Goal: Information Seeking & Learning: Compare options

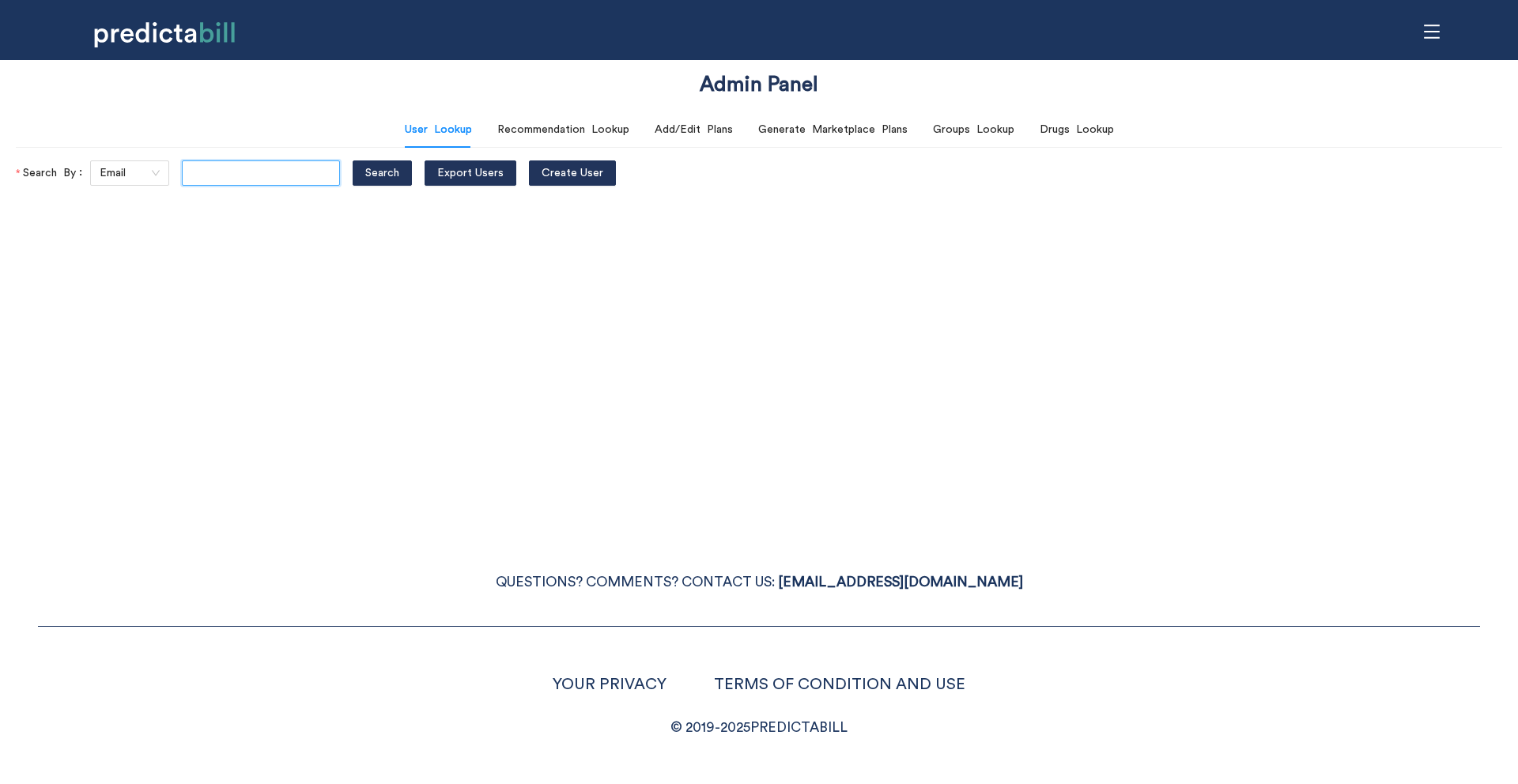
click at [290, 180] on input "text" at bounding box center [260, 173] width 158 height 26
type input "[EMAIL_ADDRESS][DOMAIN_NAME]"
click at [353, 160] on button "Search" at bounding box center [382, 173] width 59 height 26
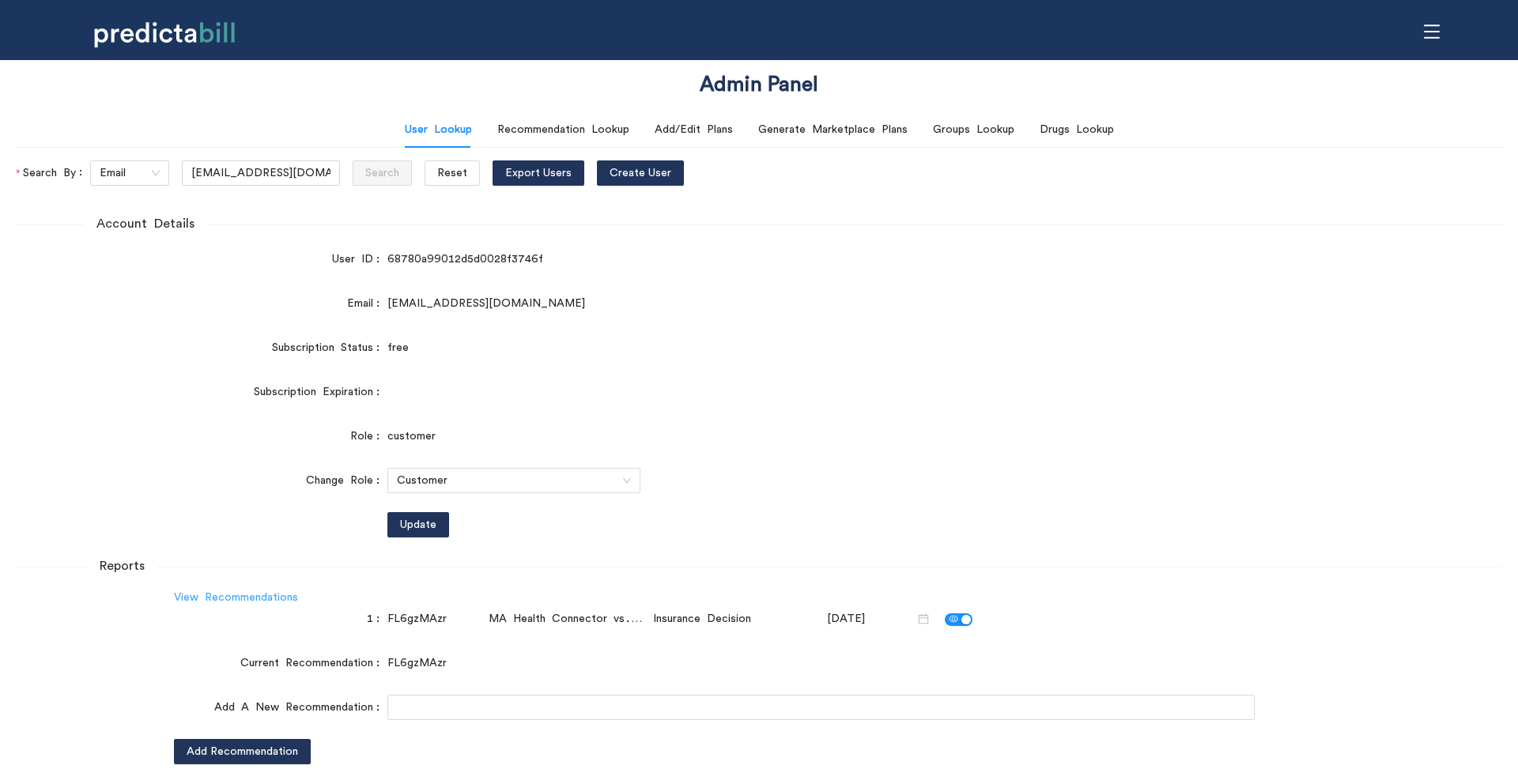
click at [286, 596] on link "View Recommendations" at bounding box center [236, 597] width 124 height 11
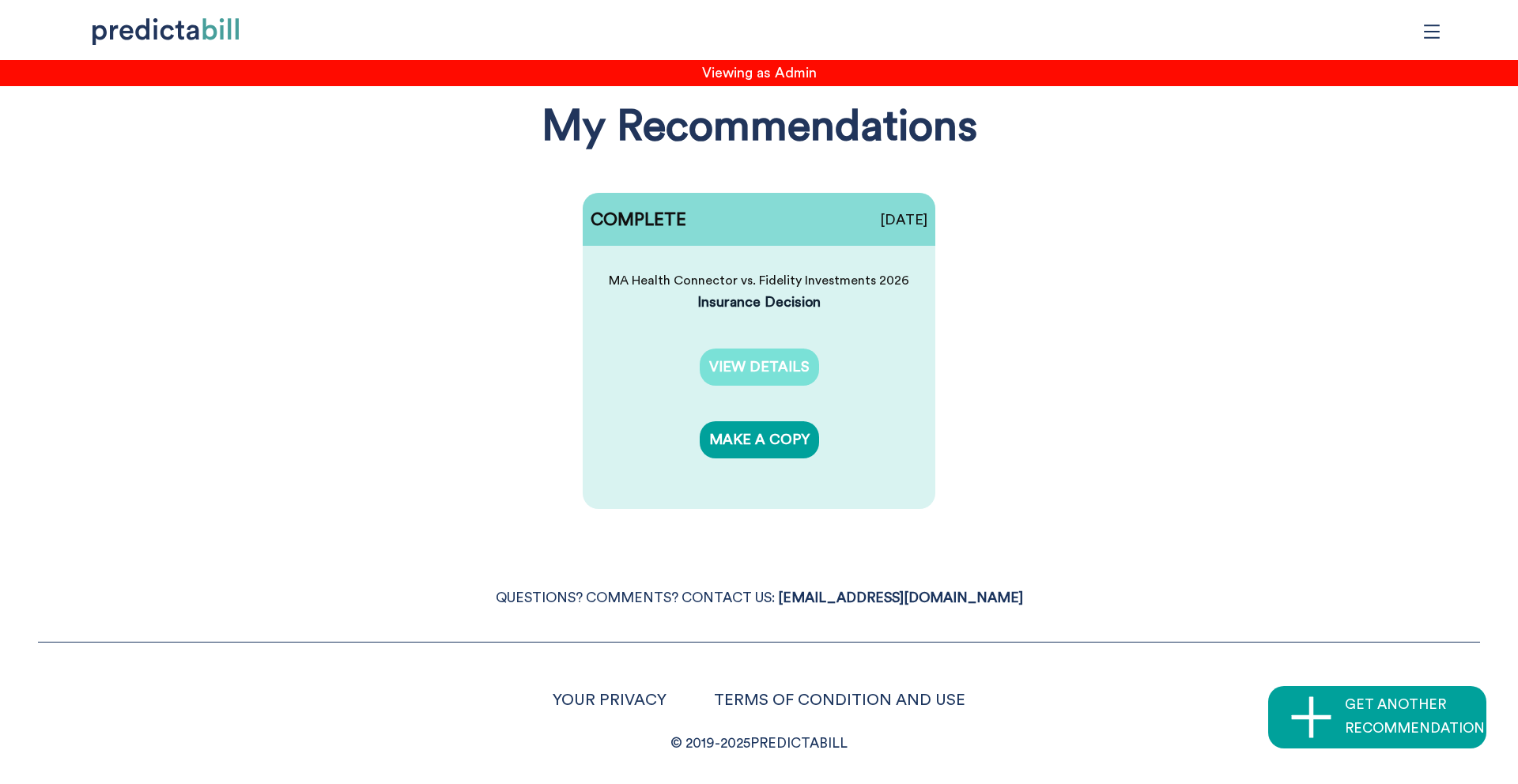
click at [769, 364] on link "VIEW DETAILS" at bounding box center [759, 367] width 120 height 37
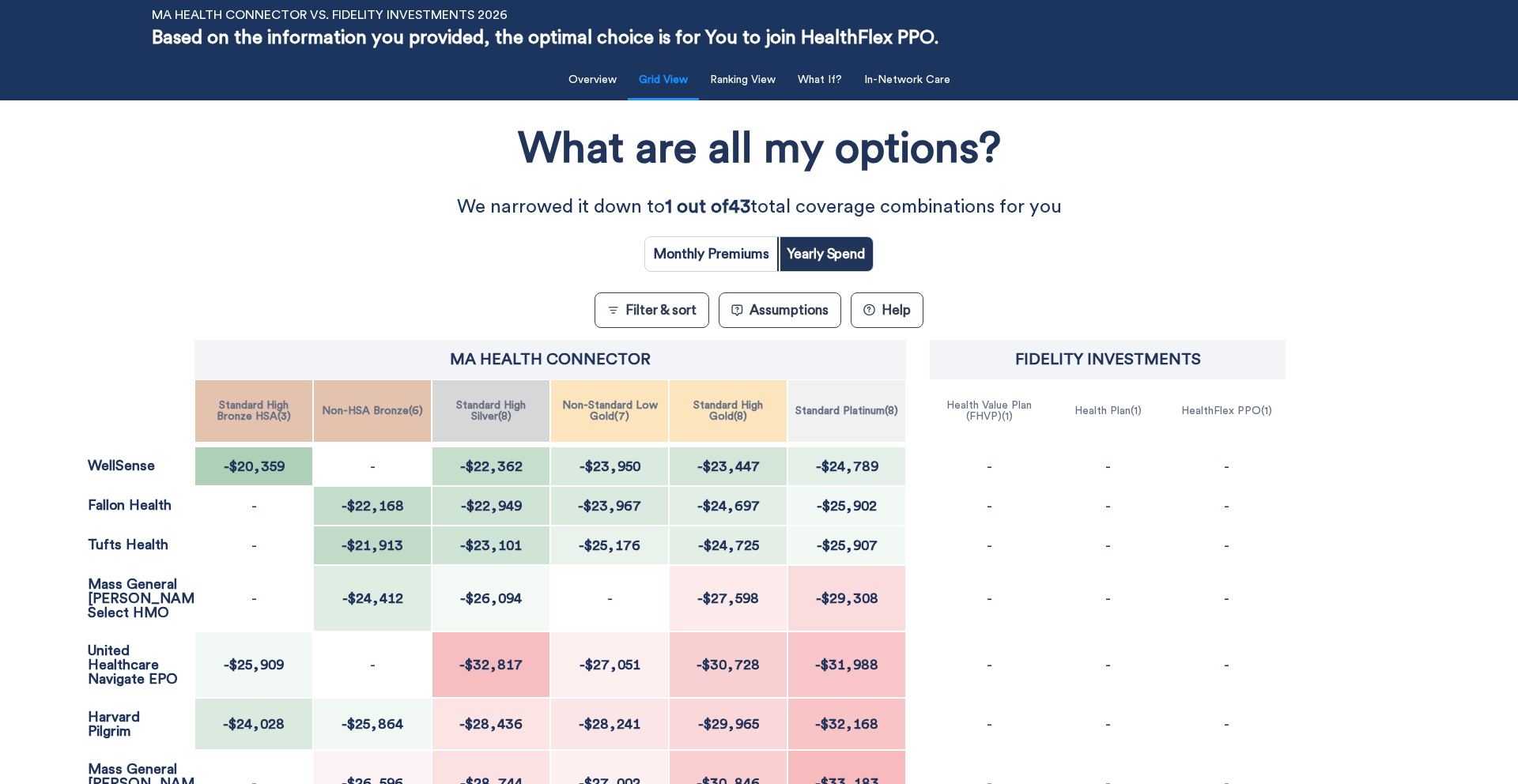
scroll to position [79, 0]
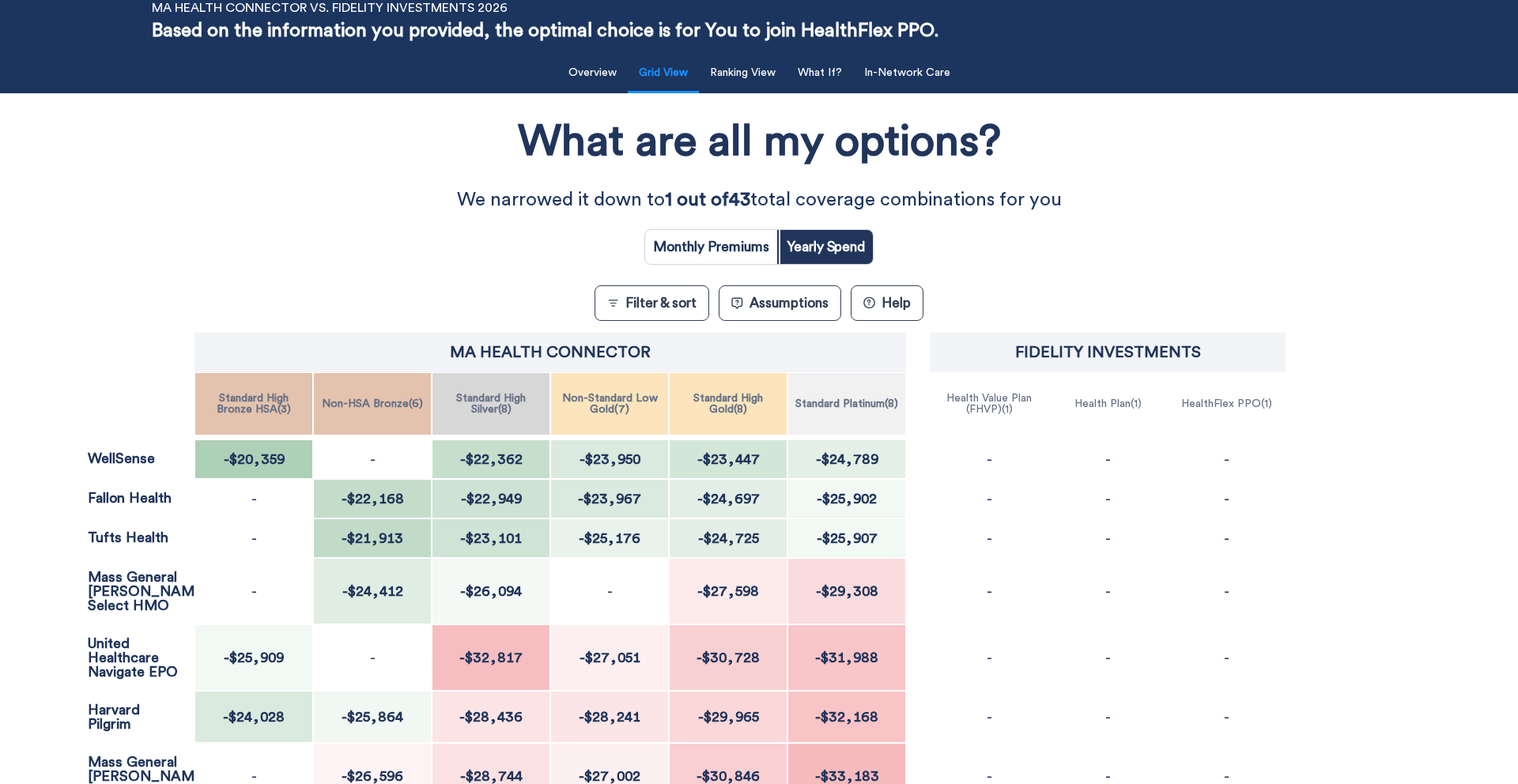
click at [723, 243] on input "radio" at bounding box center [711, 247] width 132 height 34
radio input "true"
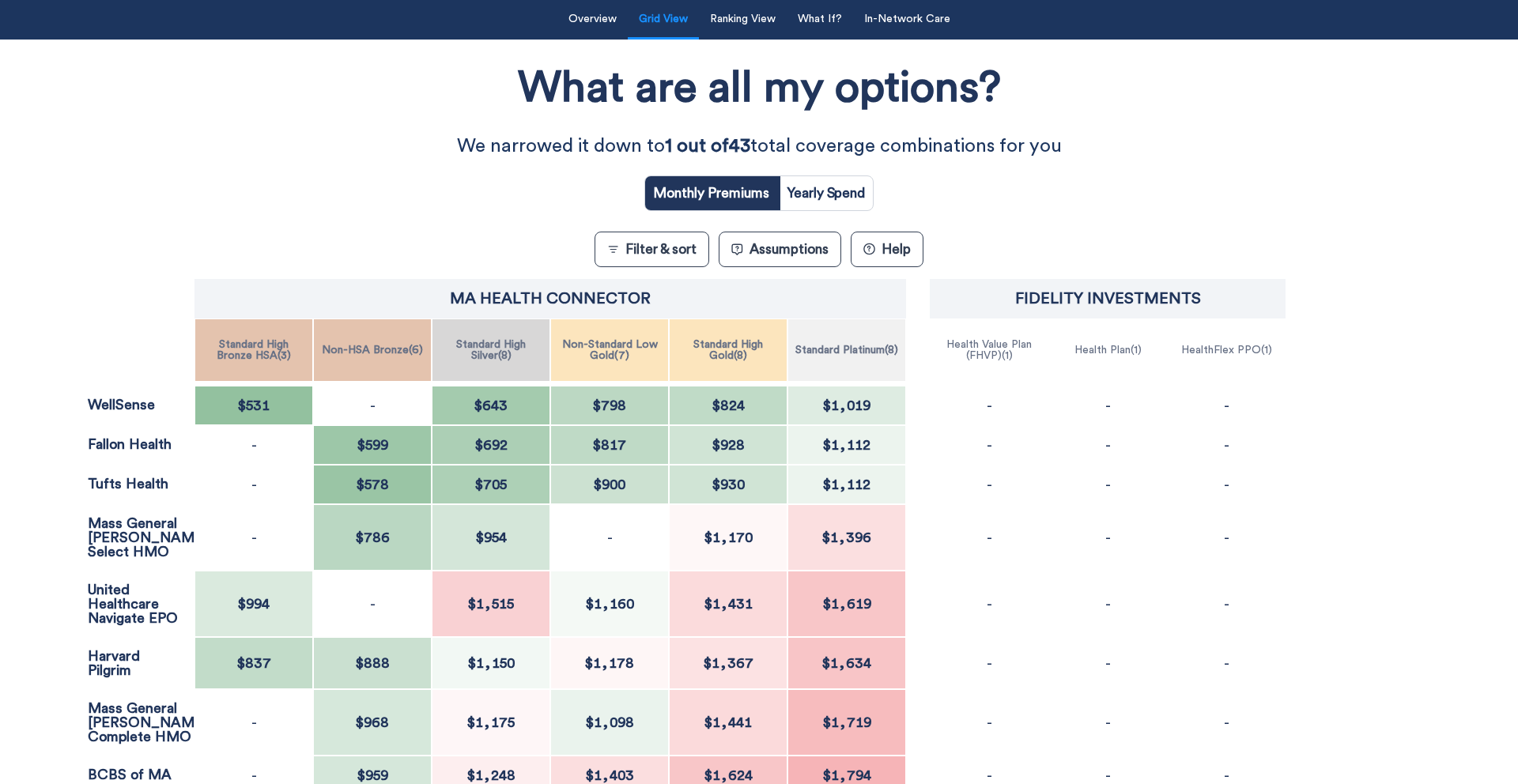
scroll to position [123, 0]
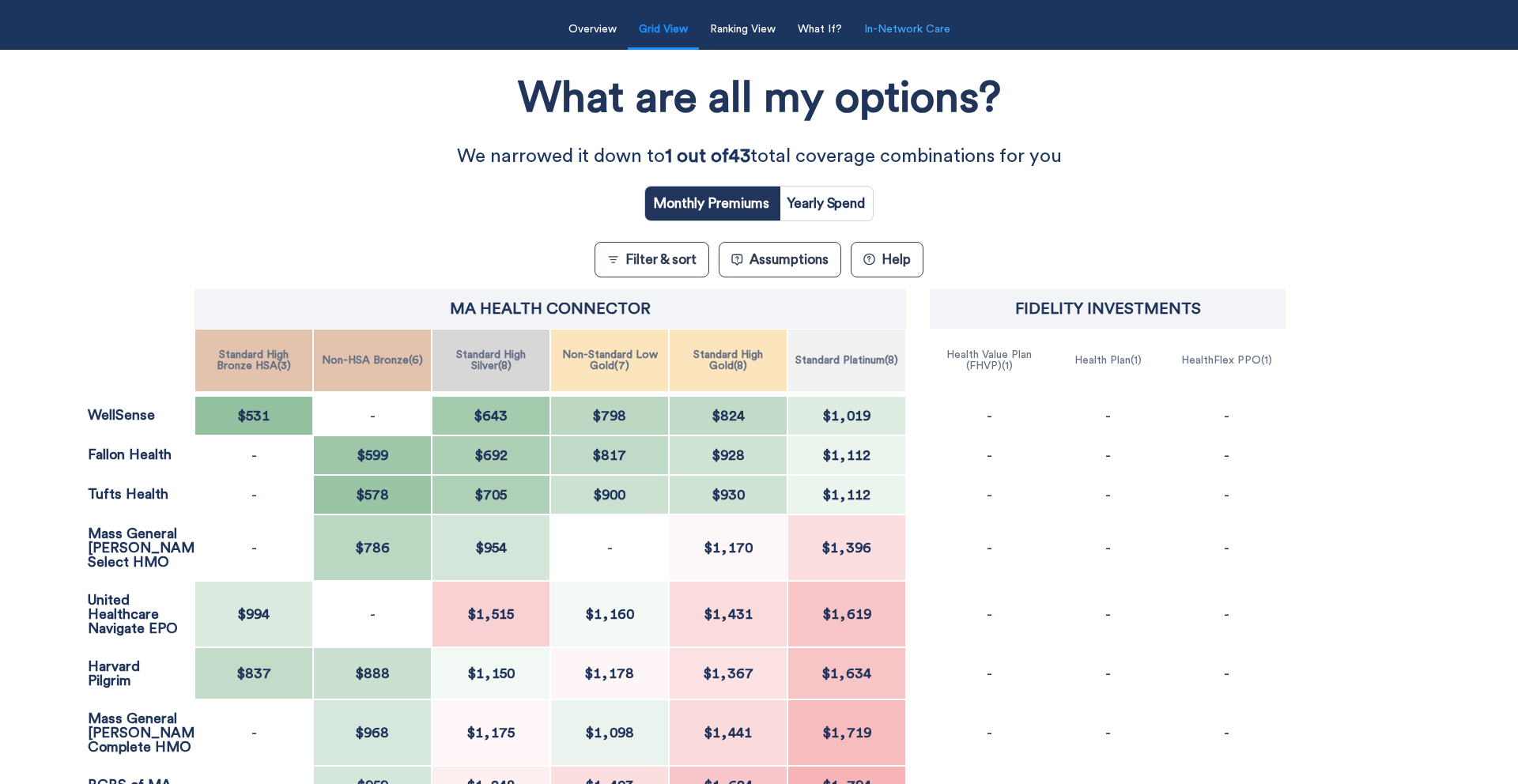
click at [919, 35] on button "In-Network Care" at bounding box center [907, 29] width 105 height 32
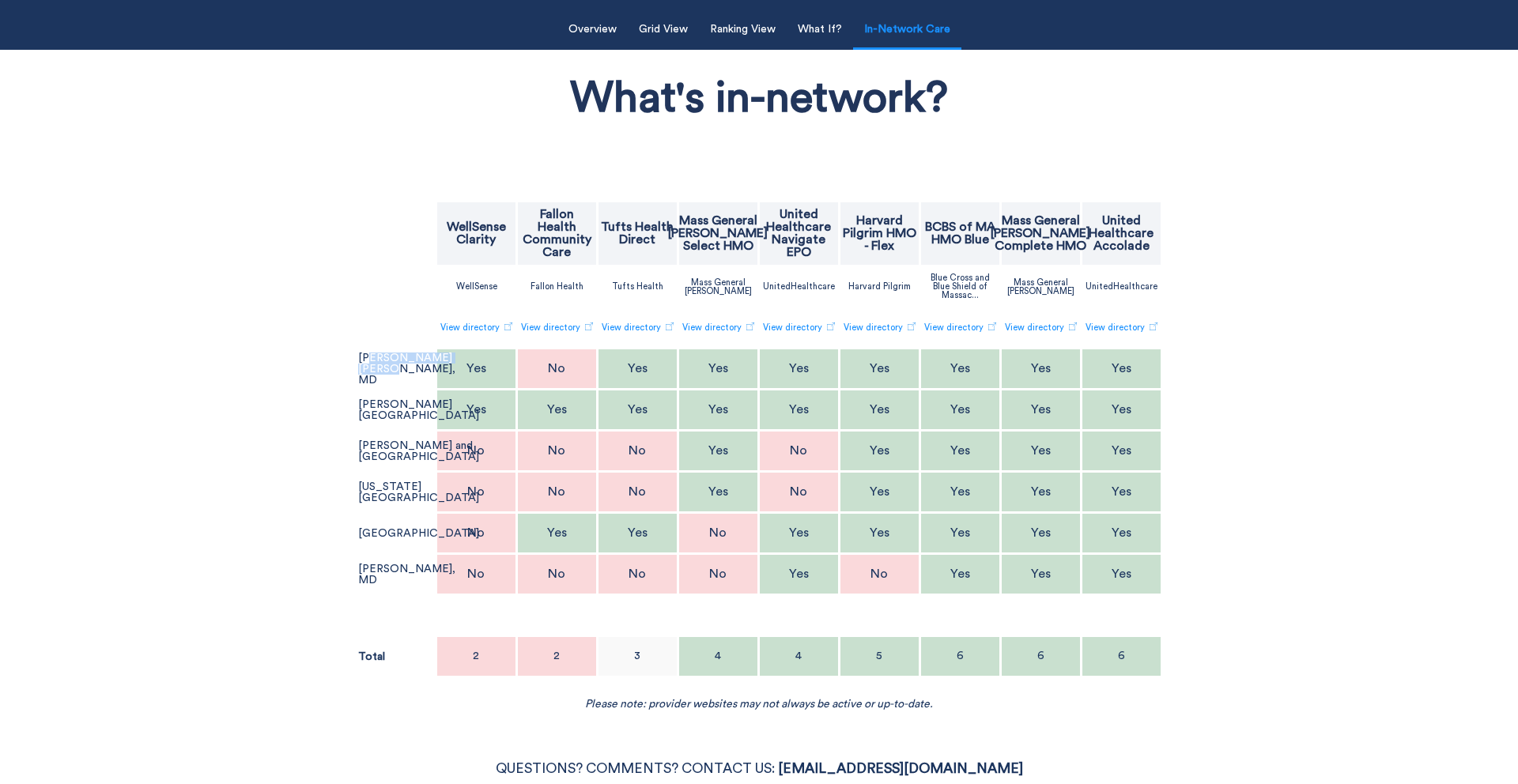
drag, startPoint x: 369, startPoint y: 362, endPoint x: 395, endPoint y: 381, distance: 32.2
click at [395, 381] on p "Steven H. Van Dam, MD" at bounding box center [407, 369] width 97 height 33
click at [255, 411] on div "What's in-network? WellSense Clarity Fallon Health Community Care Tufts Health …" at bounding box center [759, 385] width 1245 height 654
drag, startPoint x: 371, startPoint y: 401, endPoint x: 378, endPoint y: 434, distance: 33.7
click at [378, 421] on p "[PERSON_NAME][GEOGRAPHIC_DATA]" at bounding box center [419, 410] width 121 height 23
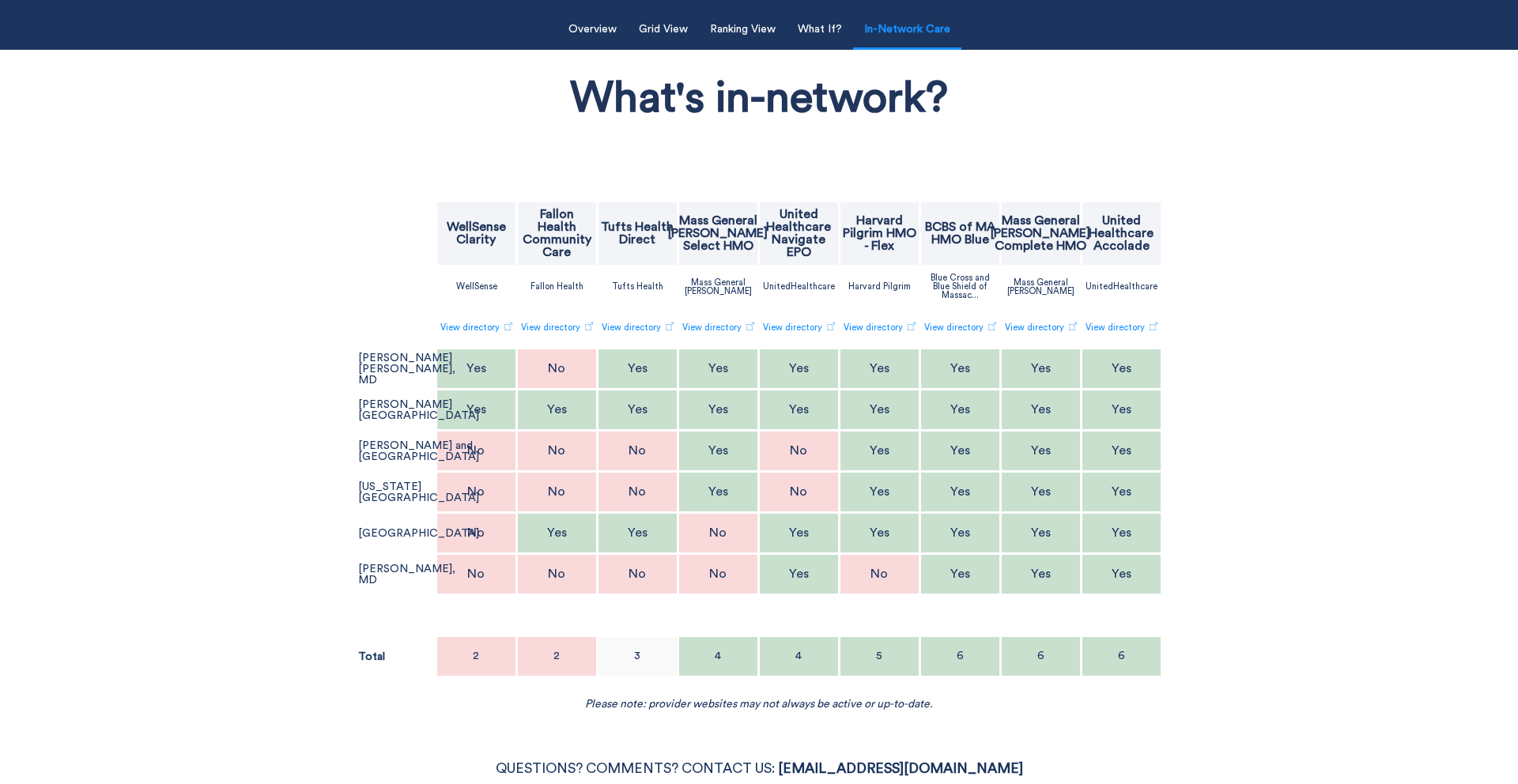
click at [387, 439] on div "[PERSON_NAME] and [GEOGRAPHIC_DATA]" at bounding box center [396, 451] width 79 height 39
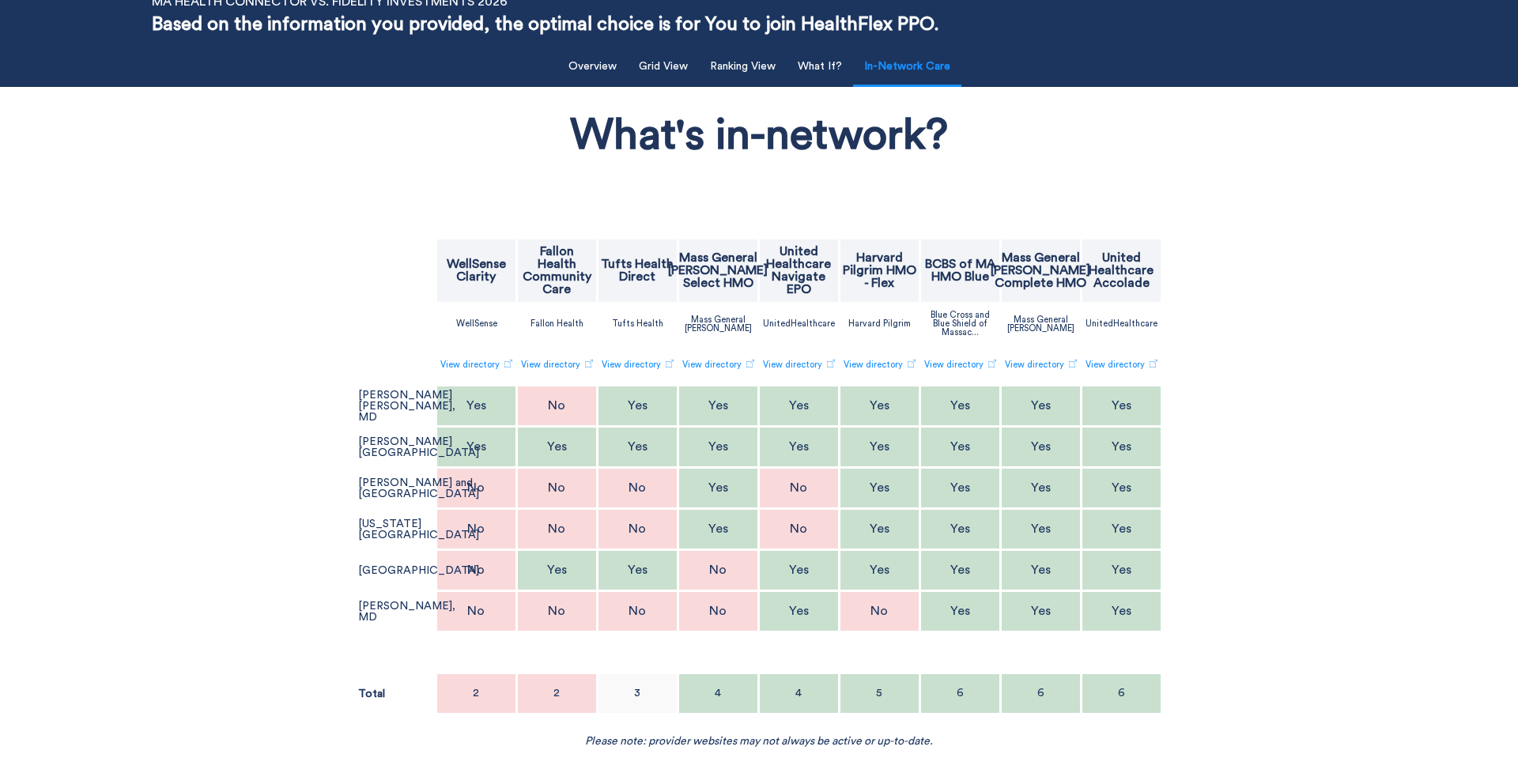
scroll to position [84, 0]
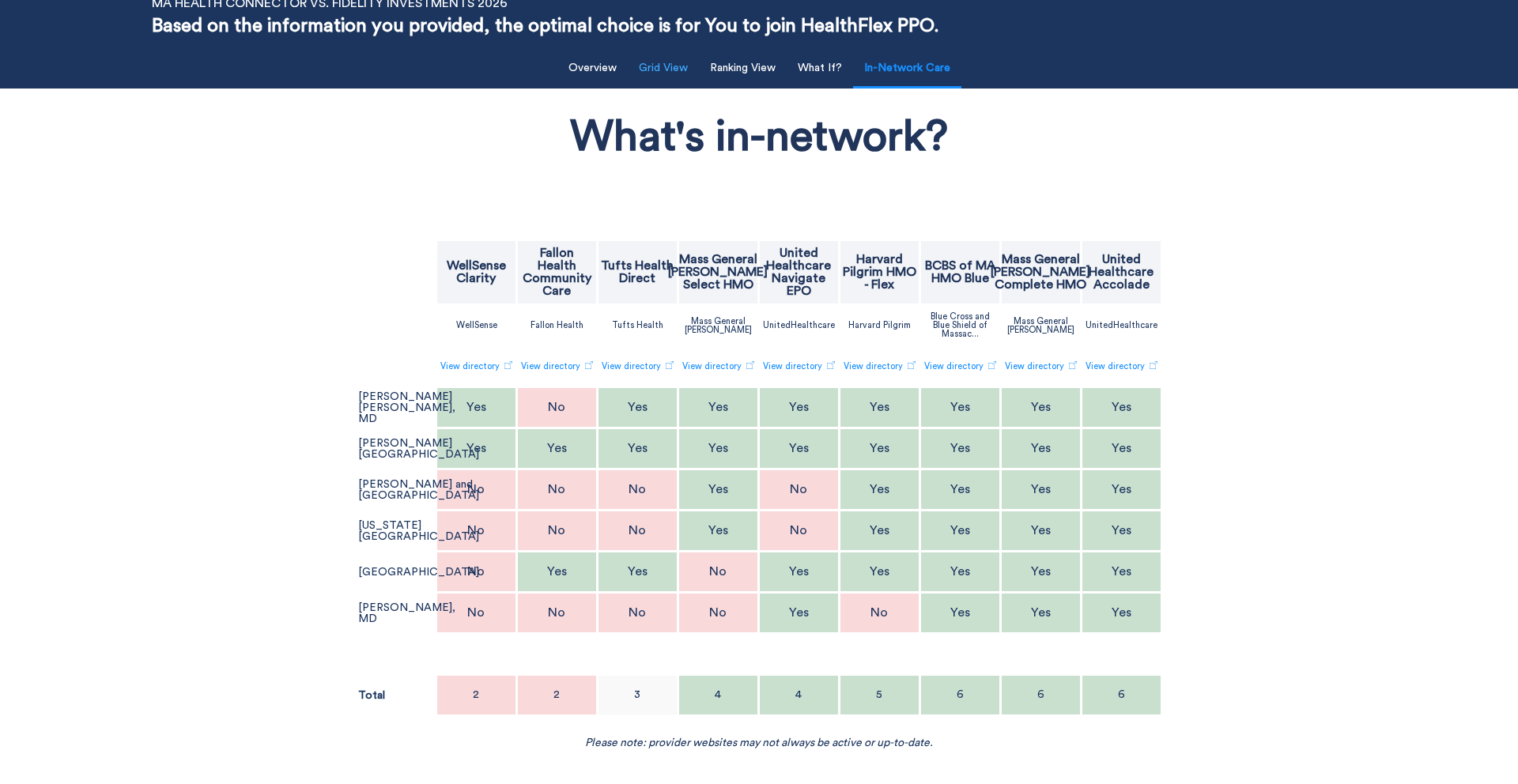
click at [654, 68] on button "Grid View" at bounding box center [663, 68] width 68 height 32
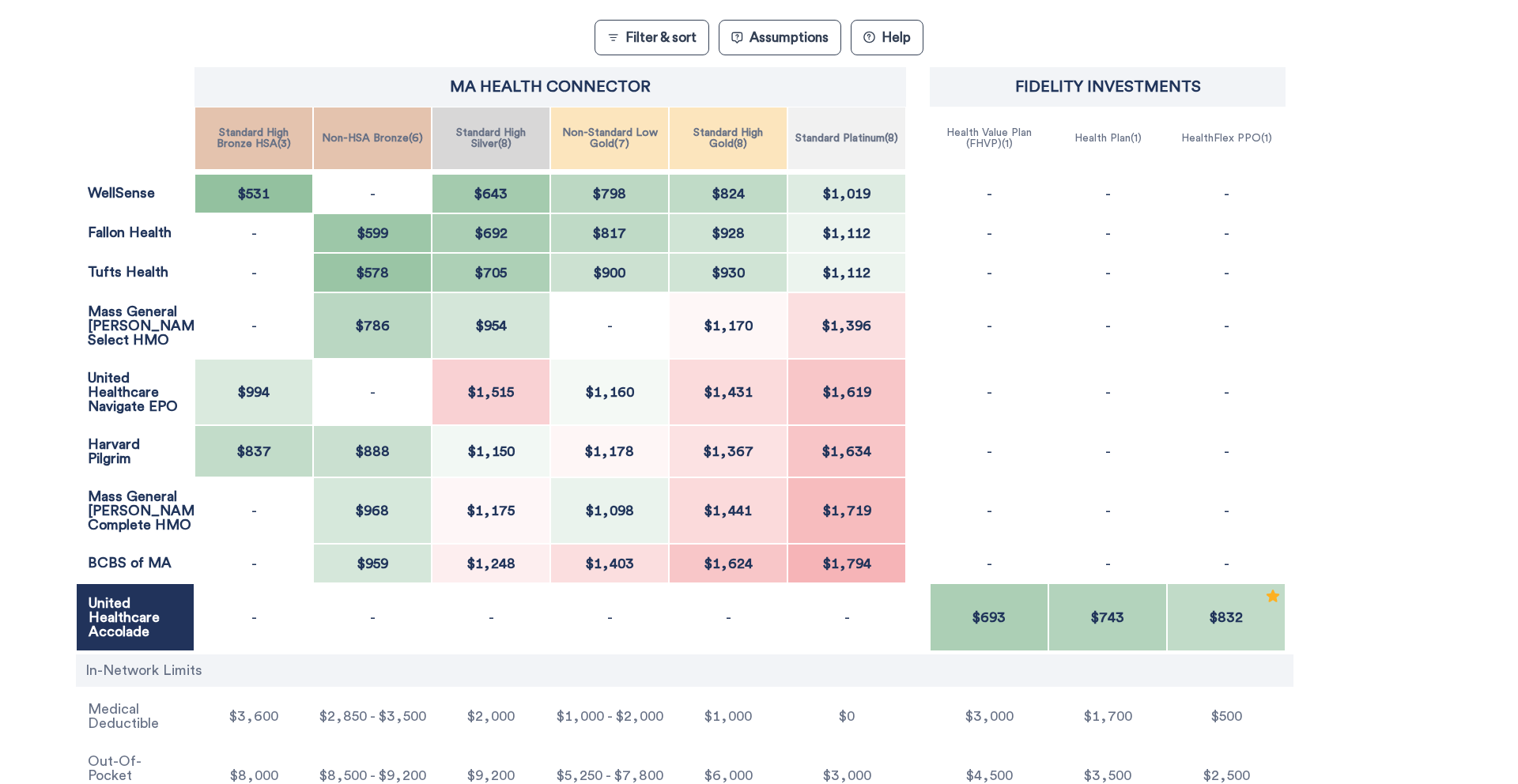
scroll to position [338, 0]
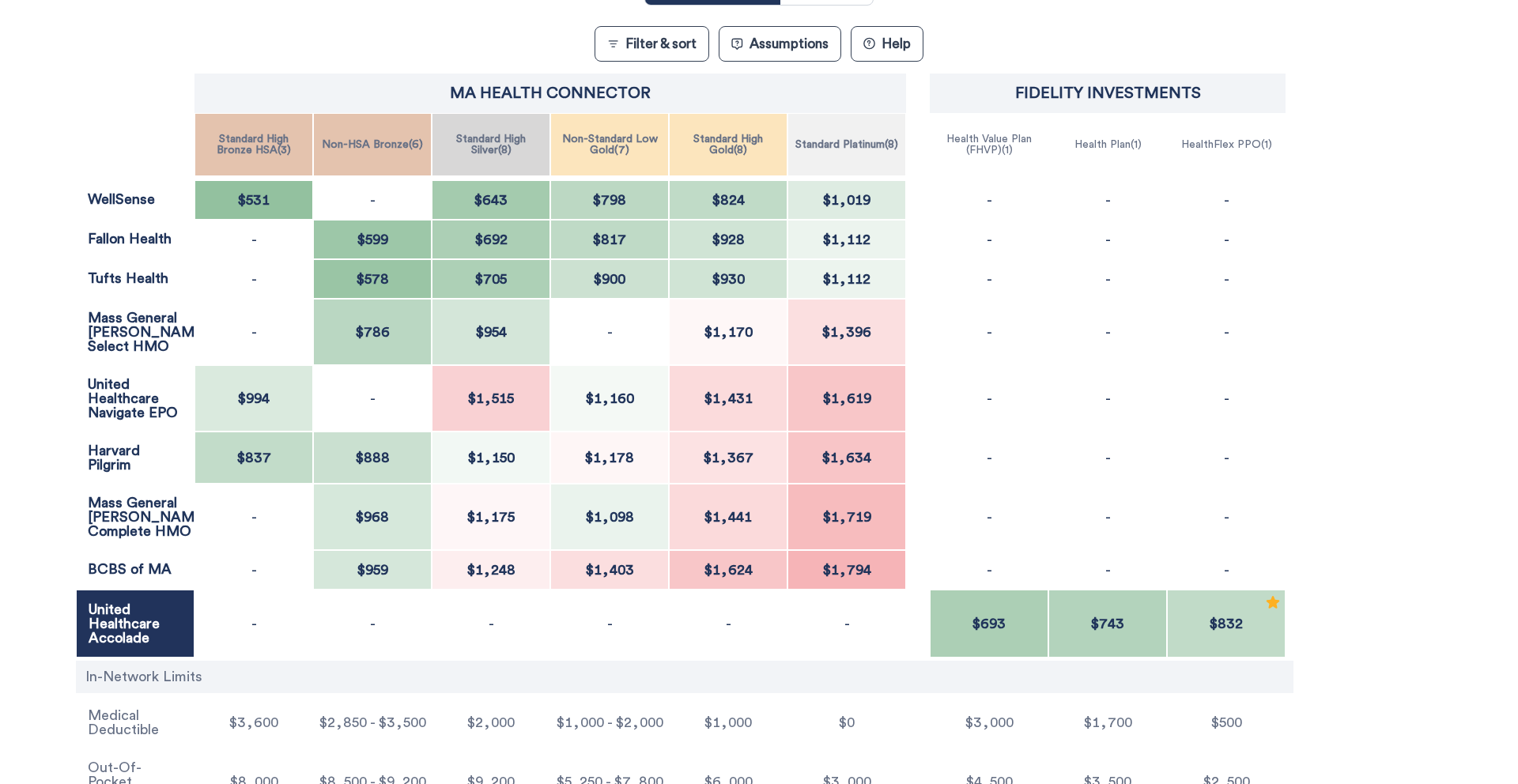
click at [775, 49] on button "Assumptions" at bounding box center [779, 44] width 123 height 35
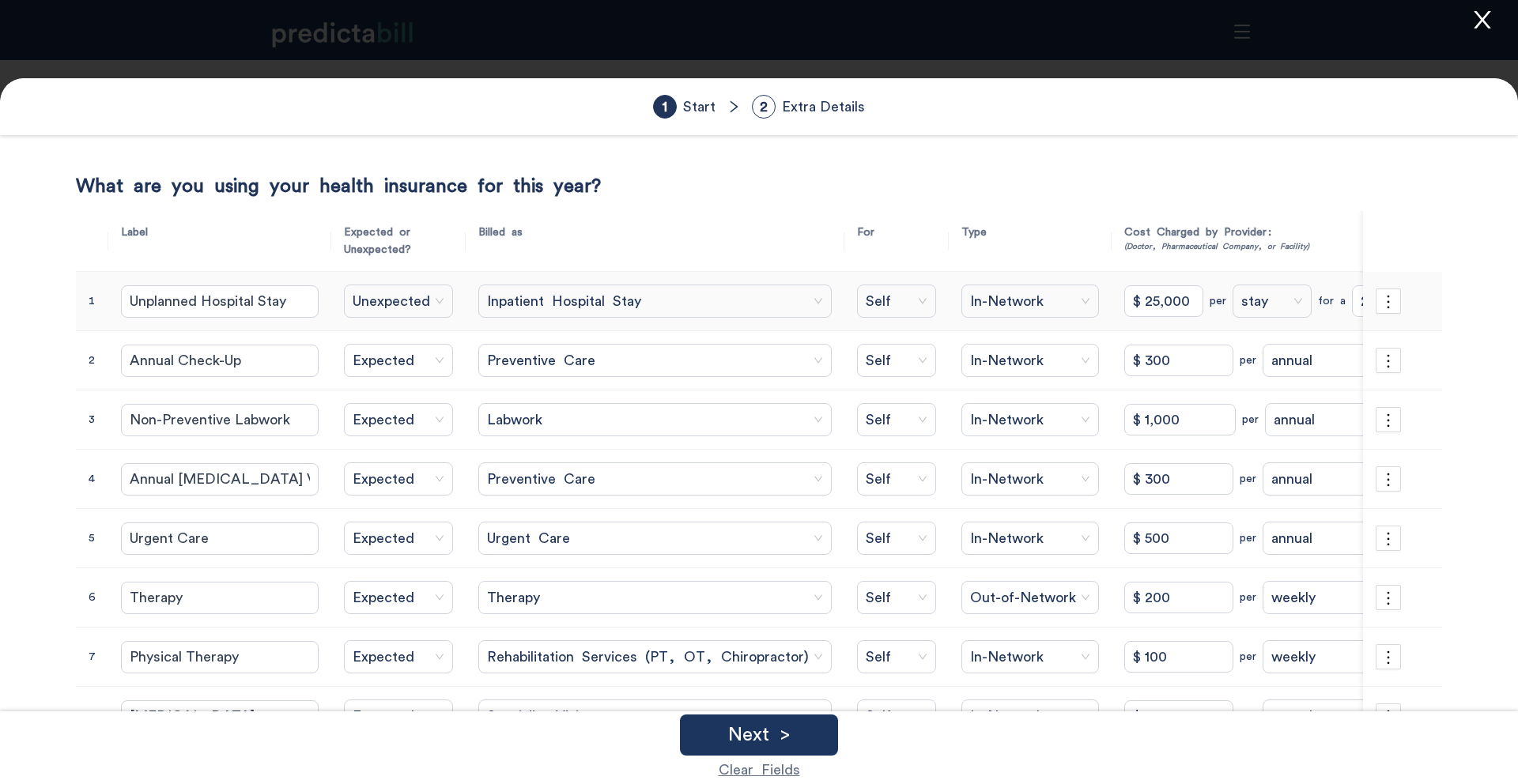
scroll to position [105, 0]
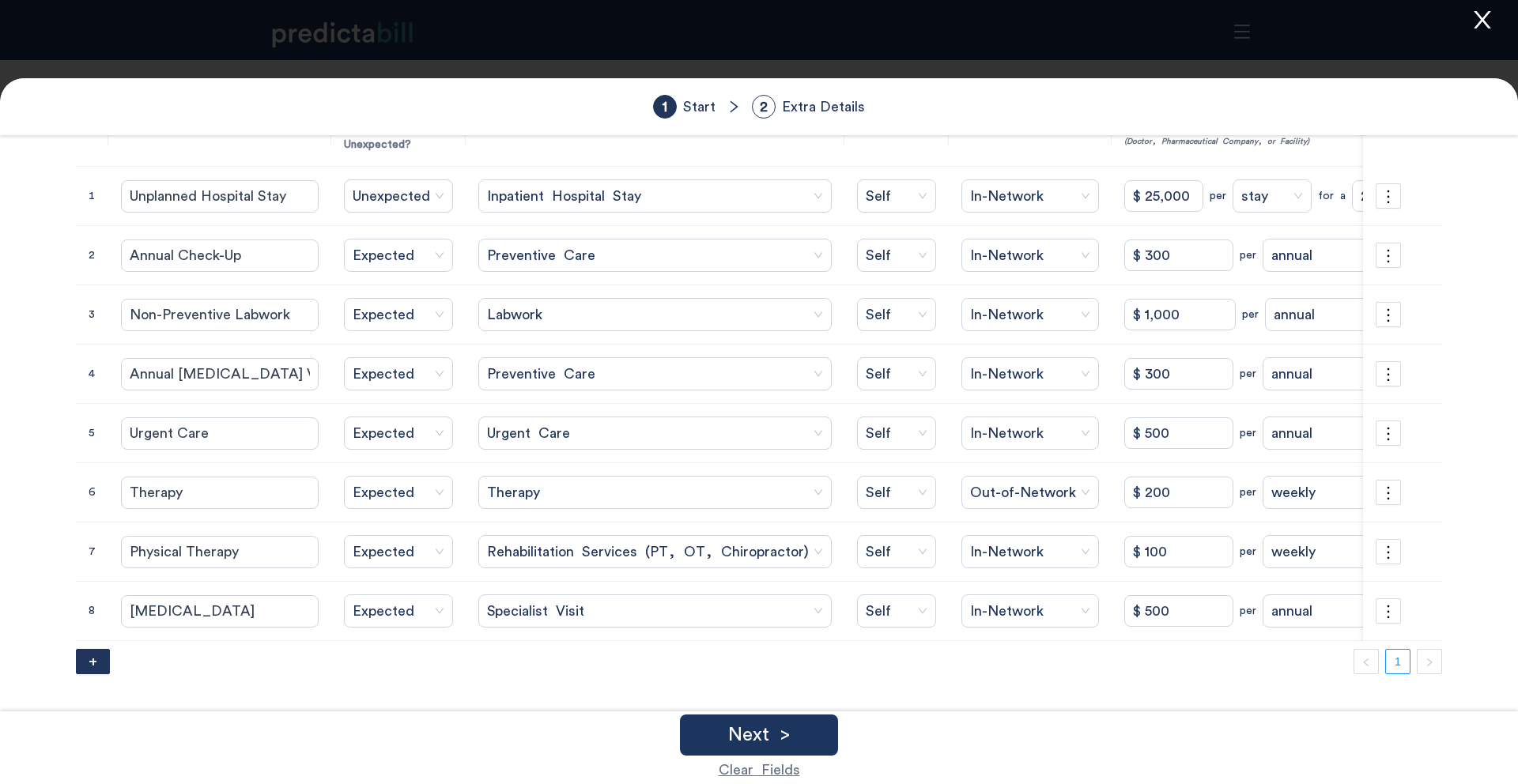
click at [1483, 21] on icon "close" at bounding box center [1482, 20] width 17 height 18
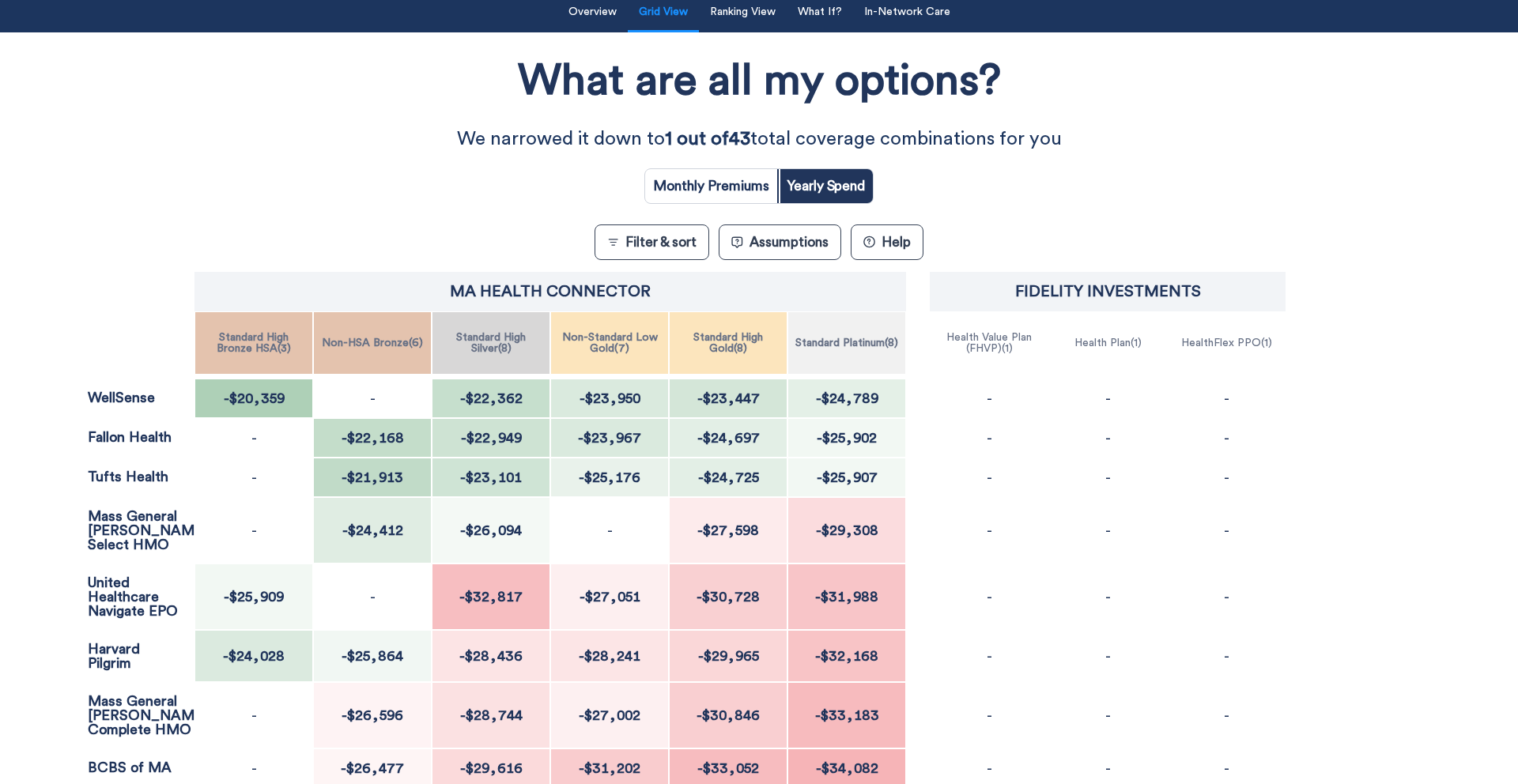
scroll to position [144, 0]
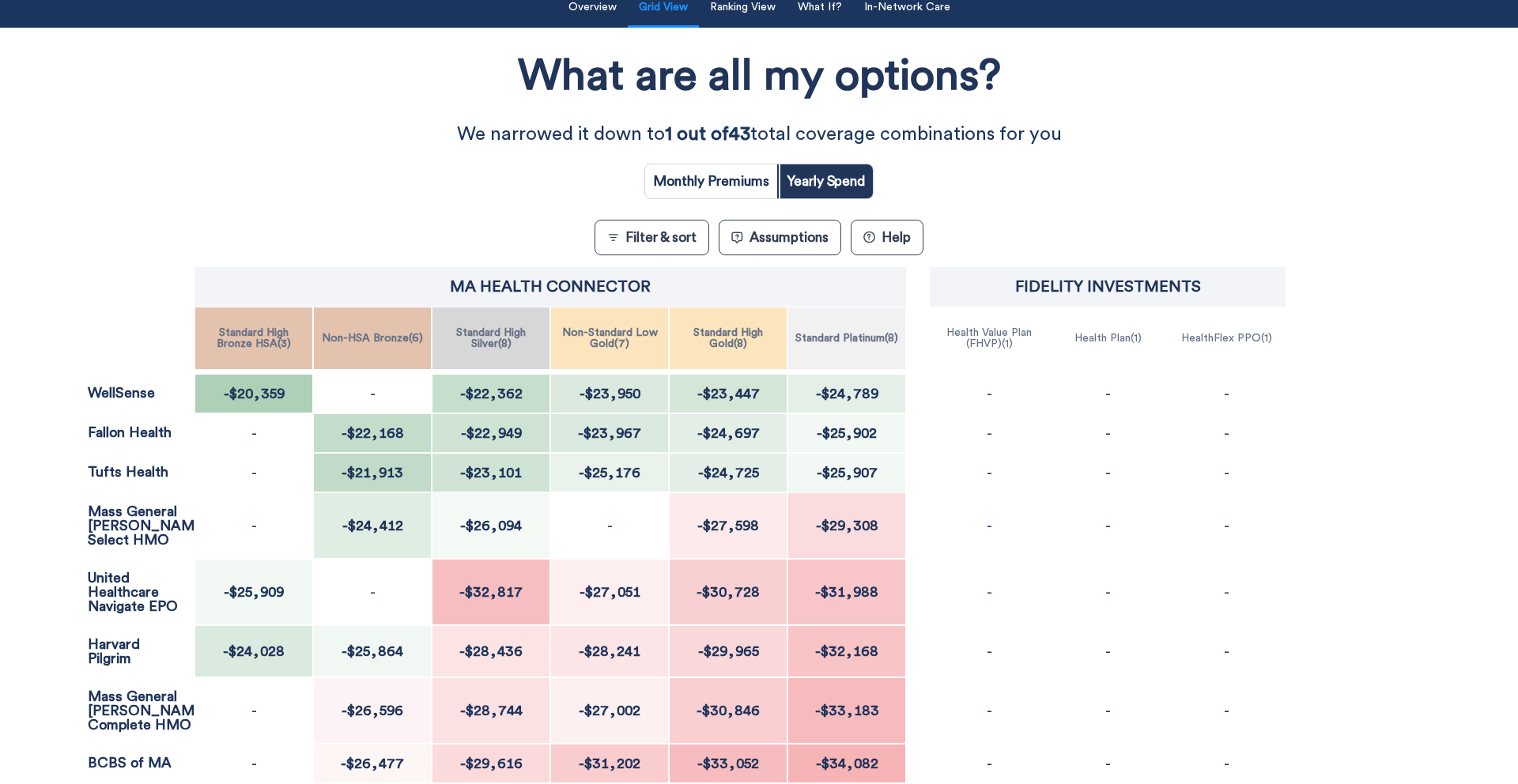
click at [750, 187] on input "radio" at bounding box center [711, 181] width 132 height 34
radio input "true"
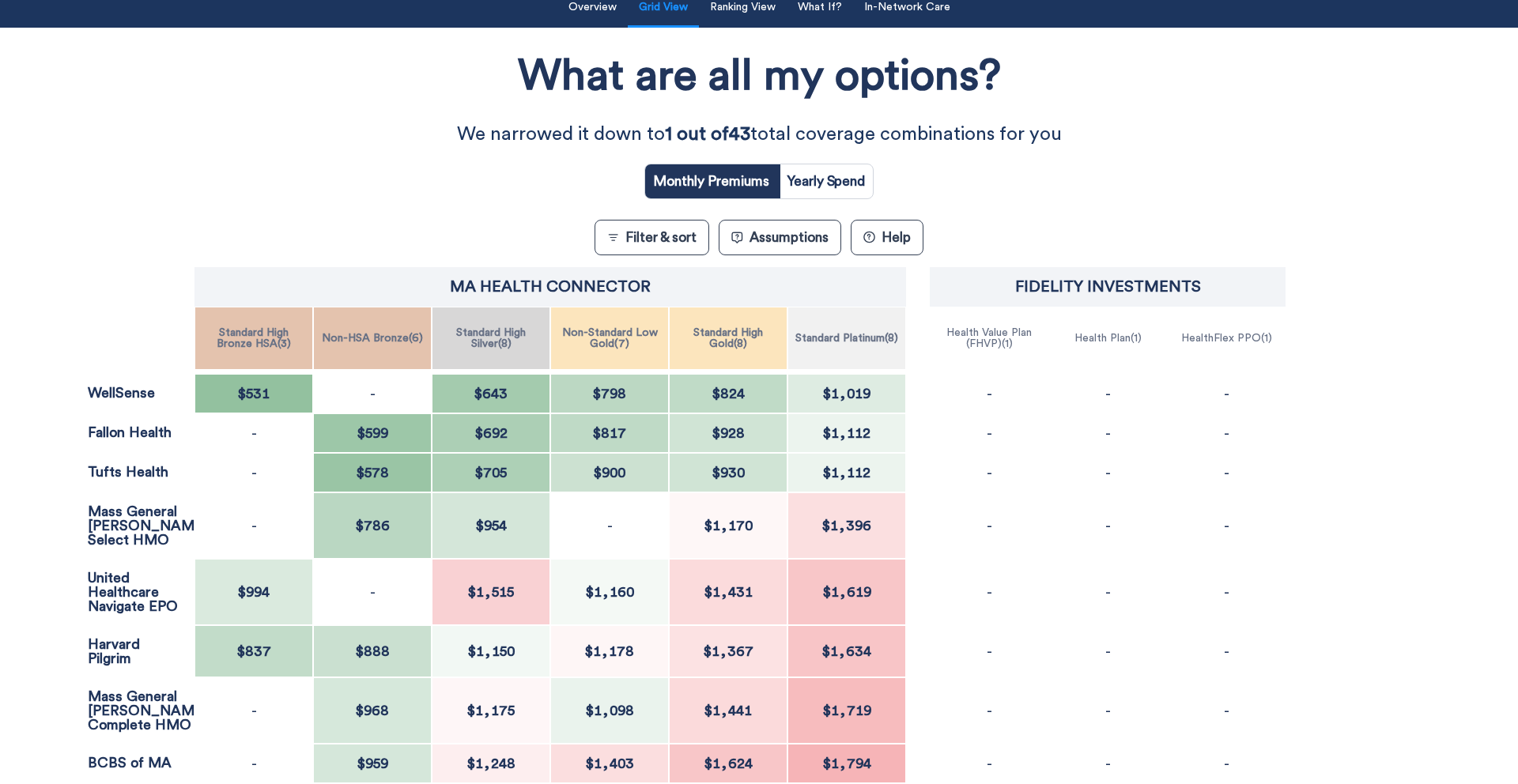
click at [842, 178] on input "radio" at bounding box center [826, 181] width 94 height 34
radio input "true"
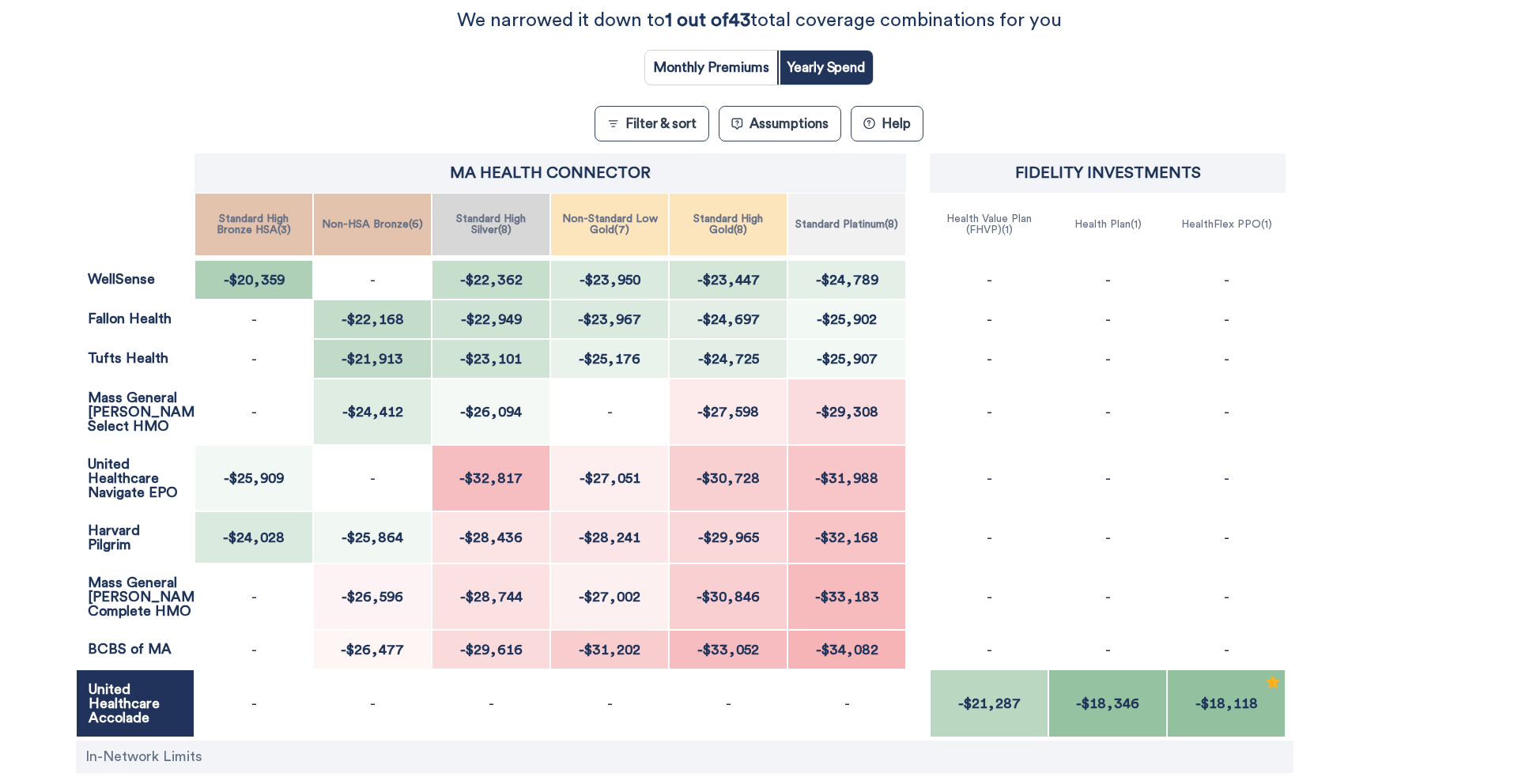
scroll to position [260, 0]
click at [742, 64] on input "radio" at bounding box center [711, 66] width 132 height 34
radio input "true"
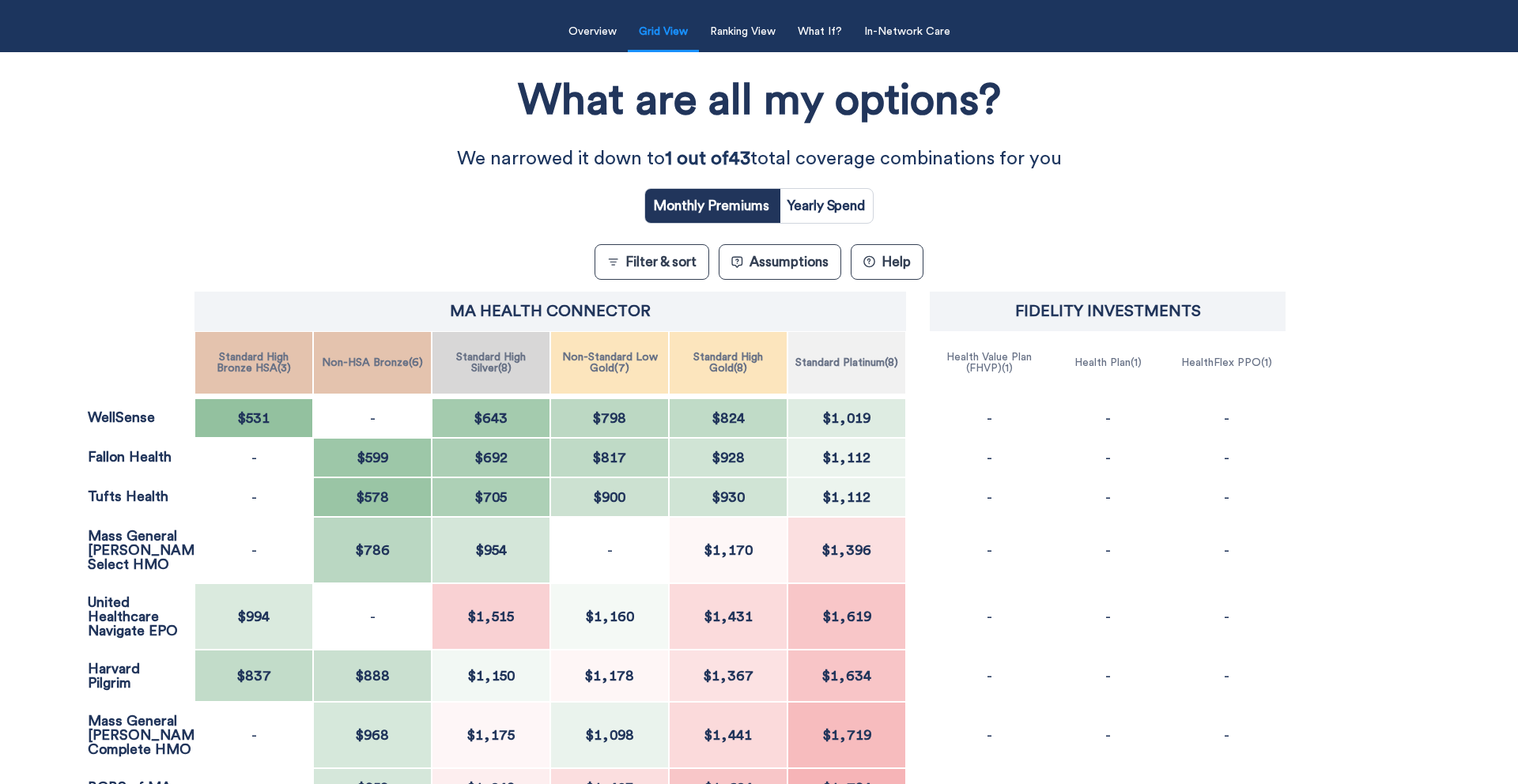
scroll to position [103, 0]
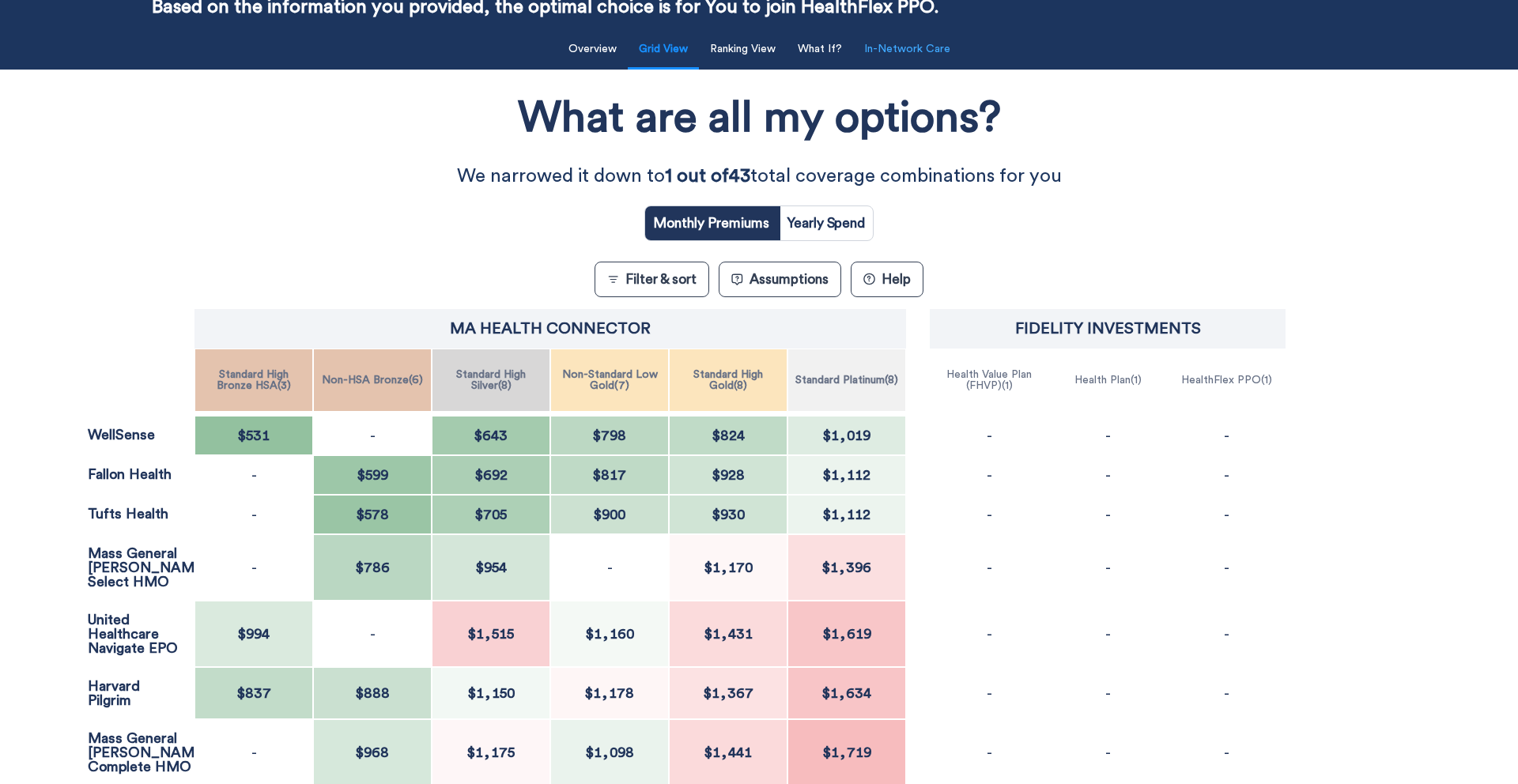
click at [918, 52] on button "In-Network Care" at bounding box center [907, 49] width 105 height 32
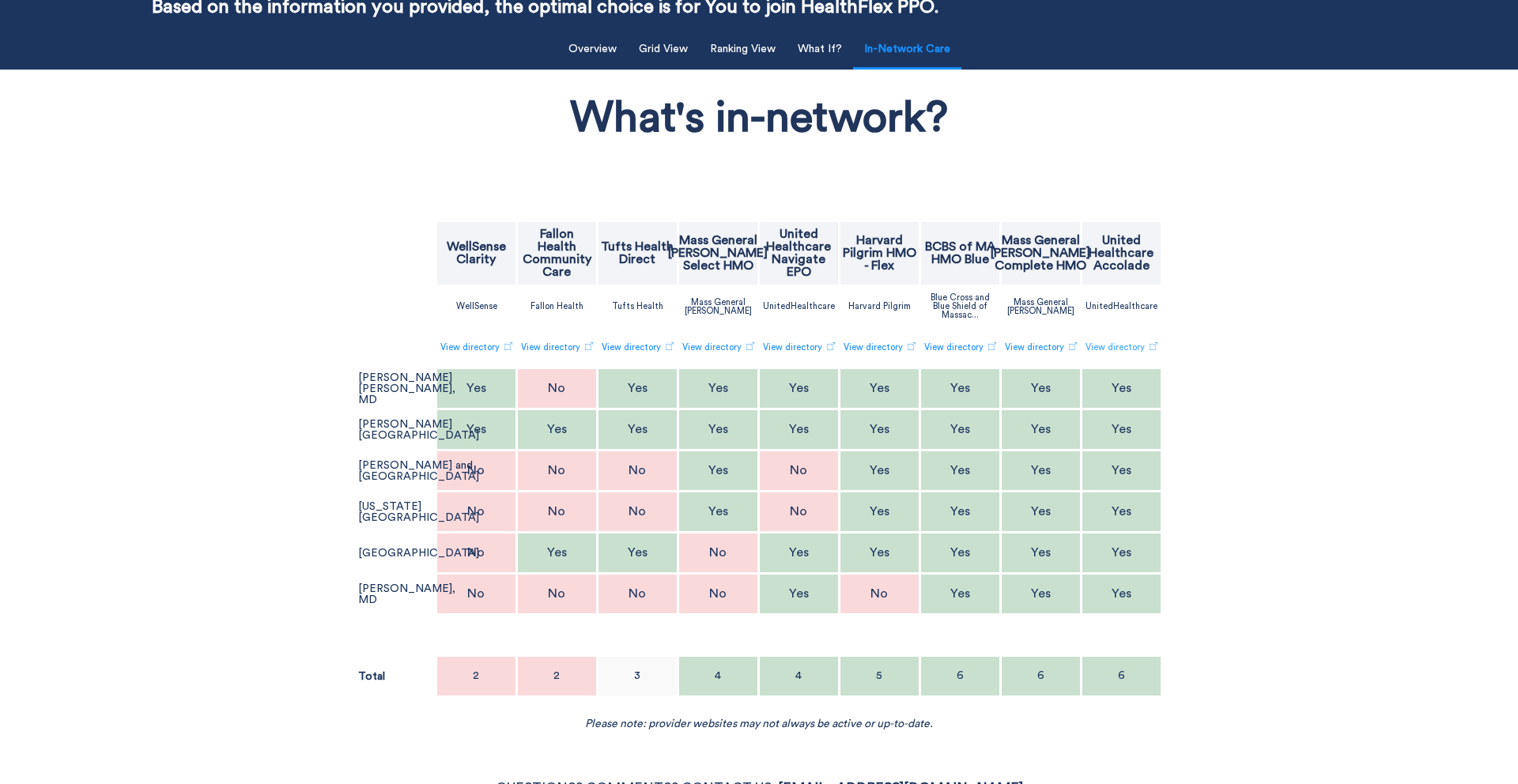
click at [1123, 349] on link "View directory" at bounding box center [1121, 347] width 72 height 27
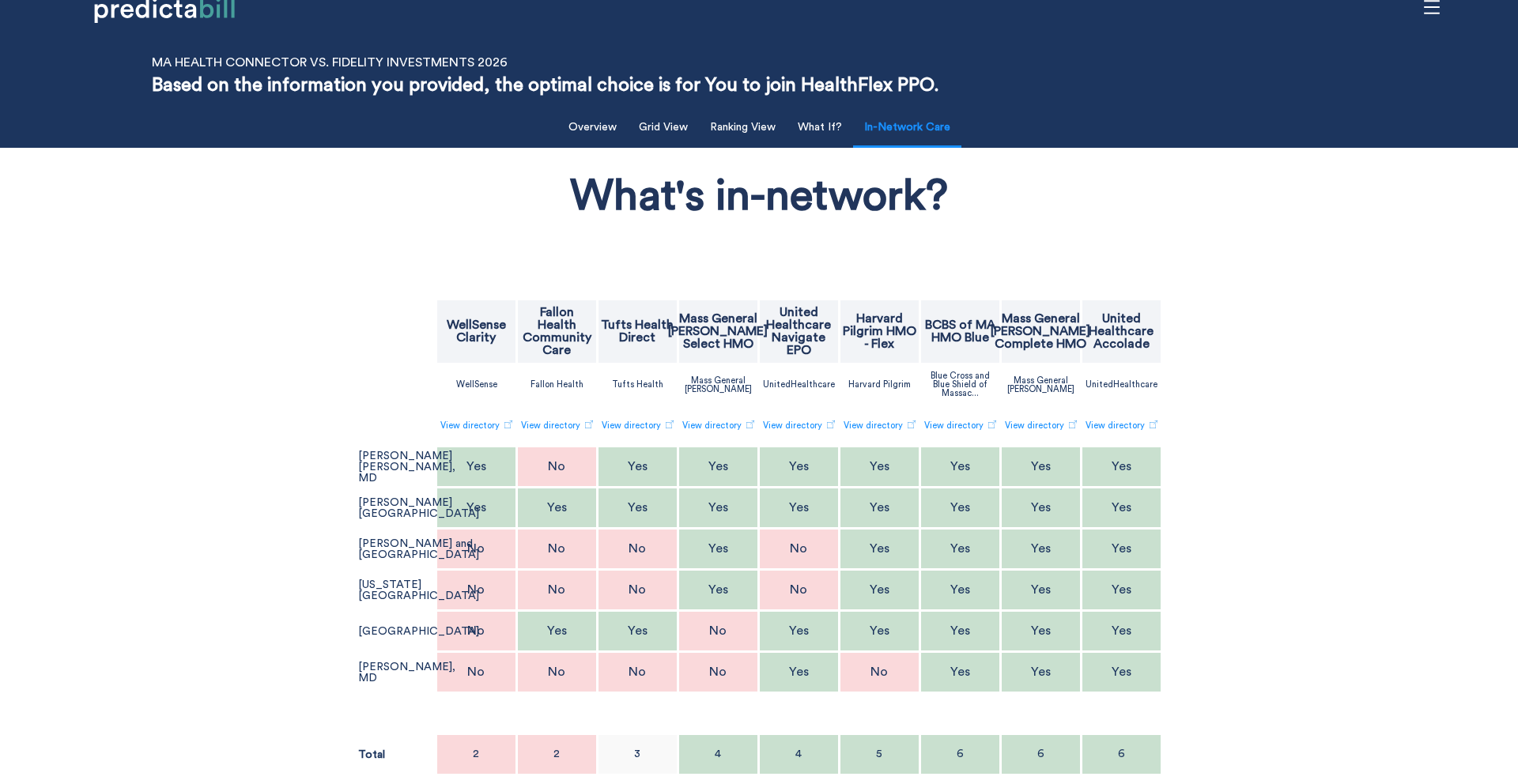
scroll to position [23, 0]
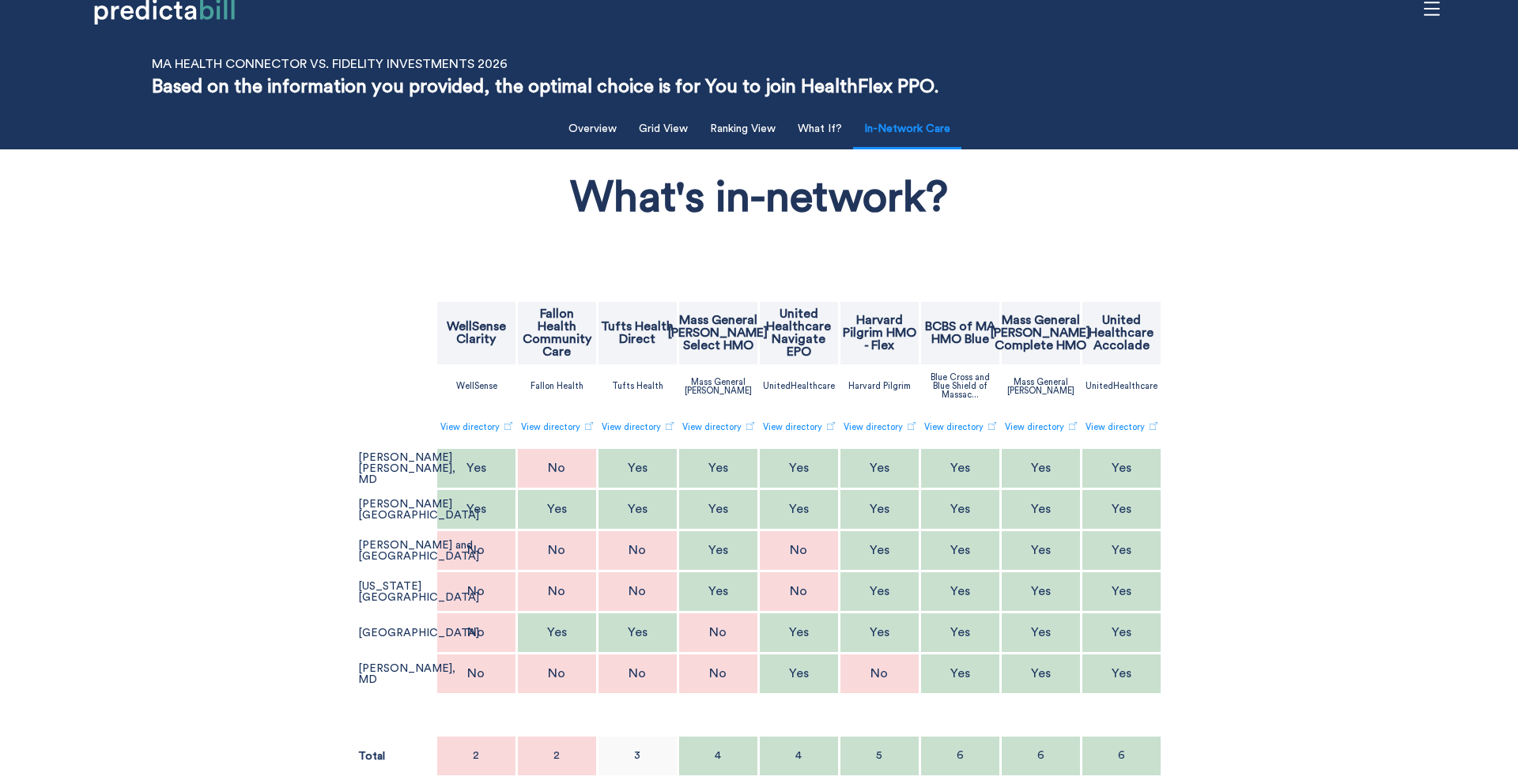
click at [67, 544] on div "Filter & Sort Quickly update your results Sort By Healthcare Assumptions Expect…" at bounding box center [759, 457] width 1518 height 707
click at [671, 131] on button "Grid View" at bounding box center [663, 129] width 68 height 32
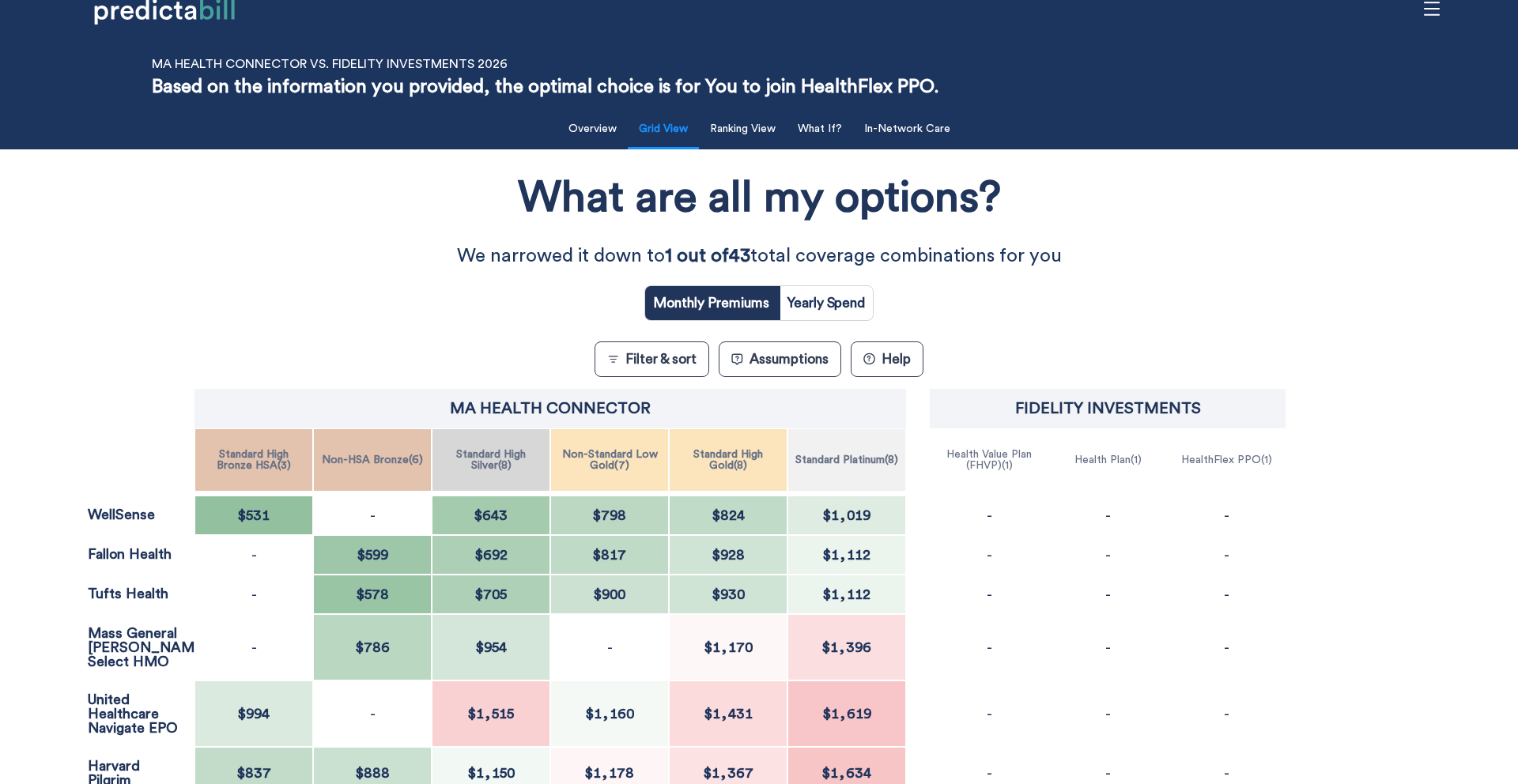
click at [120, 318] on div "What are all my options? We narrowed it down to 1 out of 43 total coverage comb…" at bounding box center [759, 645] width 1367 height 978
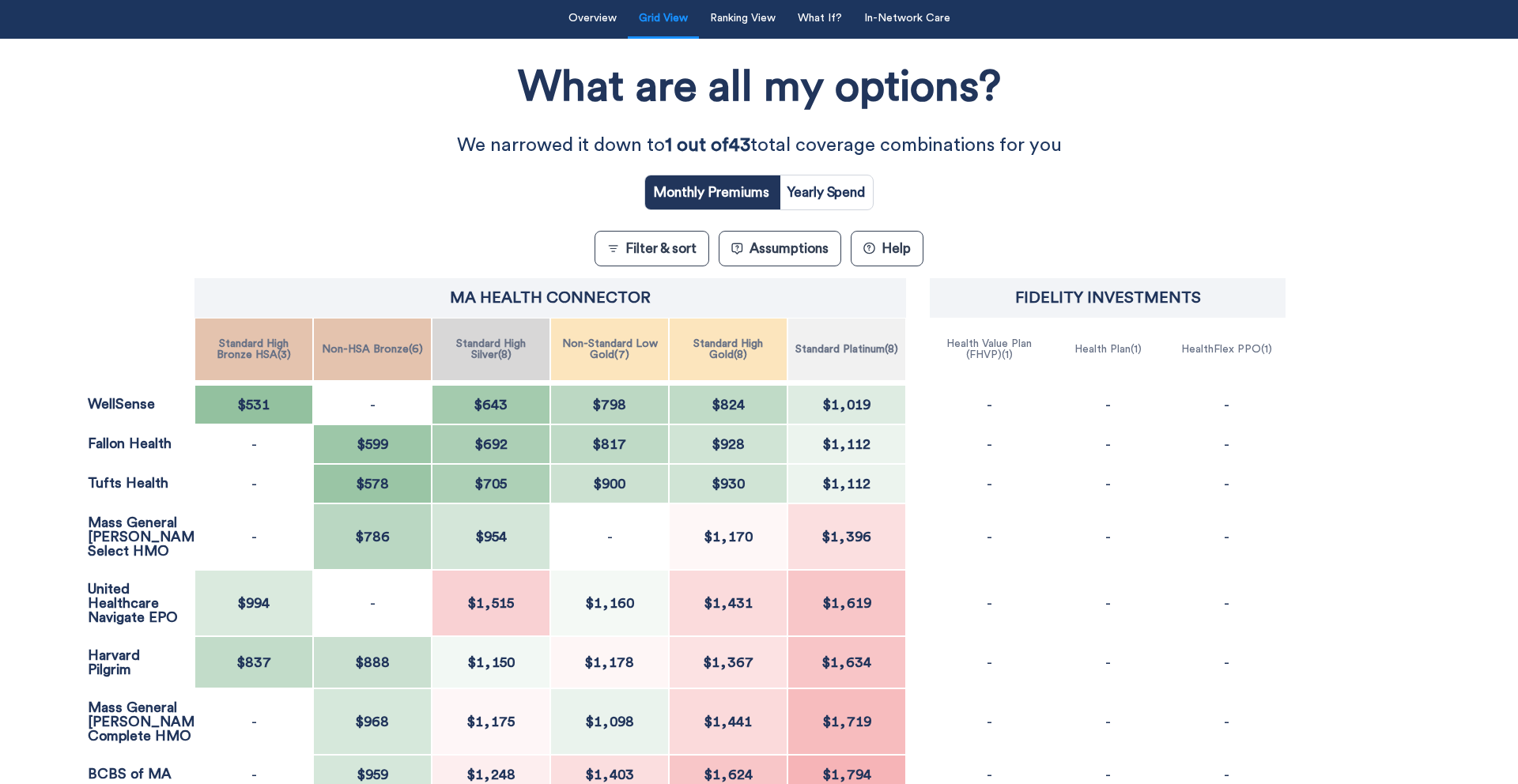
scroll to position [252, 0]
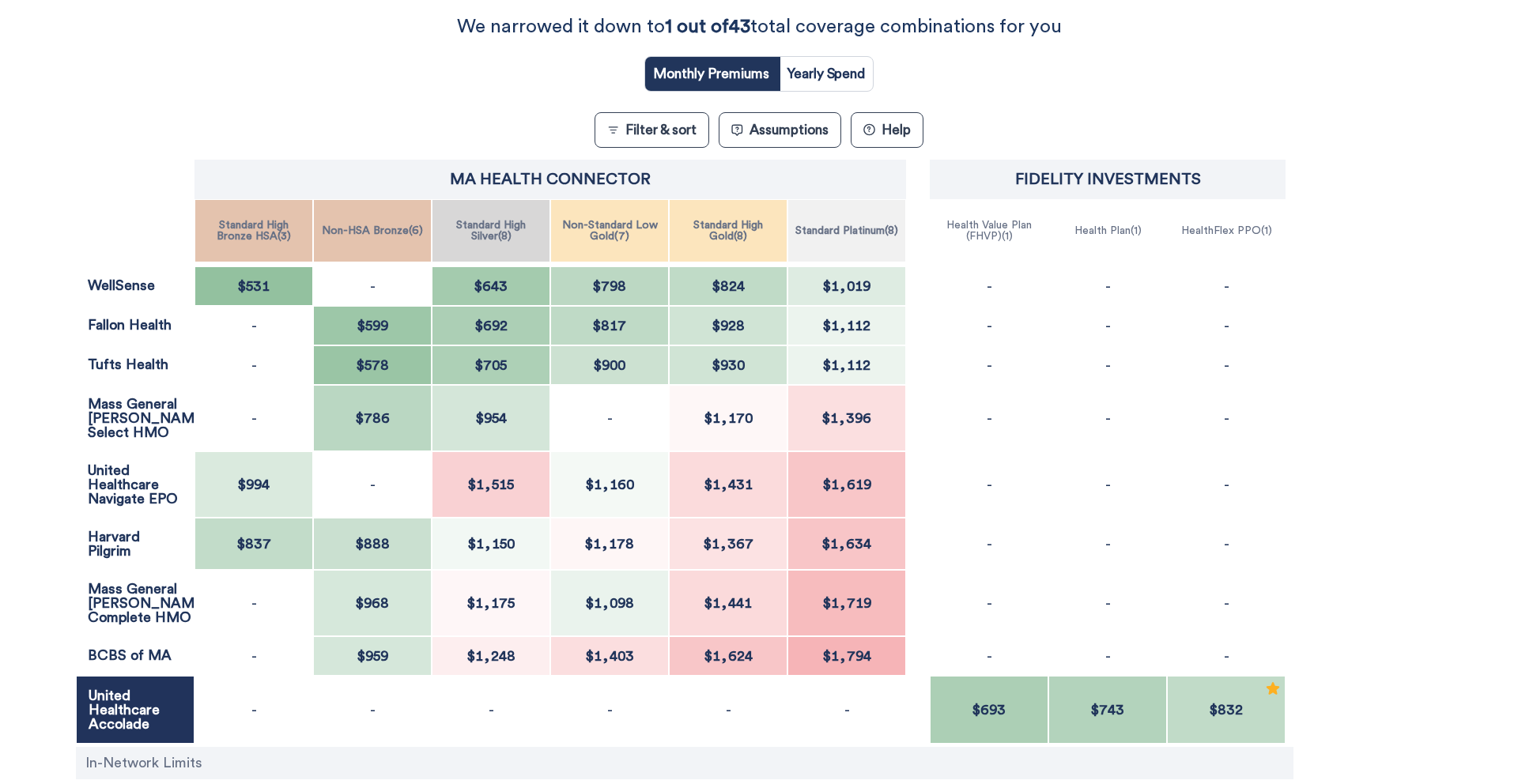
drag, startPoint x: 120, startPoint y: 284, endPoint x: 139, endPoint y: 382, distance: 99.8
click at [139, 383] on div "WellSense $531 - $643 $798 $824 $1,019 - - - Fallon Health - $599 $692 $817 $92…" at bounding box center [680, 505] width 1209 height 477
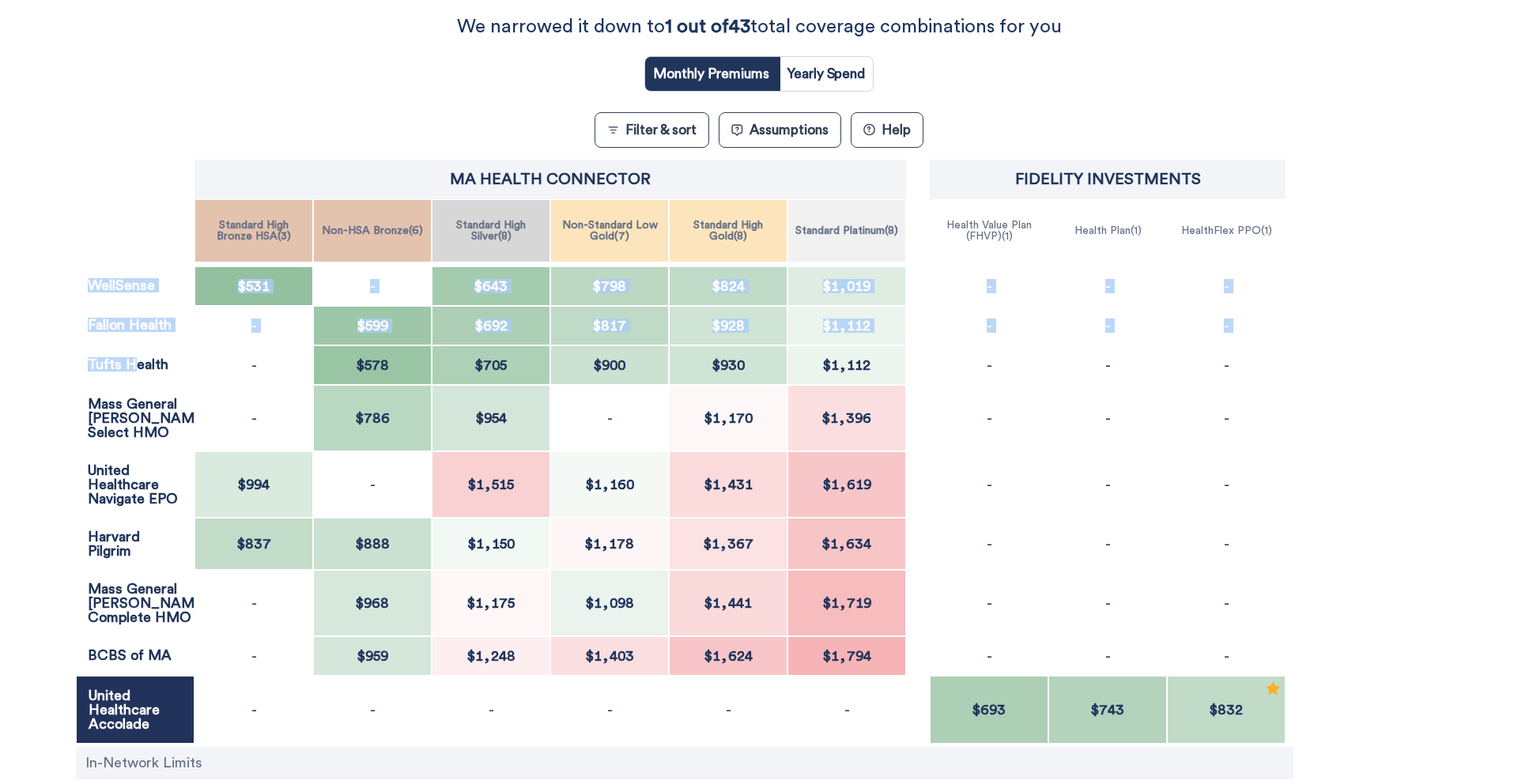
drag, startPoint x: 136, startPoint y: 357, endPoint x: 127, endPoint y: 266, distance: 91.4
click at [127, 266] on div "WellSense $531 - $643 $798 $824 $1,019 - - - Fallon Health - $599 $692 $817 $92…" at bounding box center [680, 505] width 1209 height 477
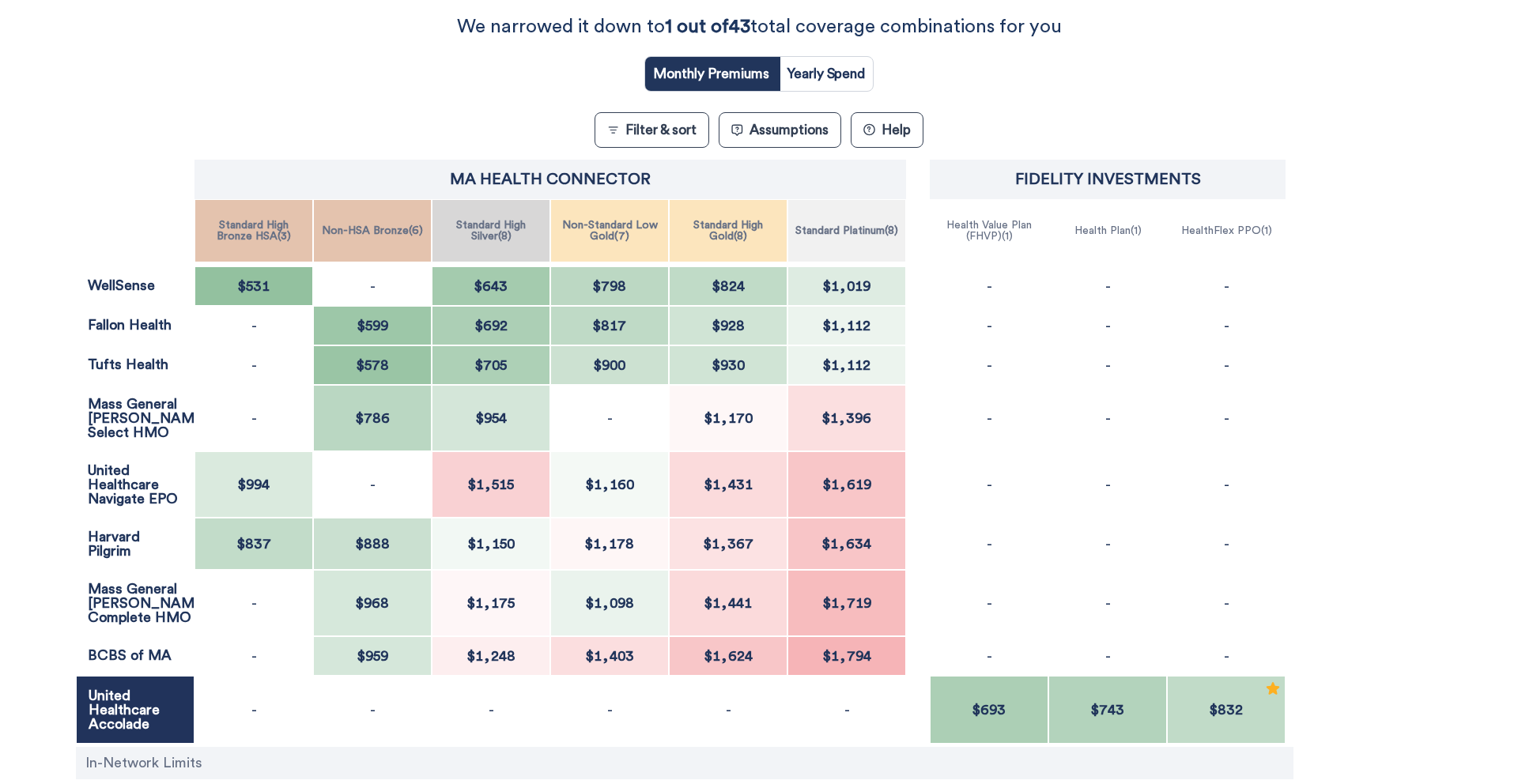
click at [164, 126] on div "What are all my options? We narrowed it down to 1 out of 43 total coverage comb…" at bounding box center [759, 417] width 1367 height 978
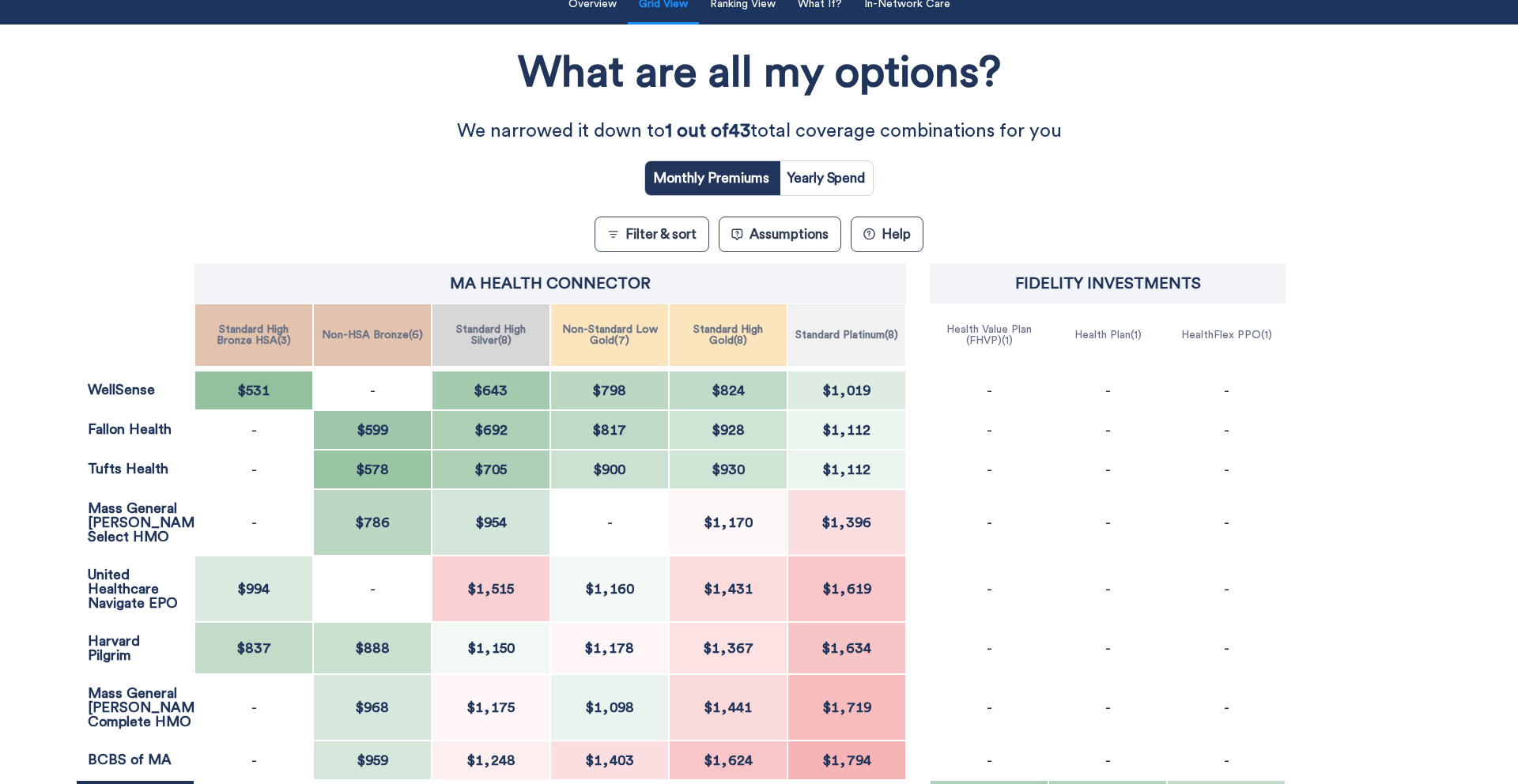
scroll to position [126, 0]
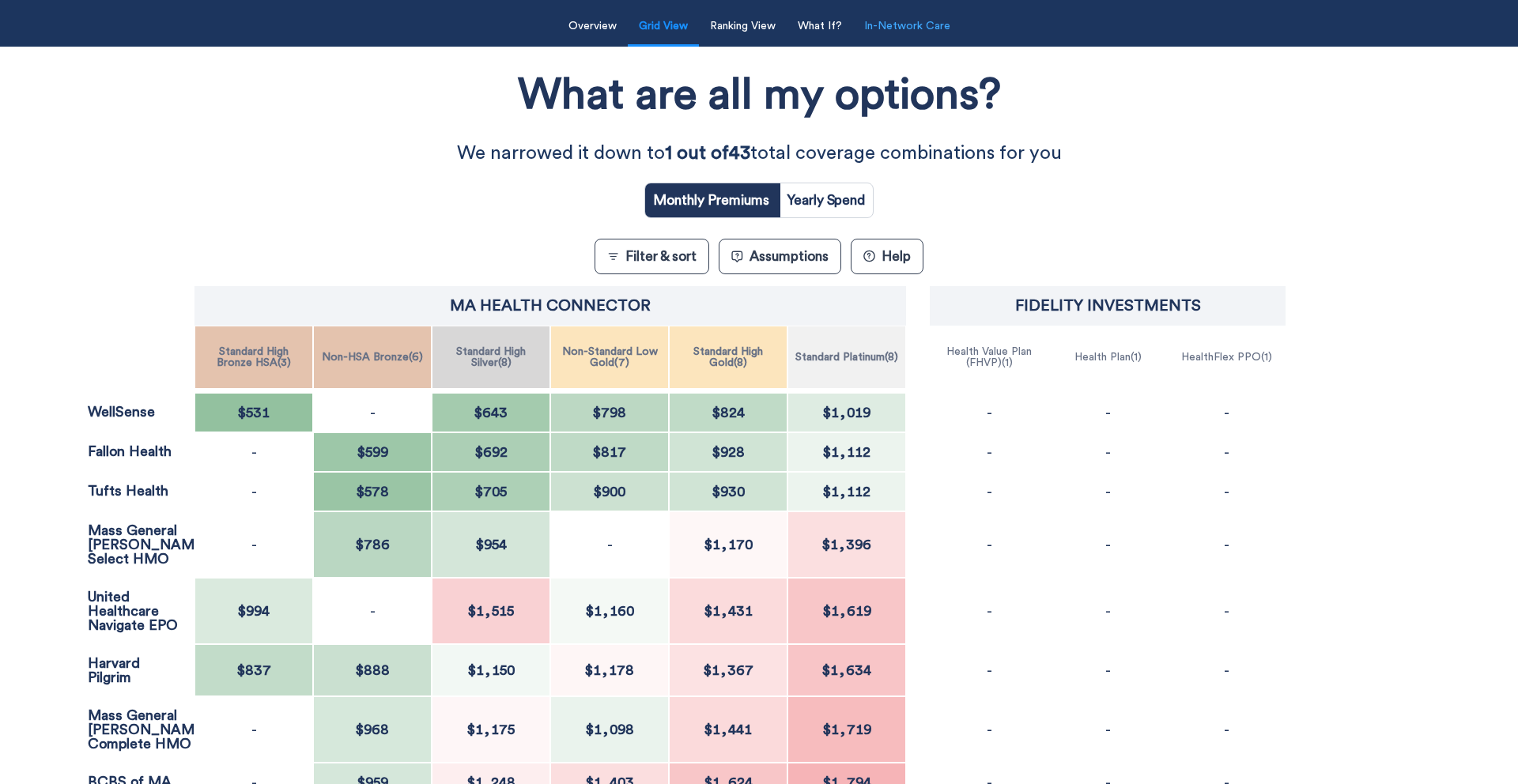
click at [910, 25] on button "In-Network Care" at bounding box center [907, 26] width 105 height 32
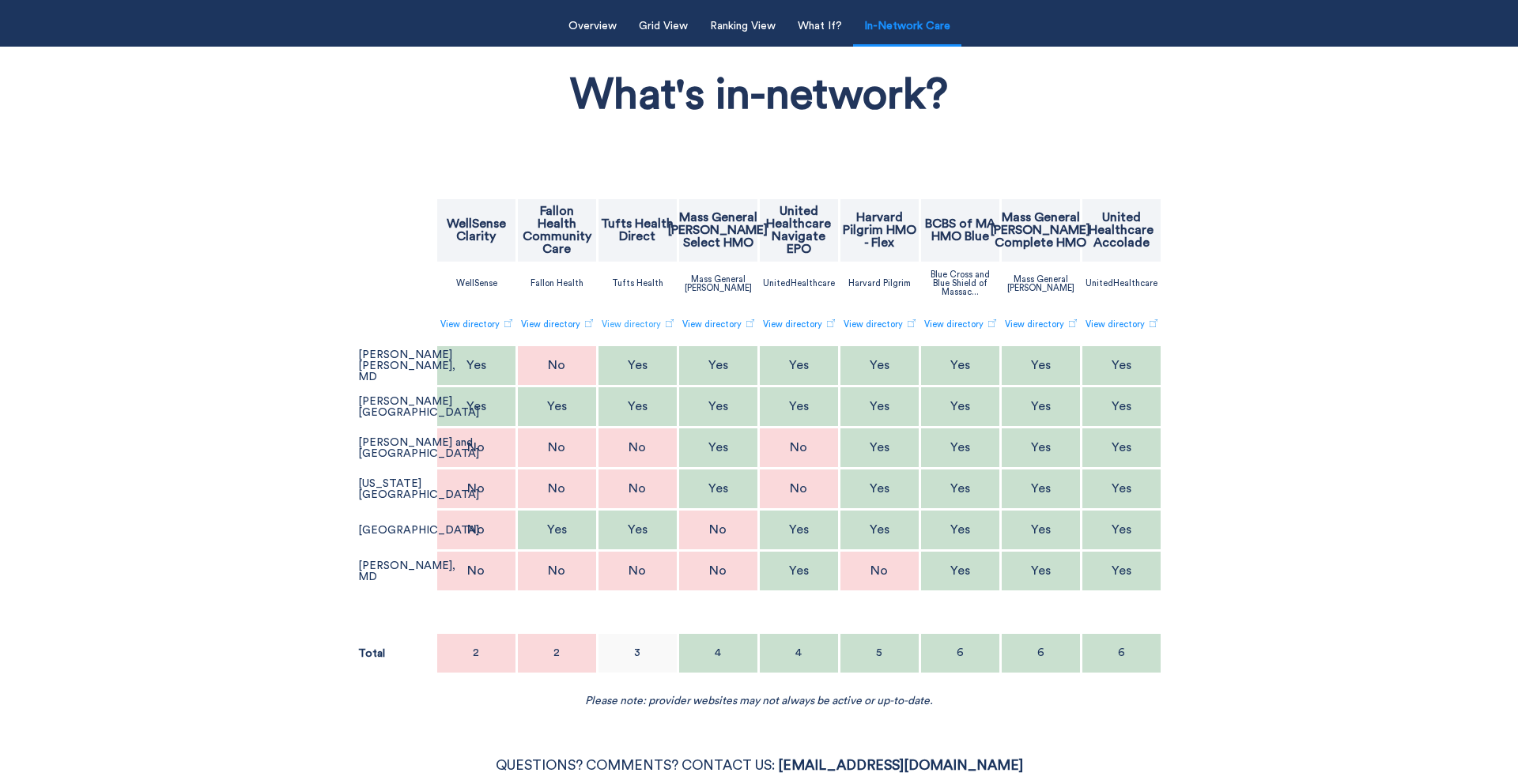
click at [646, 322] on link "View directory" at bounding box center [637, 324] width 72 height 27
click at [131, 259] on div "Filter & Sort Quickly update your results Sort By Healthcare Assumptions Expect…" at bounding box center [759, 355] width 1518 height 707
click at [680, 27] on button "Grid View" at bounding box center [663, 26] width 68 height 32
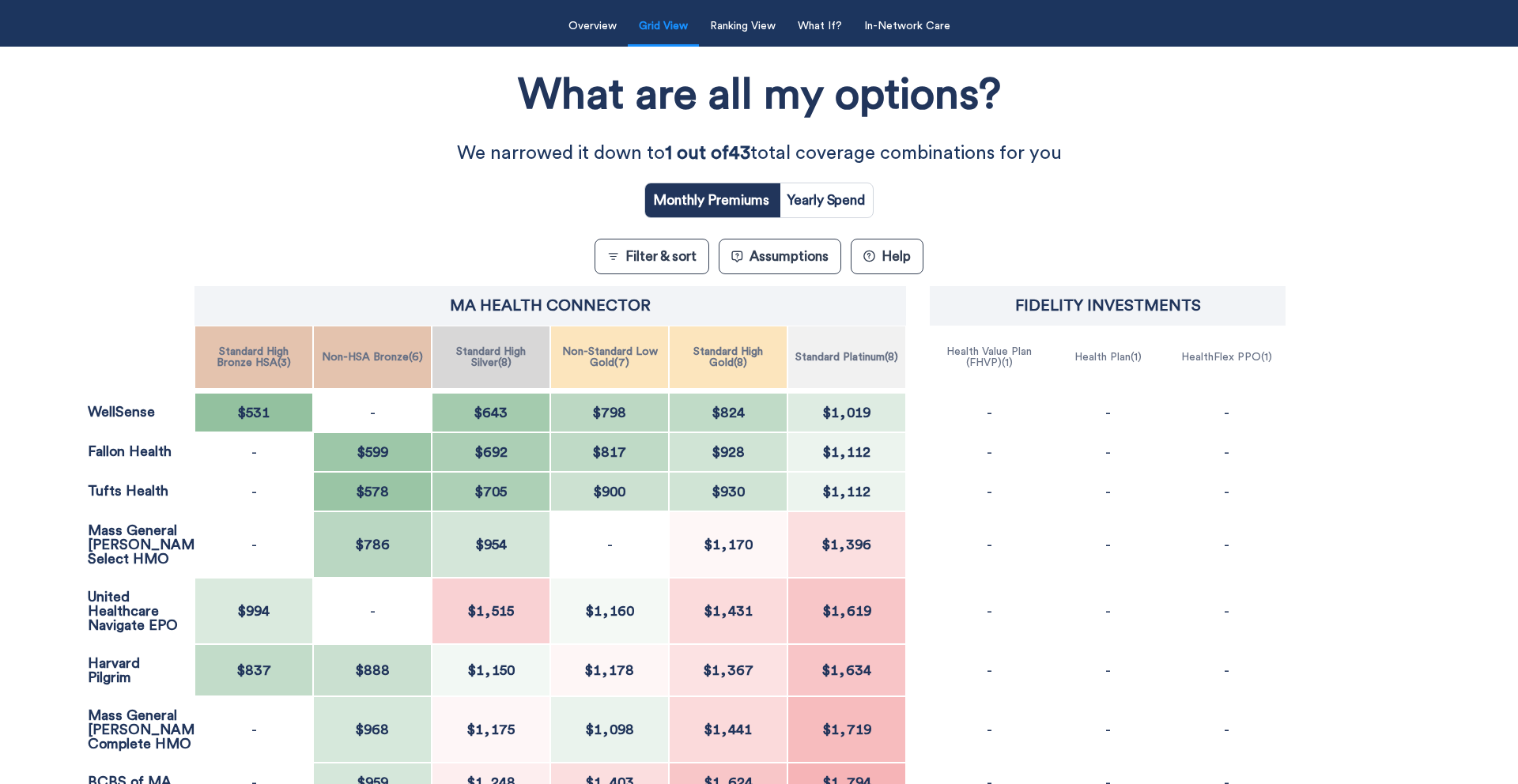
click at [815, 184] on input "radio" at bounding box center [826, 200] width 94 height 34
radio input "true"
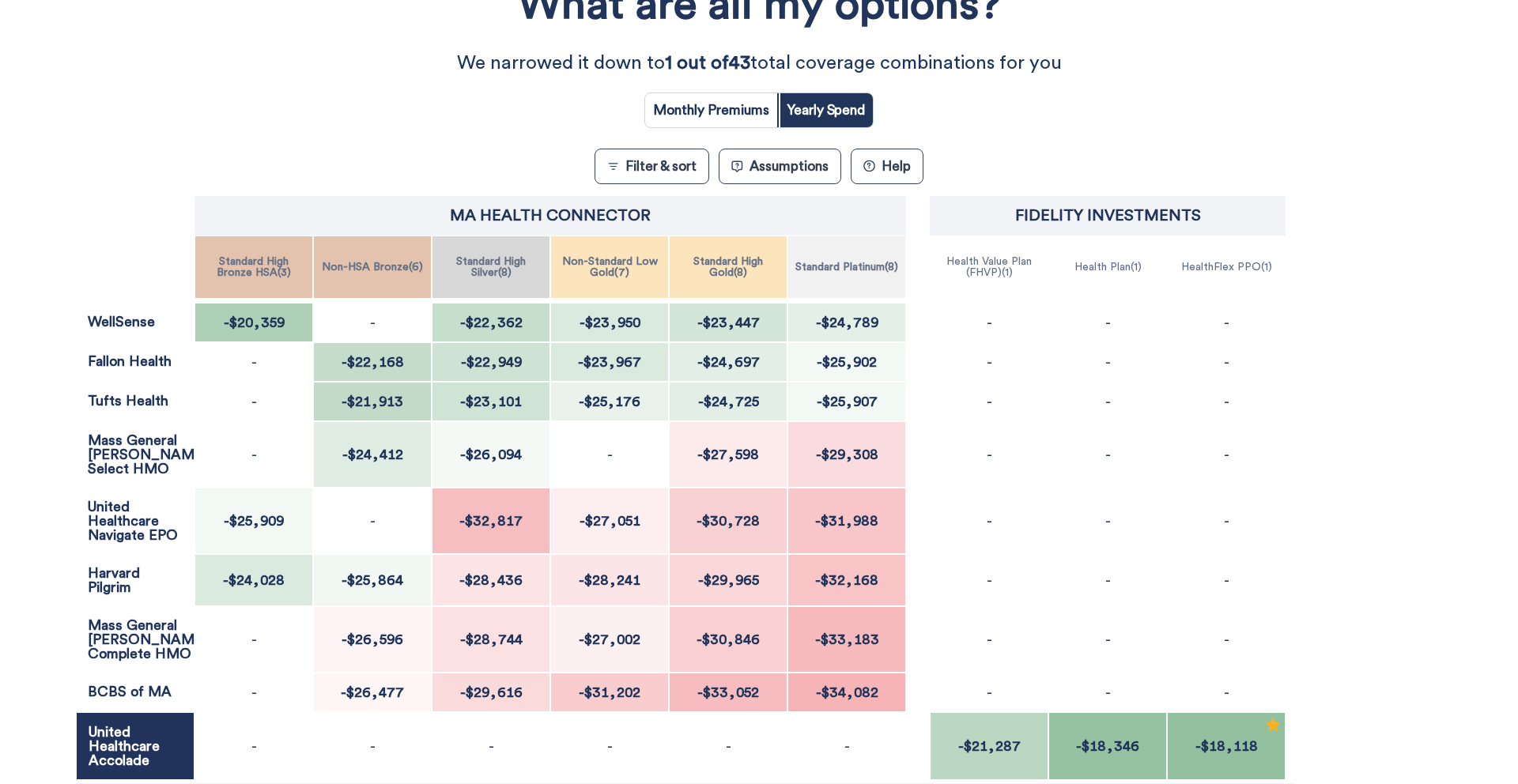
scroll to position [214, 0]
click at [715, 105] on input "radio" at bounding box center [711, 112] width 132 height 34
radio input "true"
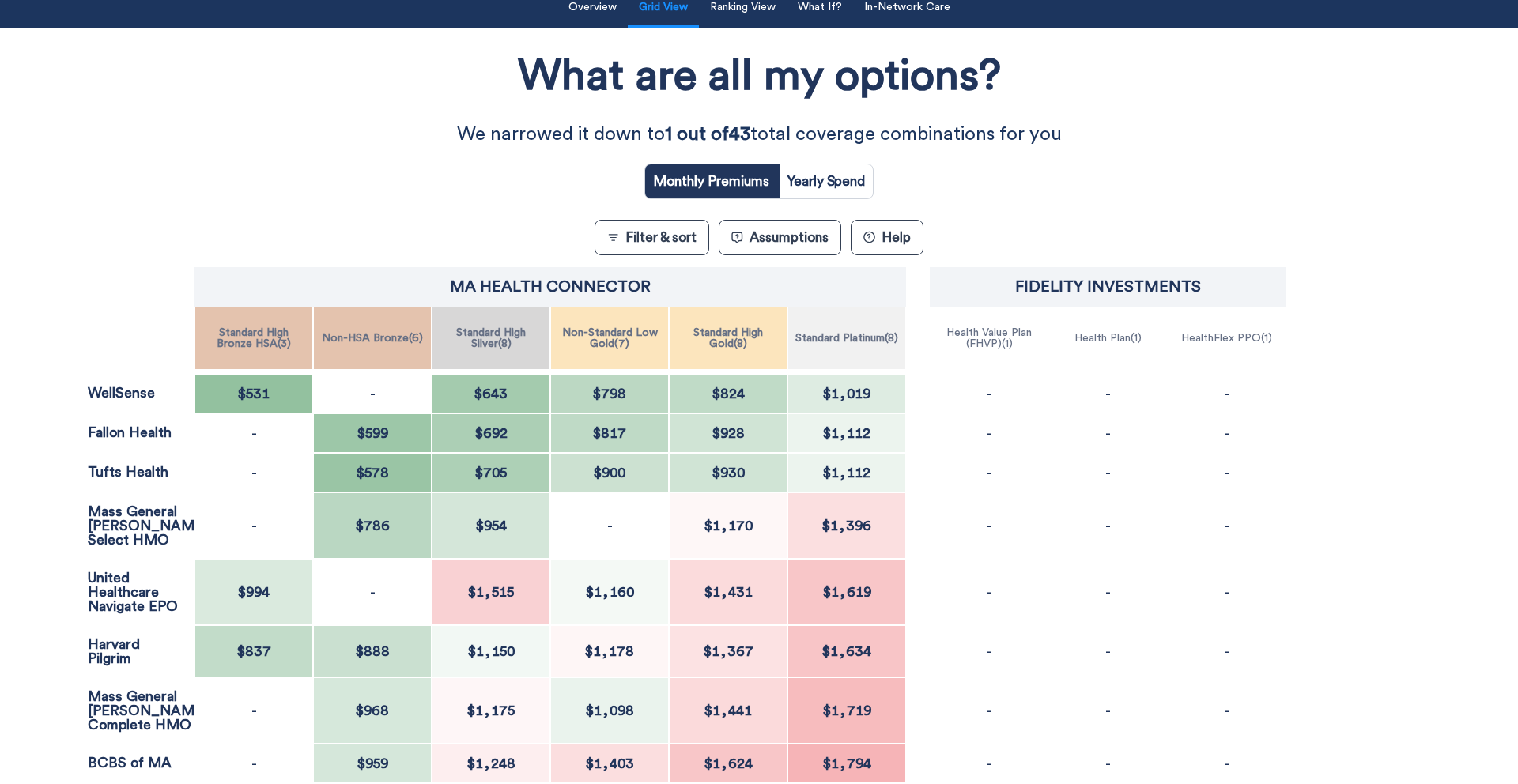
scroll to position [143, 0]
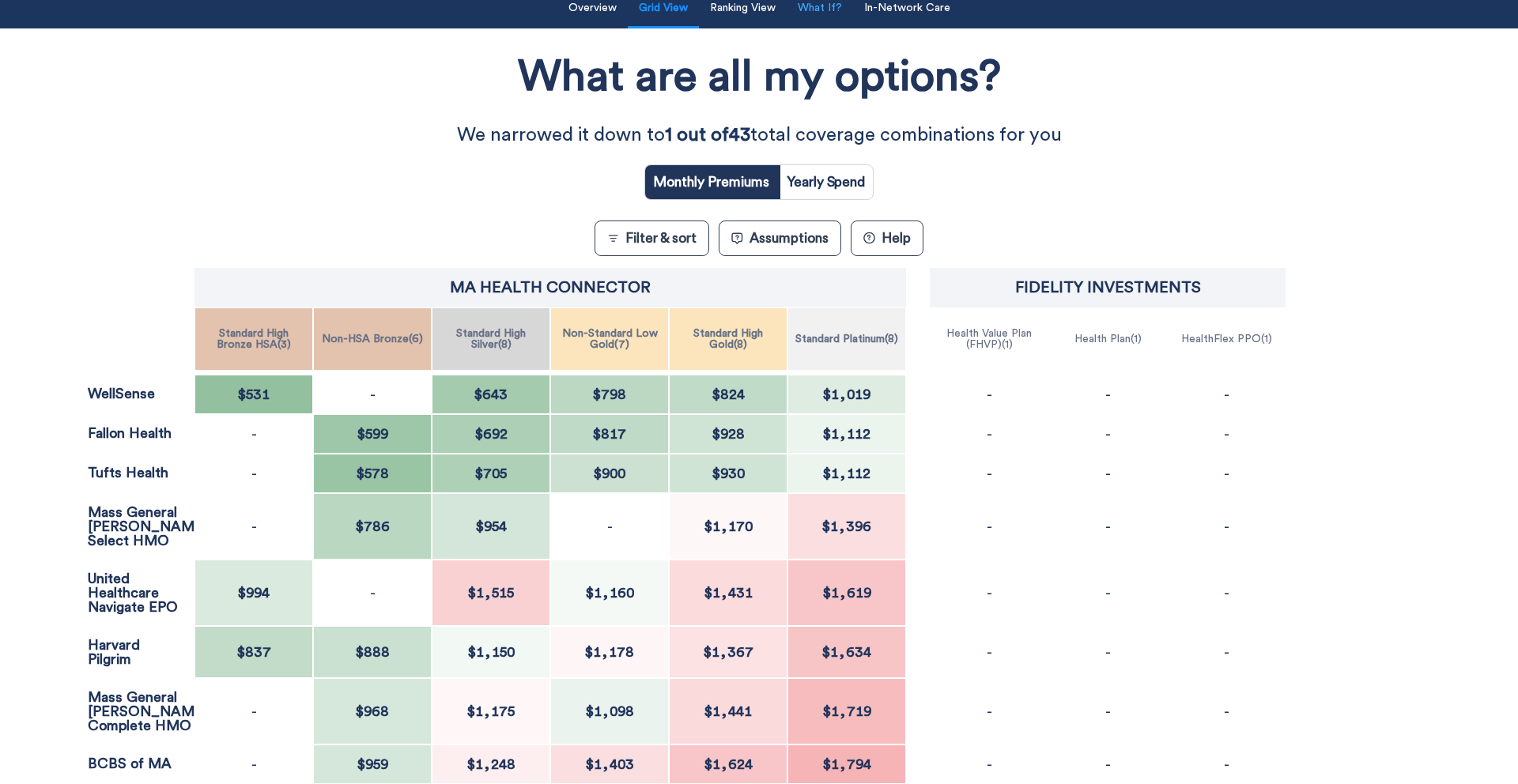
click at [824, 10] on button "What If?" at bounding box center [819, 8] width 63 height 32
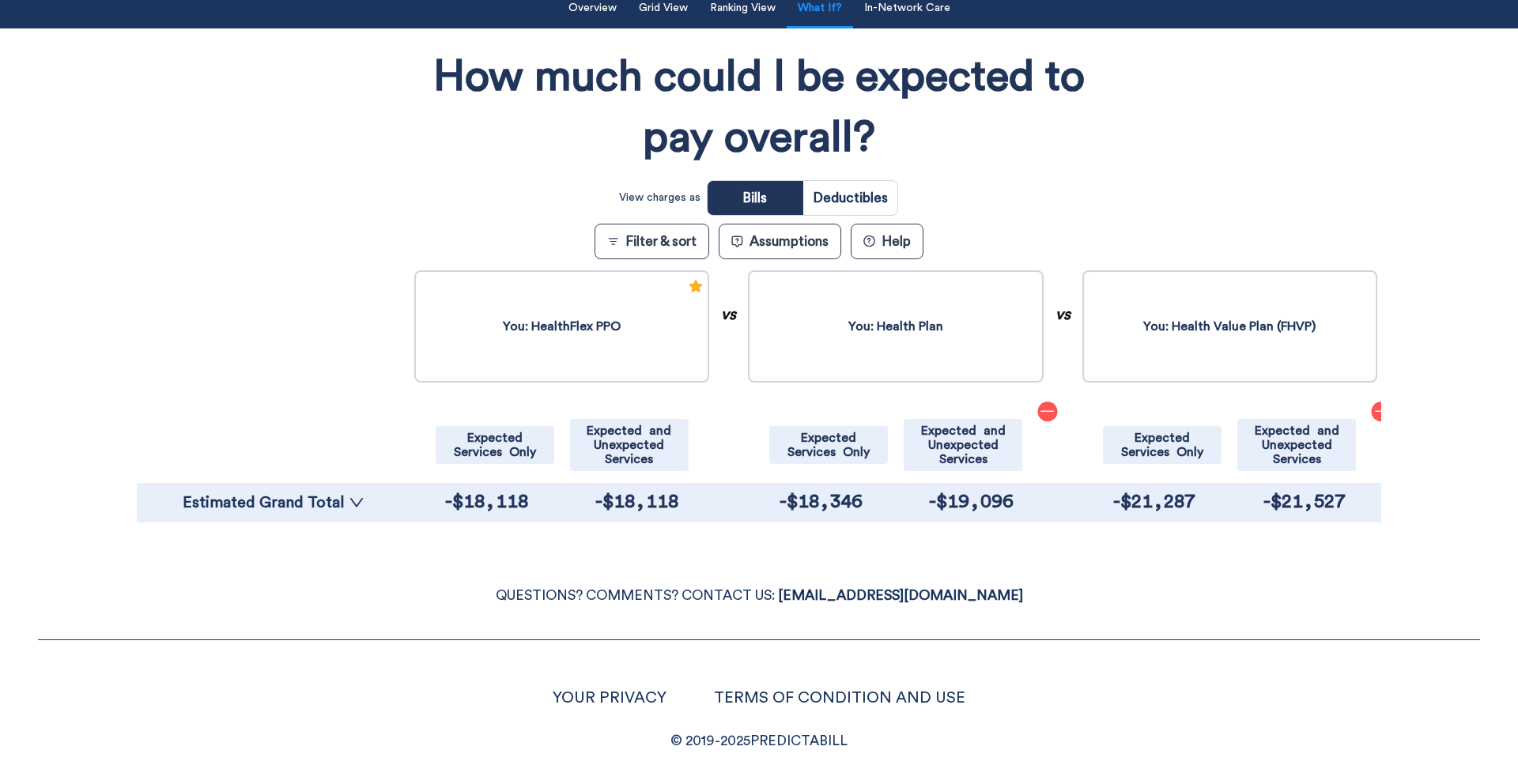
click at [569, 322] on p "You: HealthFlex PPO" at bounding box center [562, 326] width 118 height 16
click at [958, 323] on div "You: Health Plan" at bounding box center [895, 326] width 295 height 112
click at [1045, 418] on icon "minus" at bounding box center [1047, 412] width 16 height 16
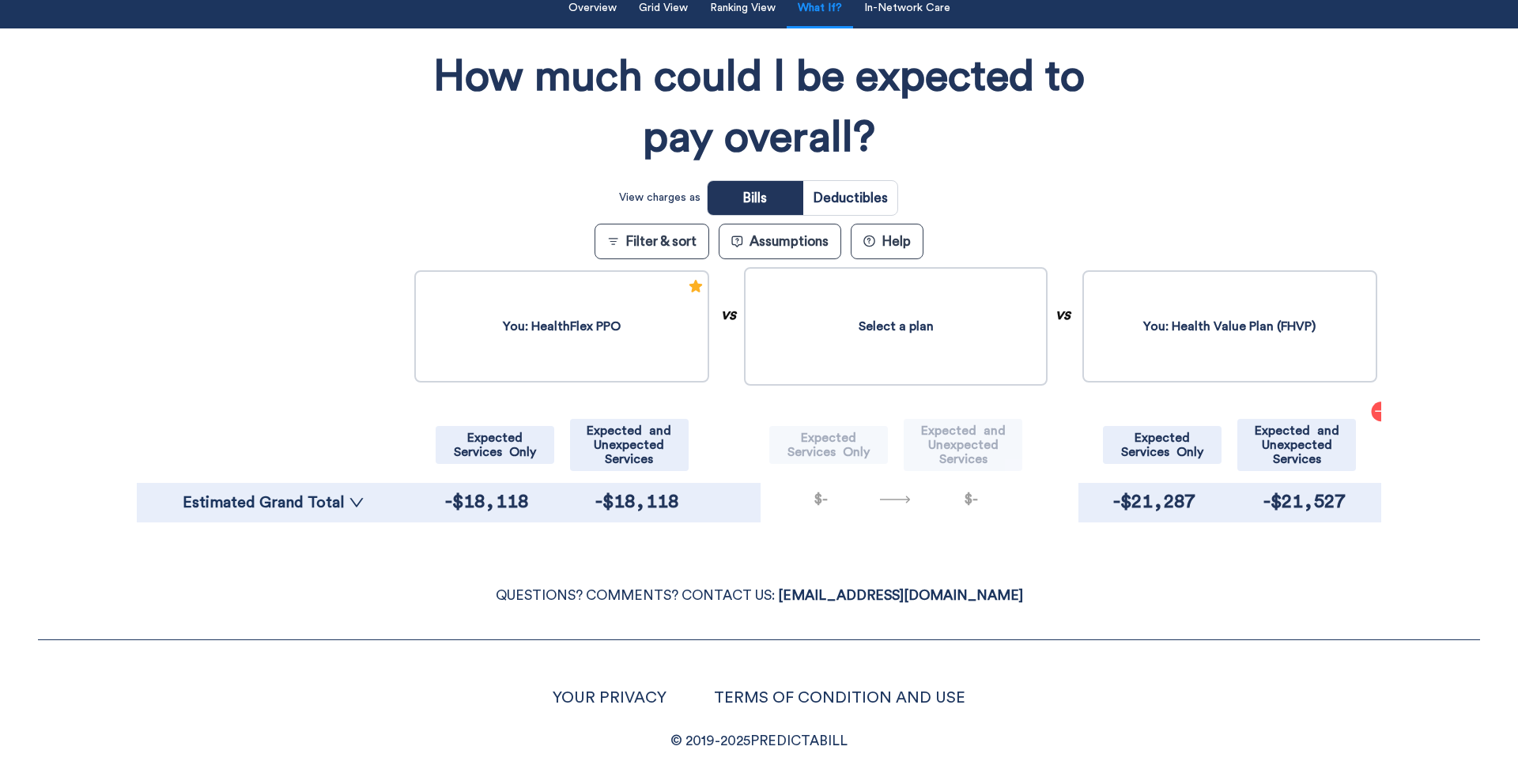
click at [946, 330] on button "Select a plan" at bounding box center [895, 326] width 303 height 119
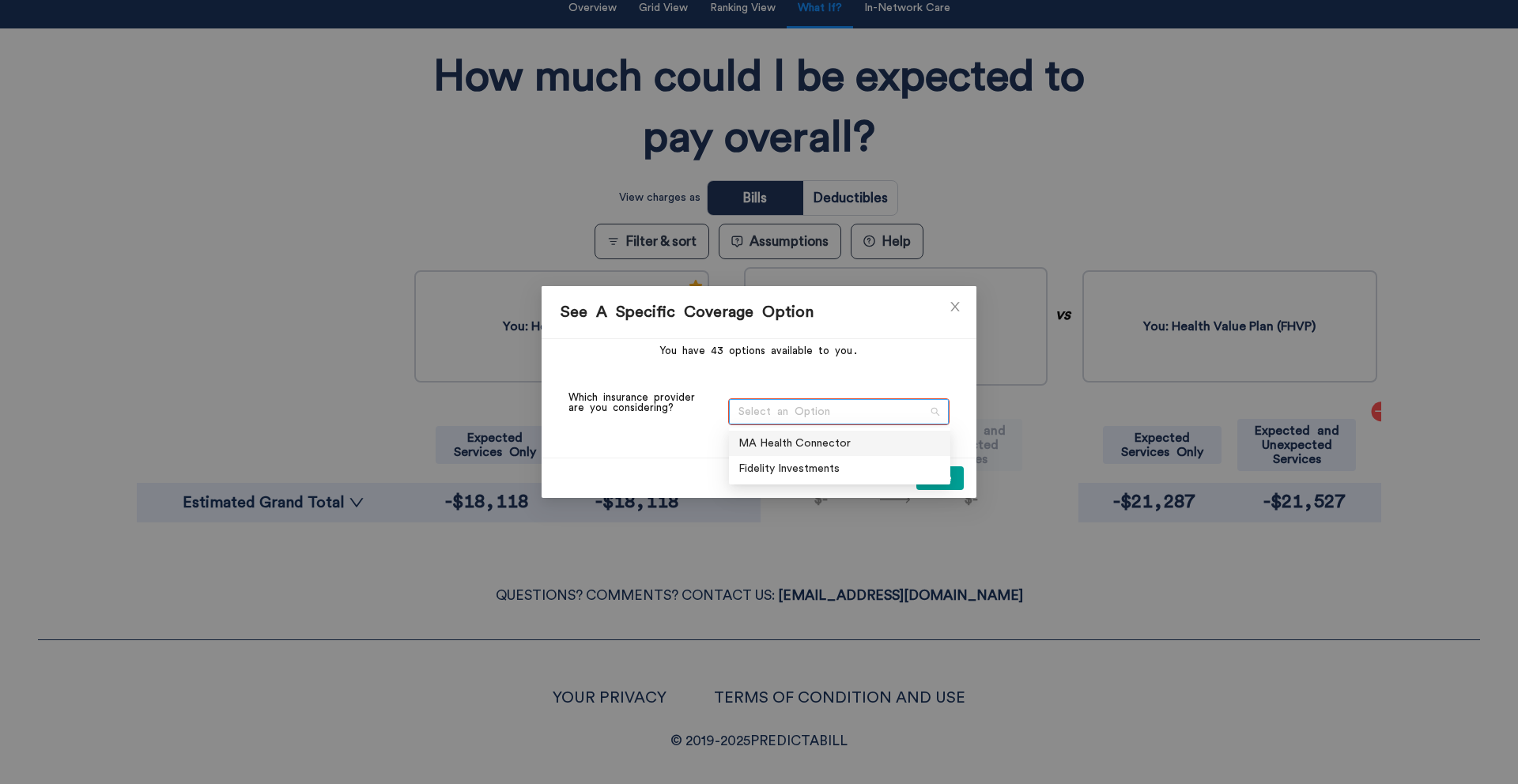
click at [824, 400] on span "Select an Option" at bounding box center [839, 412] width 200 height 24
click at [818, 437] on div "MA Health Connector" at bounding box center [839, 443] width 202 height 18
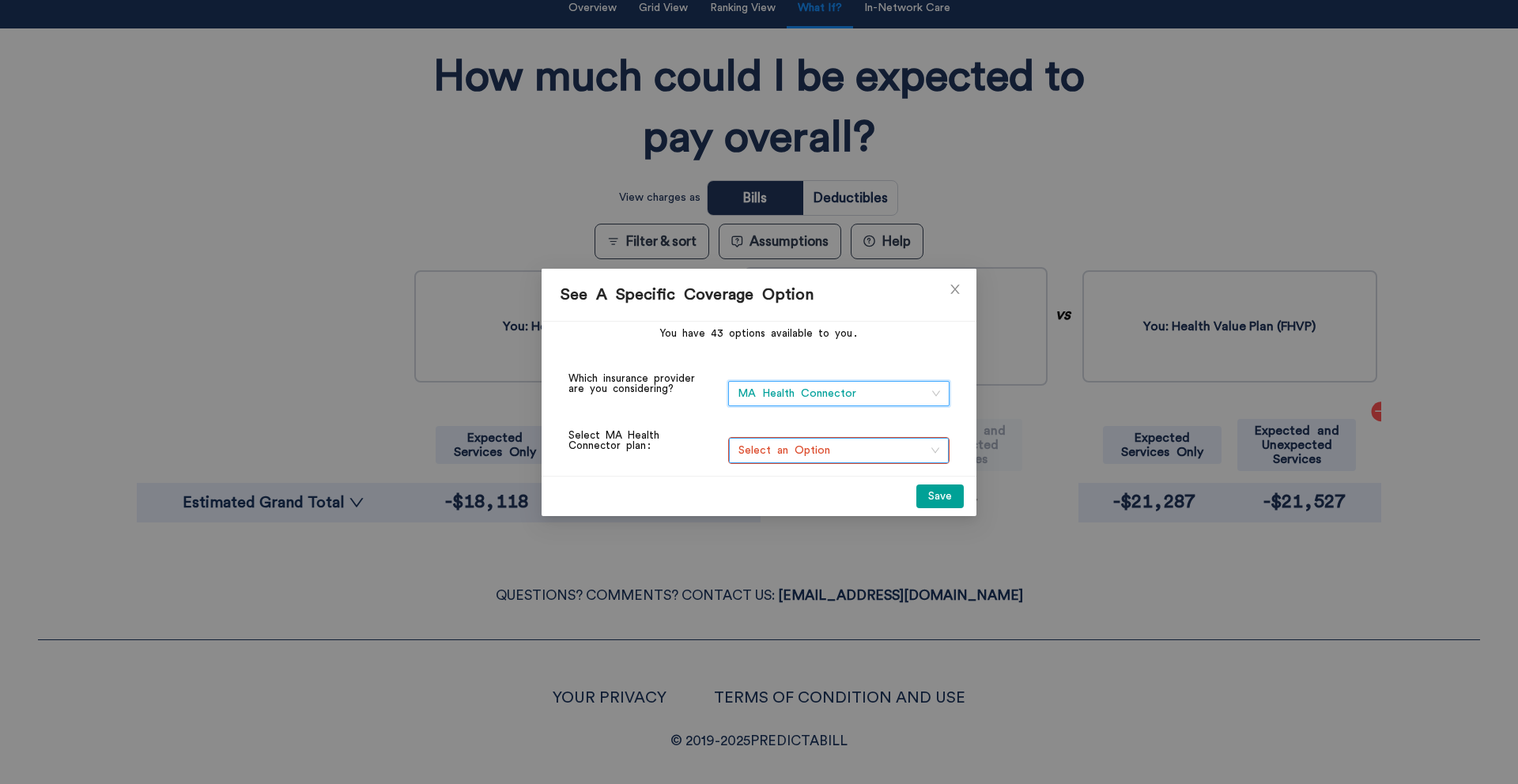
click at [824, 450] on span "Select an Option" at bounding box center [839, 451] width 200 height 24
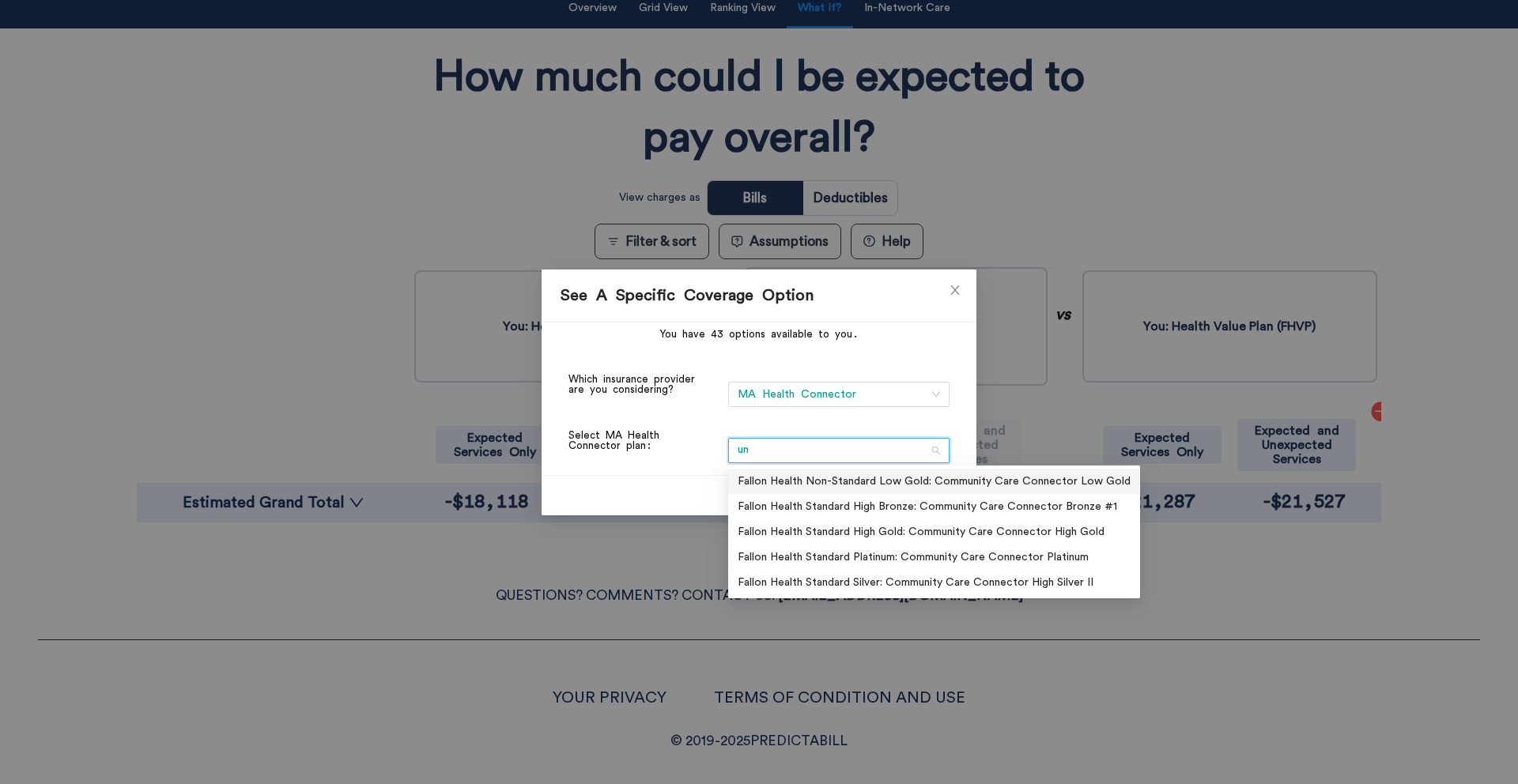
type input "u"
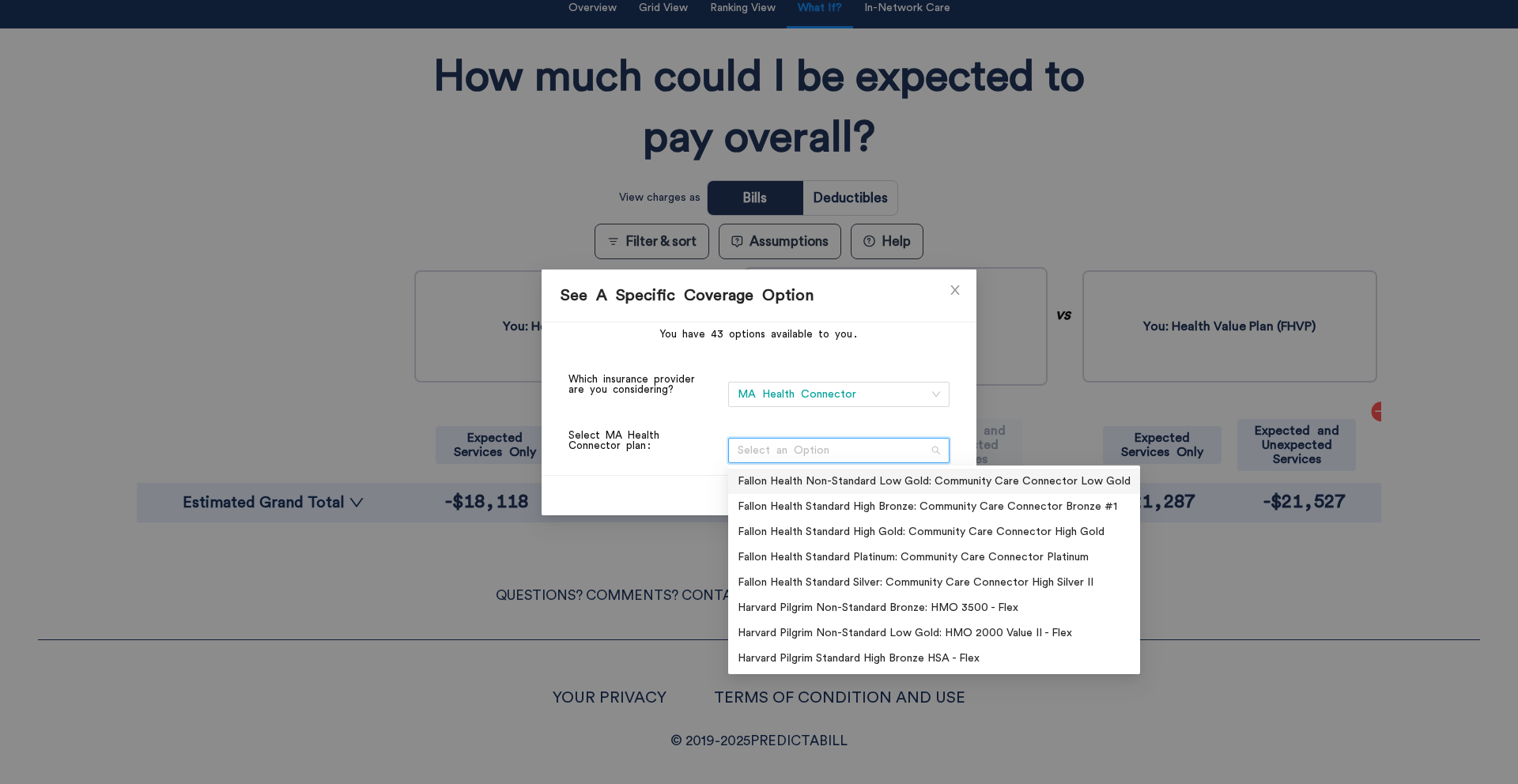
type input "o"
type input "gold"
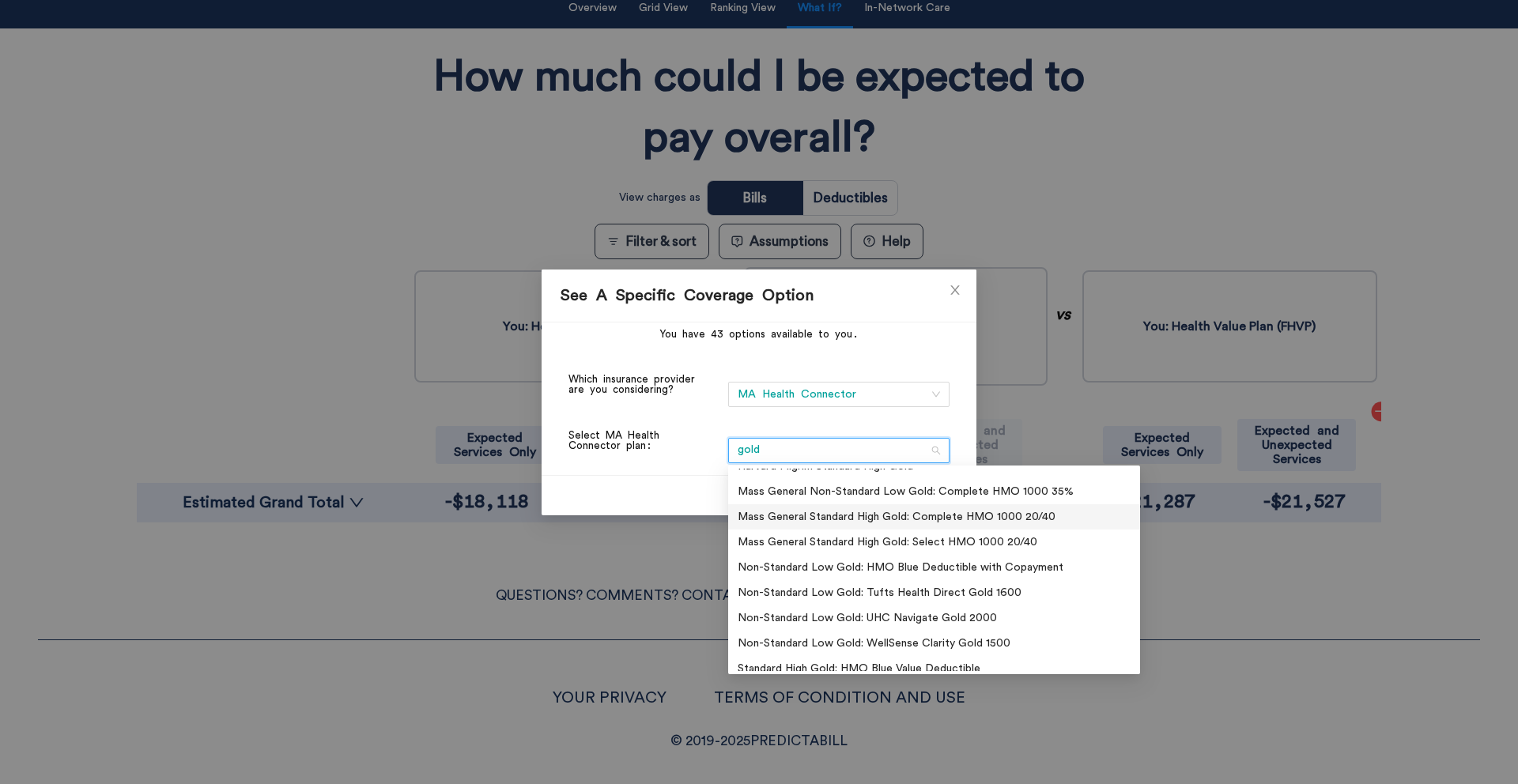
scroll to position [91, 0]
click at [905, 620] on div "Non-Standard Low Gold: UHC Navigate Gold 2000" at bounding box center [934, 618] width 393 height 18
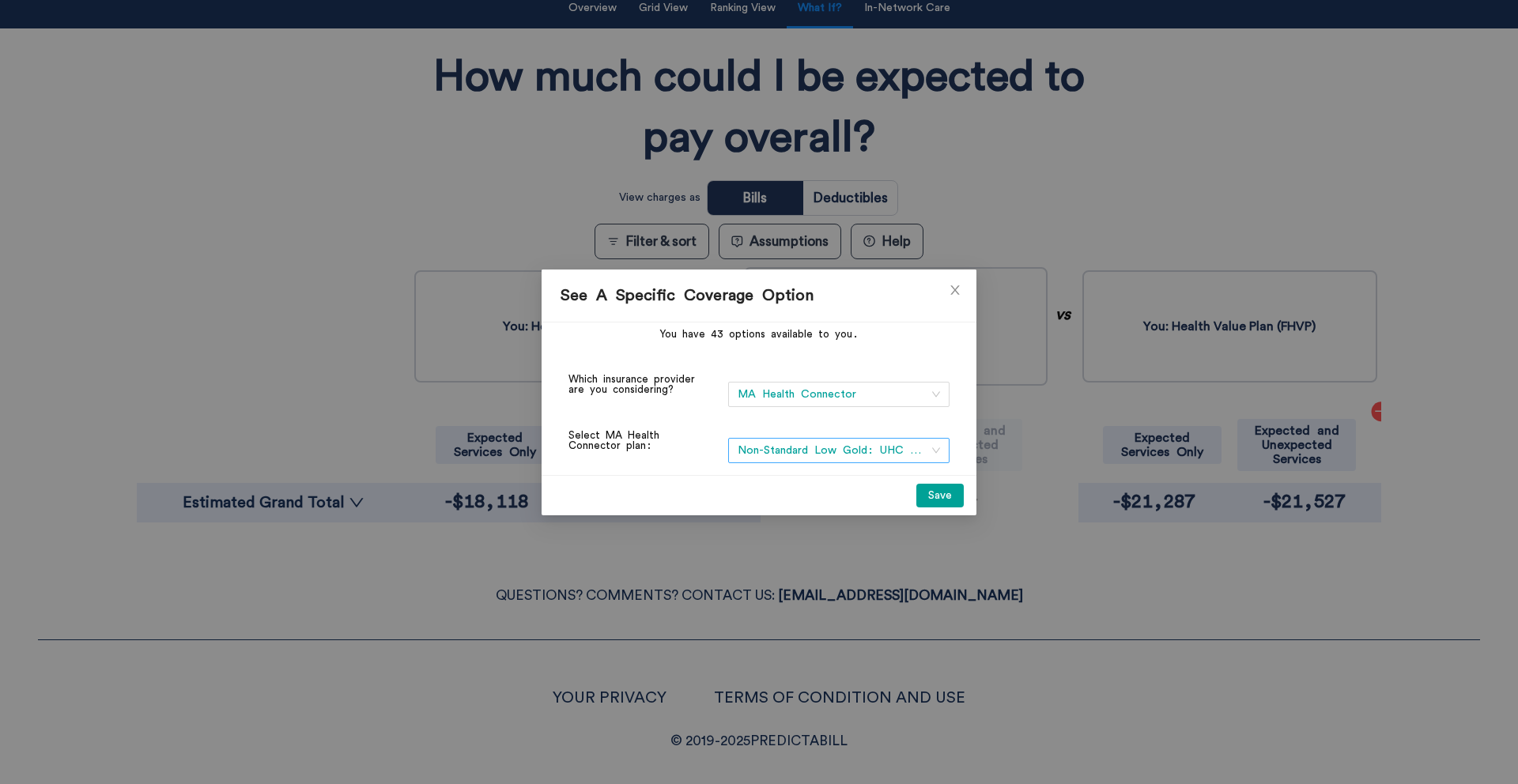
drag, startPoint x: 930, startPoint y: 493, endPoint x: 922, endPoint y: 449, distance: 44.7
click at [922, 449] on div "See A Specific Coverage Option You have 43 options available to you. Which insu…" at bounding box center [759, 392] width 435 height 246
click at [922, 450] on span "Non-Standard Low Gold: UHC Navigate Gold 2000" at bounding box center [839, 451] width 202 height 24
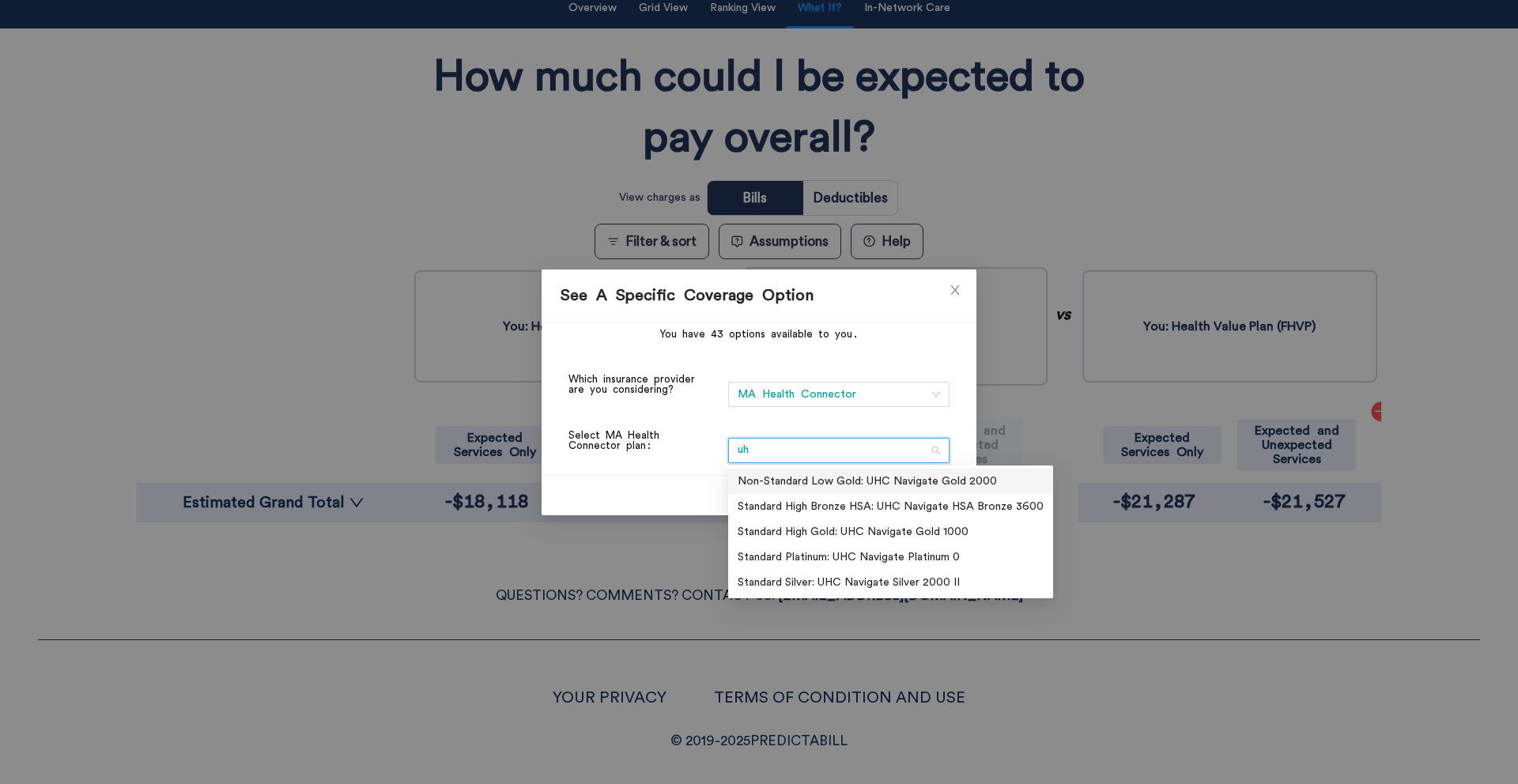
scroll to position [0, 0]
type input "uhc"
click at [910, 559] on div "Standard Platinum: UHC Navigate Platinum 0" at bounding box center [890, 557] width 306 height 18
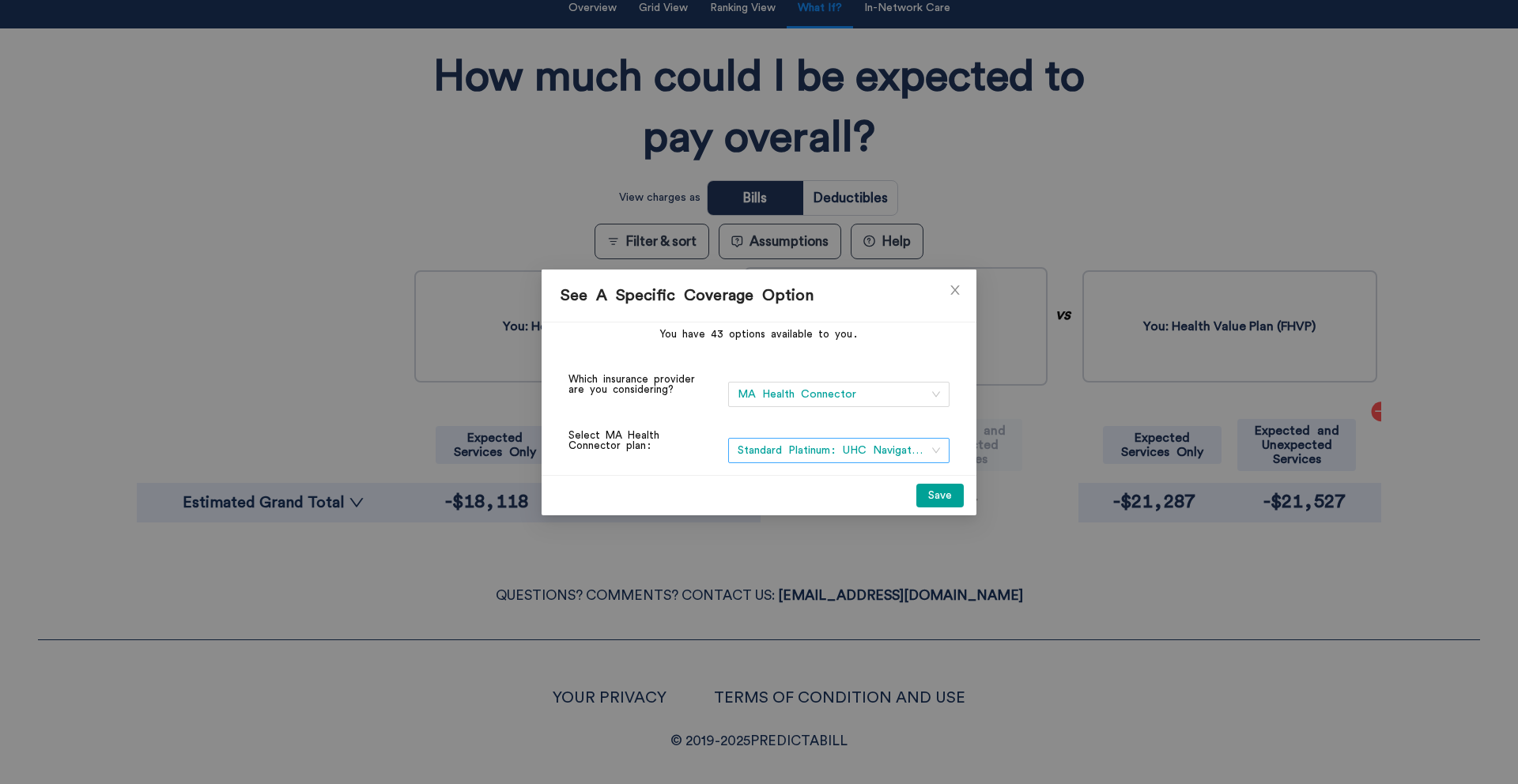
click at [933, 491] on button "Save" at bounding box center [940, 495] width 47 height 24
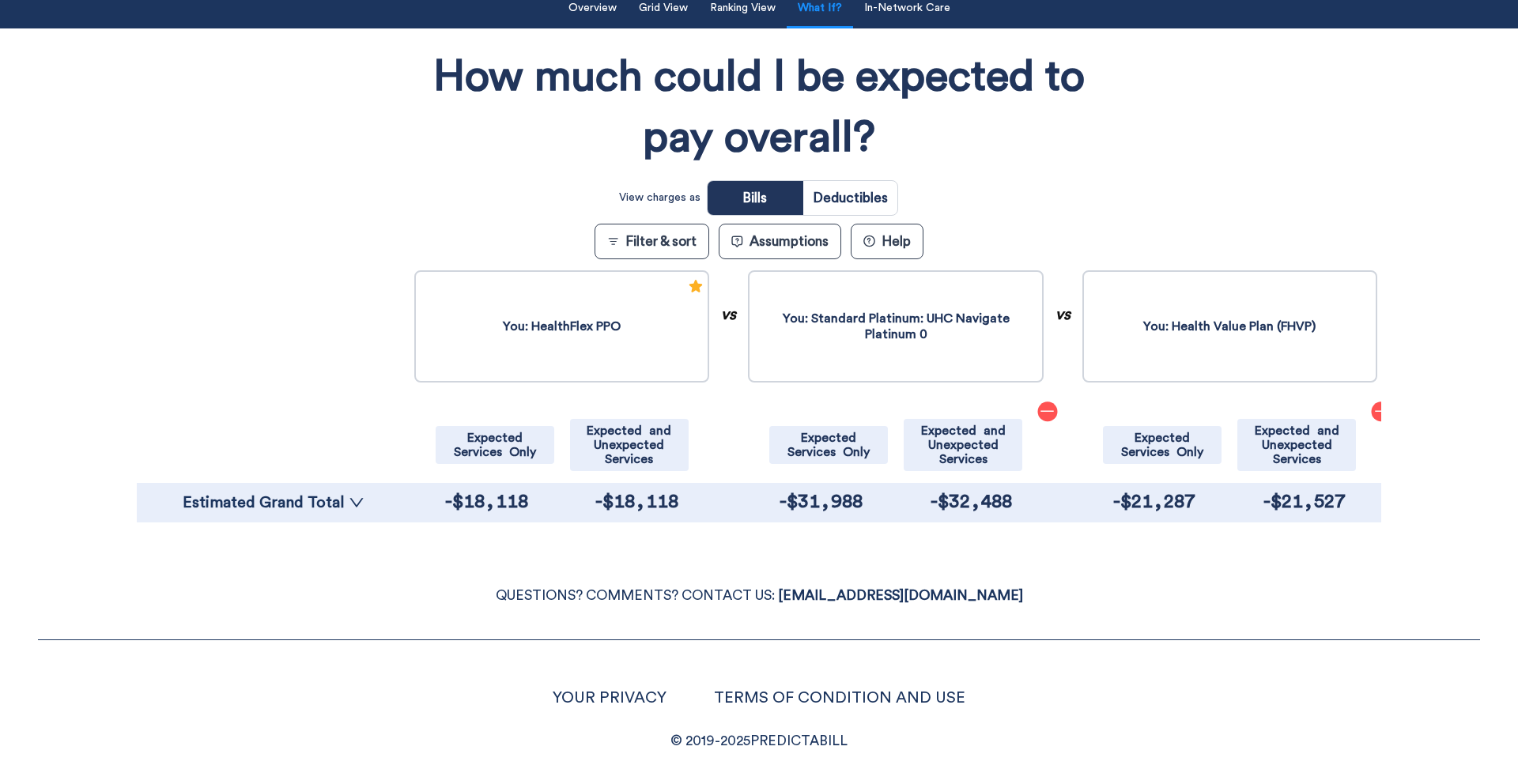
click at [1374, 408] on icon "minus" at bounding box center [1381, 412] width 16 height 16
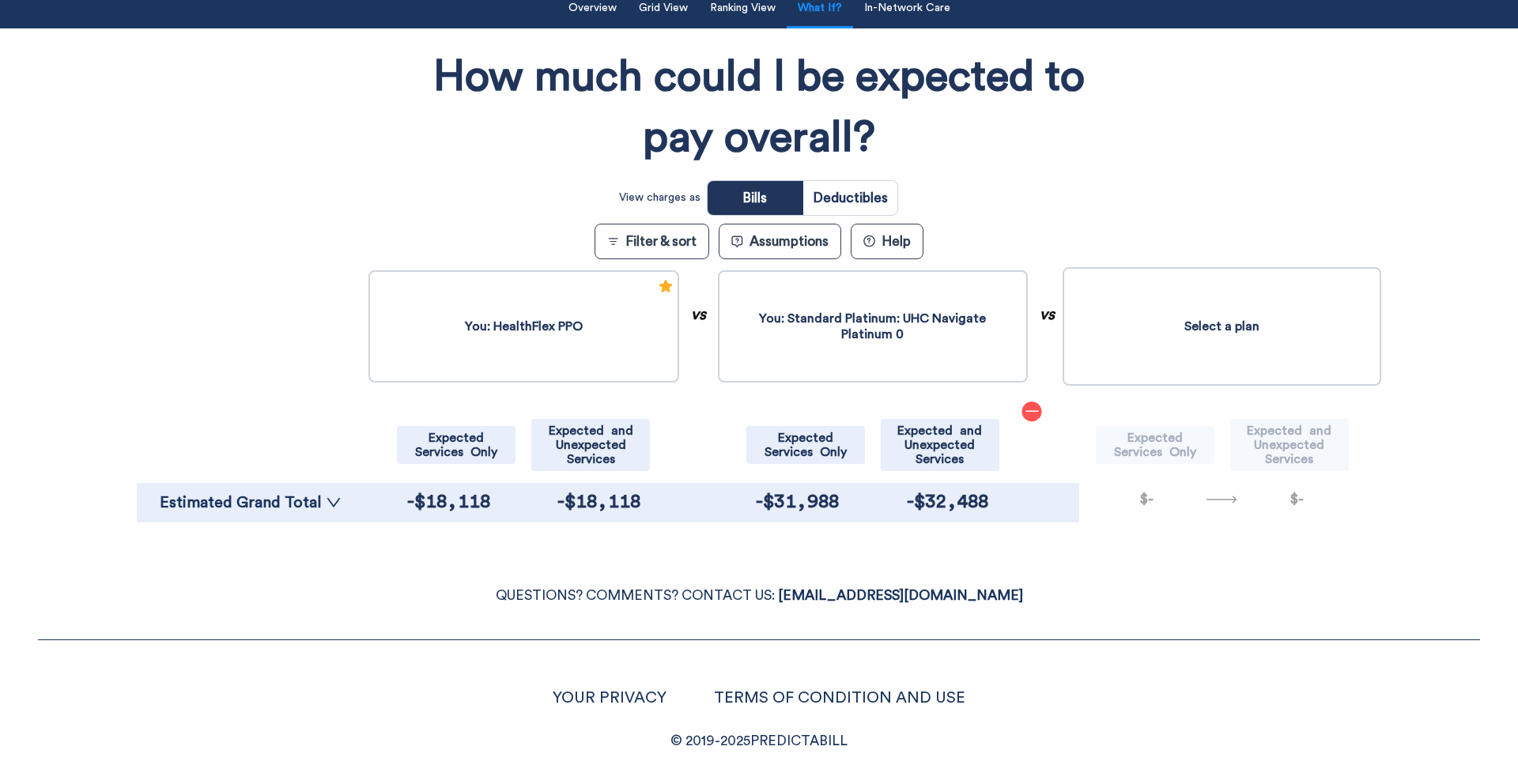
click at [1225, 341] on button "Select a plan" at bounding box center [1222, 326] width 318 height 119
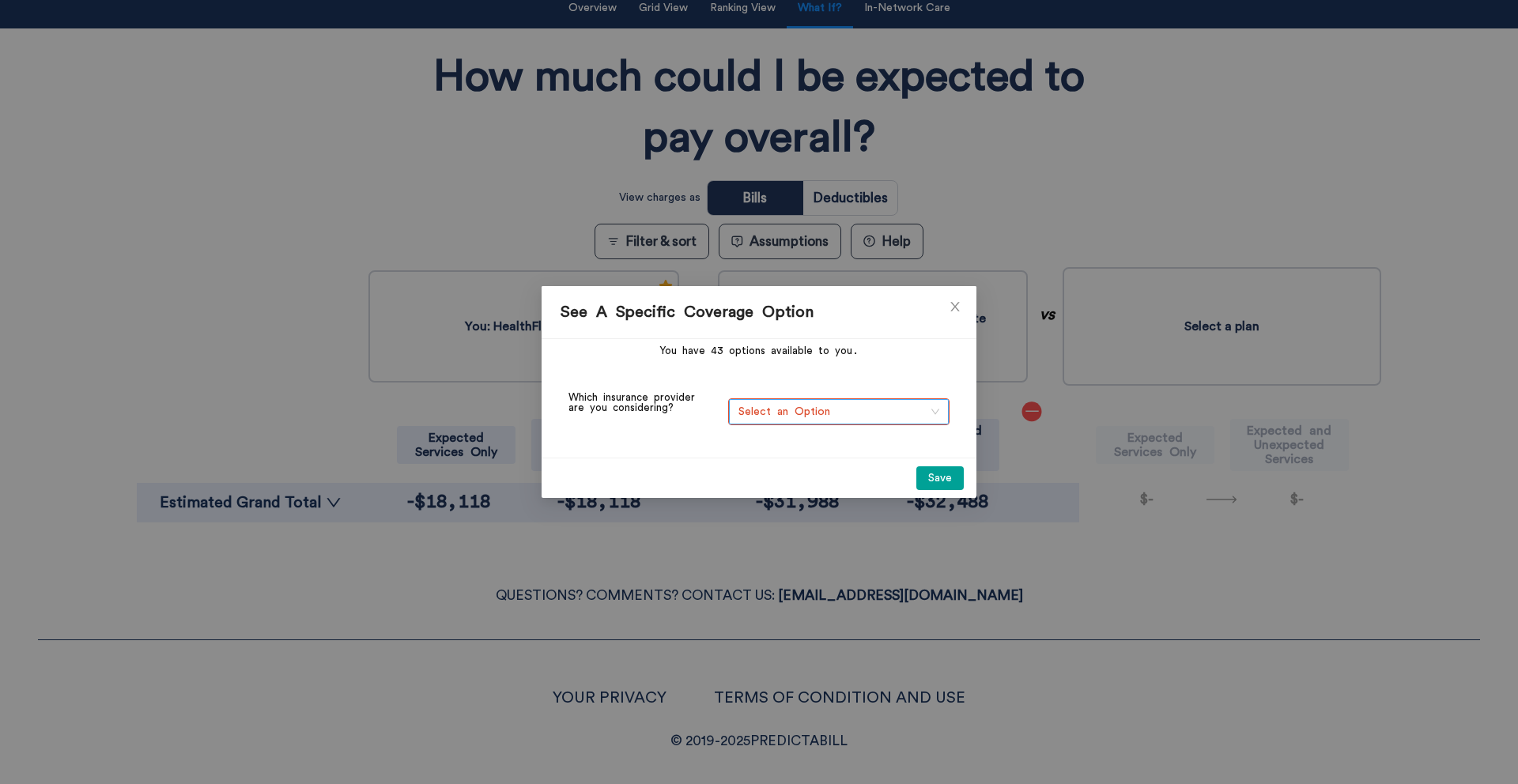
click at [807, 411] on span "Select an Option" at bounding box center [839, 412] width 200 height 24
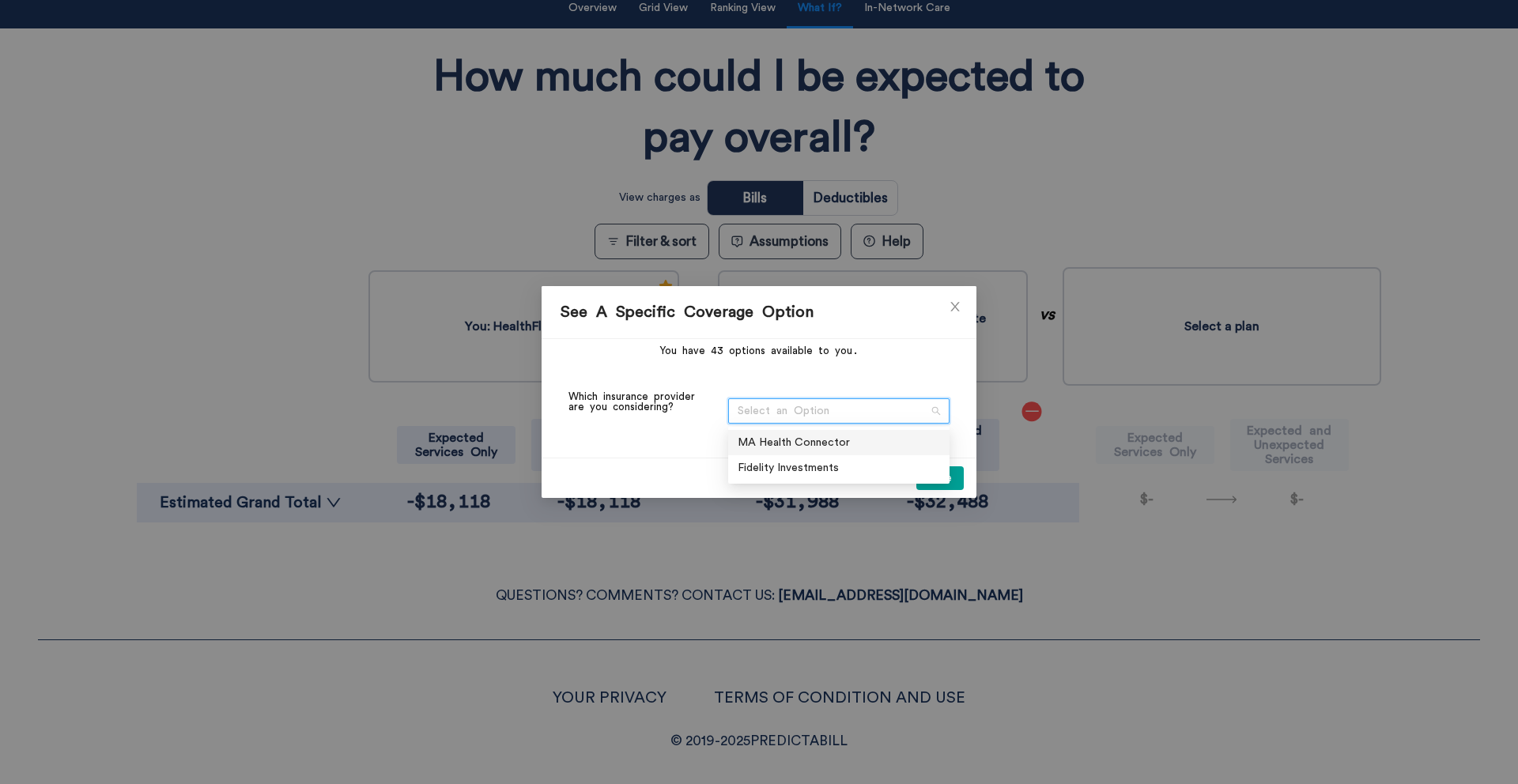
click at [813, 431] on div "MA Health Connector" at bounding box center [838, 443] width 221 height 26
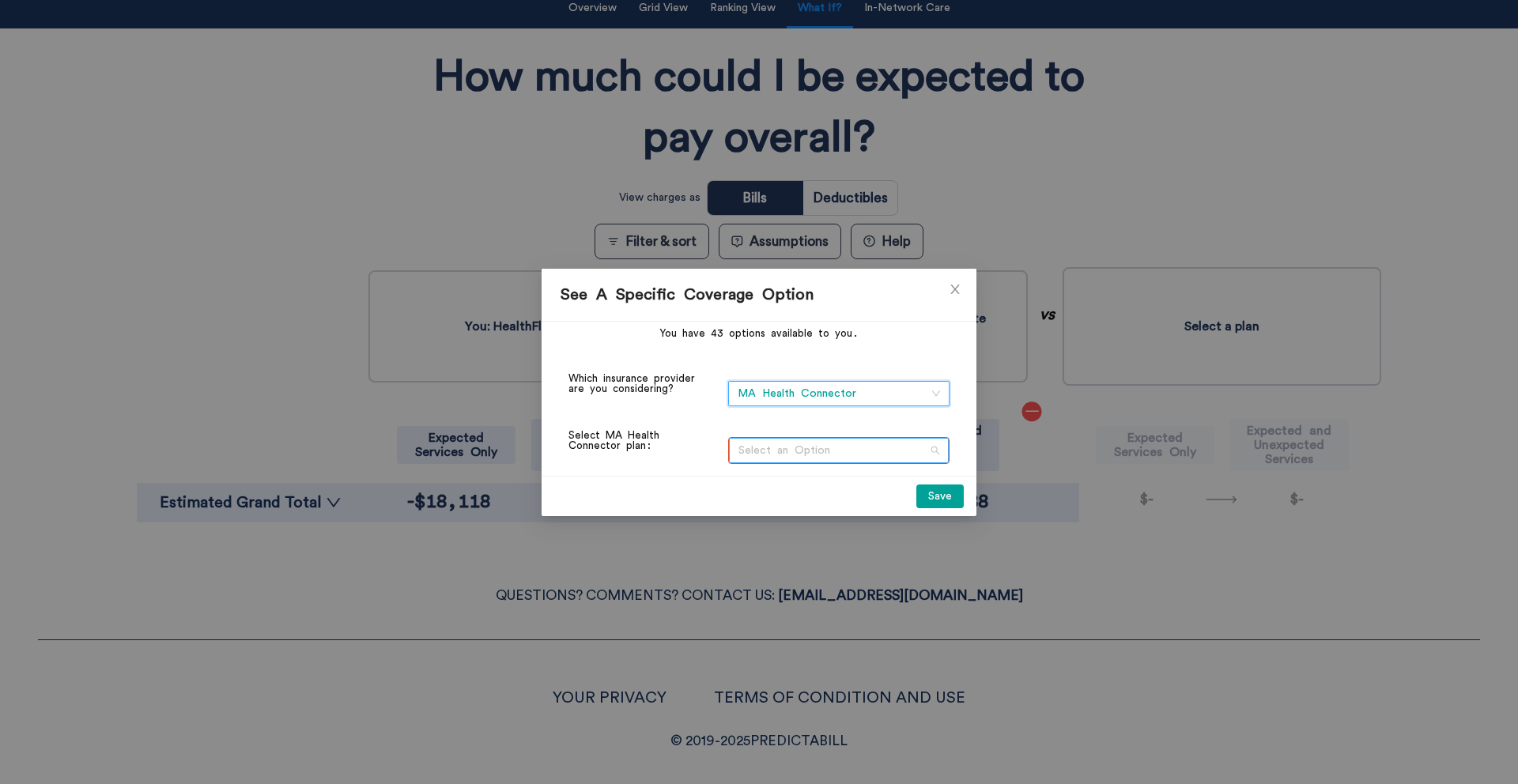
click at [804, 443] on span "Select an Option" at bounding box center [839, 451] width 200 height 24
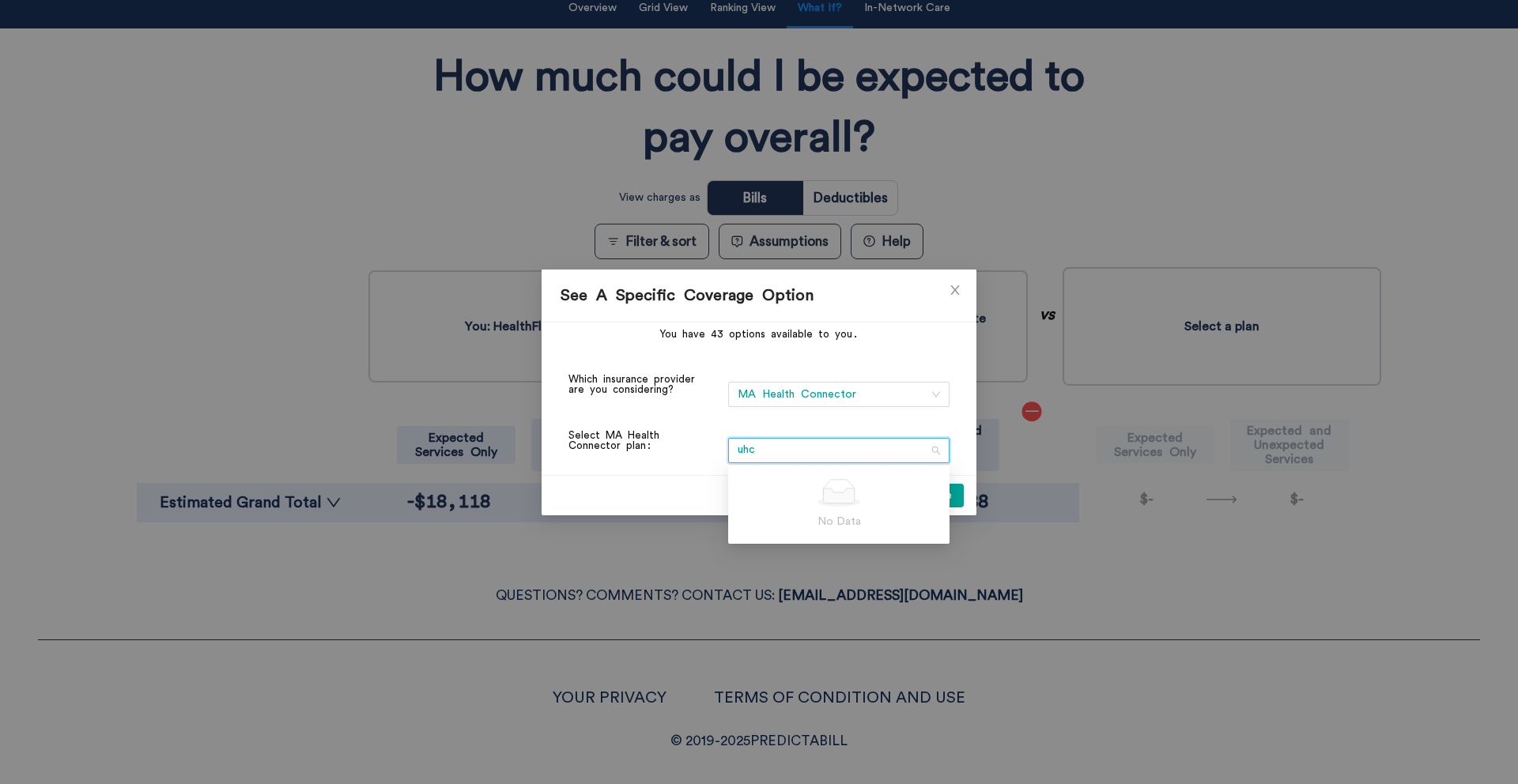
type input "uhc"
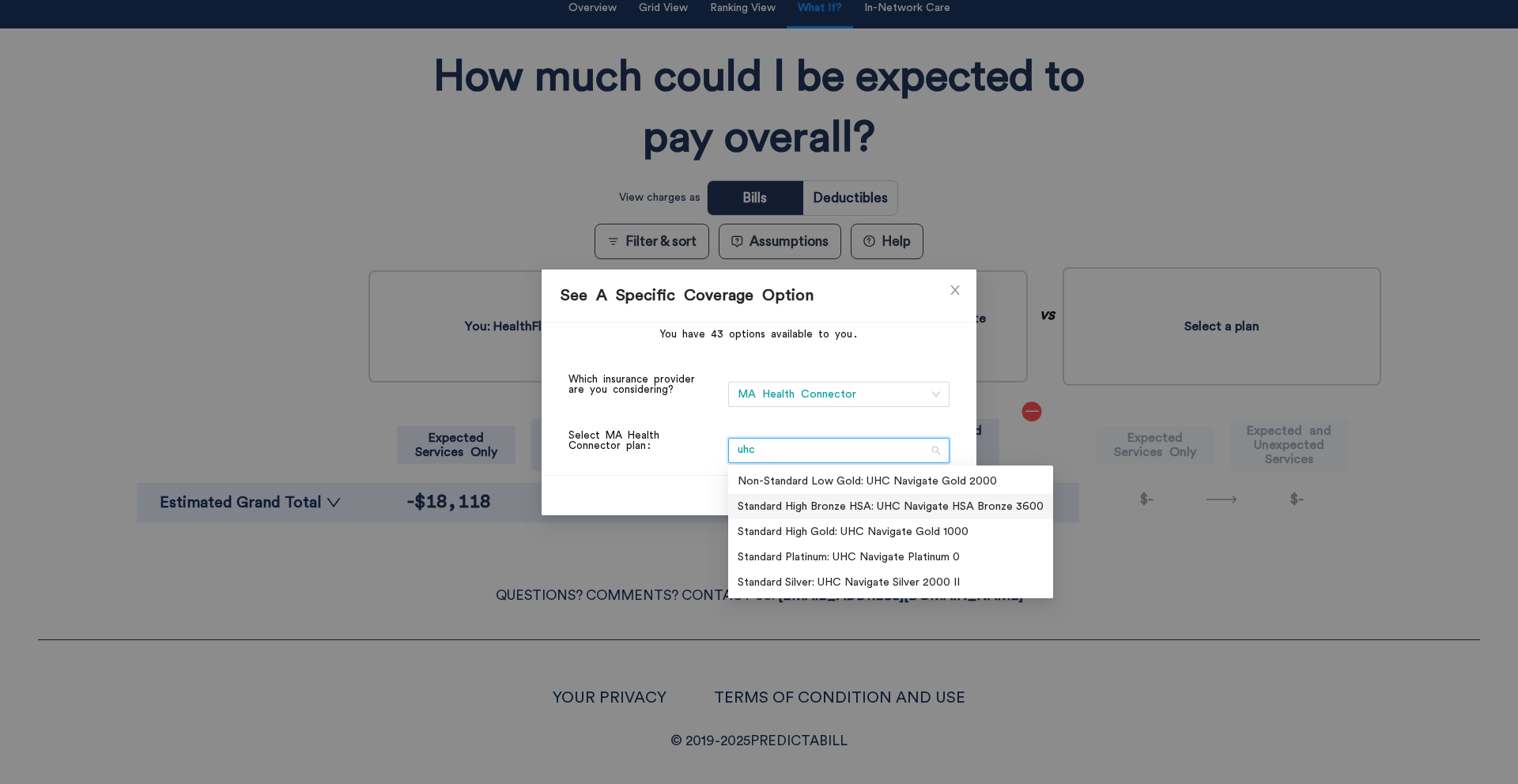
click at [880, 504] on div "Standard High Bronze HSA: UHC Navigate HSA Bronze 3600" at bounding box center [890, 507] width 306 height 18
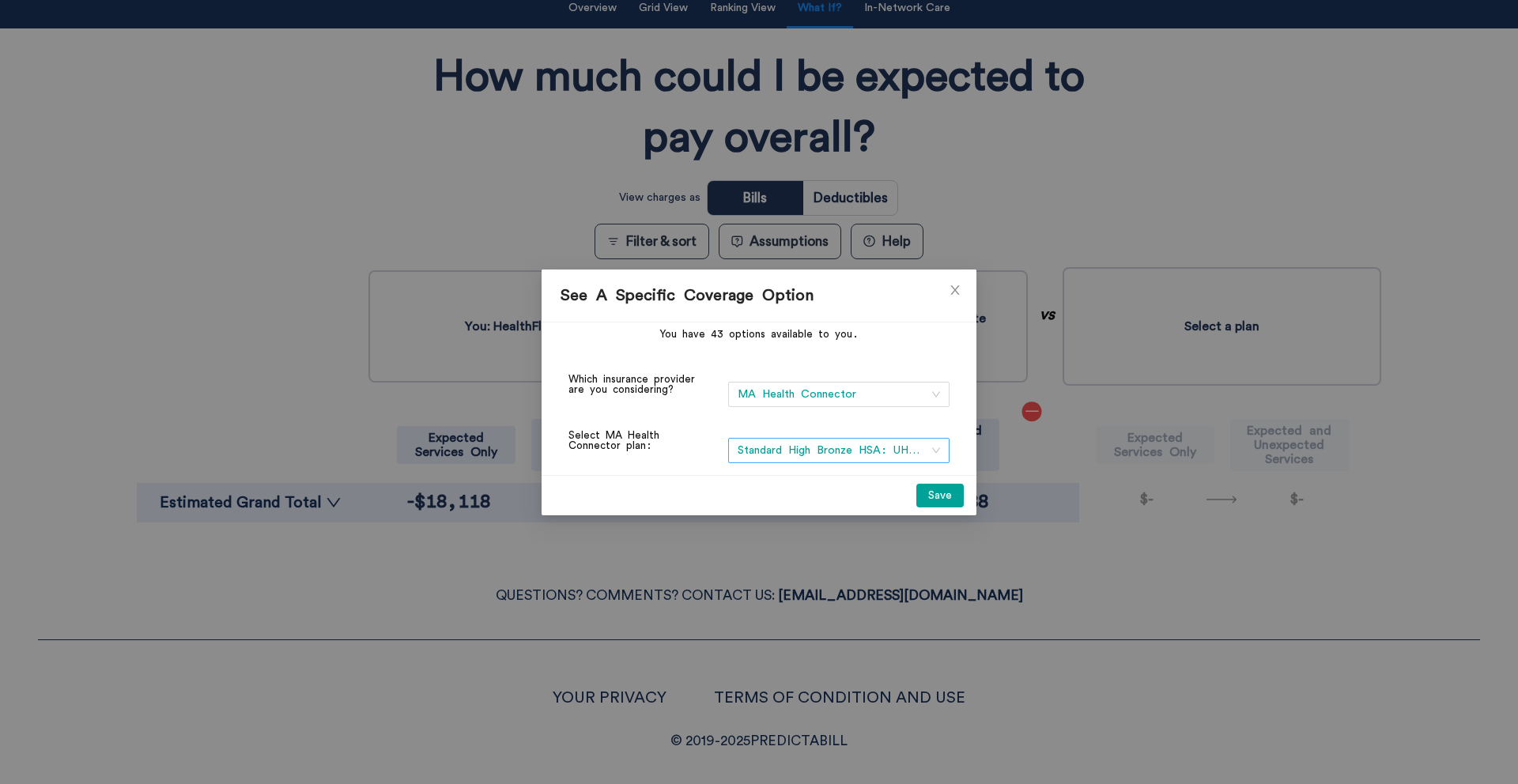
click at [935, 483] on button "Save" at bounding box center [940, 495] width 47 height 24
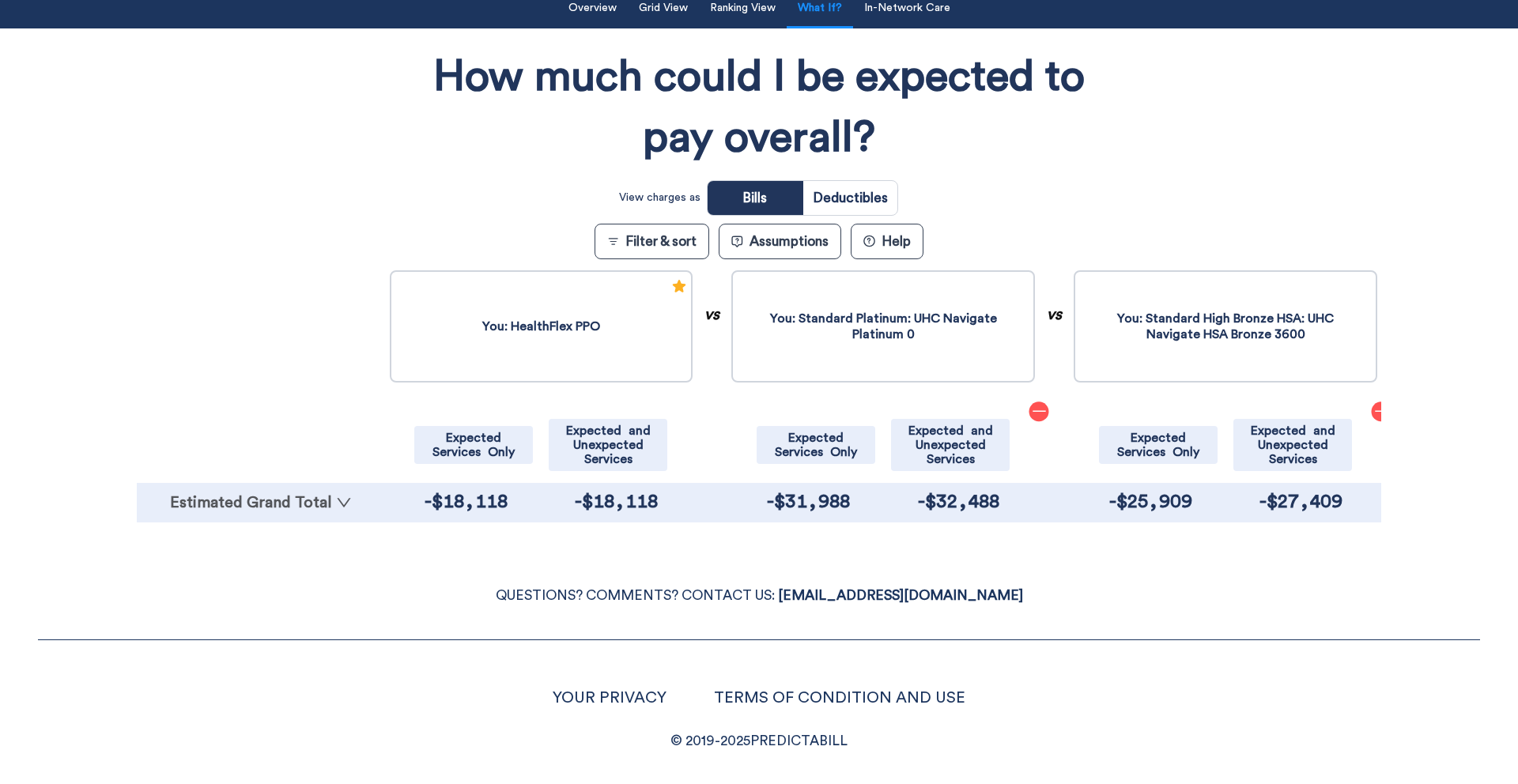
click at [320, 502] on link "Estimated Grand Total" at bounding box center [260, 503] width 233 height 16
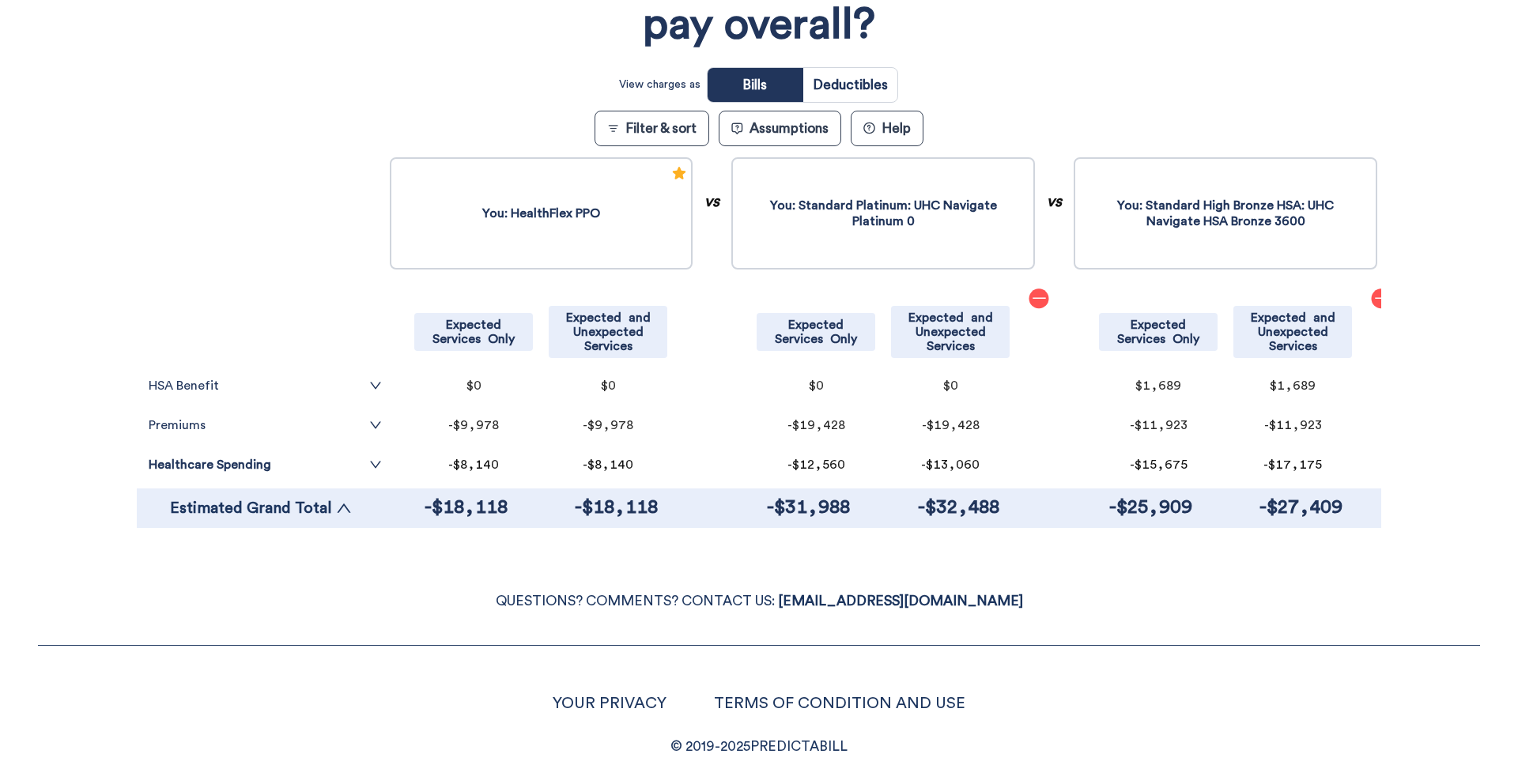
scroll to position [260, 0]
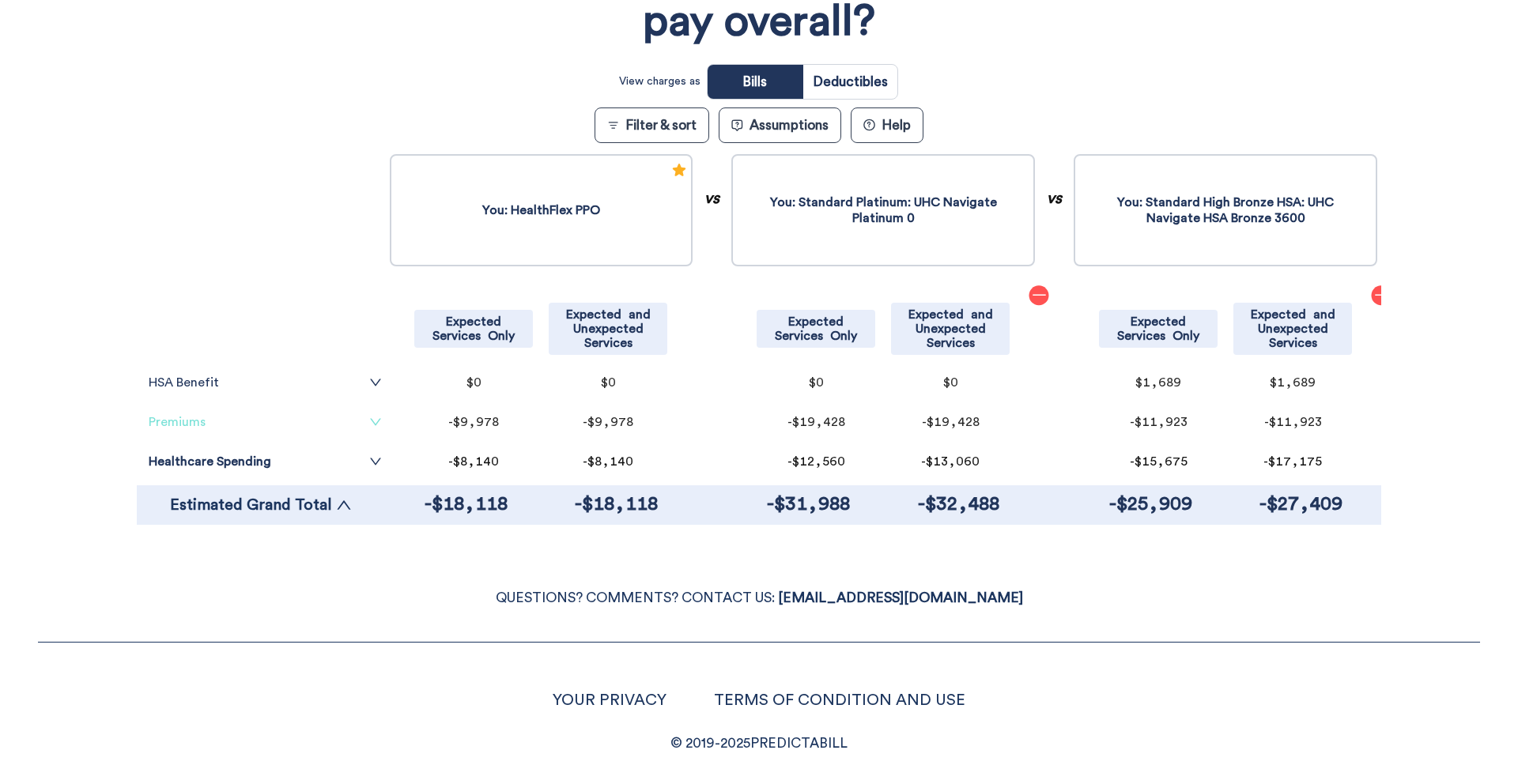
click at [369, 427] on icon "down" at bounding box center [375, 421] width 13 height 13
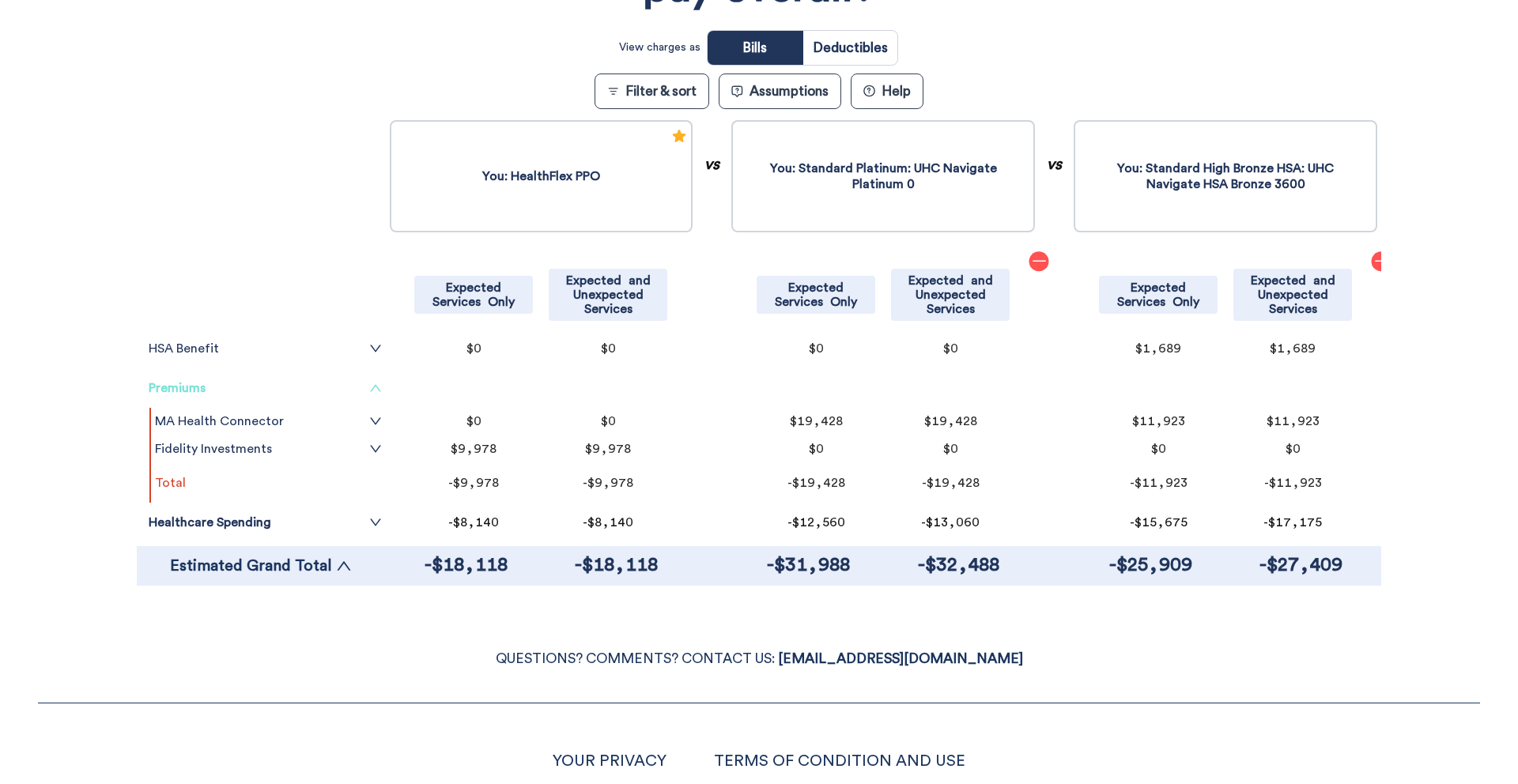
scroll to position [306, 0]
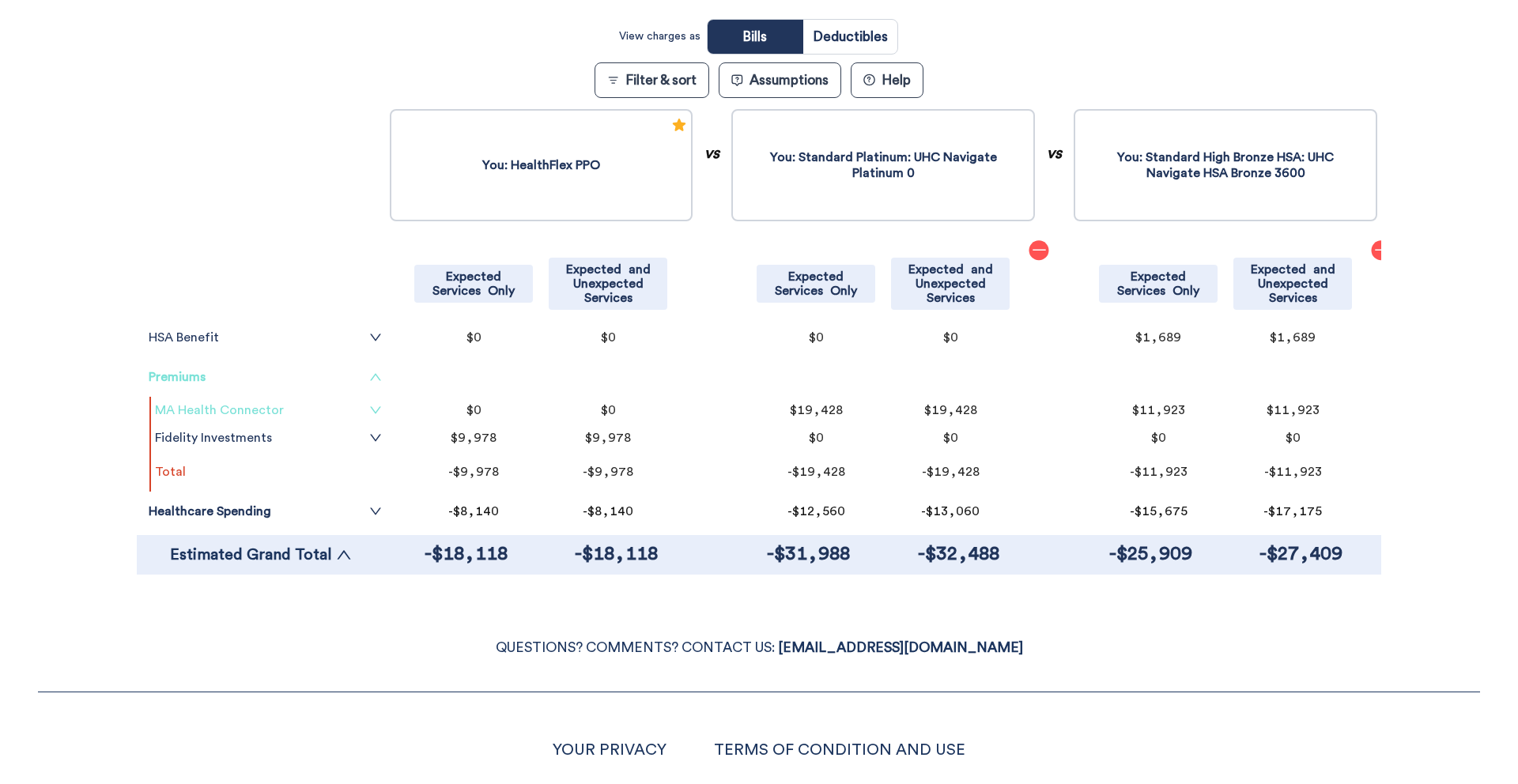
click at [378, 410] on icon "down" at bounding box center [375, 410] width 13 height 13
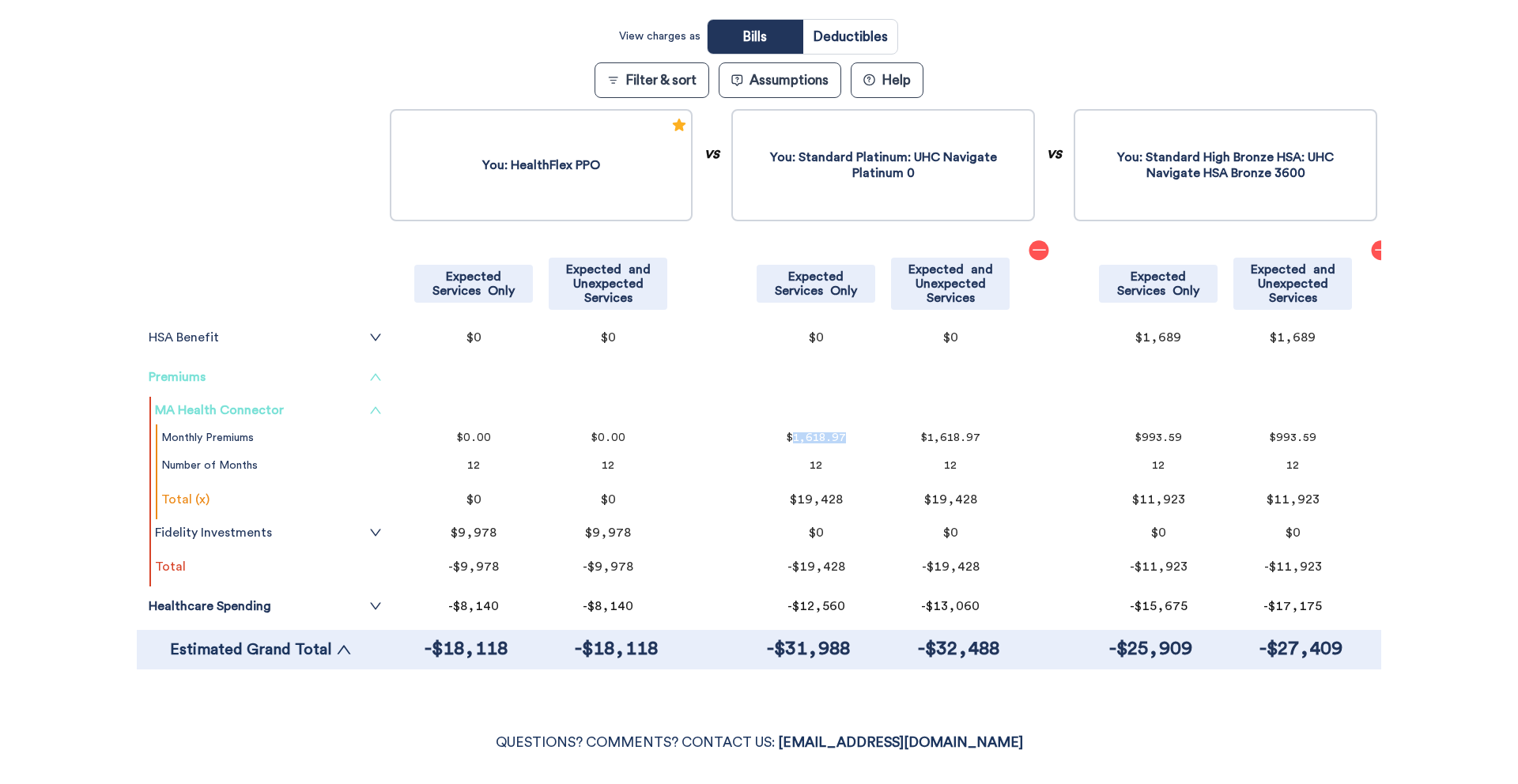
drag, startPoint x: 792, startPoint y: 437, endPoint x: 857, endPoint y: 437, distance: 65.0
click at [857, 437] on p "$1,618.97" at bounding box center [815, 437] width 103 height 11
drag, startPoint x: 1148, startPoint y: 439, endPoint x: 1178, endPoint y: 439, distance: 30.0
click at [1178, 439] on p "$993.59" at bounding box center [1158, 437] width 103 height 11
drag, startPoint x: 801, startPoint y: 501, endPoint x: 904, endPoint y: 499, distance: 103.0
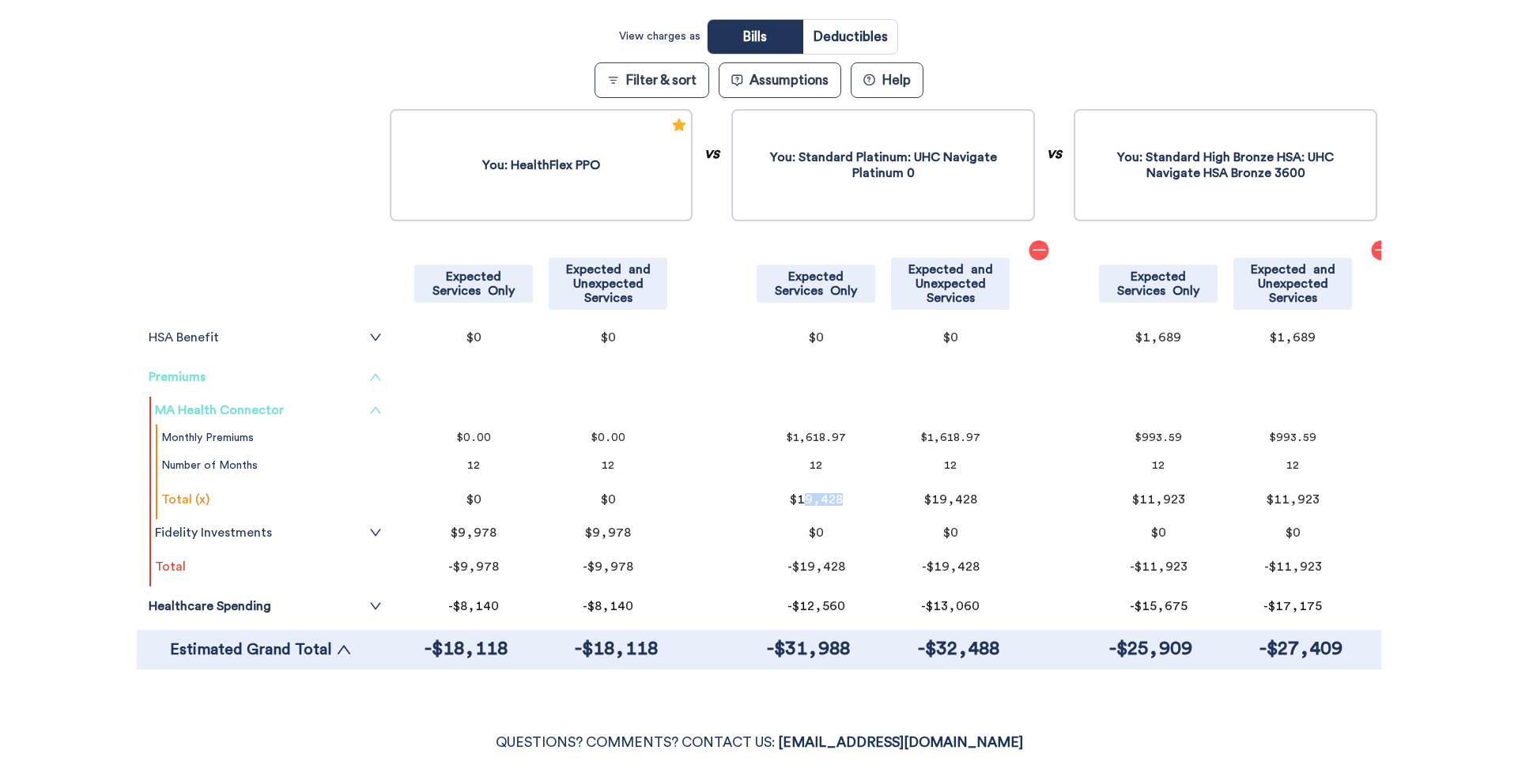
click at [902, 499] on tr "$19,428 $19,428" at bounding box center [882, 499] width 311 height 39
click at [312, 601] on link "Healthcare Spending" at bounding box center [264, 606] width 233 height 13
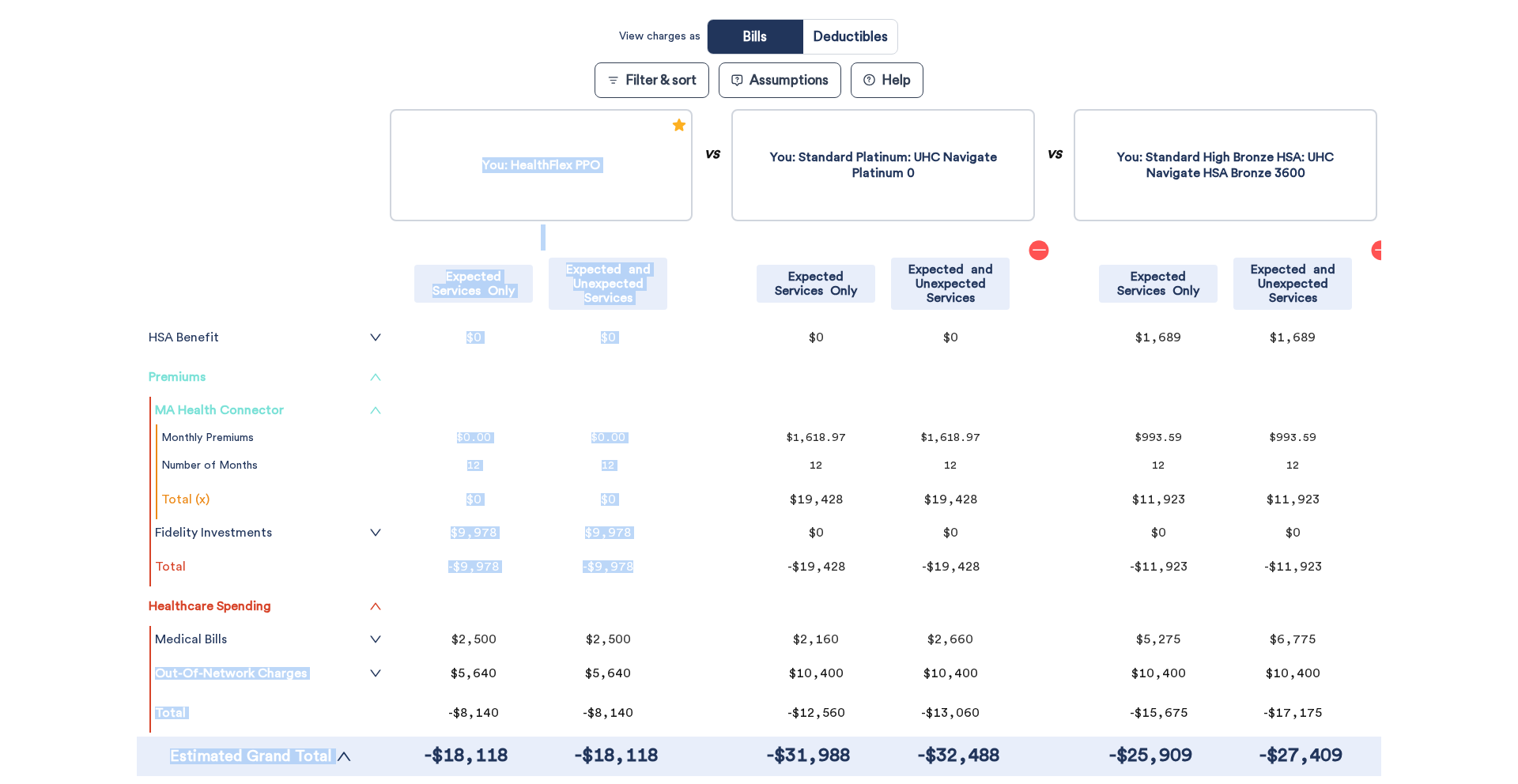
drag, startPoint x: 283, startPoint y: 641, endPoint x: 511, endPoint y: 620, distance: 229.0
click at [511, 620] on div "HSA Benefit Reduced Tax Bill from HSA Contribution Personal Contribution IRS Ma…" at bounding box center [759, 449] width 1245 height 687
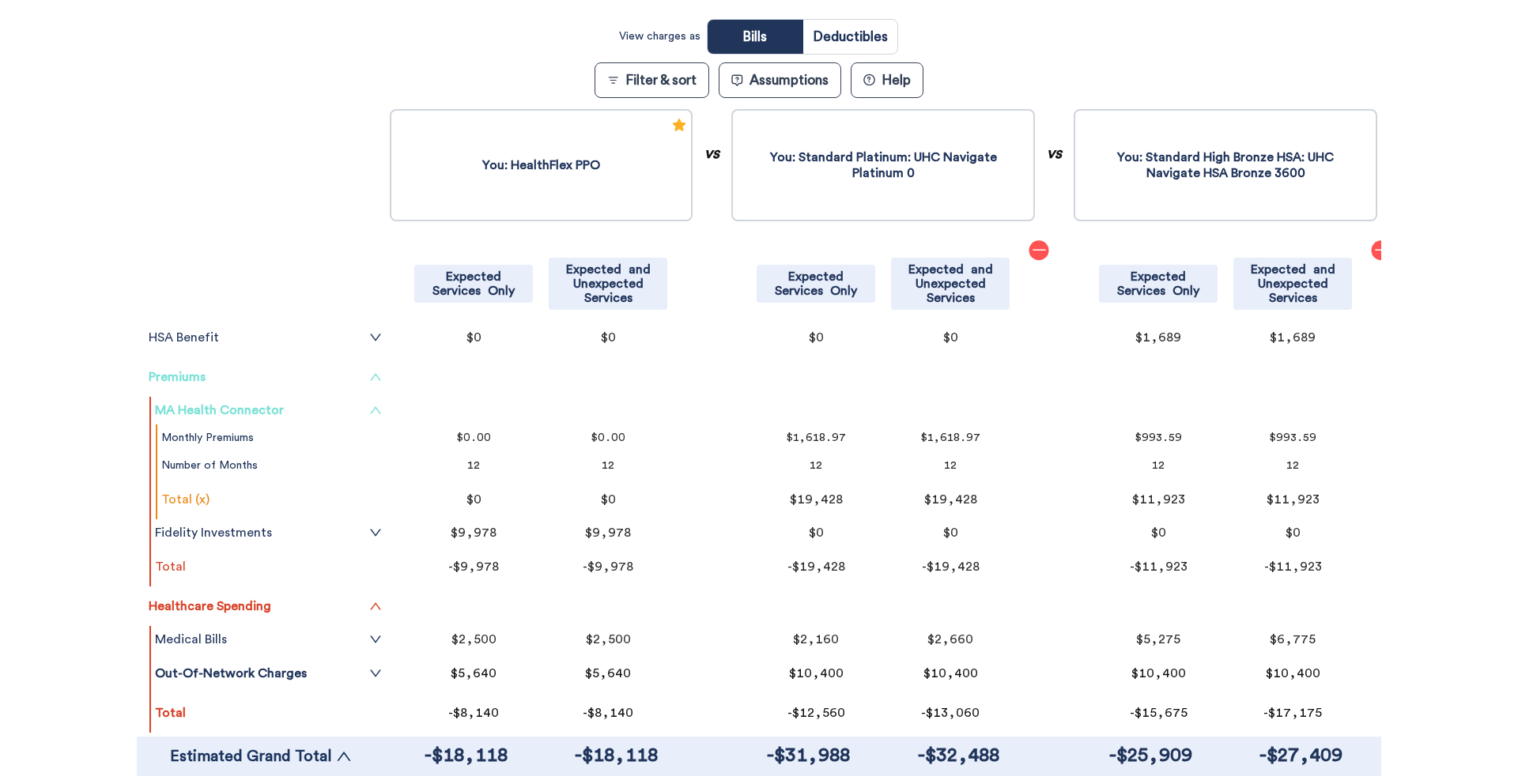
click at [779, 623] on tr at bounding box center [882, 606] width 311 height 39
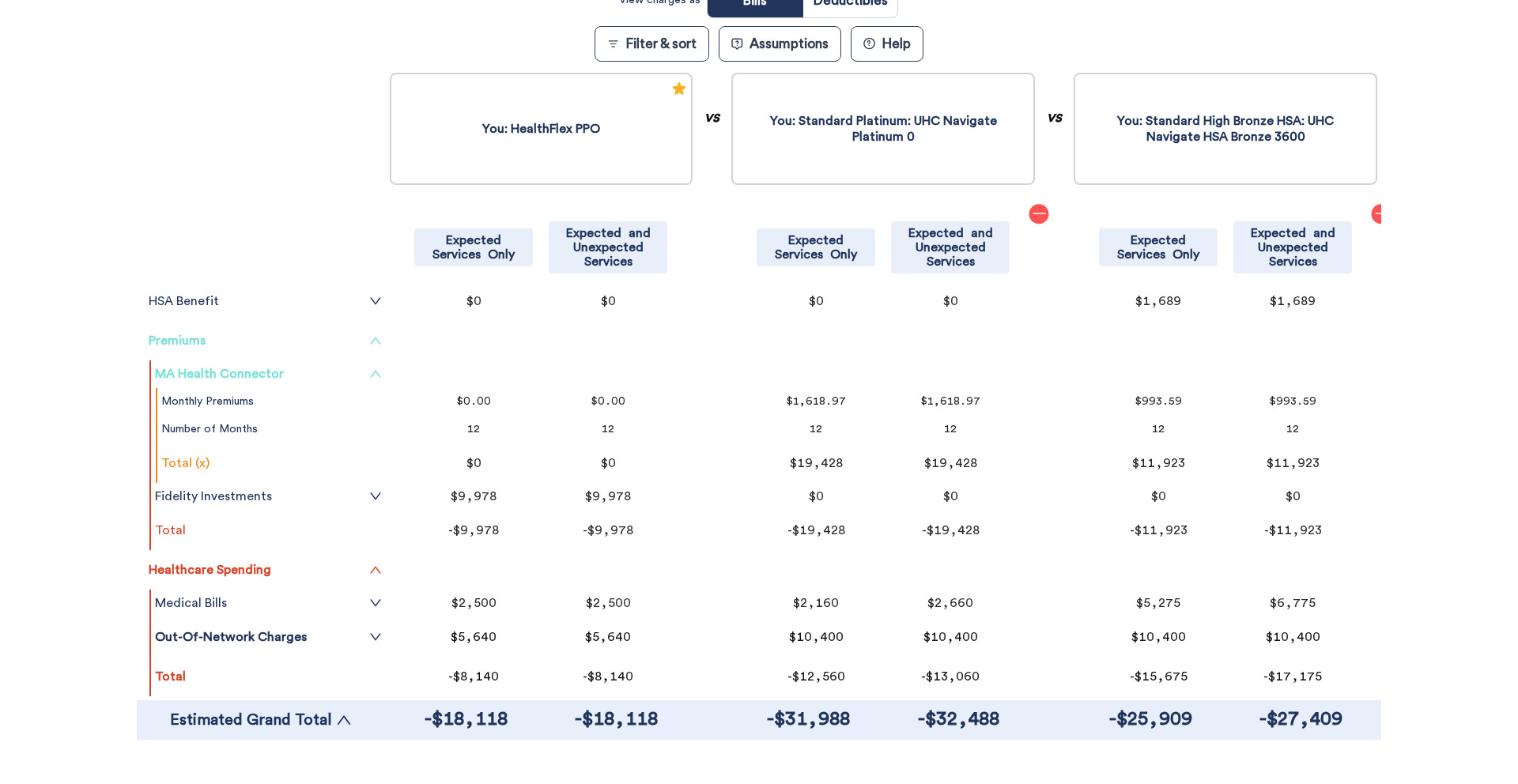
scroll to position [353, 0]
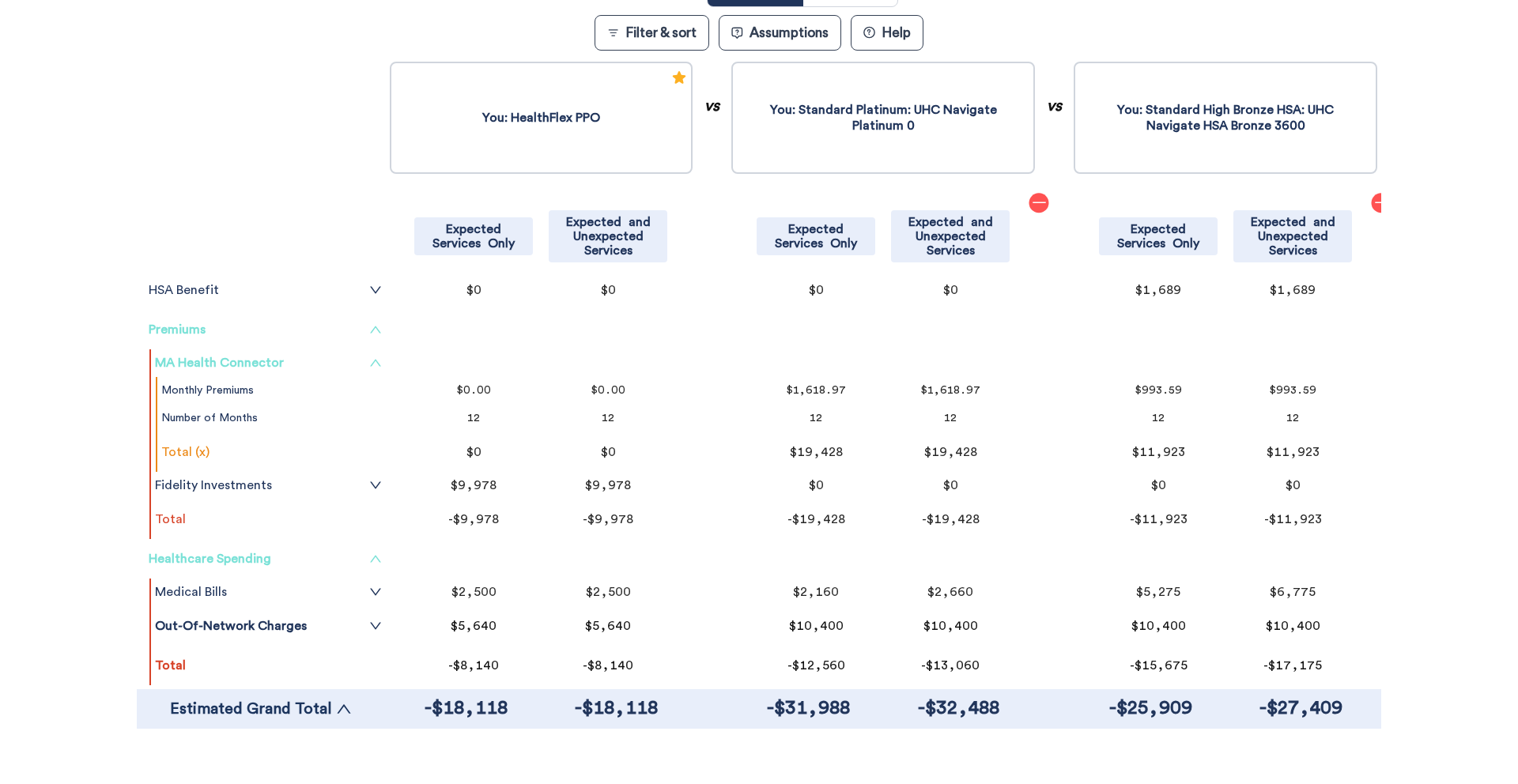
click at [337, 561] on link "Healthcare Spending" at bounding box center [264, 559] width 233 height 13
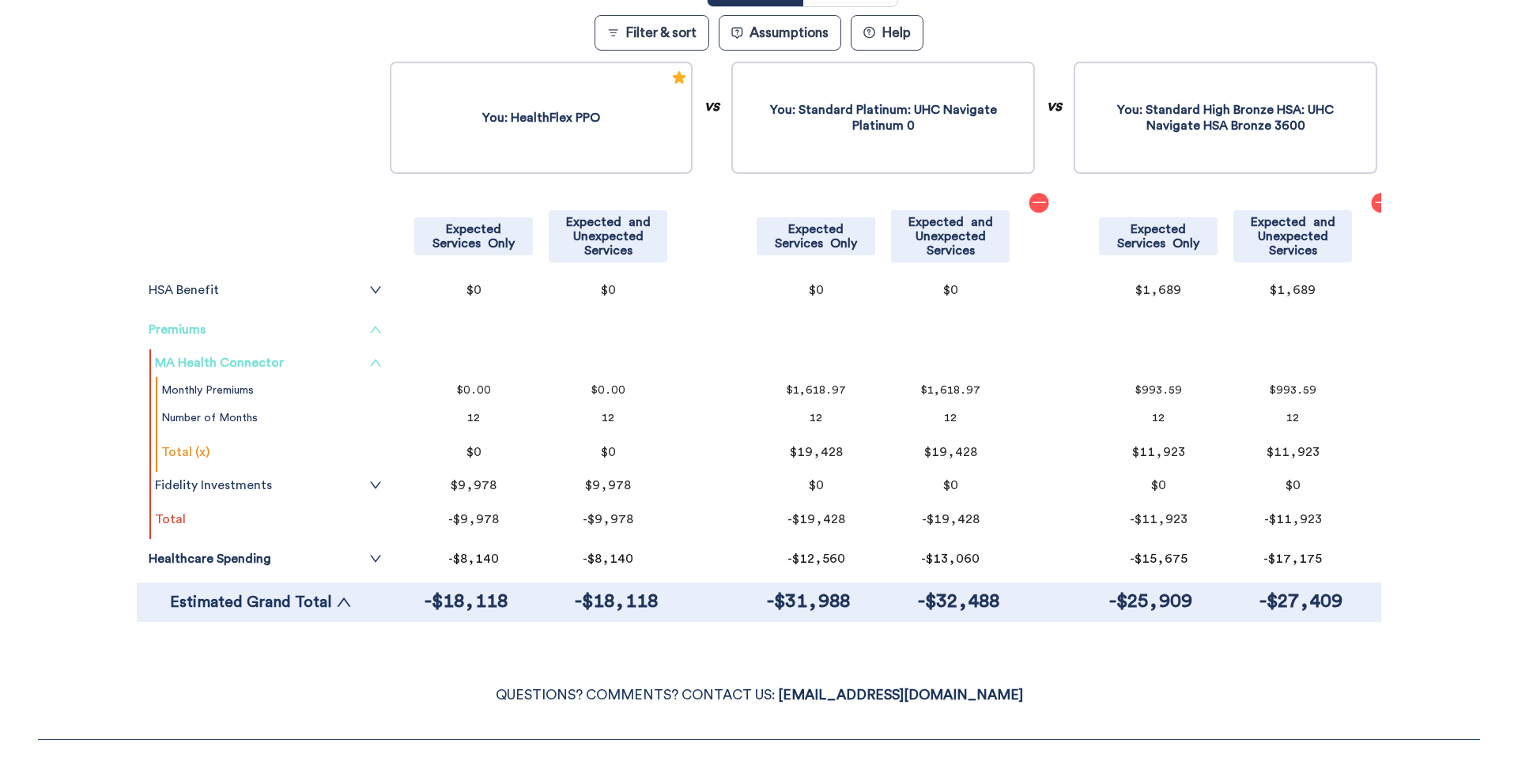
click at [365, 339] on tr "Premiums" at bounding box center [264, 329] width 241 height 39
click at [369, 328] on icon "up" at bounding box center [375, 329] width 13 height 13
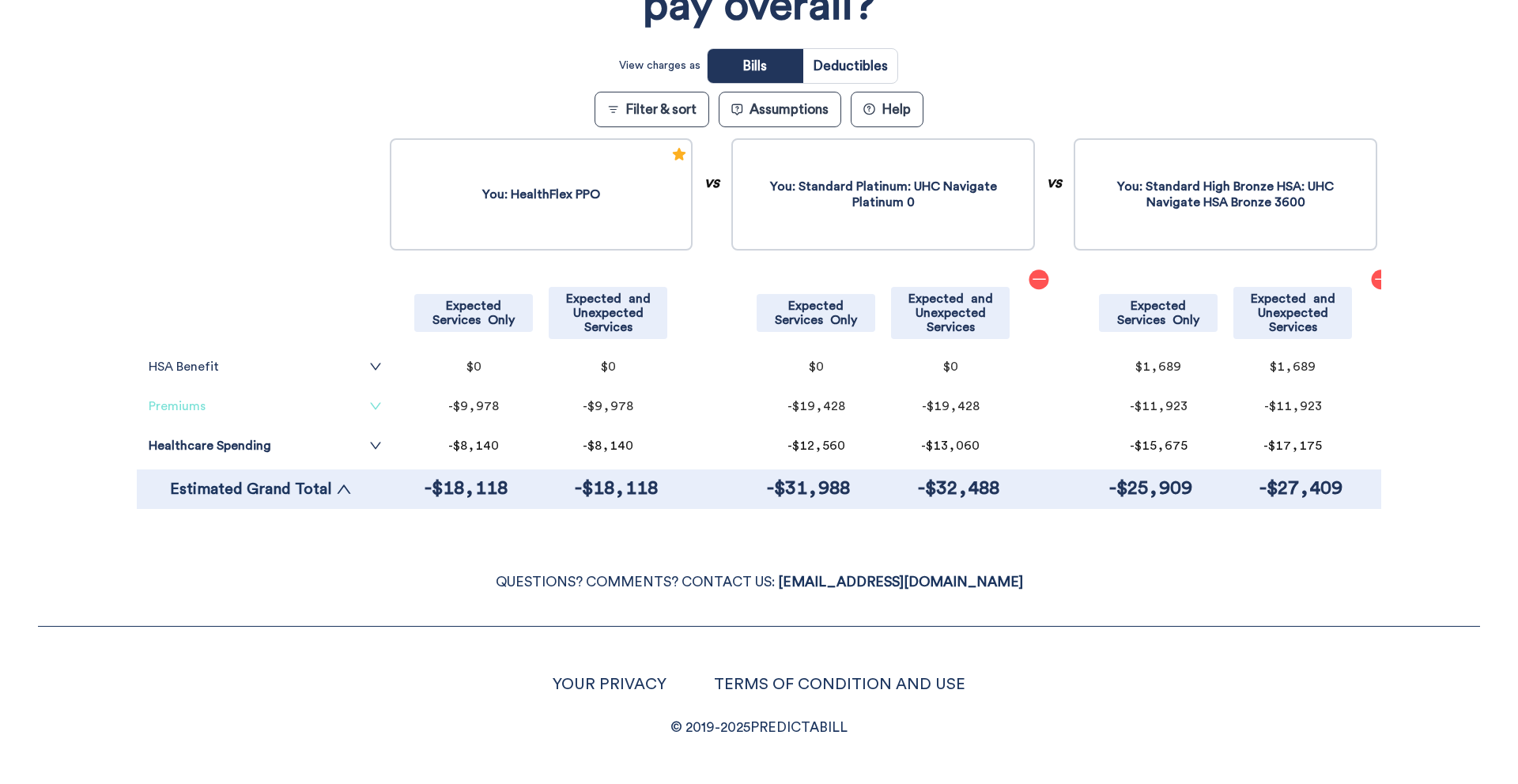
scroll to position [276, 0]
click at [243, 369] on link "HSA Benefit" at bounding box center [264, 366] width 233 height 13
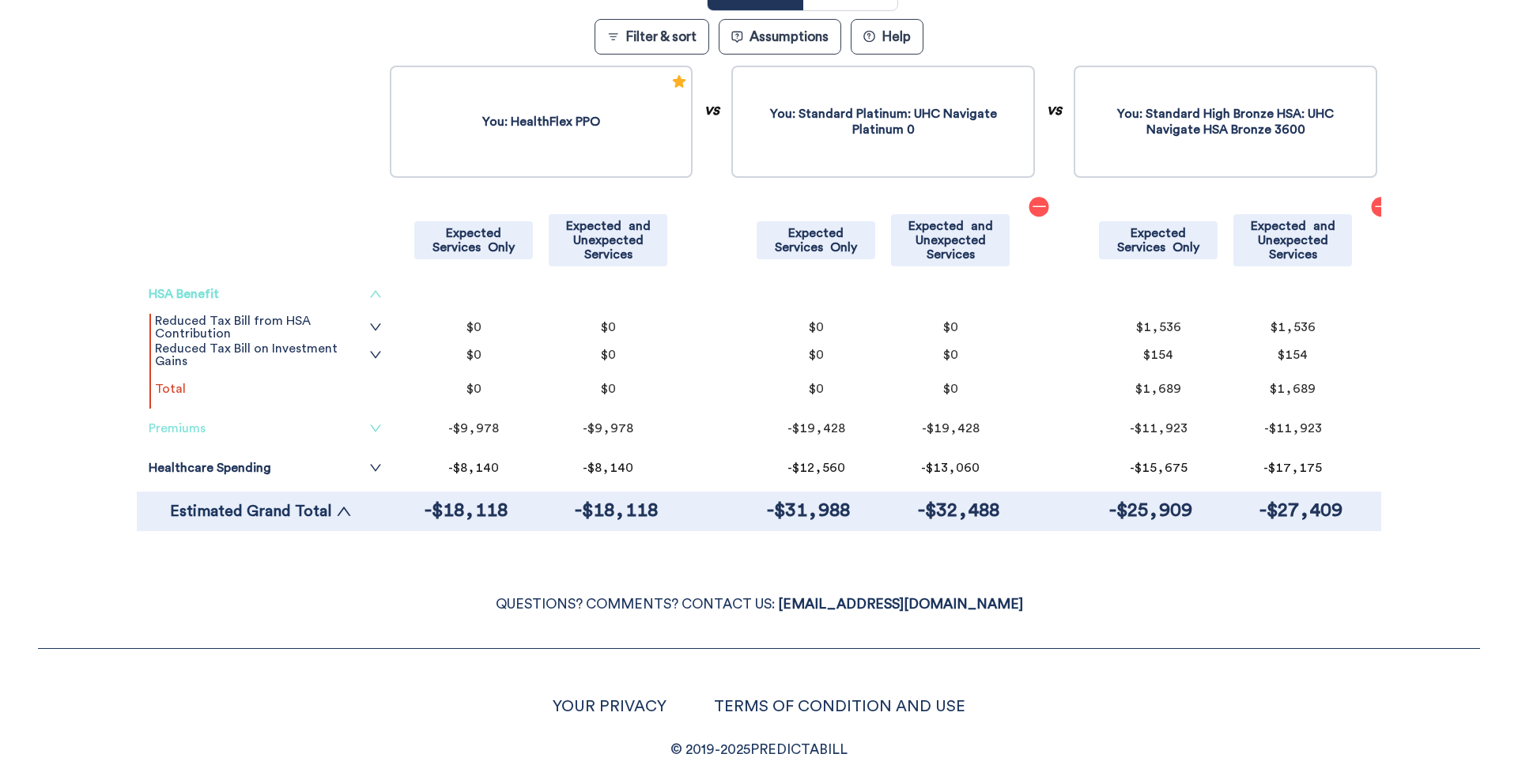
scroll to position [353, 0]
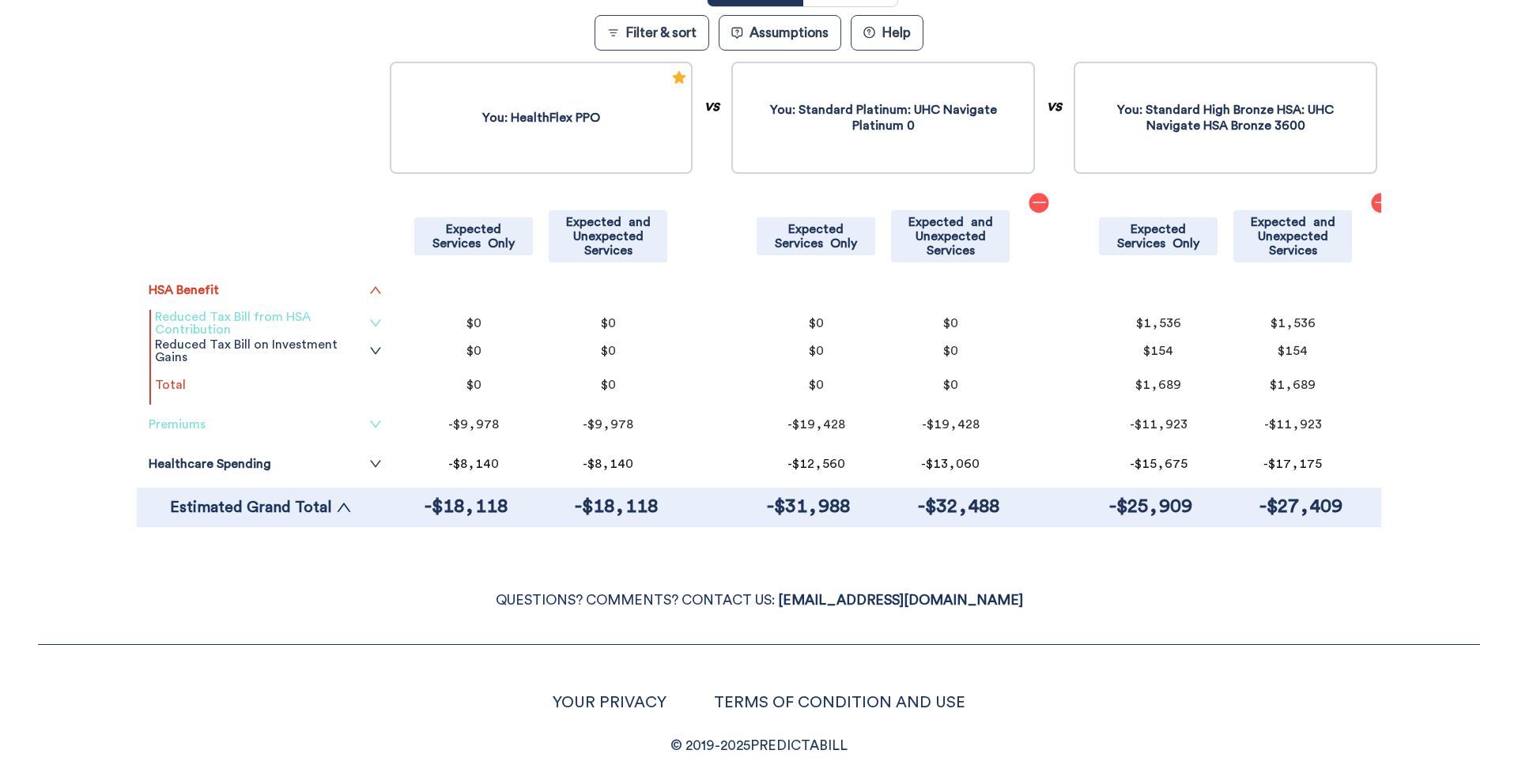
click at [357, 317] on link "Reduced Tax Bill from HSA Contribution" at bounding box center [268, 323] width 227 height 26
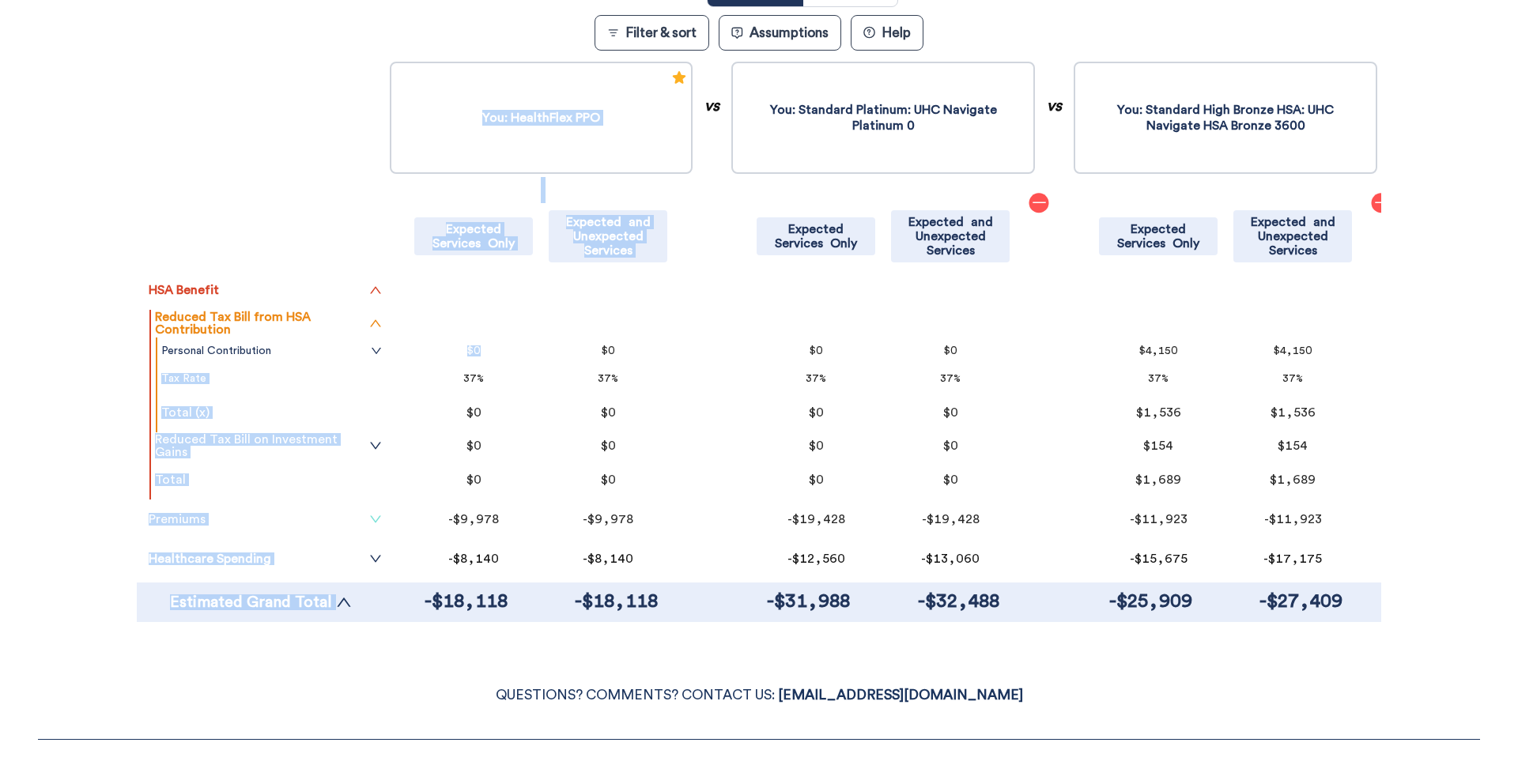
drag, startPoint x: 370, startPoint y: 352, endPoint x: 536, endPoint y: 363, distance: 166.4
click at [536, 363] on div "HSA Benefit Reduced Tax Bill from HSA Contribution Personal Contribution IRS Ma…" at bounding box center [759, 349] width 1245 height 580
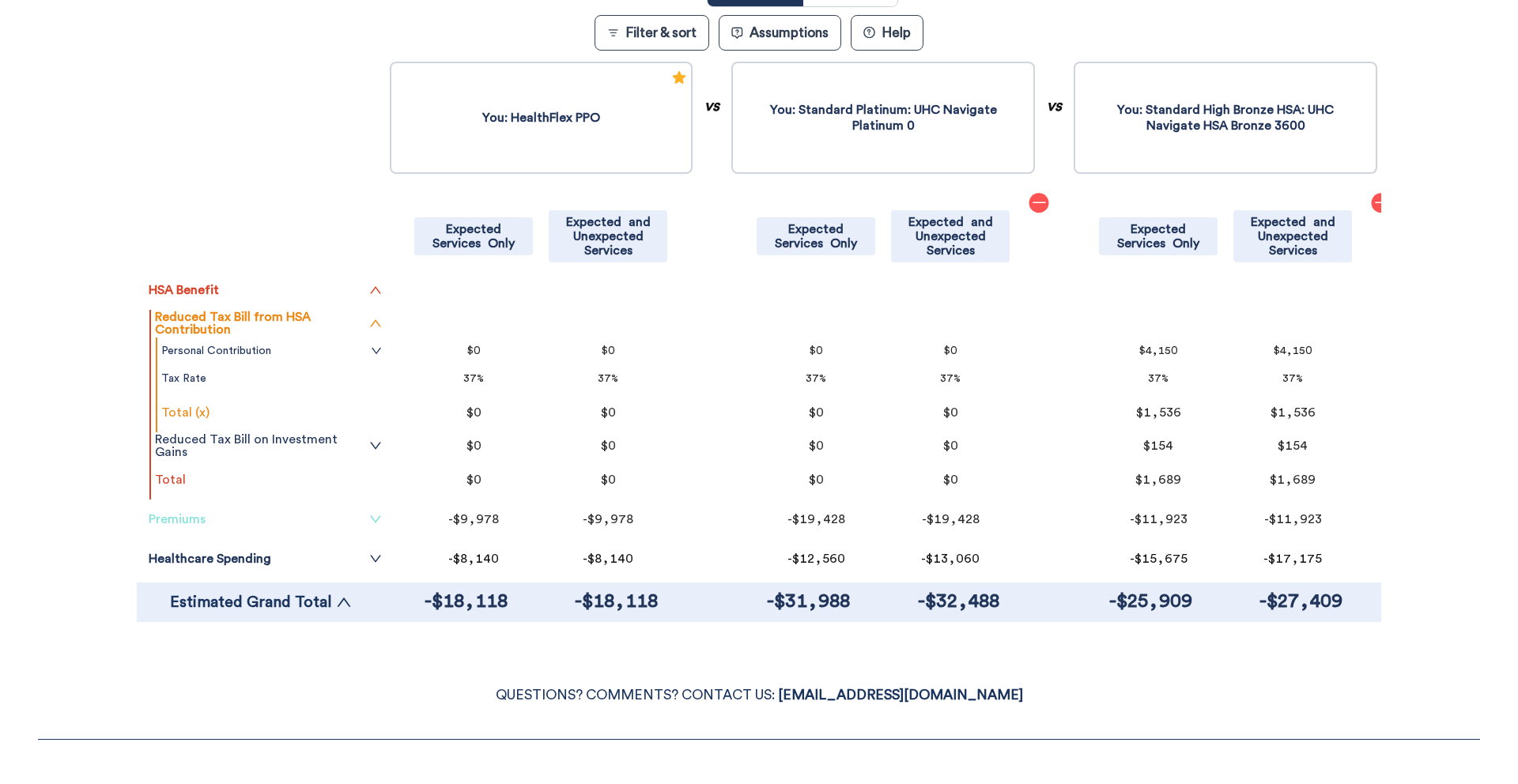
click at [1462, 366] on div "Filter & Sort Quickly update your results Sort By Healthcare Assumptions Expect…" at bounding box center [759, 206] width 1518 height 865
drag, startPoint x: 1144, startPoint y: 350, endPoint x: 1201, endPoint y: 350, distance: 57.0
click at [1201, 350] on p "$4,150" at bounding box center [1158, 351] width 103 height 11
click at [361, 350] on link "Personal Contribution" at bounding box center [271, 351] width 221 height 13
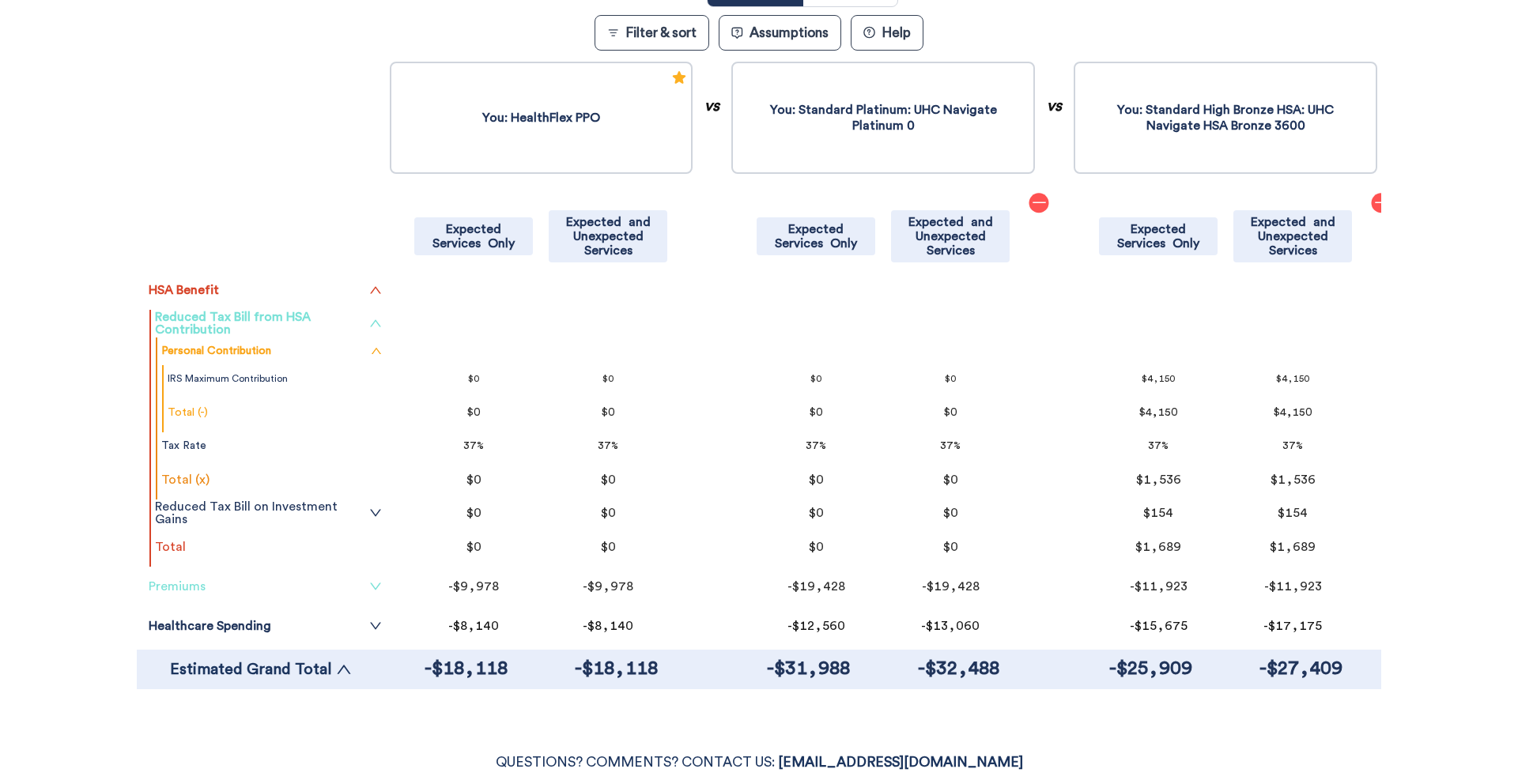
click at [362, 323] on link "Reduced Tax Bill from HSA Contribution" at bounding box center [268, 323] width 227 height 26
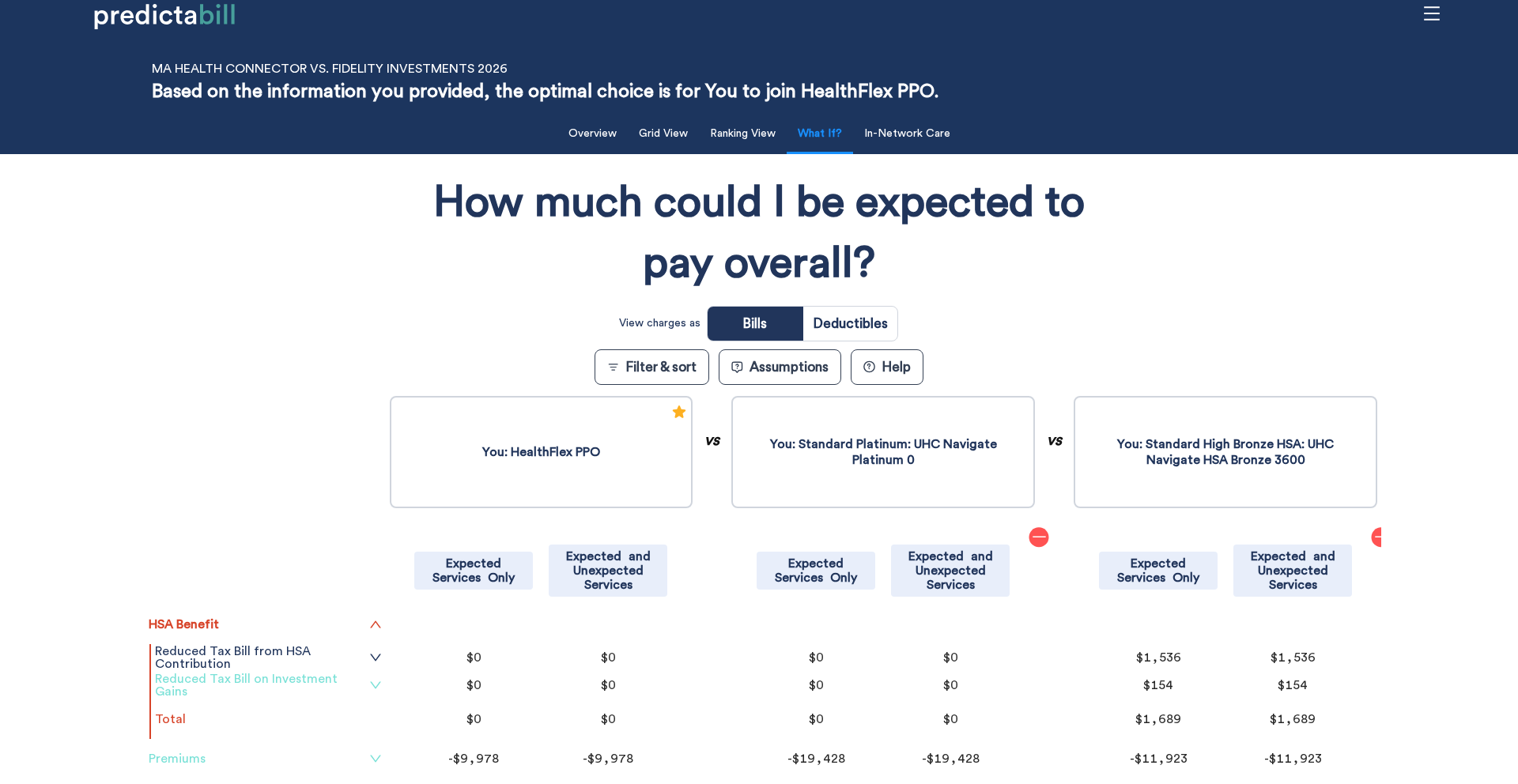
scroll to position [18, 0]
click at [664, 143] on button "Grid View" at bounding box center [663, 135] width 68 height 32
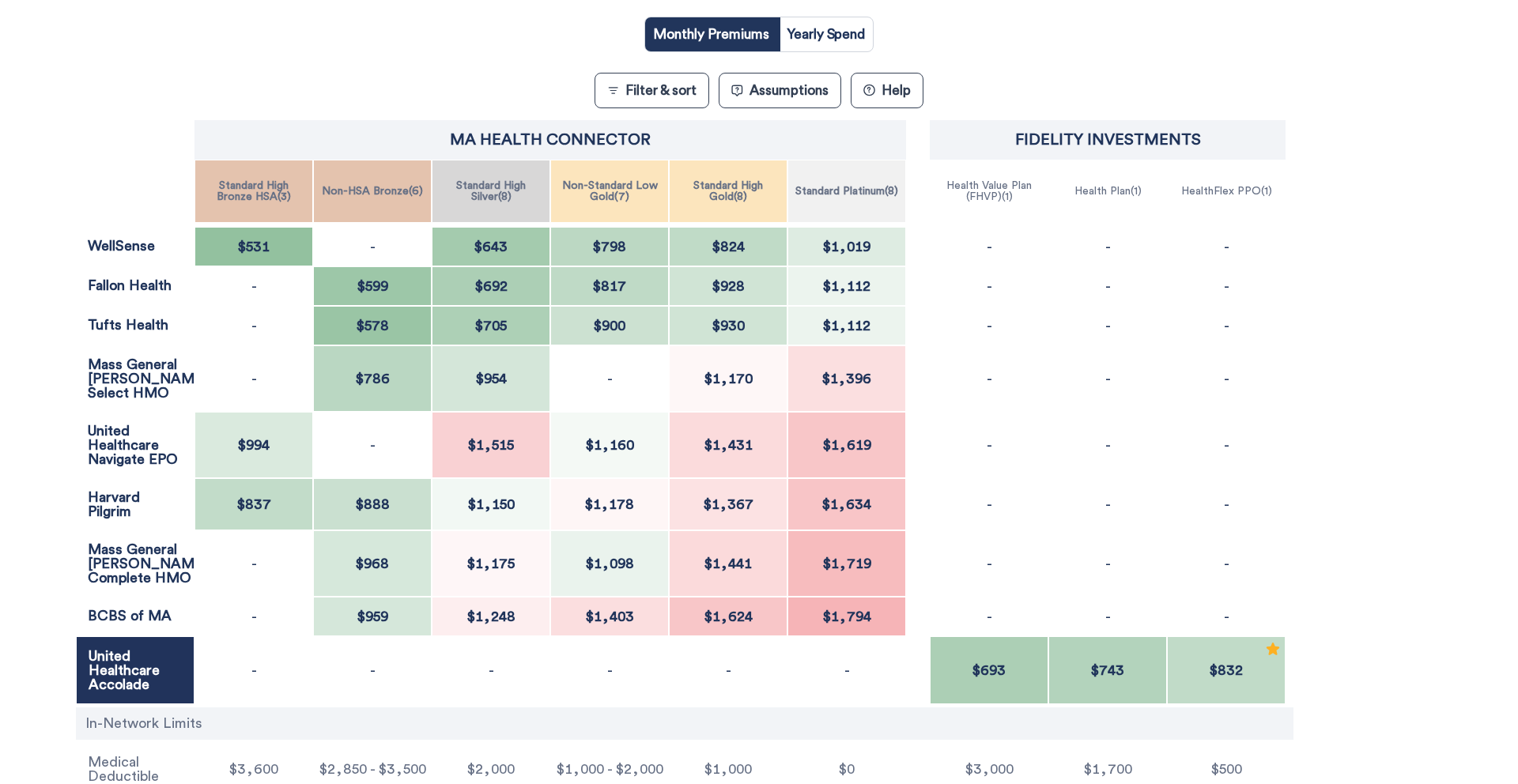
scroll to position [302, 0]
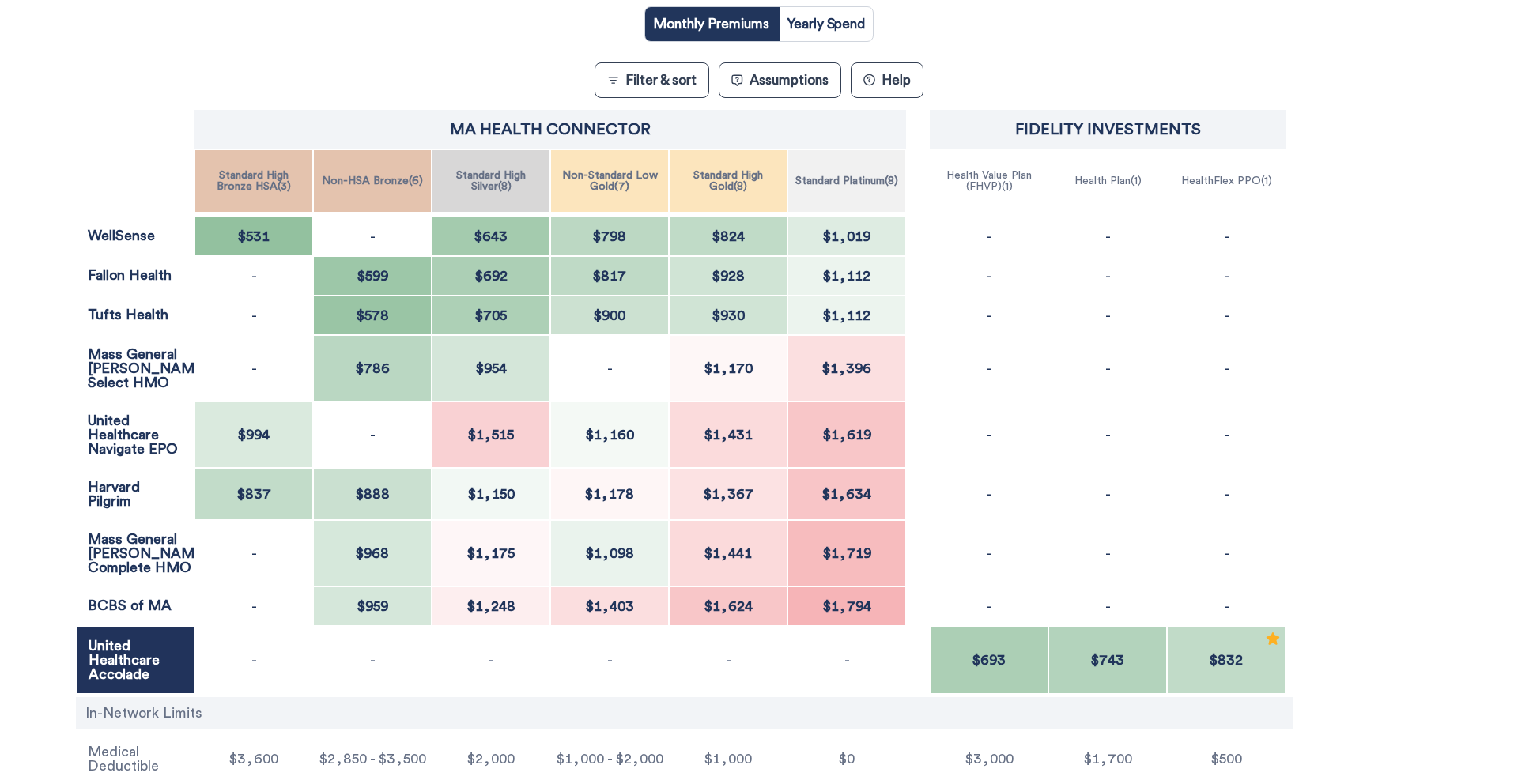
click at [815, 30] on input "radio" at bounding box center [826, 24] width 94 height 34
radio input "true"
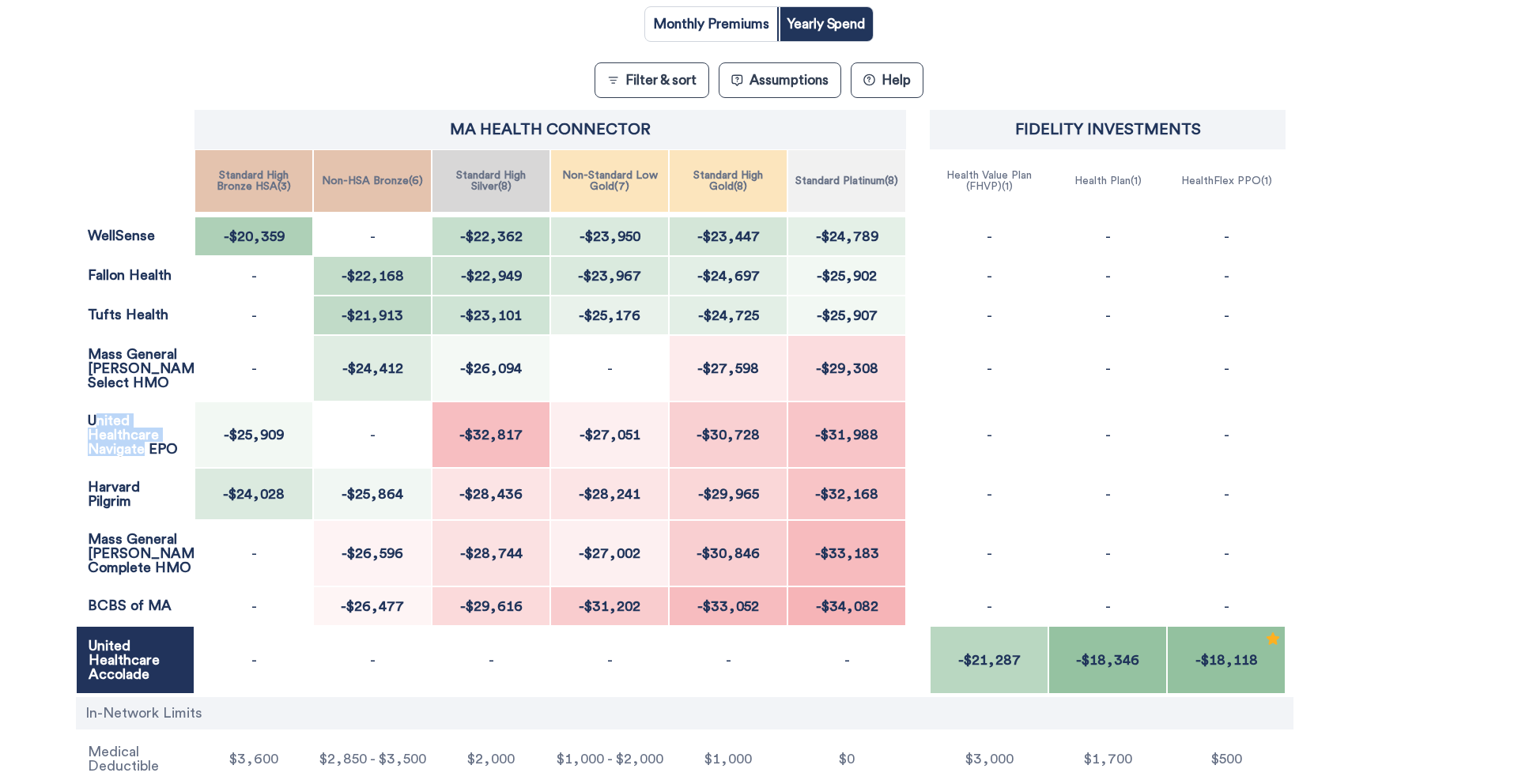
drag, startPoint x: 99, startPoint y: 418, endPoint x: 142, endPoint y: 456, distance: 57.4
click at [142, 456] on p "United Healthcare Navigate EPO" at bounding box center [135, 434] width 95 height 42
click at [52, 439] on div "Filter & Sort Quickly update your results Sort By Healthcare Assumptions Expect…" at bounding box center [759, 339] width 1518 height 1031
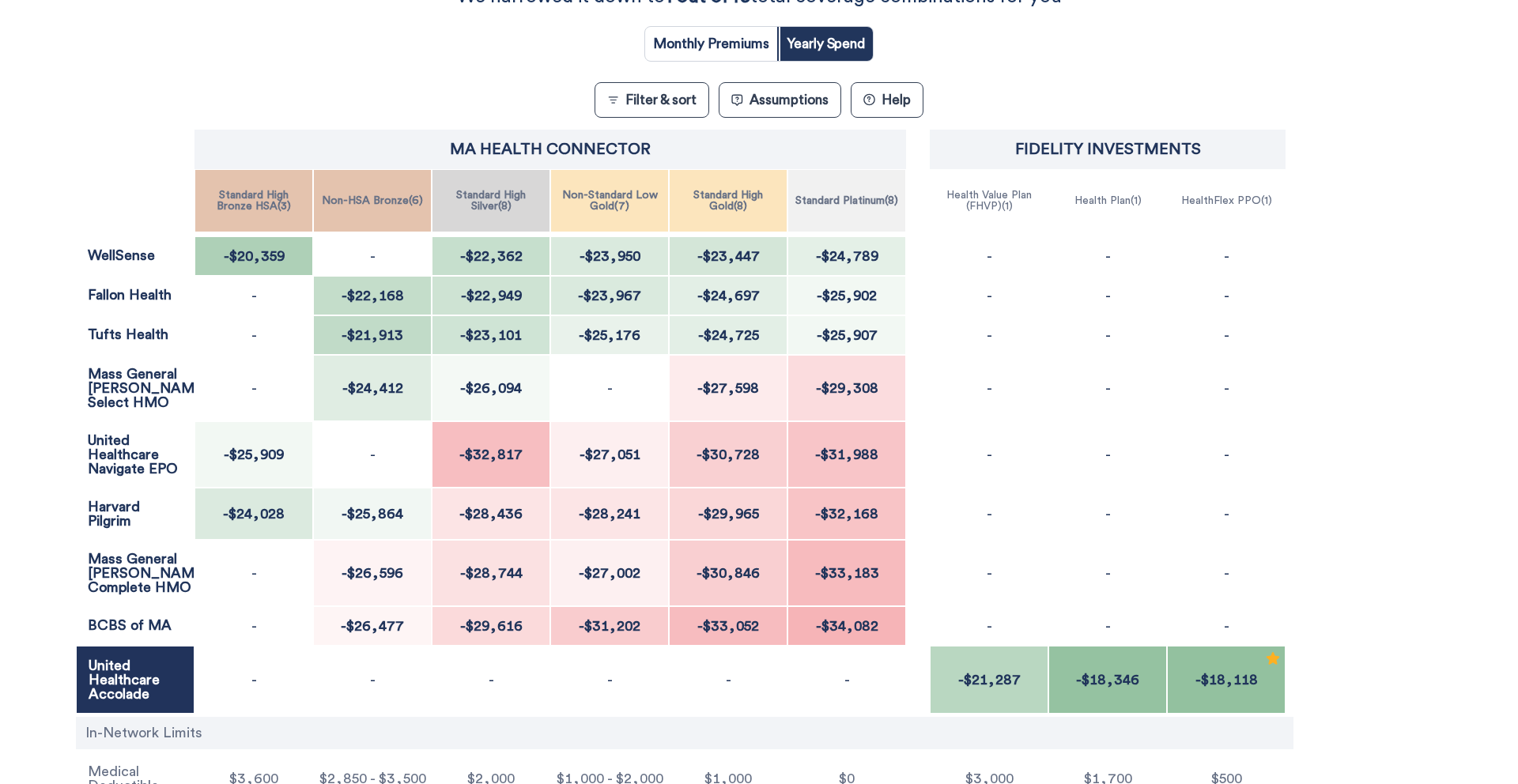
scroll to position [243, 0]
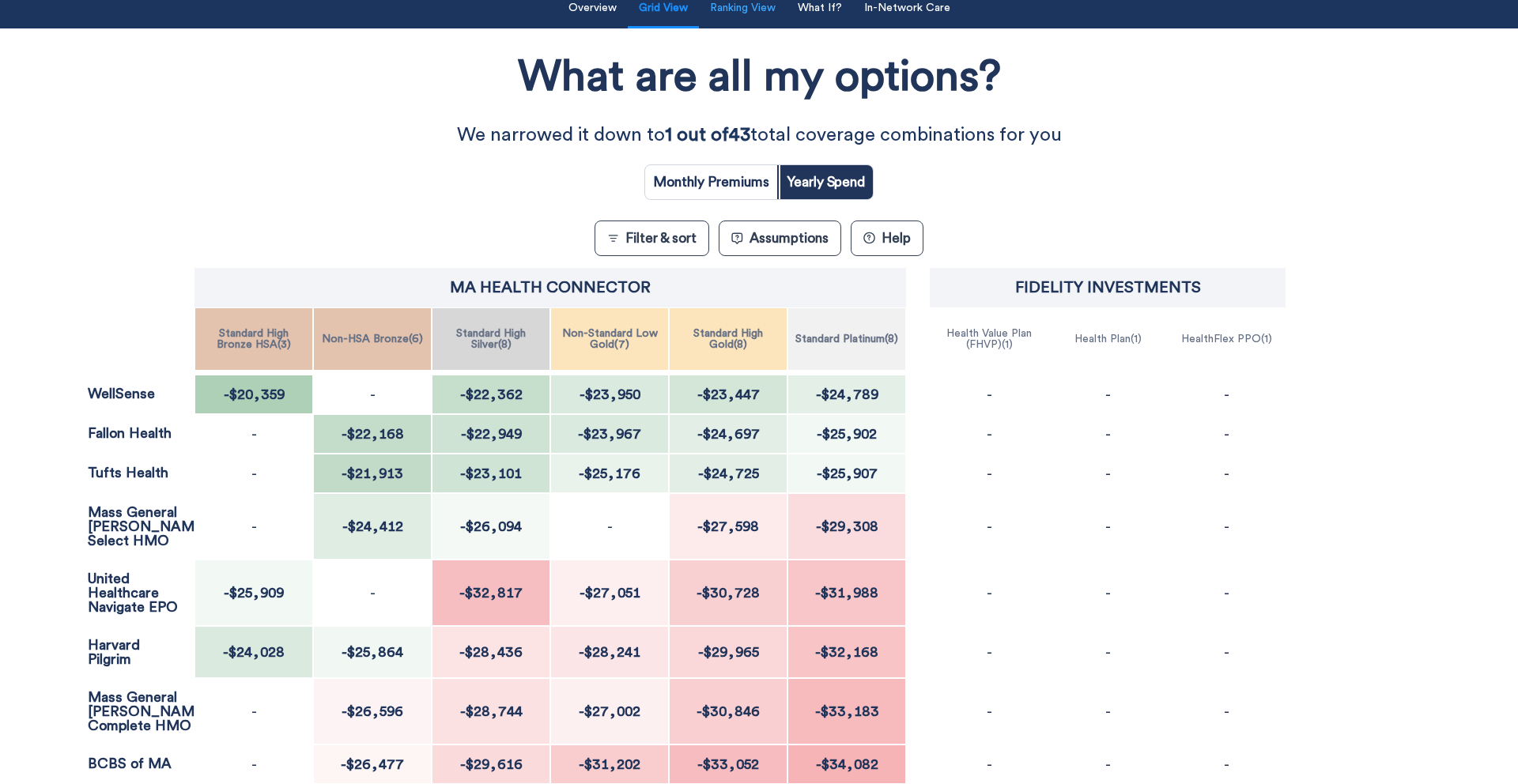
click at [766, 6] on button "Ranking View" at bounding box center [743, 8] width 84 height 32
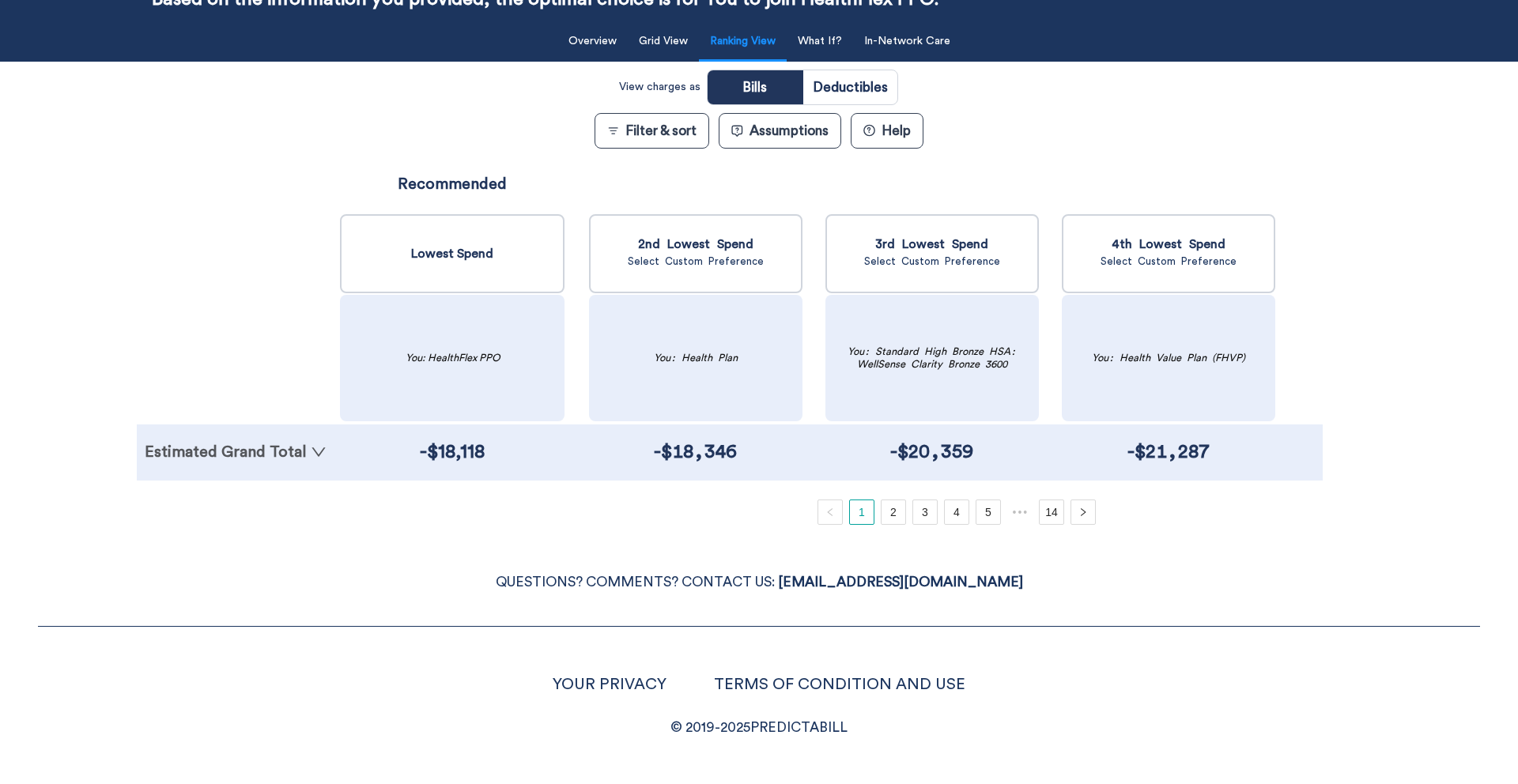
click at [257, 459] on link "Estimated Grand Total" at bounding box center [235, 452] width 182 height 16
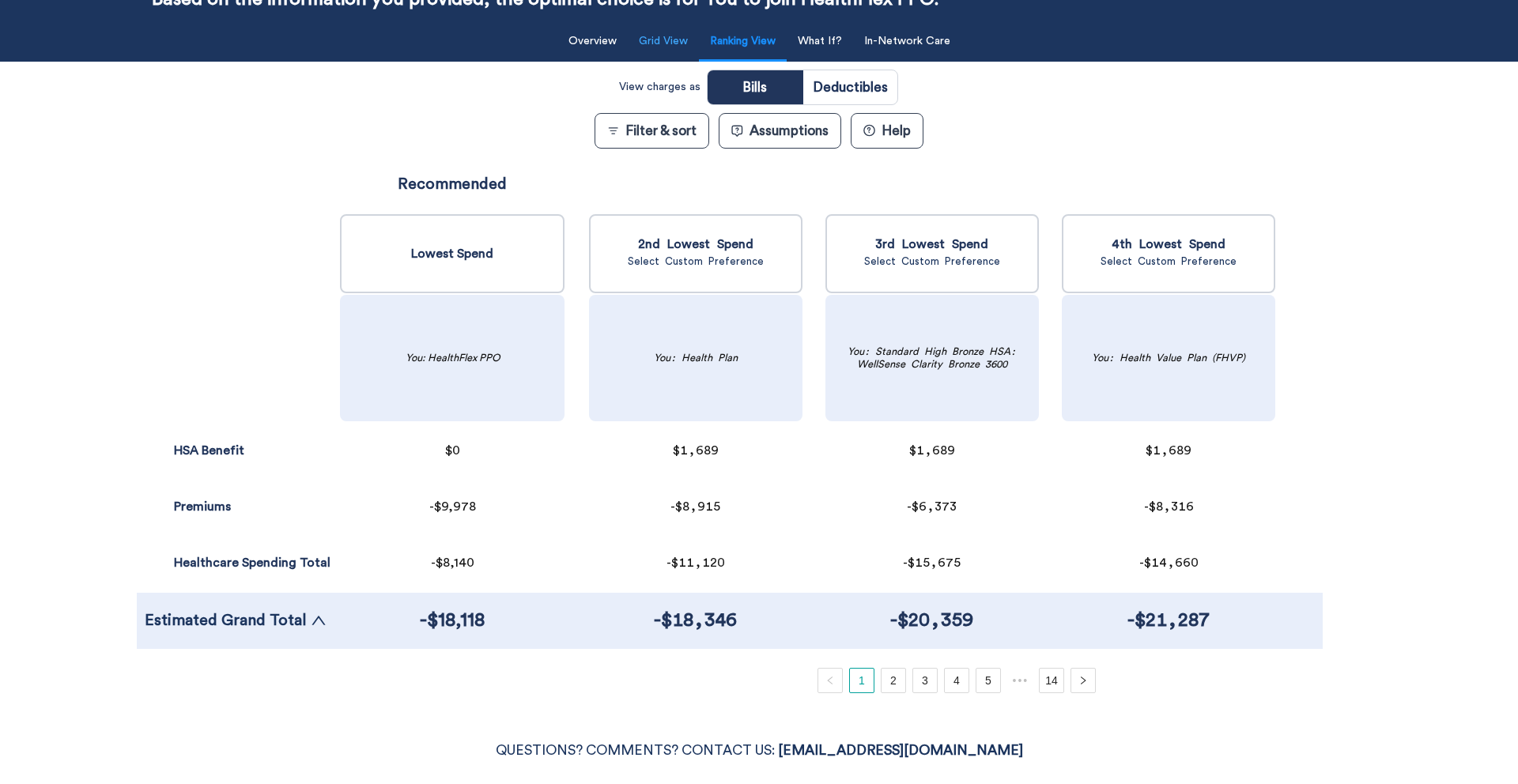
click at [663, 47] on button "Grid View" at bounding box center [663, 41] width 68 height 32
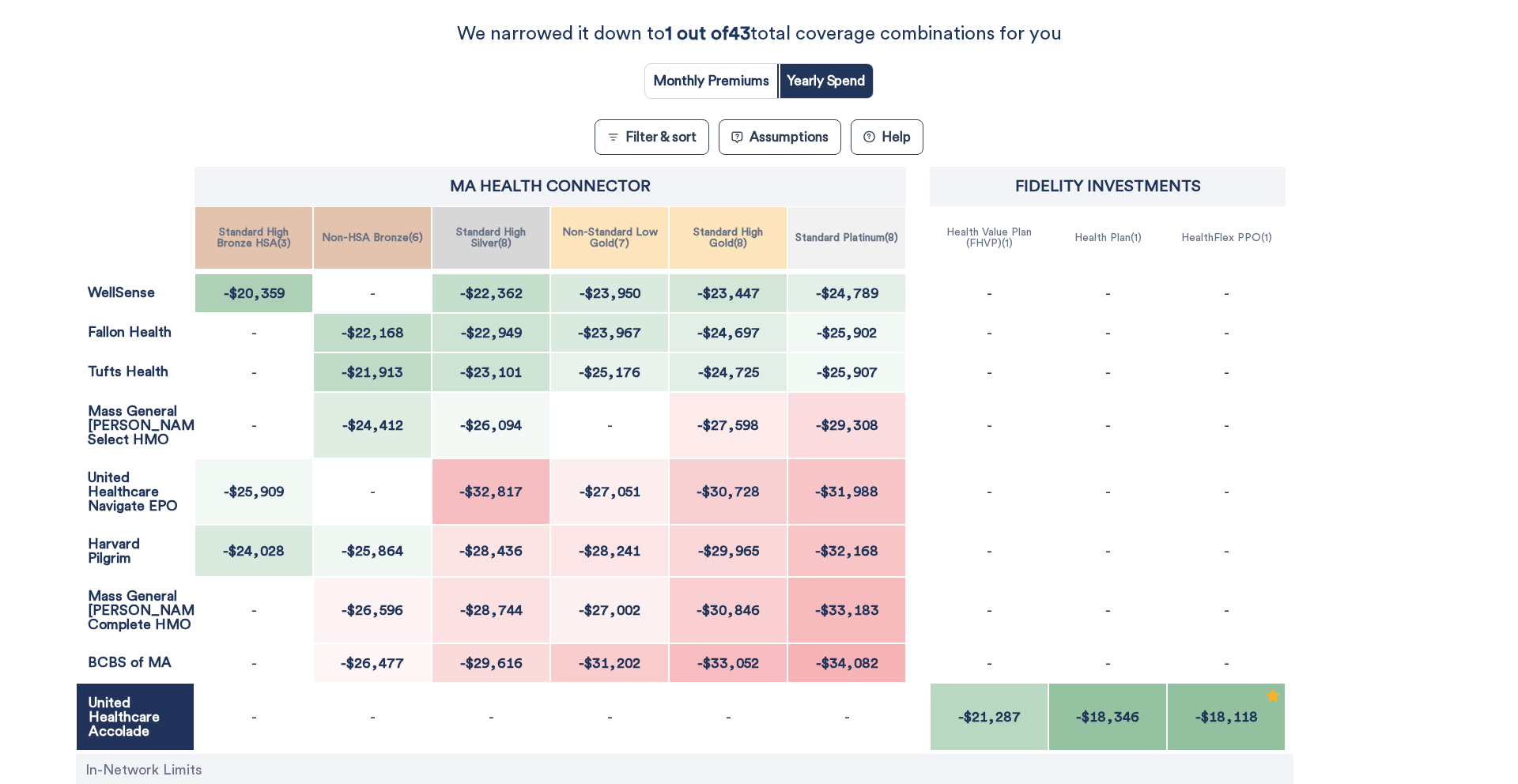
scroll to position [252, 0]
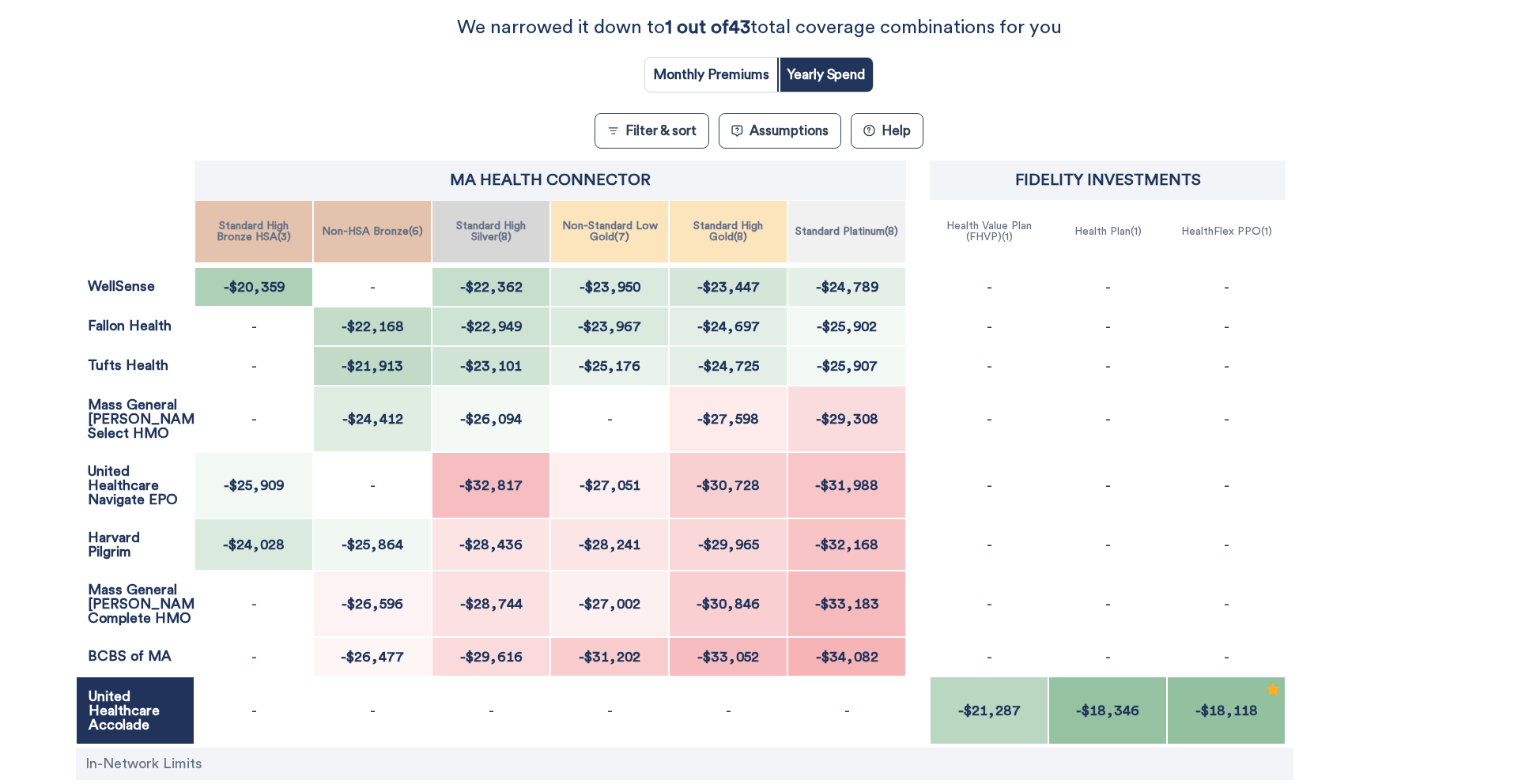
click at [699, 75] on input "radio" at bounding box center [711, 75] width 132 height 34
radio input "true"
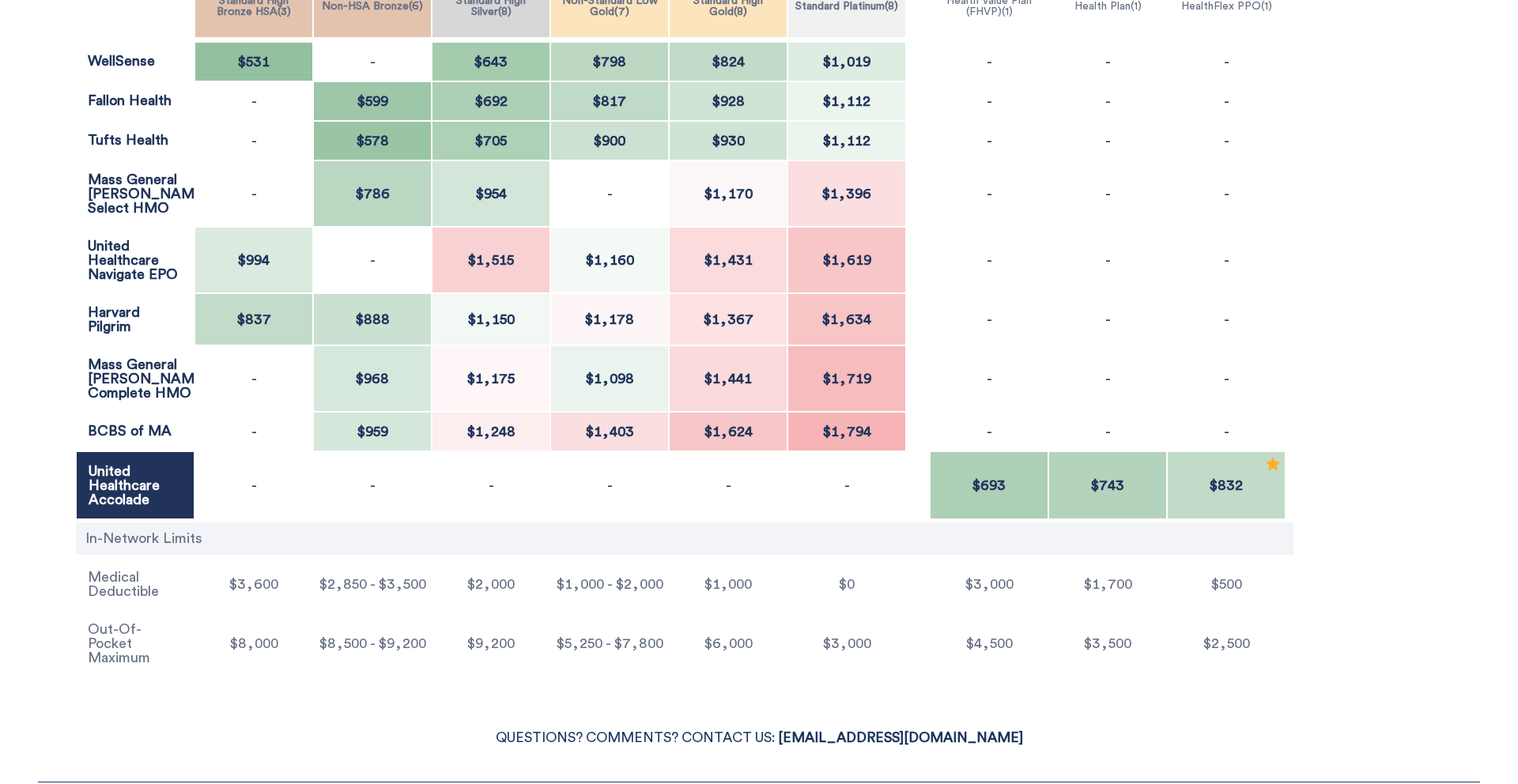
scroll to position [478, 0]
click at [363, 726] on p "QUESTIONS? COMMENTS? CONTACT US: HI@PREDICTABILL.COM" at bounding box center [759, 737] width 1442 height 24
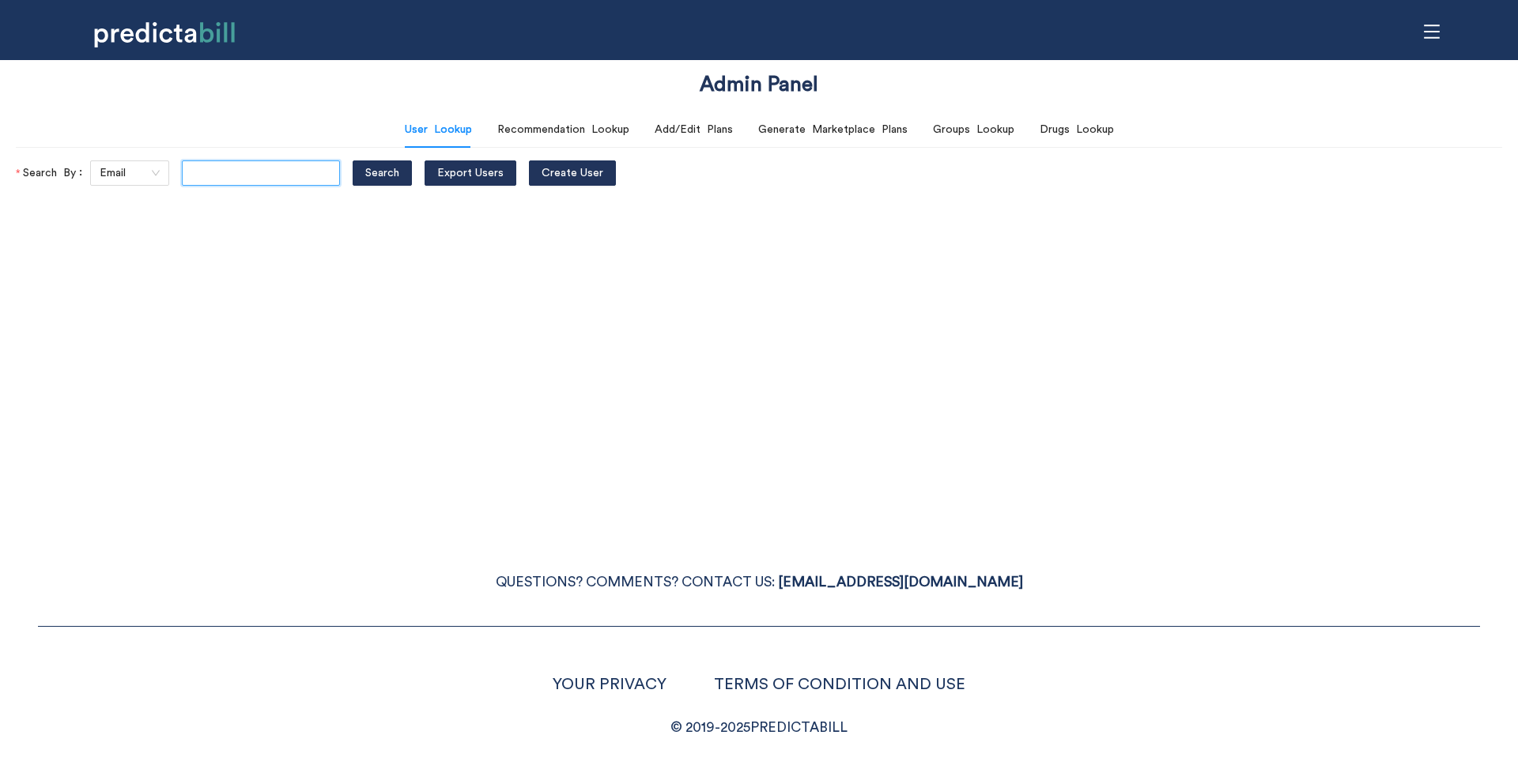
click at [270, 174] on input "text" at bounding box center [260, 173] width 158 height 26
type input "[EMAIL_ADDRESS][DOMAIN_NAME]"
click at [353, 160] on button "Search" at bounding box center [382, 173] width 59 height 26
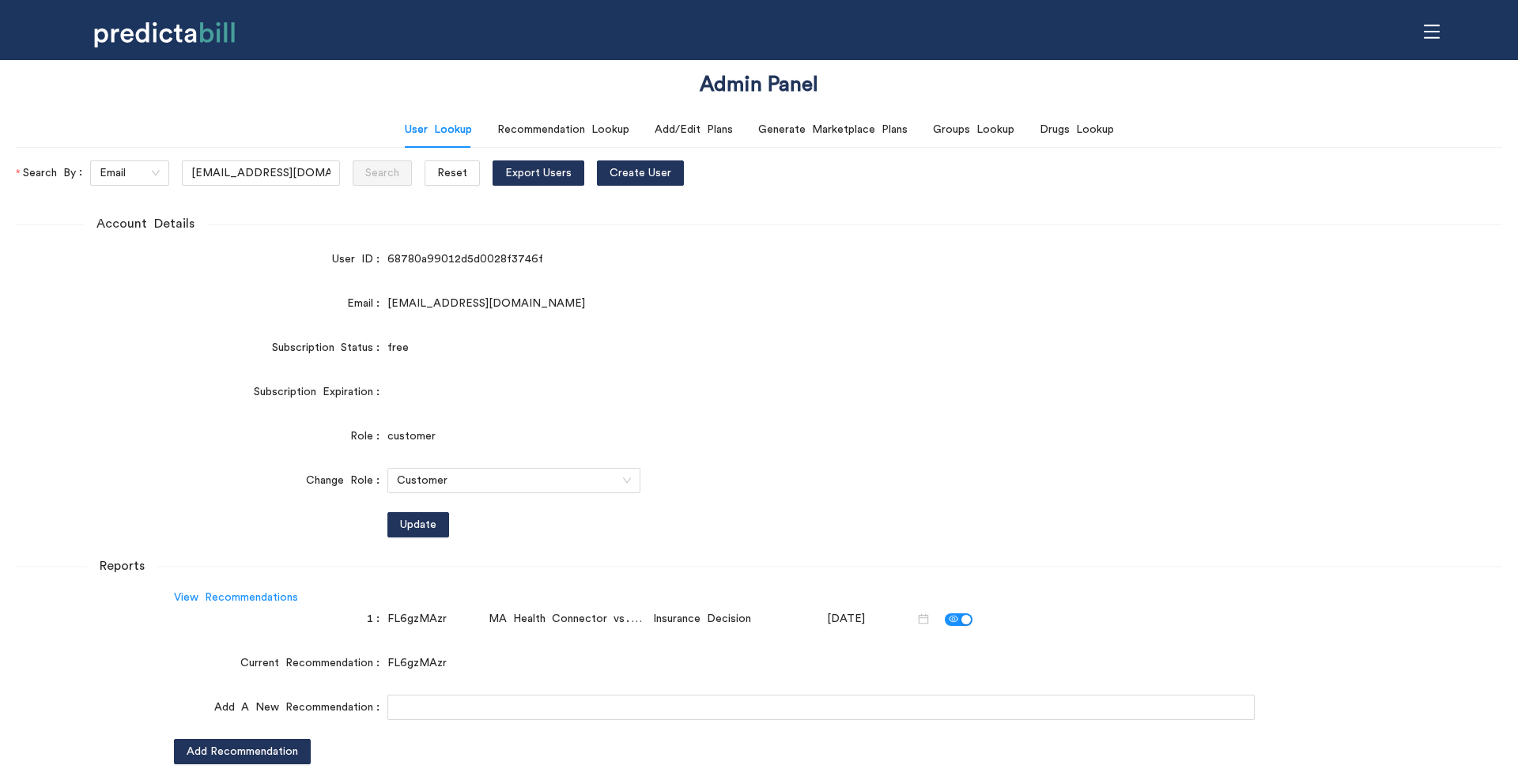
click at [419, 617] on div "FL6gzMAzr" at bounding box center [434, 619] width 95 height 18
copy div "FL6gzMAzr"
click at [590, 121] on div "Recommendation Lookup" at bounding box center [563, 130] width 132 height 18
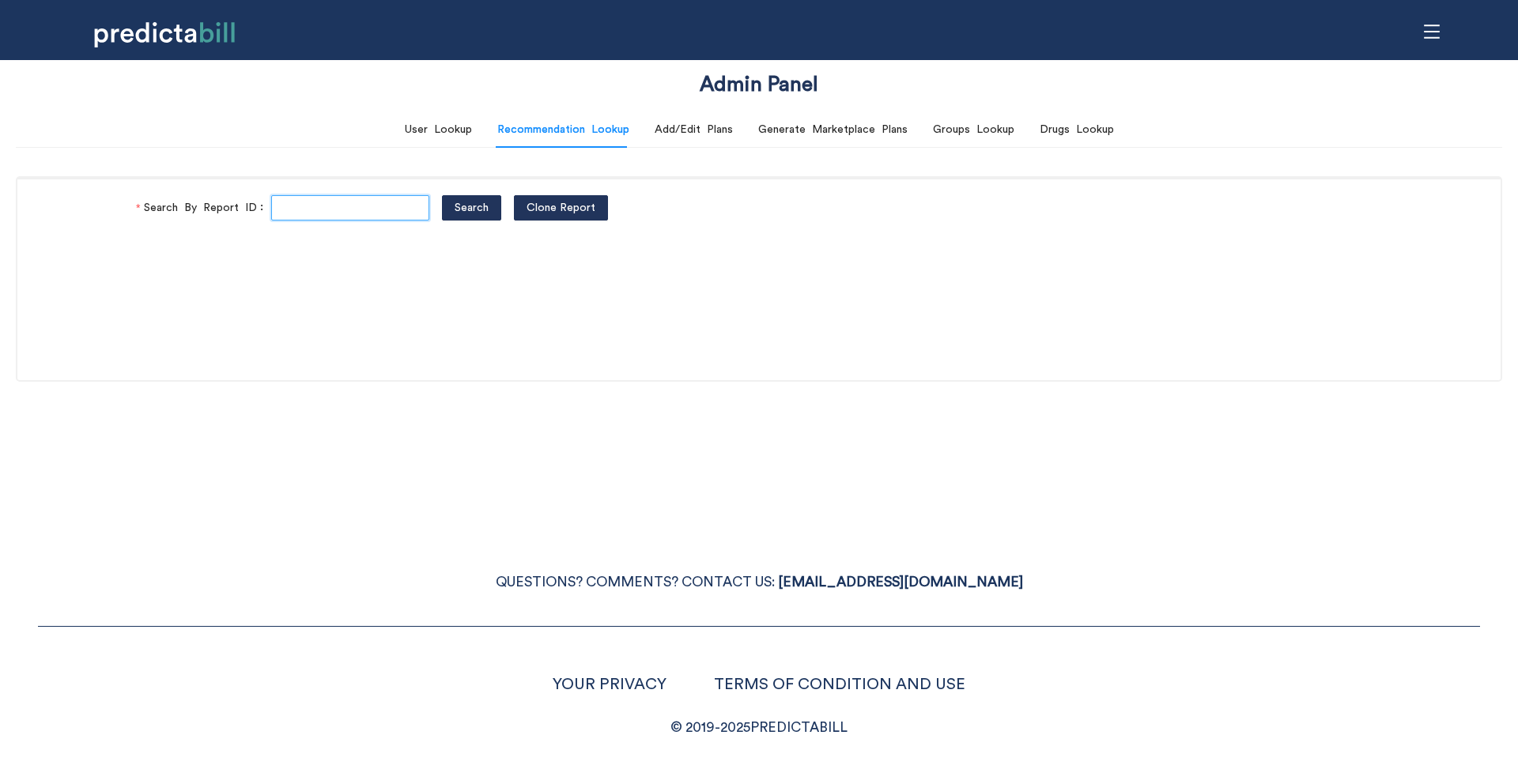
click at [283, 212] on input "Search By Report ID" at bounding box center [350, 208] width 158 height 26
paste input "FL6gzMAzr"
type input "FL6gzMAzr"
click at [442, 196] on button "Search" at bounding box center [472, 208] width 59 height 26
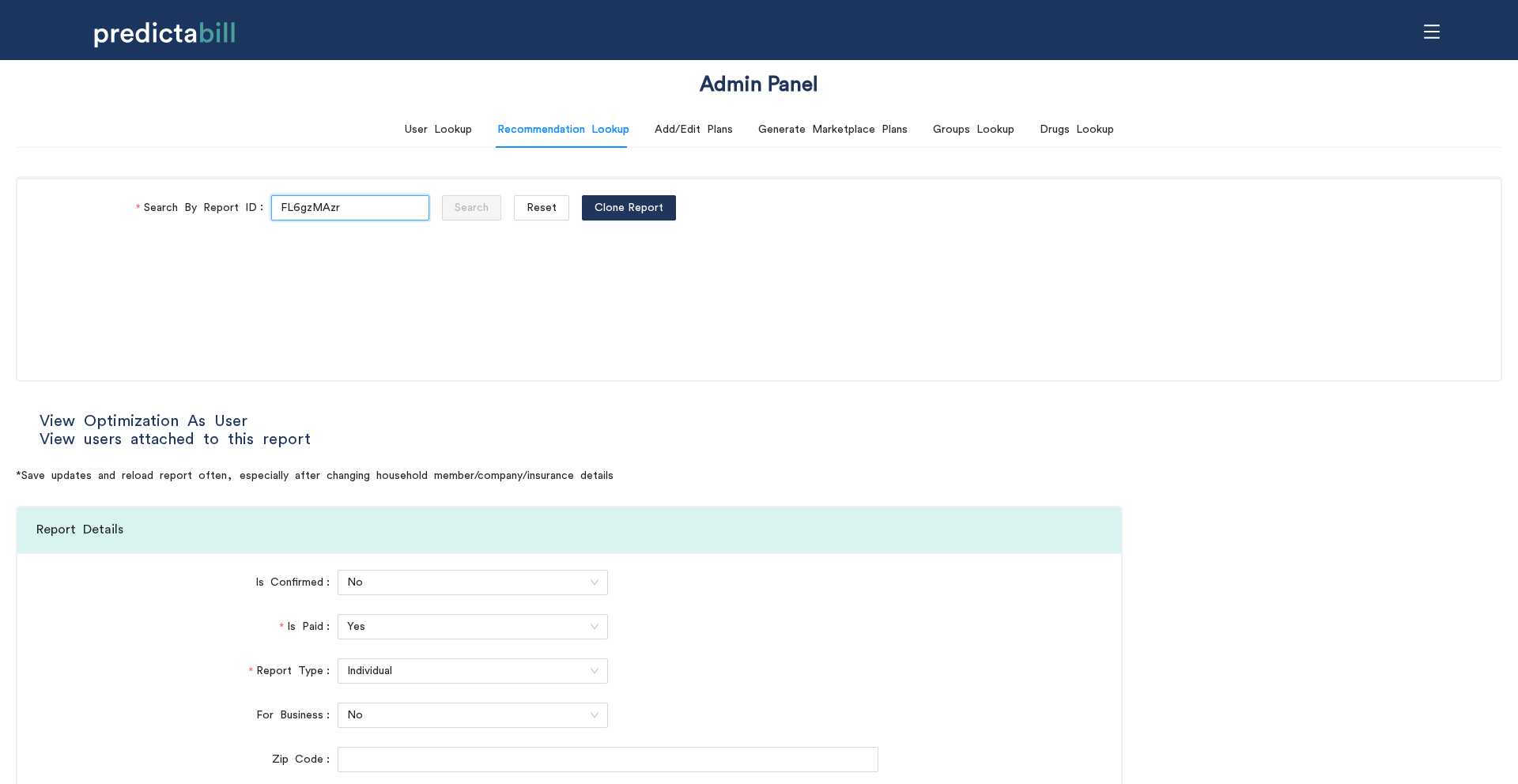
type input "Direct"
type input "Community Care"
type input "HMO - Flex"
type input "HMO Blue"
type input "Navigate EPO"
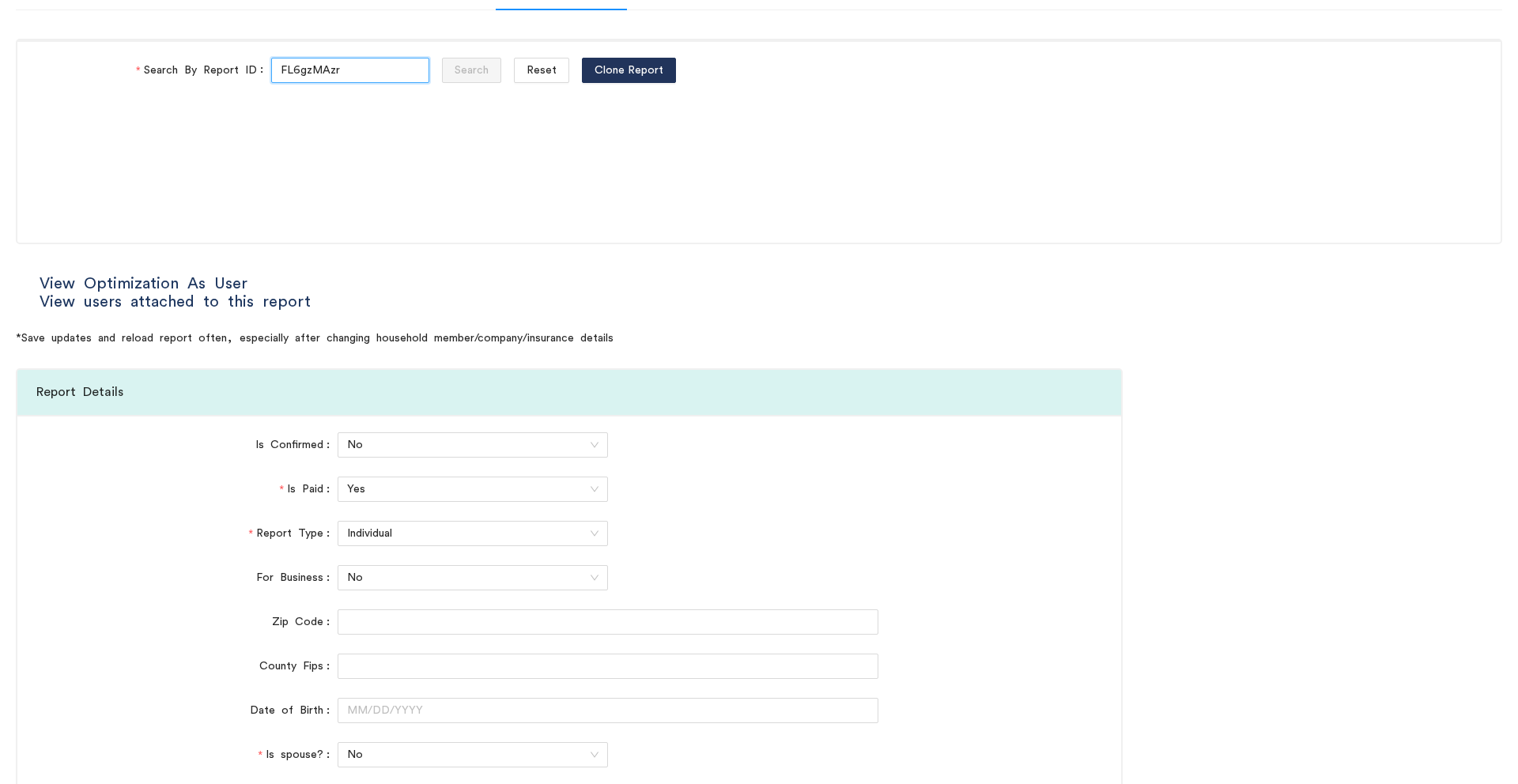
scroll to position [474, 0]
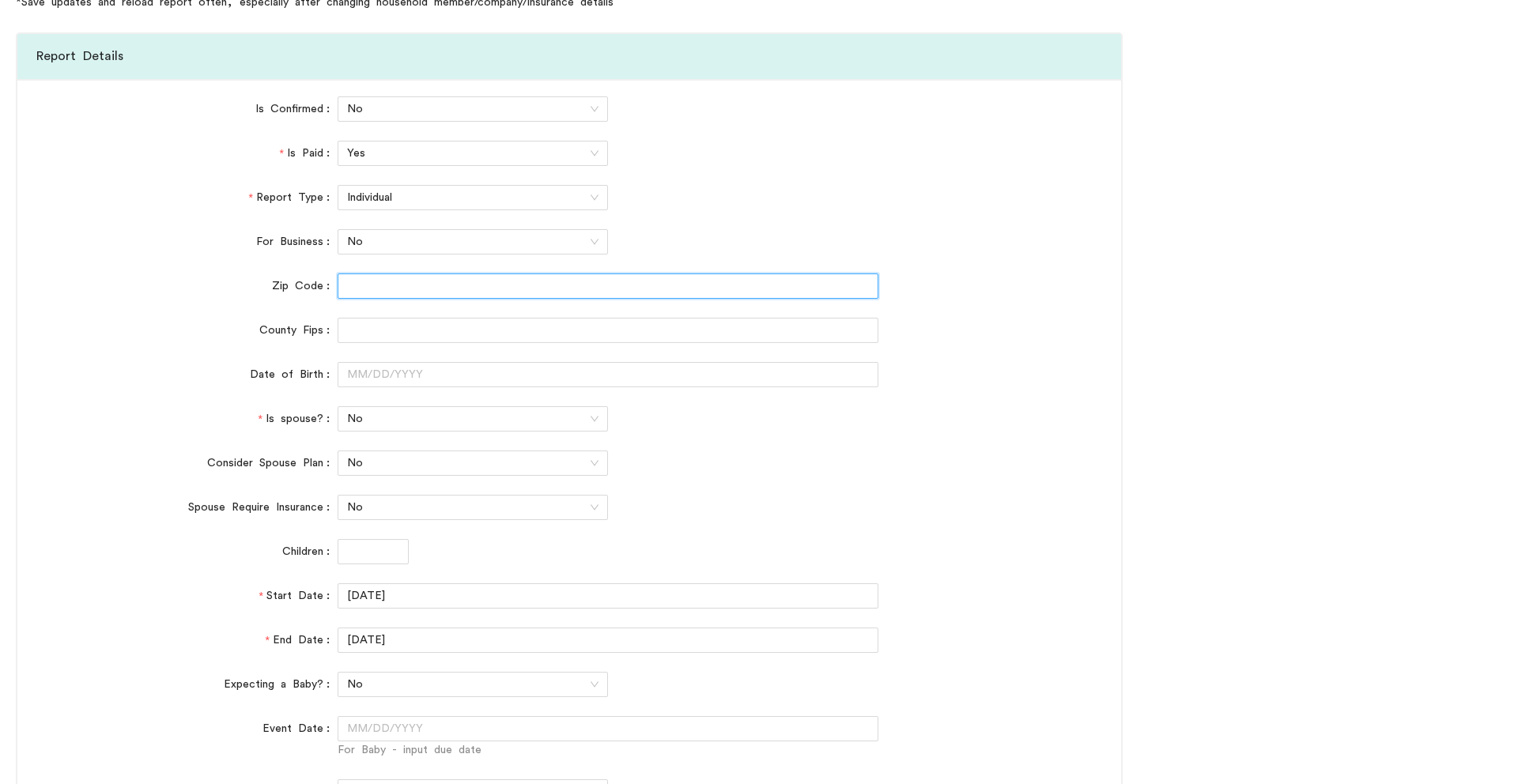
click at [387, 292] on input "Zip Code" at bounding box center [608, 286] width 540 height 26
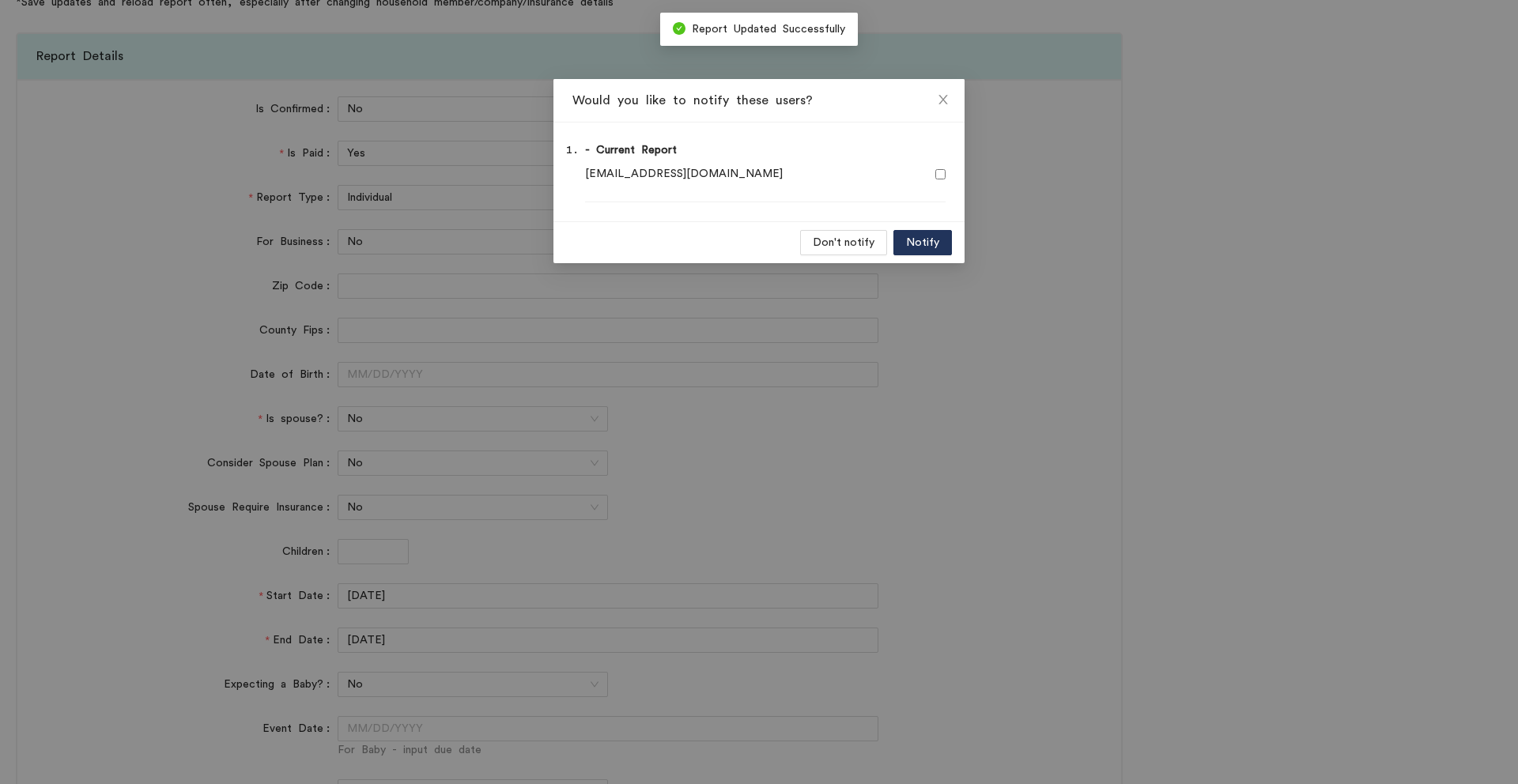
click at [941, 176] on input "checkbox" at bounding box center [940, 174] width 10 height 10
checkbox input "true"
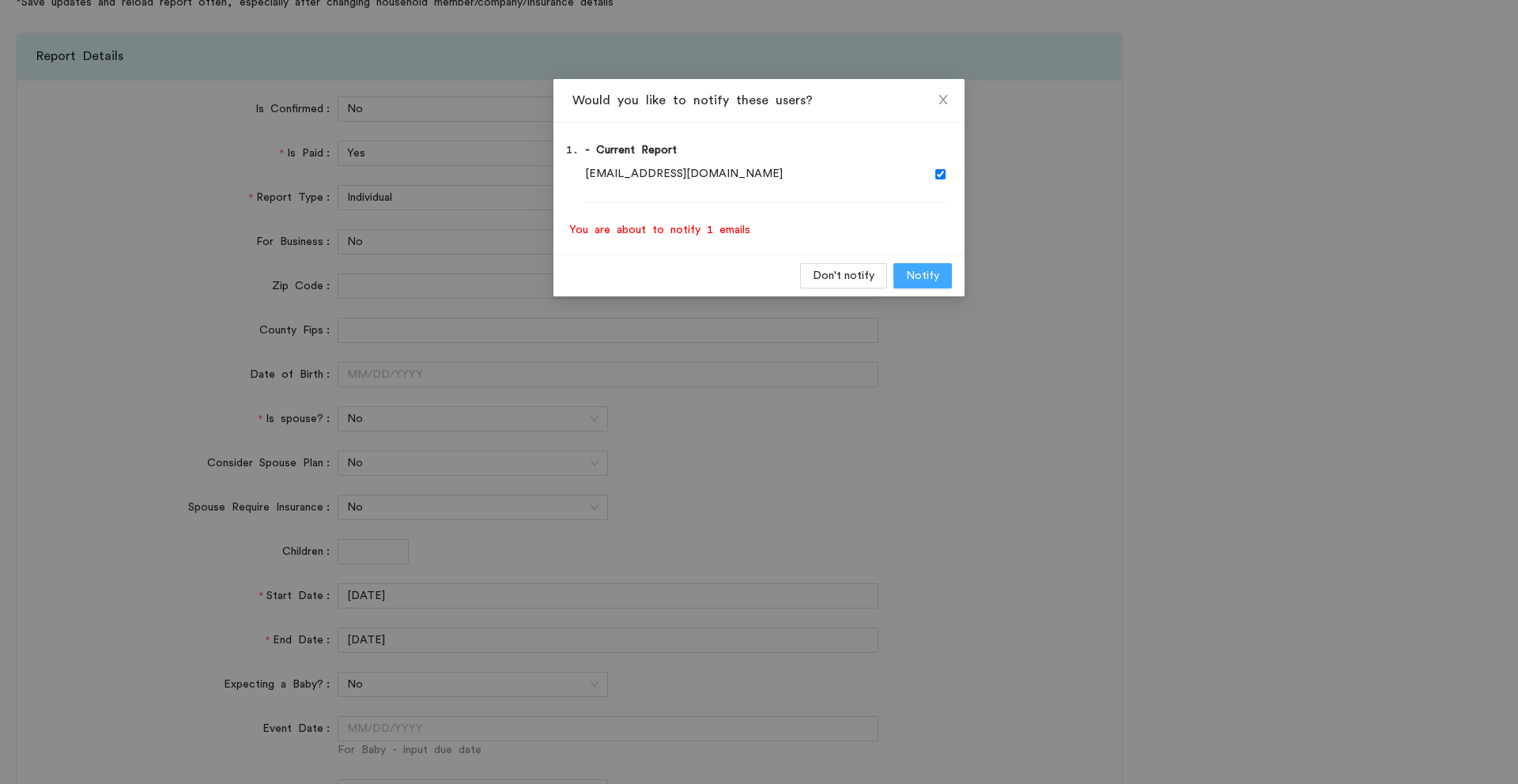
click at [940, 277] on button "Notify" at bounding box center [923, 276] width 59 height 26
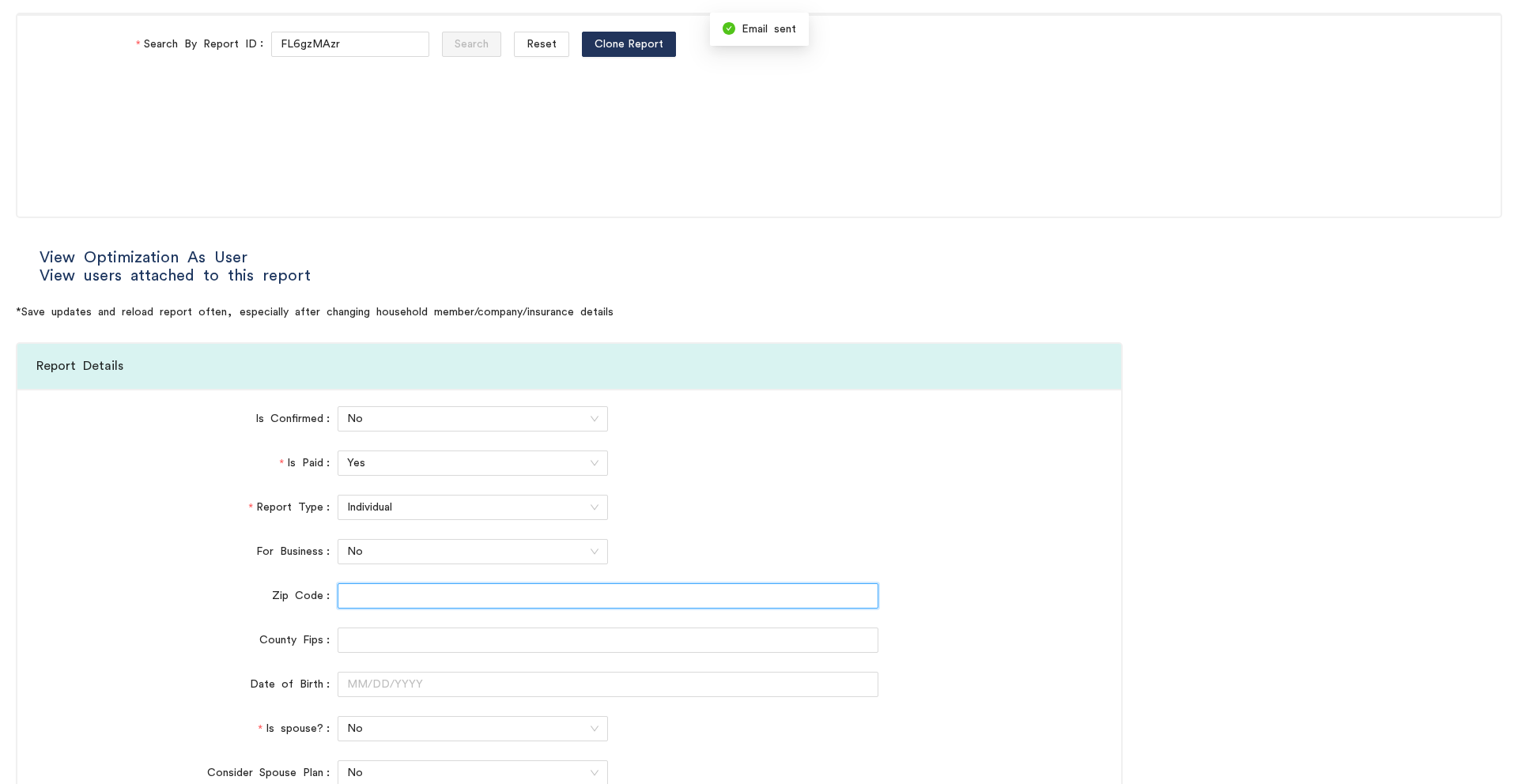
scroll to position [0, 0]
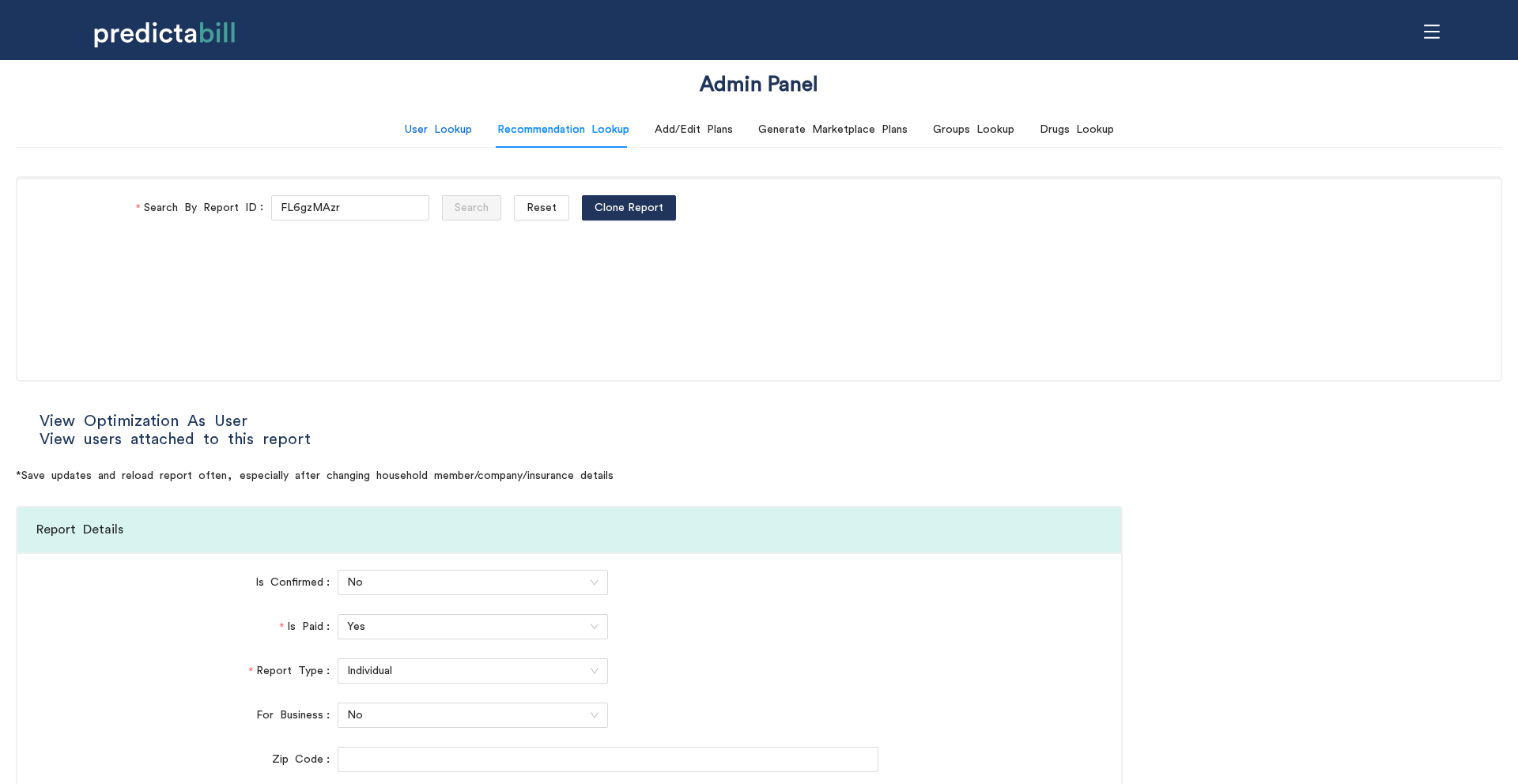
click at [440, 131] on div "User Lookup" at bounding box center [438, 130] width 67 height 18
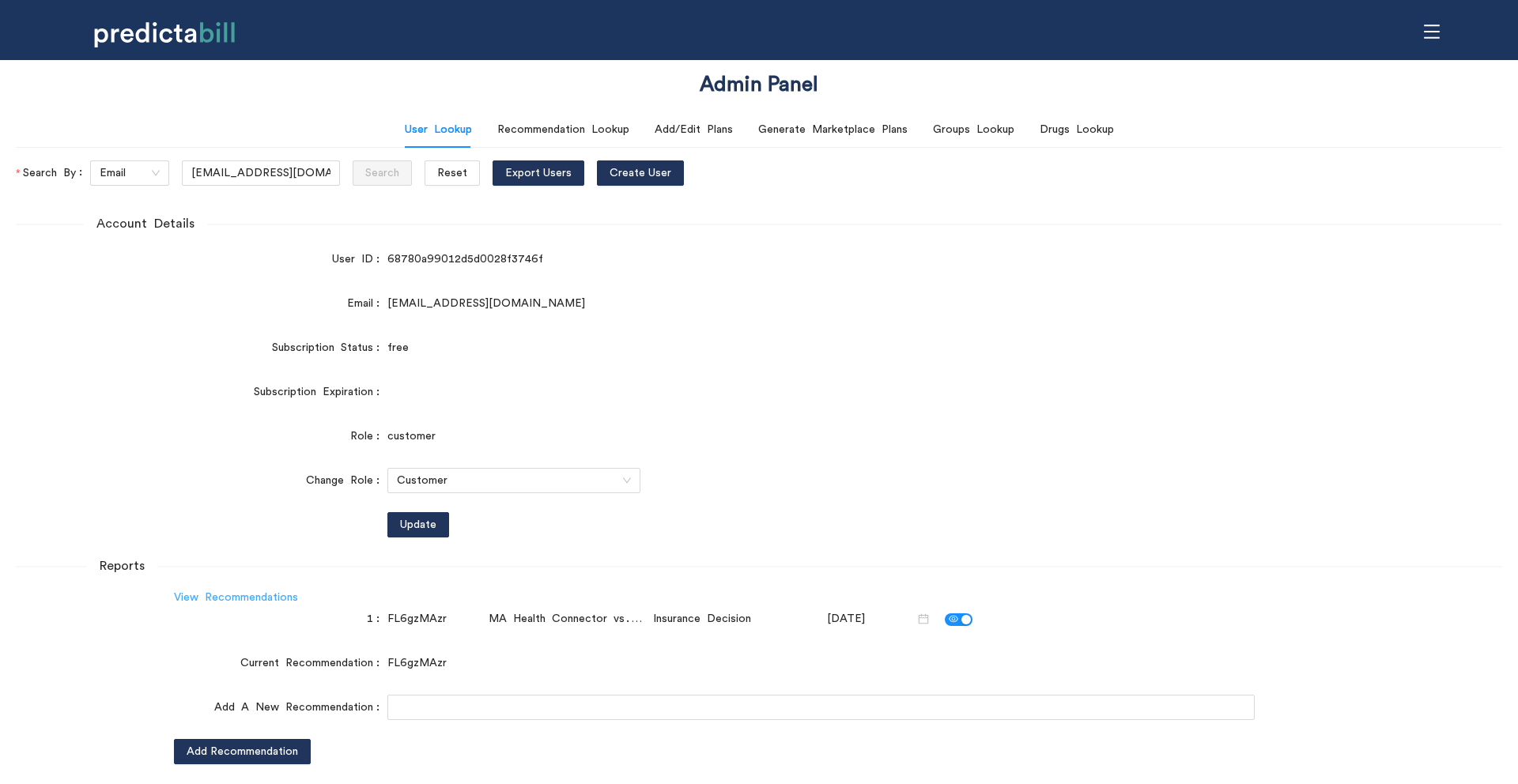
click at [228, 599] on link "View Recommendations" at bounding box center [236, 597] width 124 height 11
click at [173, 313] on div "Email" at bounding box center [201, 304] width 371 height 26
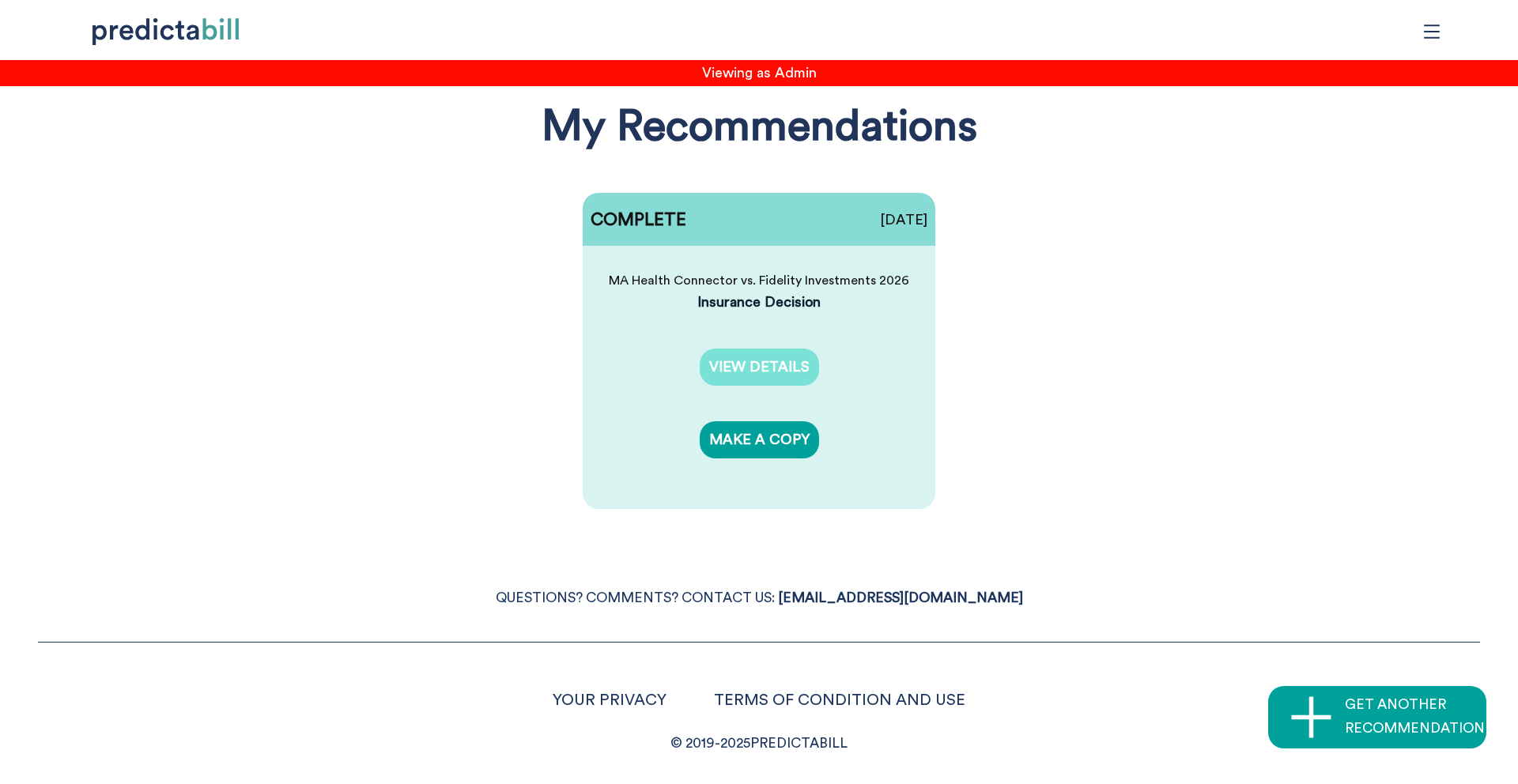
click at [774, 352] on link "VIEW DETAILS" at bounding box center [759, 367] width 120 height 37
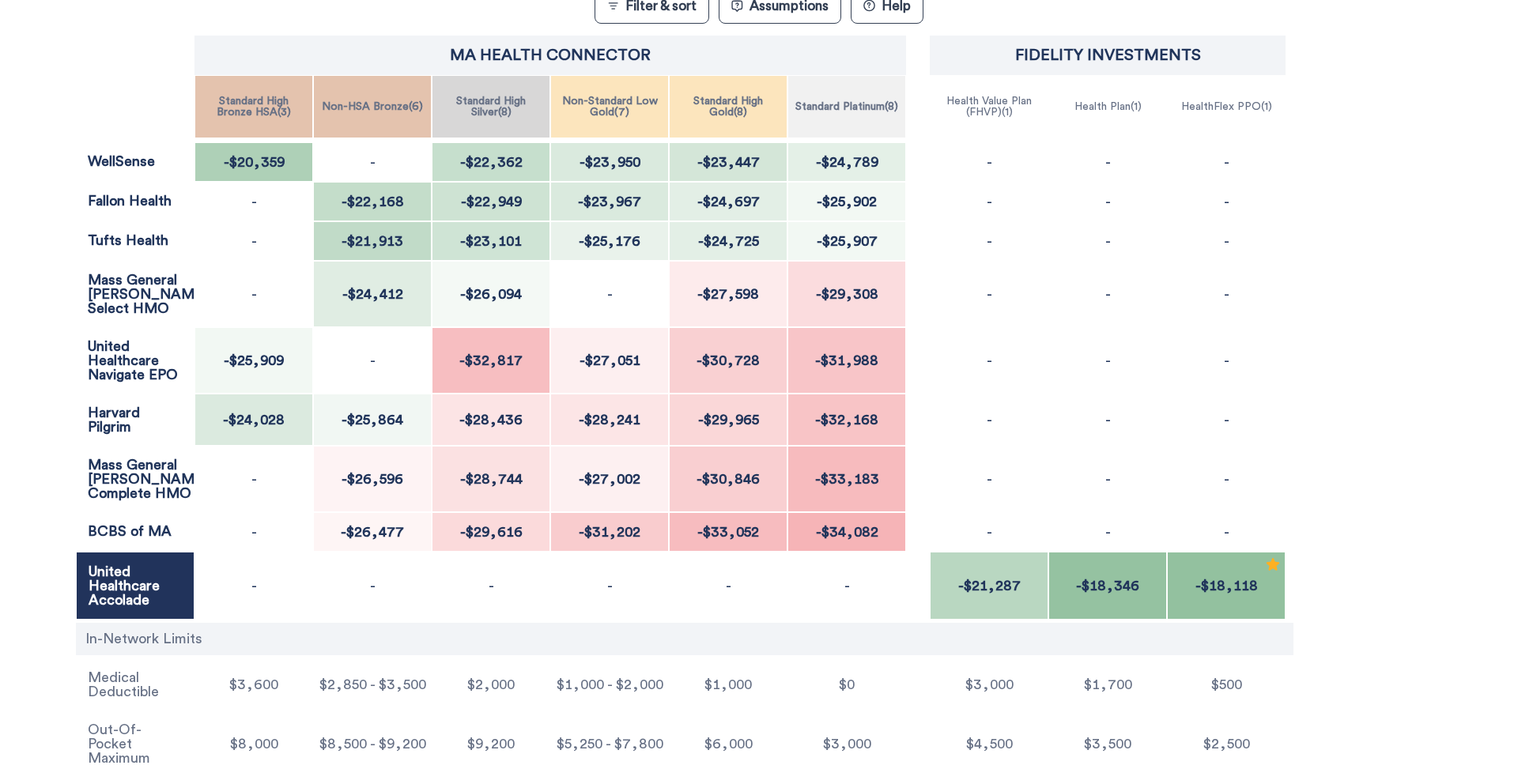
scroll to position [86, 0]
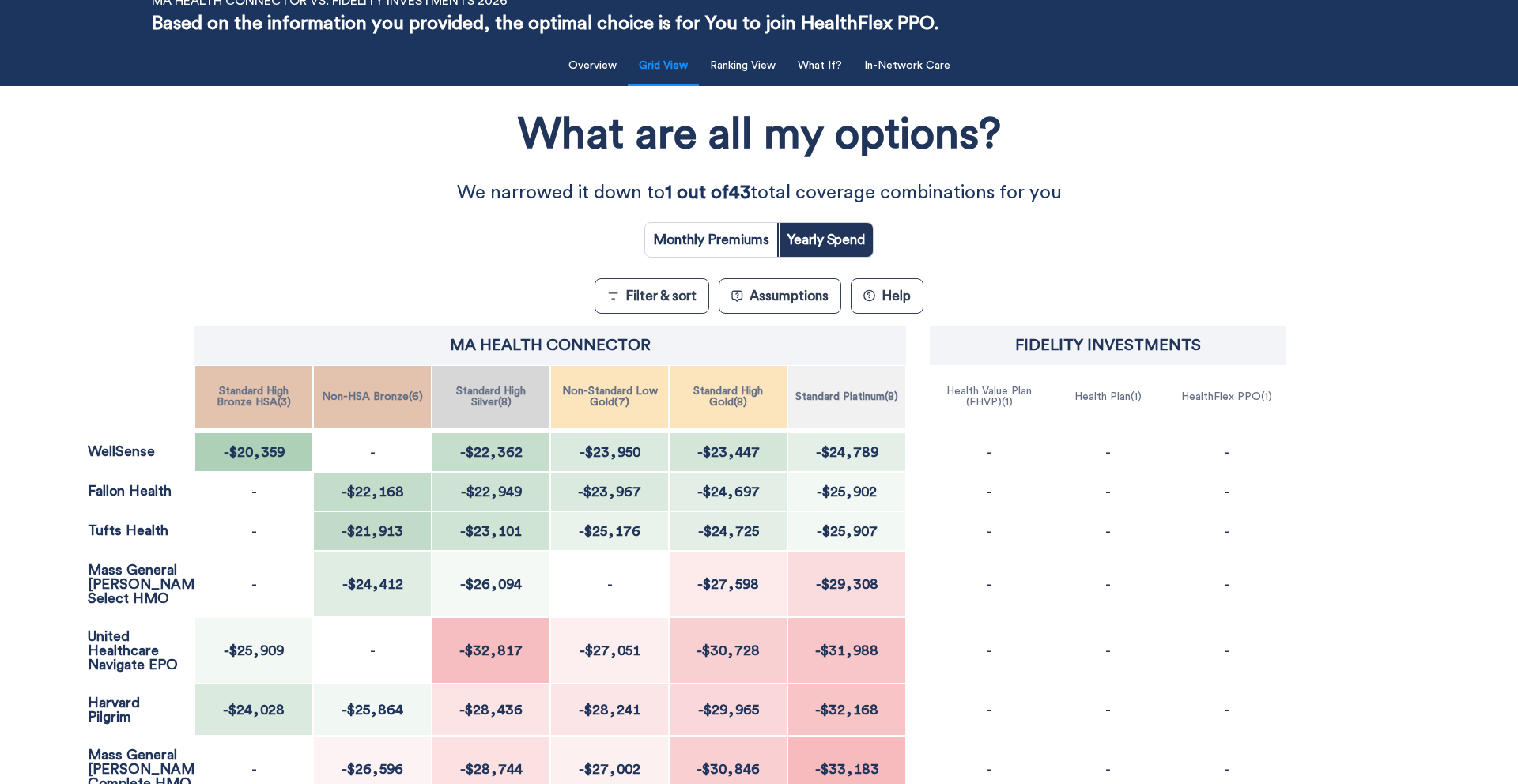
click at [904, 303] on button "? Help" at bounding box center [887, 296] width 73 height 35
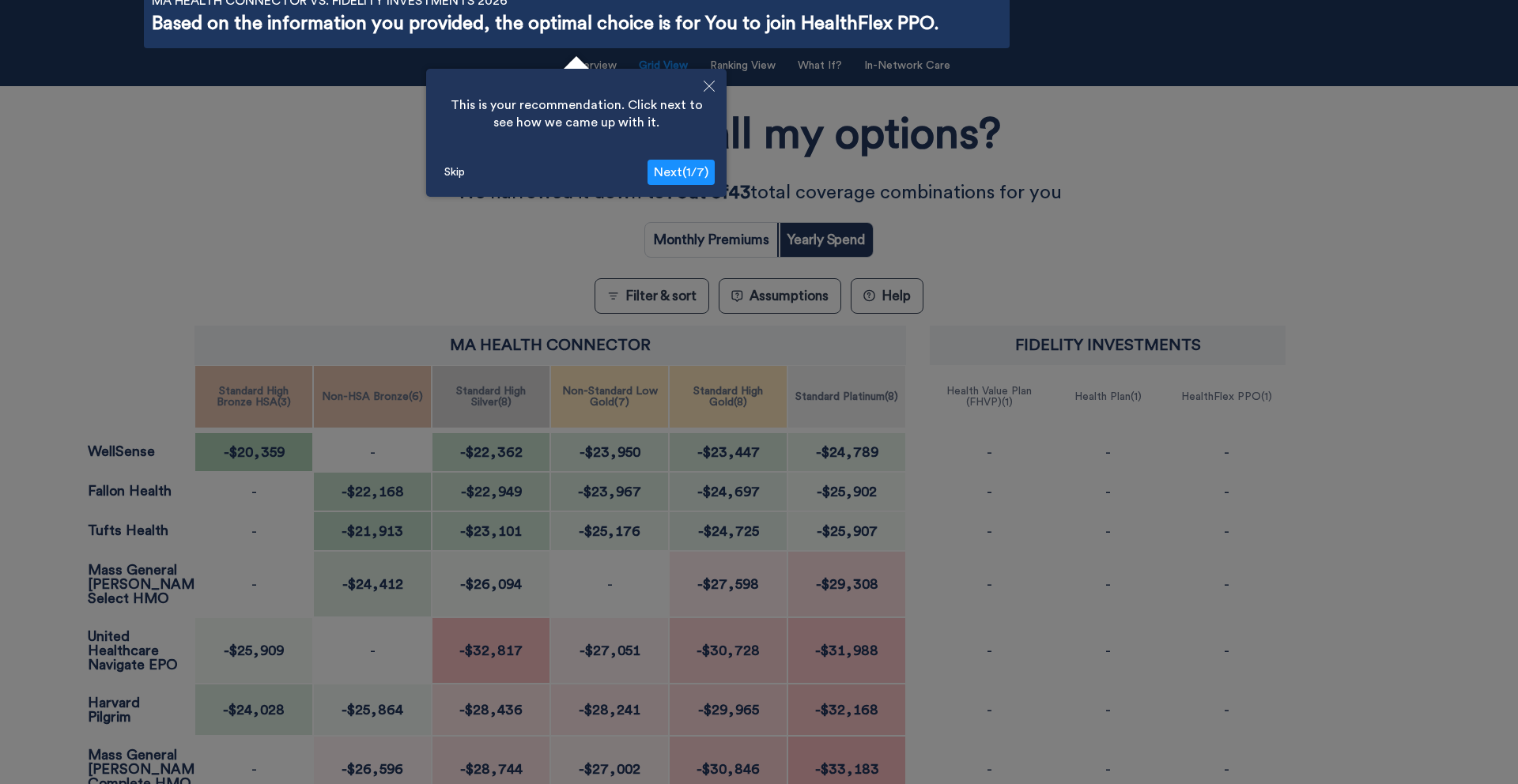
scroll to position [56, 0]
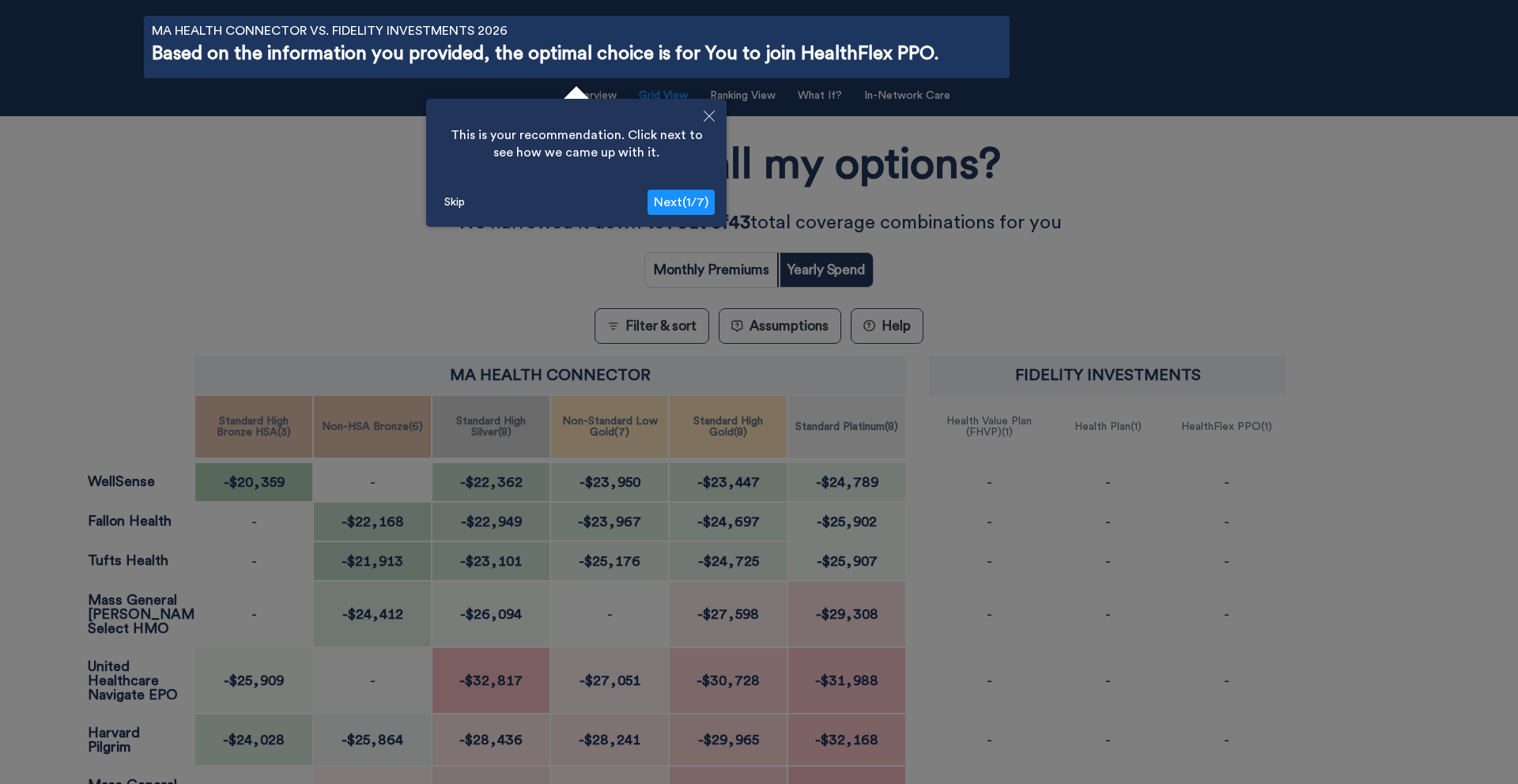
click at [691, 197] on span "Next ( 1 / 7 )" at bounding box center [682, 202] width 55 height 13
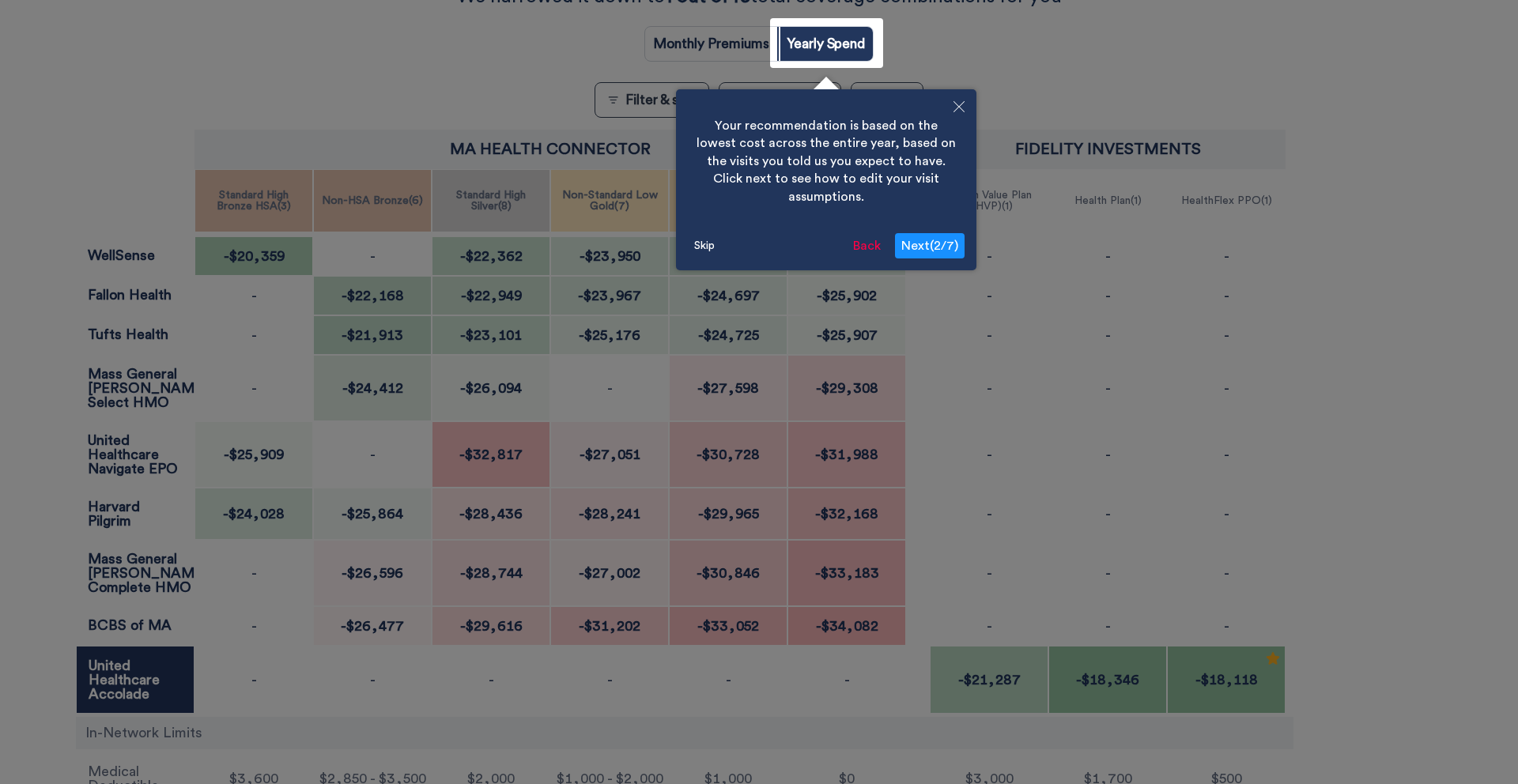
scroll to position [285, 0]
click at [924, 237] on span "Next ( 2 / 7 )" at bounding box center [929, 243] width 57 height 13
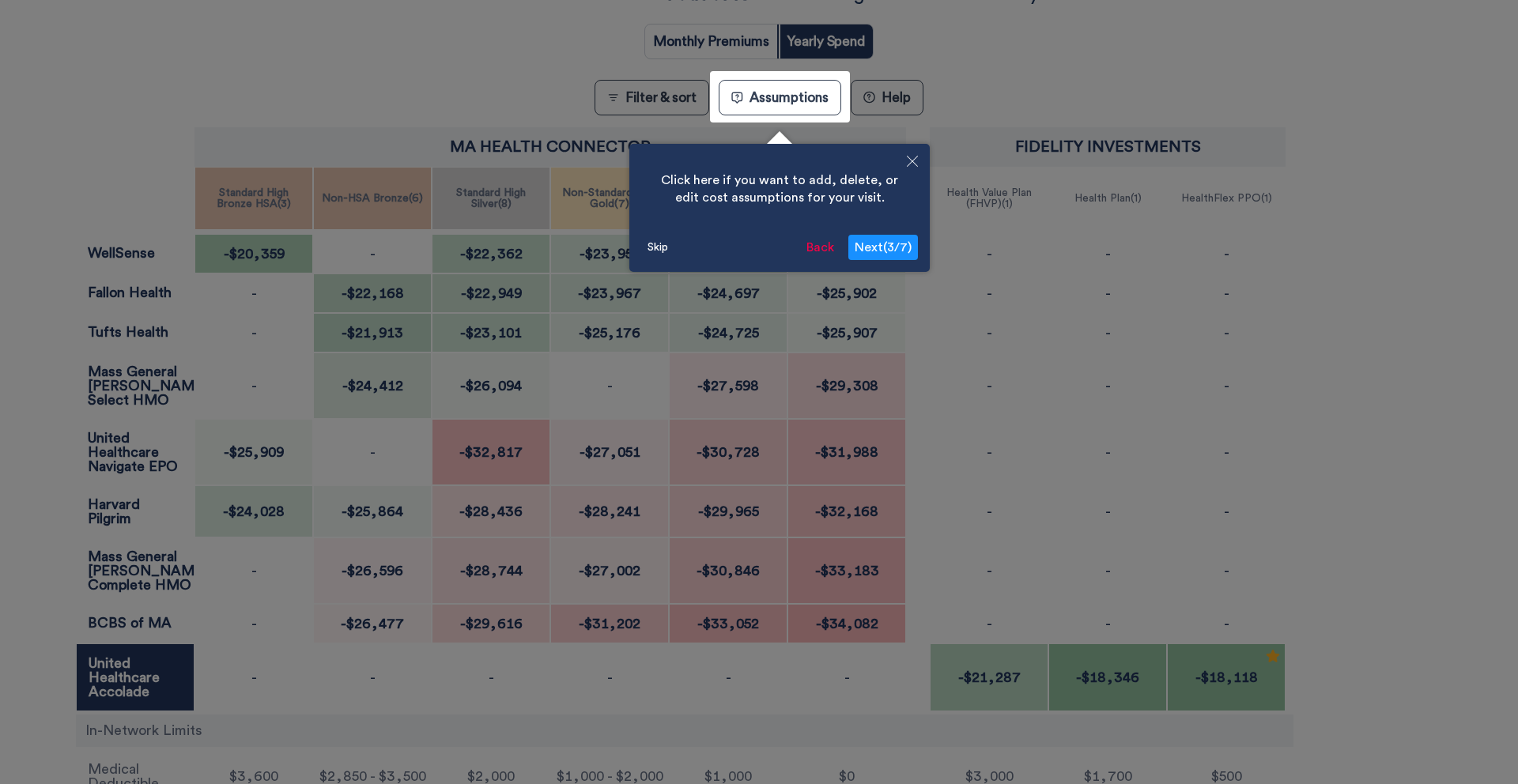
scroll to position [341, 0]
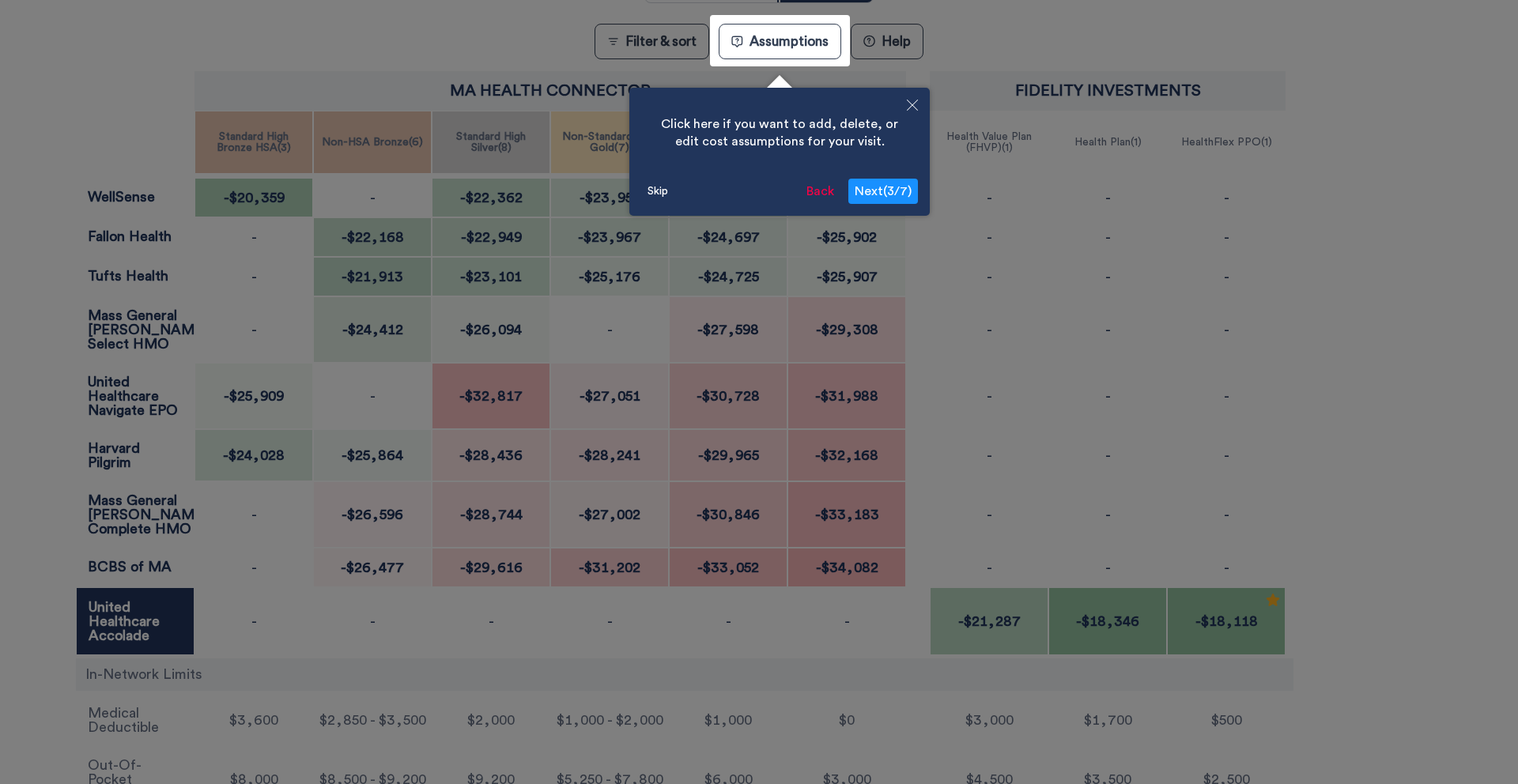
click at [881, 189] on span "Next ( 3 / 7 )" at bounding box center [883, 191] width 57 height 13
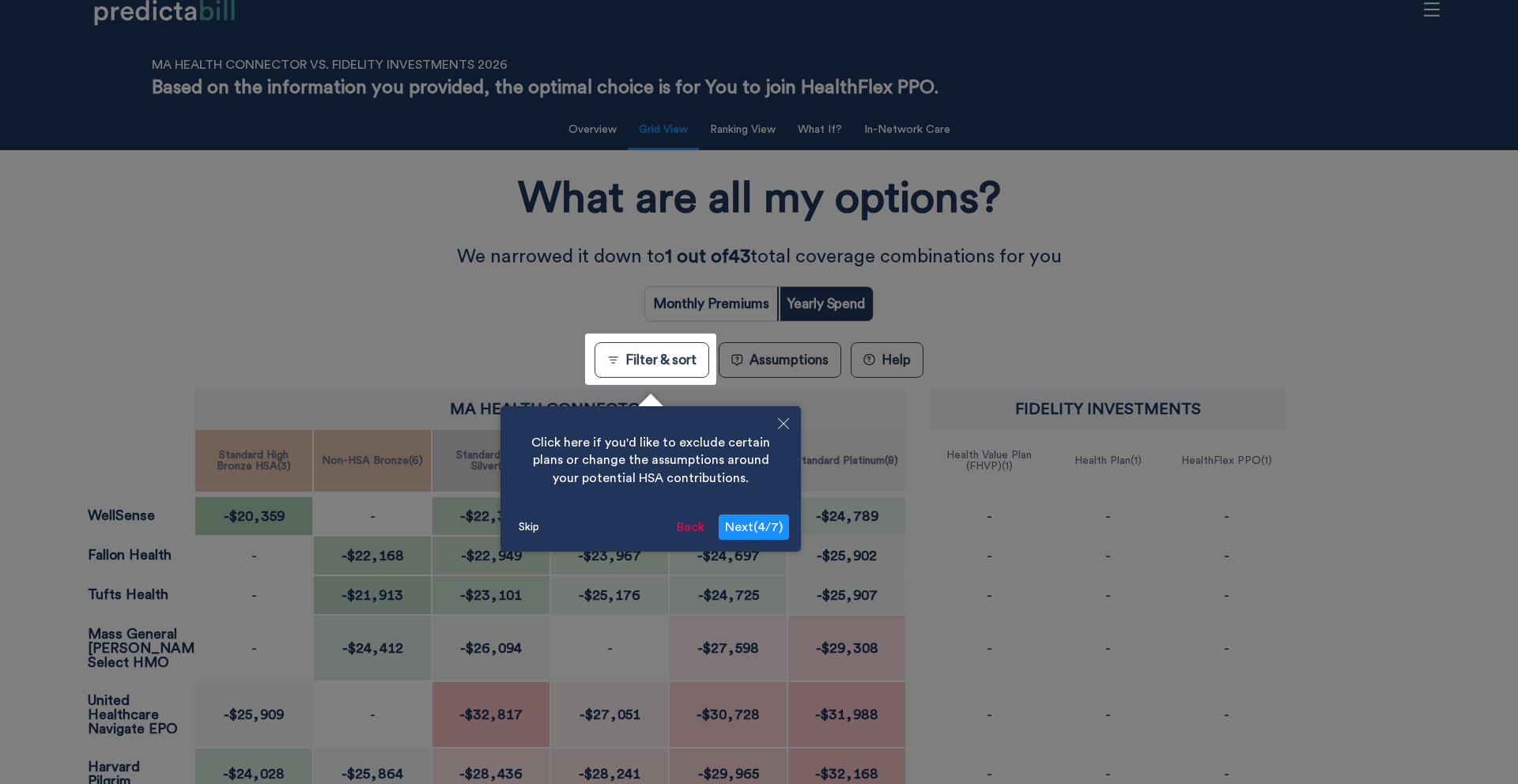
scroll to position [0, 0]
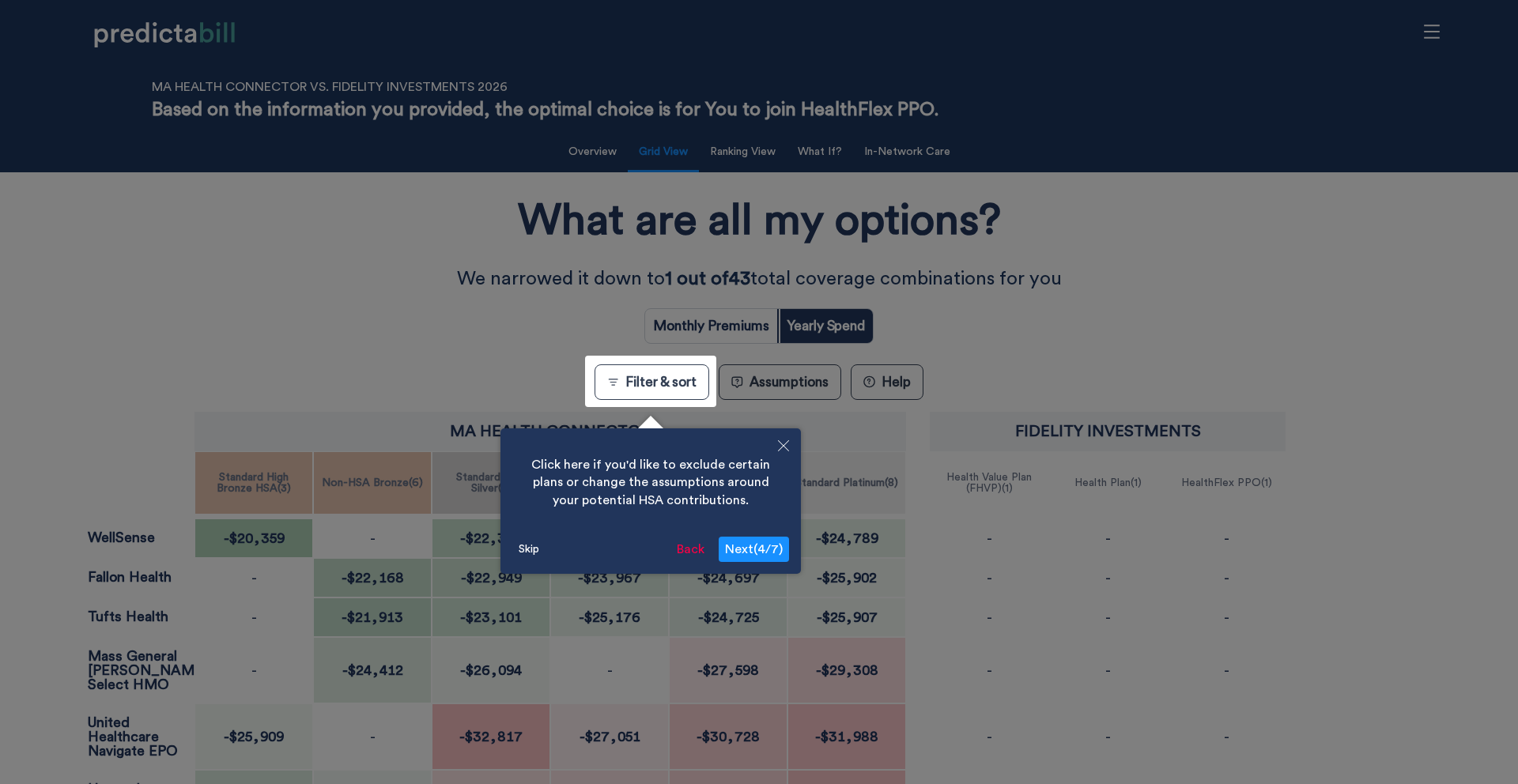
click at [753, 545] on span "Next ( 4 / 7 )" at bounding box center [754, 549] width 58 height 13
radio input "true"
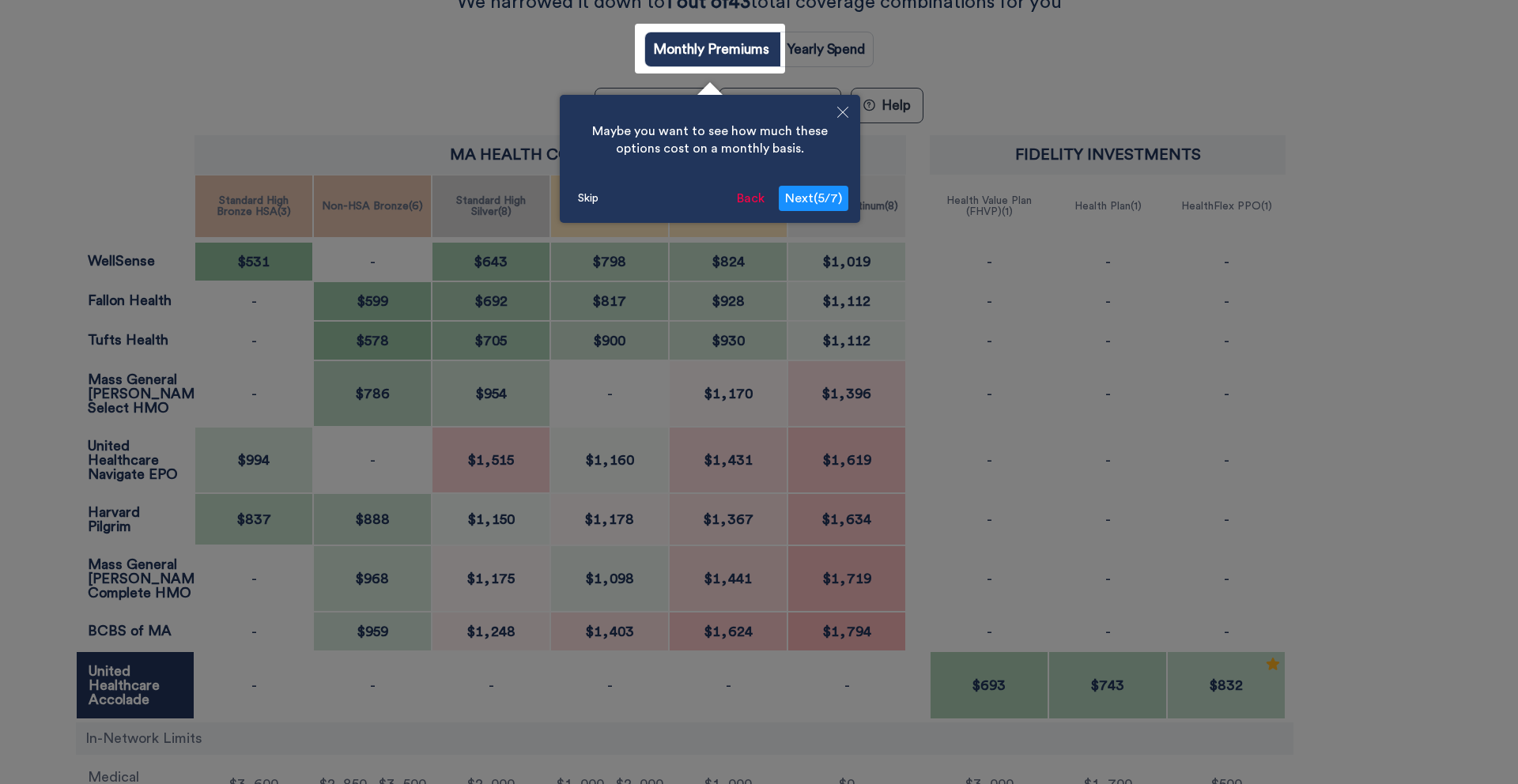
scroll to position [285, 0]
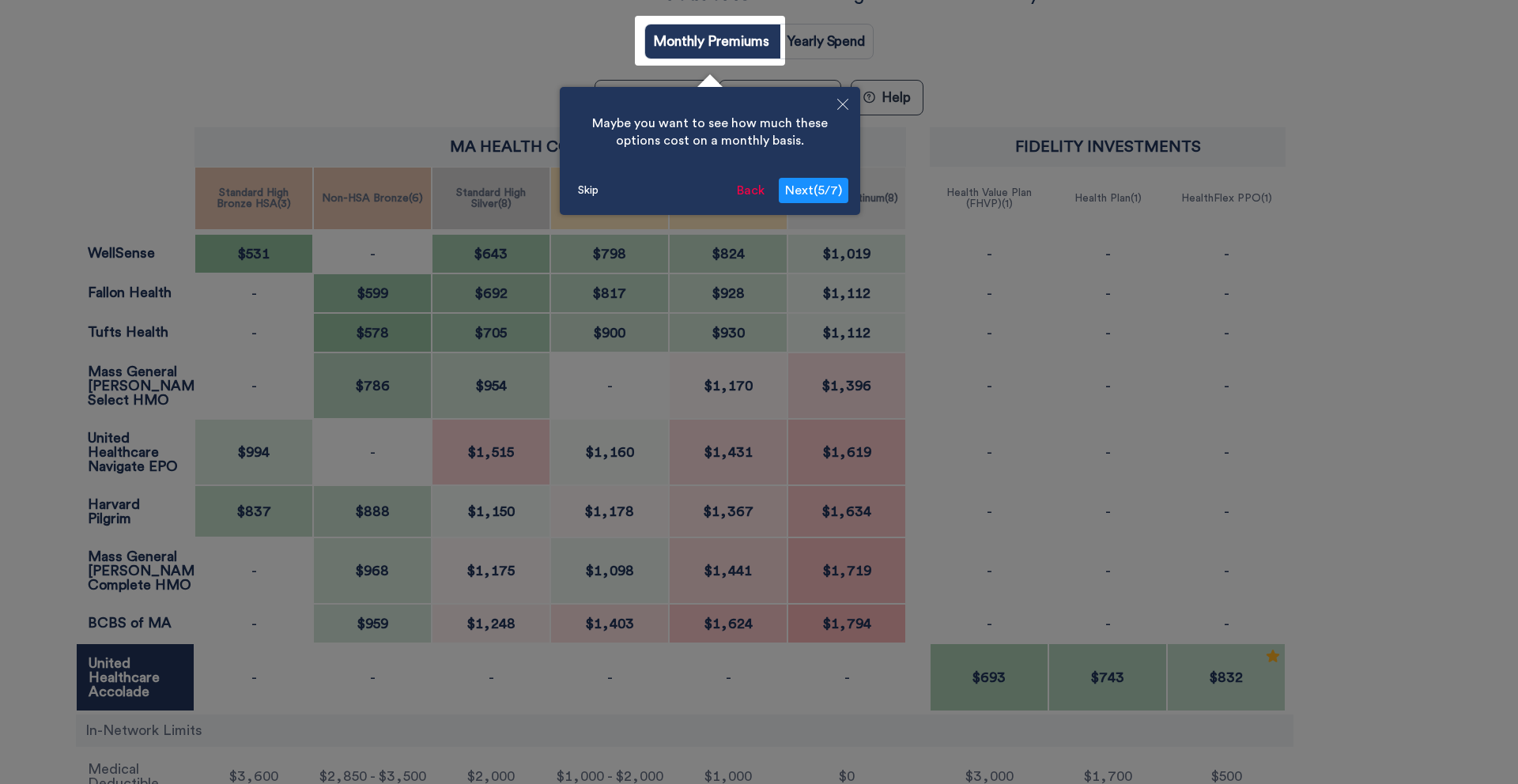
click at [1069, 51] on div at bounding box center [759, 422] width 1518 height 1416
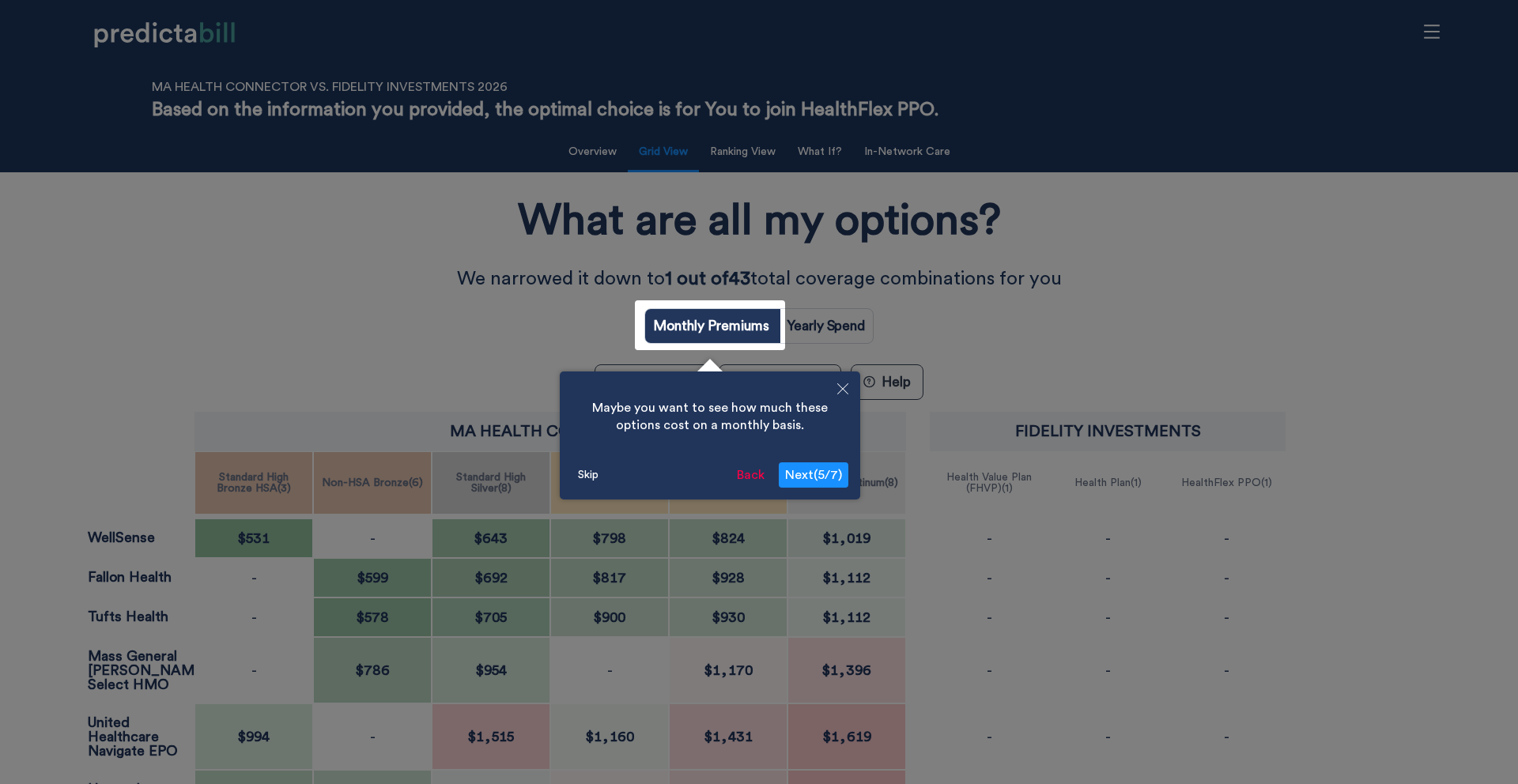
click at [837, 391] on icon "Close" at bounding box center [842, 388] width 11 height 11
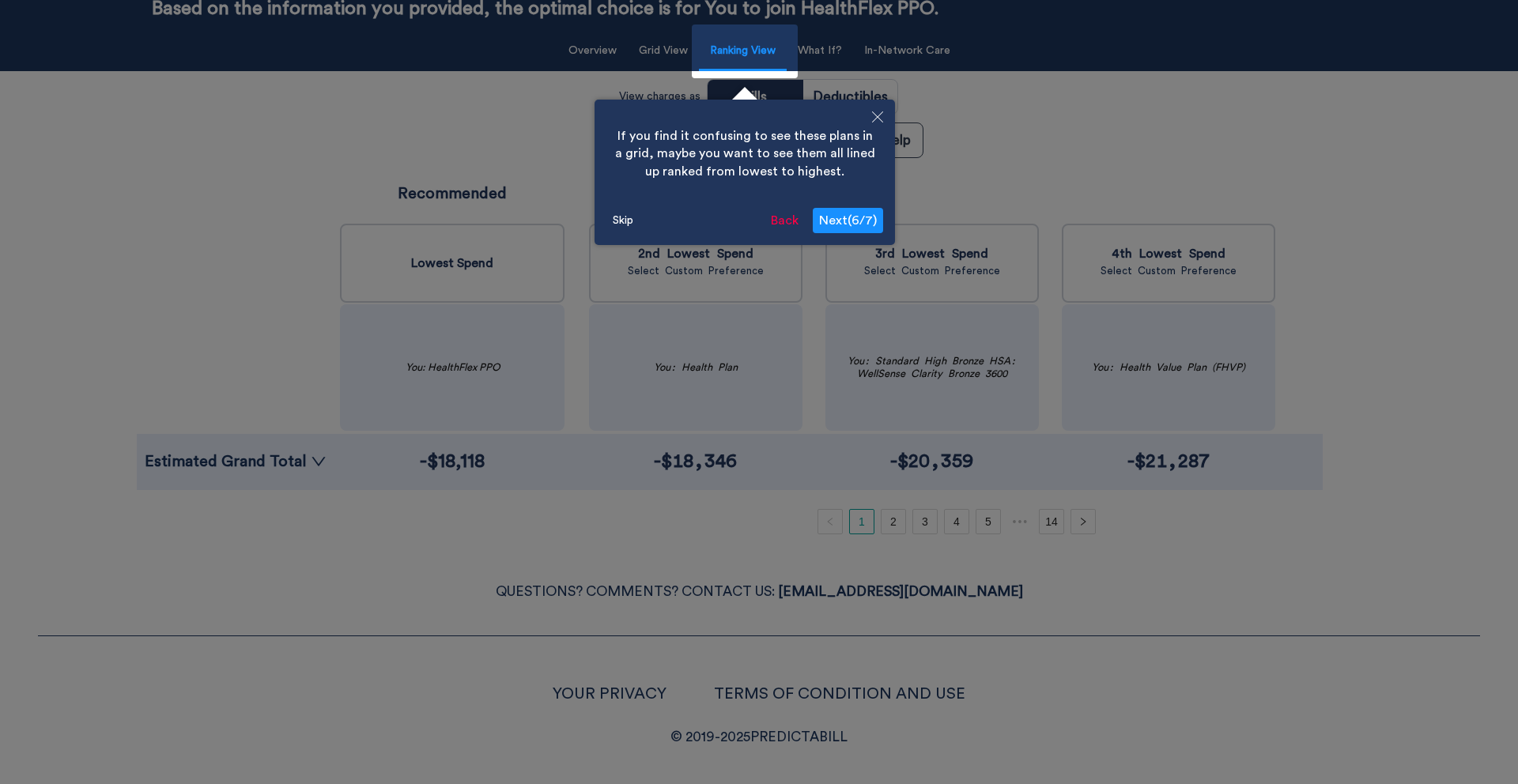
scroll to position [111, 0]
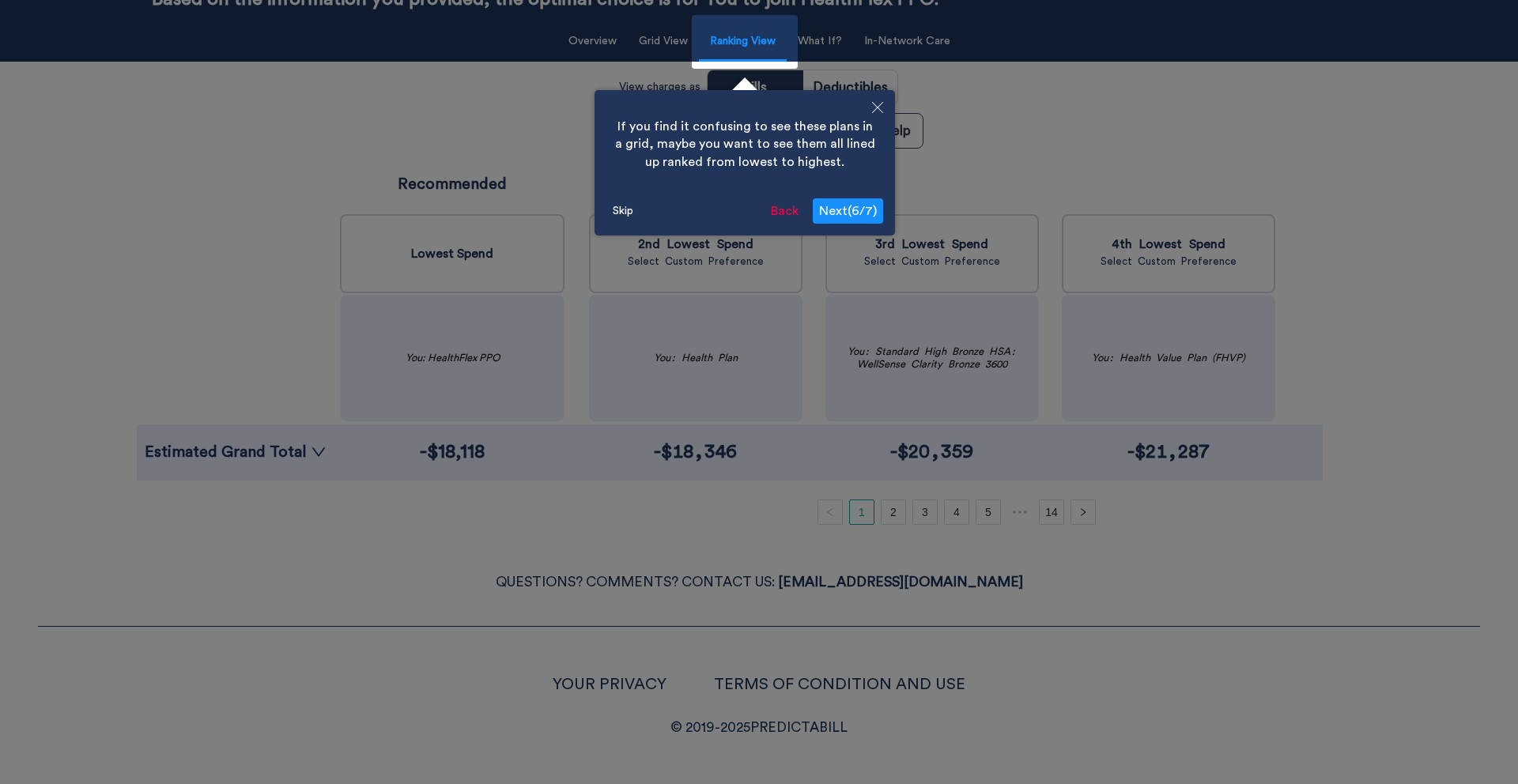
click at [626, 215] on button "Skip" at bounding box center [623, 211] width 33 height 24
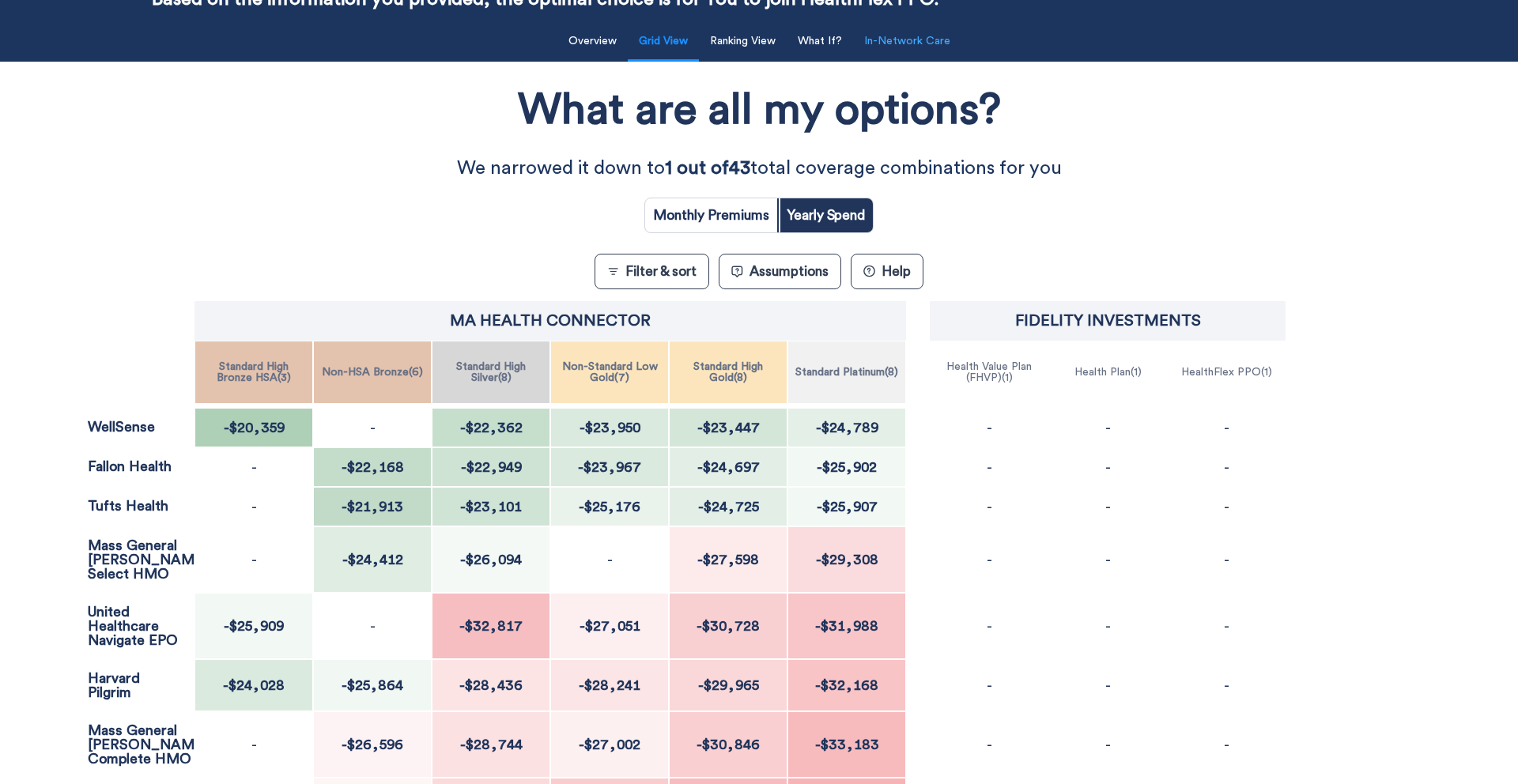
click at [919, 34] on button "In-Network Care" at bounding box center [907, 41] width 105 height 32
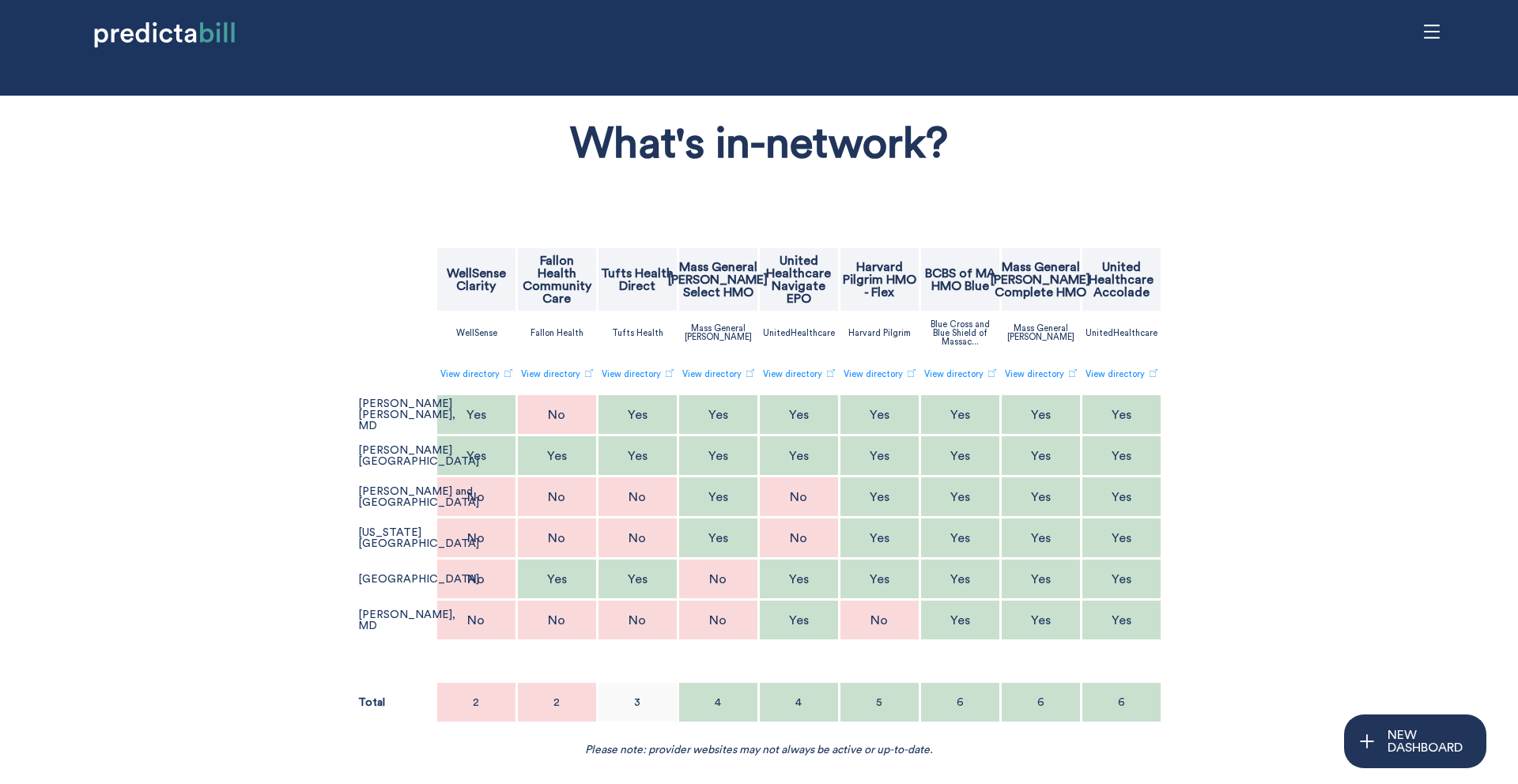
click at [384, 419] on p "[PERSON_NAME] [PERSON_NAME], MD" at bounding box center [407, 416] width 97 height 33
click at [541, 354] on span "Yes" at bounding box center [540, 358] width 19 height 18
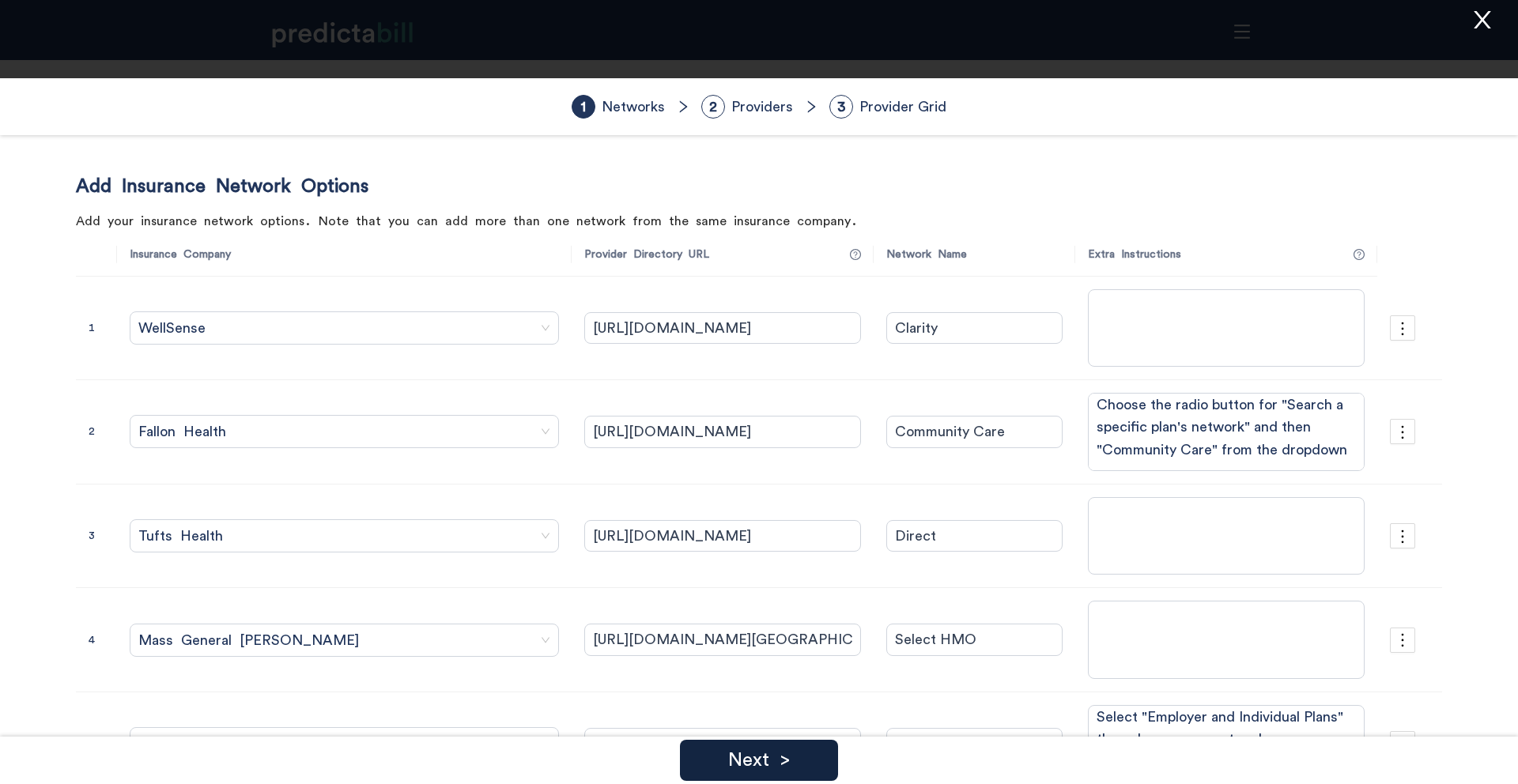
click at [796, 759] on div "Next >" at bounding box center [759, 760] width 158 height 41
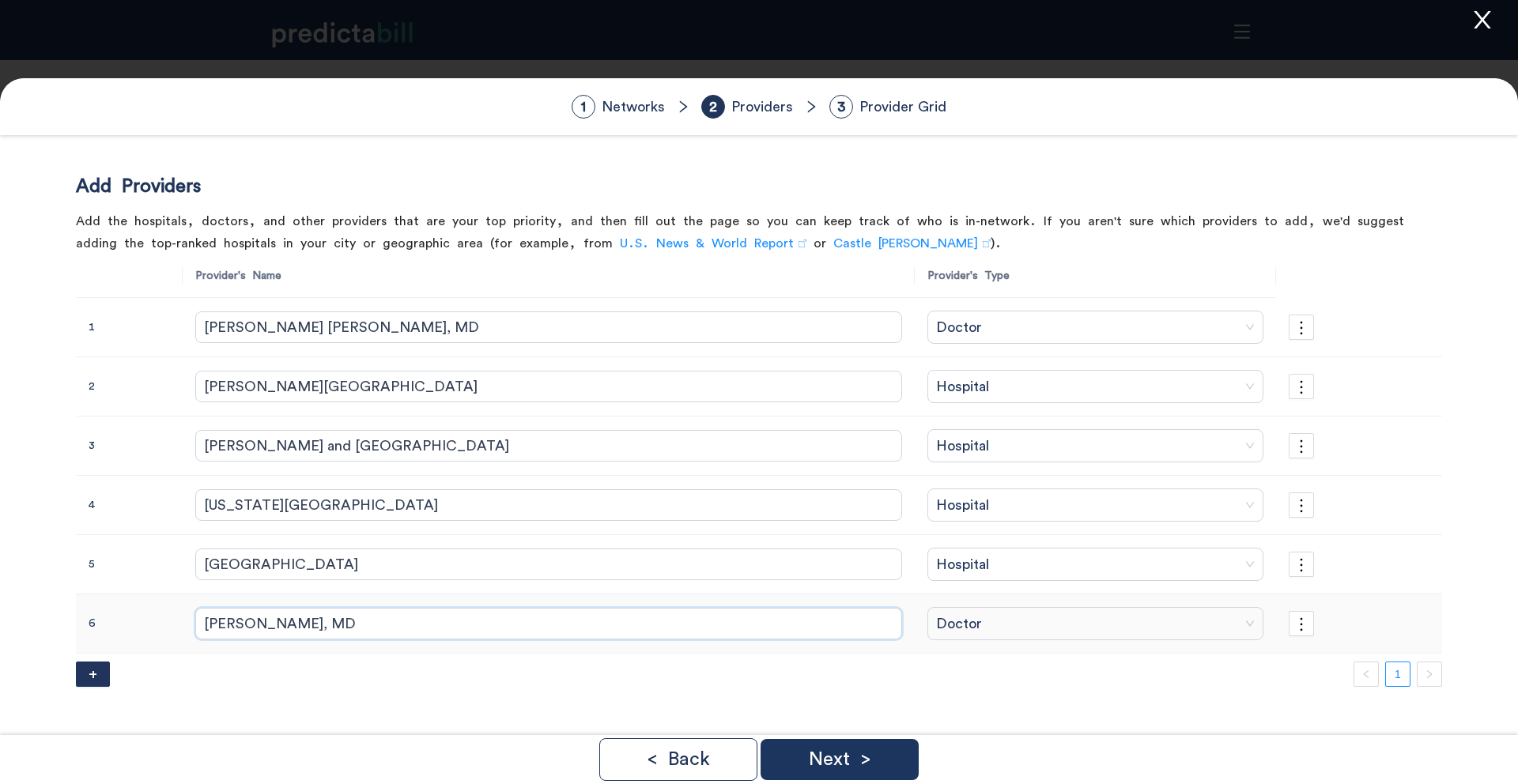
drag, startPoint x: 399, startPoint y: 626, endPoint x: 170, endPoint y: 617, distance: 229.2
click at [169, 617] on tr "6 Anna J. Groskin, MD Doctor" at bounding box center [759, 624] width 1367 height 59
drag, startPoint x: 399, startPoint y: 321, endPoint x: 107, endPoint y: 321, distance: 292.0
click at [105, 321] on tr "1 Steven H. Van Dam, MD Doctor" at bounding box center [759, 327] width 1367 height 59
paste input "Anna J. Groskin"
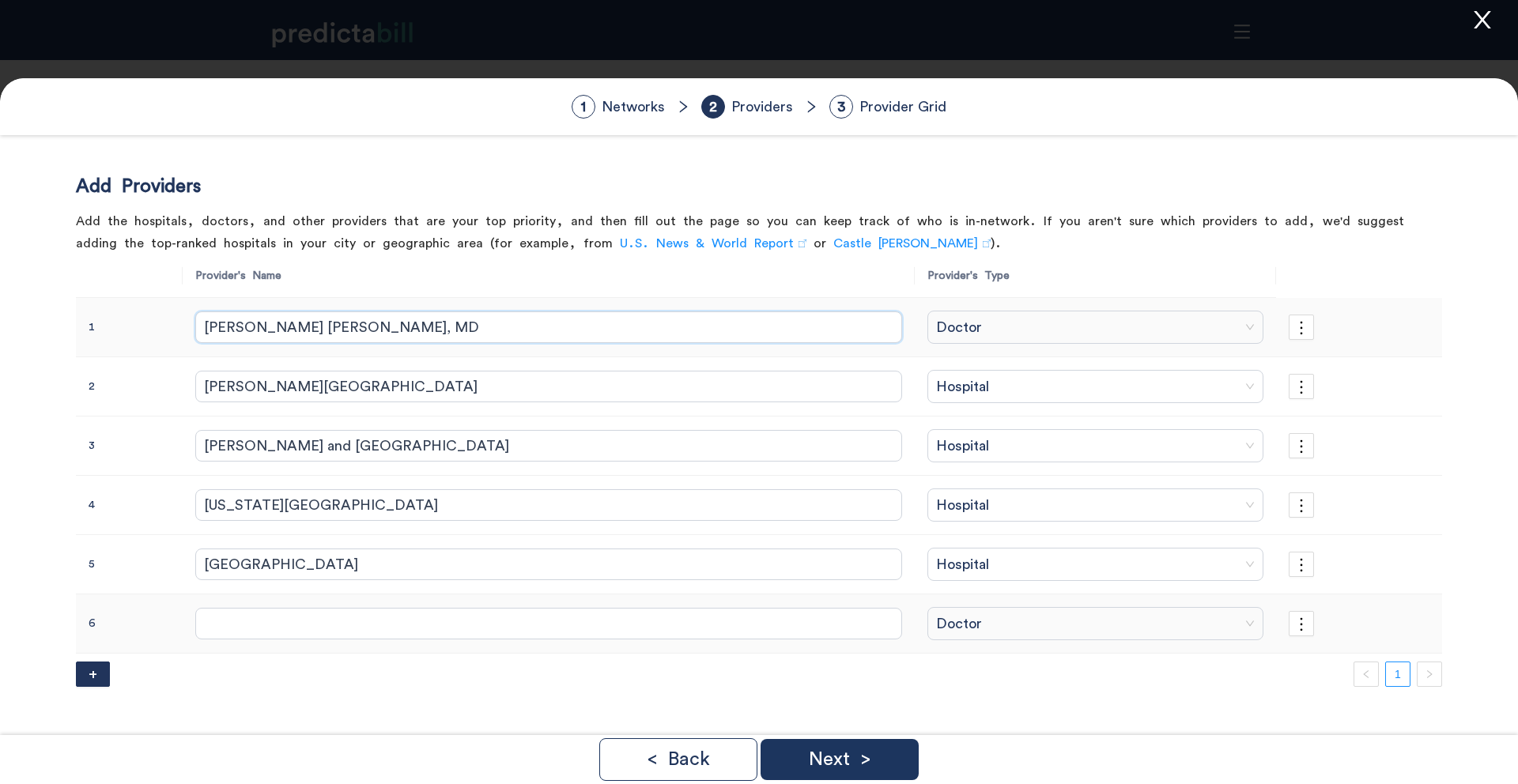
type input "[PERSON_NAME], MD"
click at [1293, 623] on icon "more" at bounding box center [1302, 625] width 18 height 18
click at [1290, 658] on span "Delete Row" at bounding box center [1297, 667] width 64 height 18
click at [1342, 674] on button "OK" at bounding box center [1332, 671] width 30 height 19
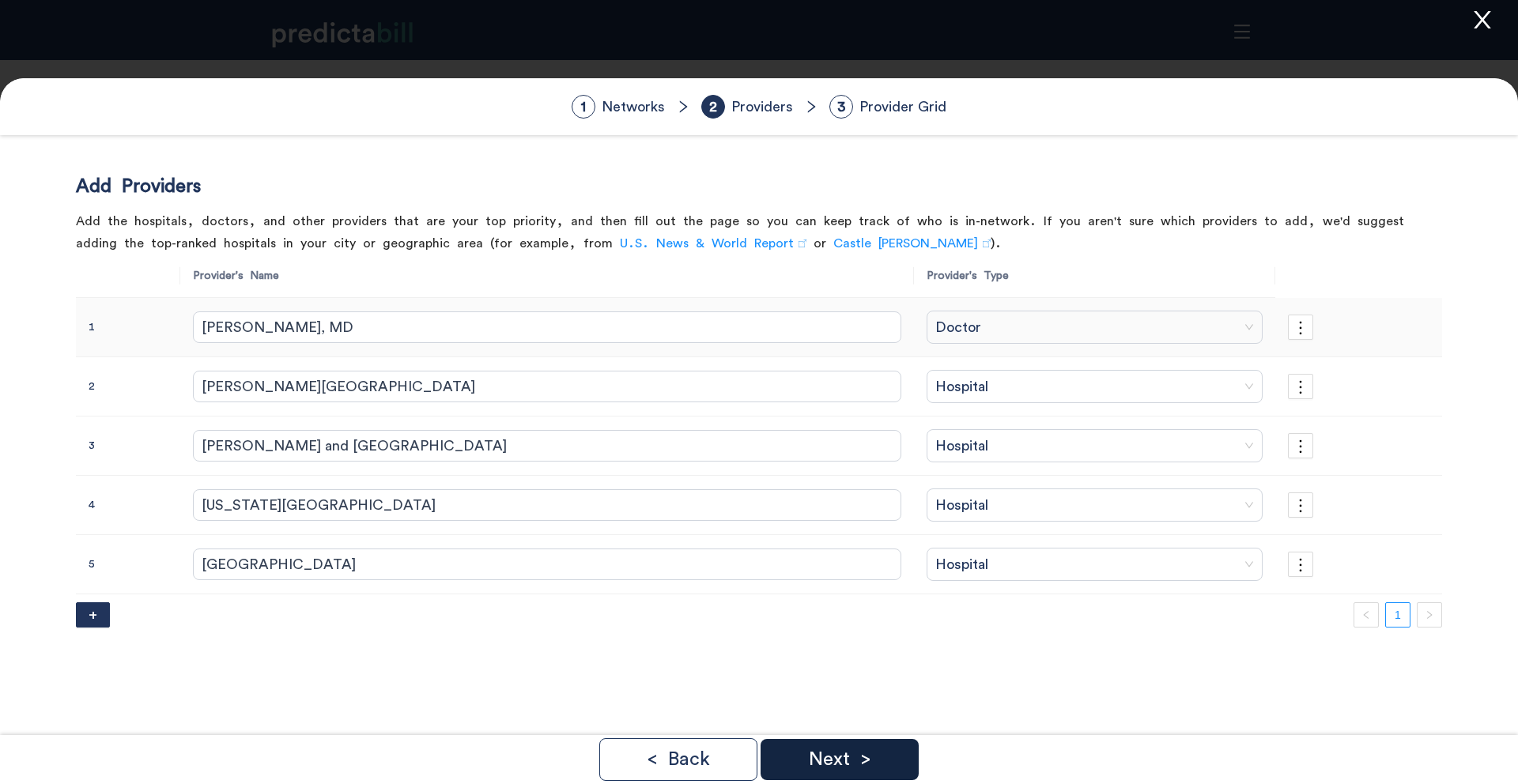
click at [897, 749] on div "Next >" at bounding box center [839, 759] width 158 height 41
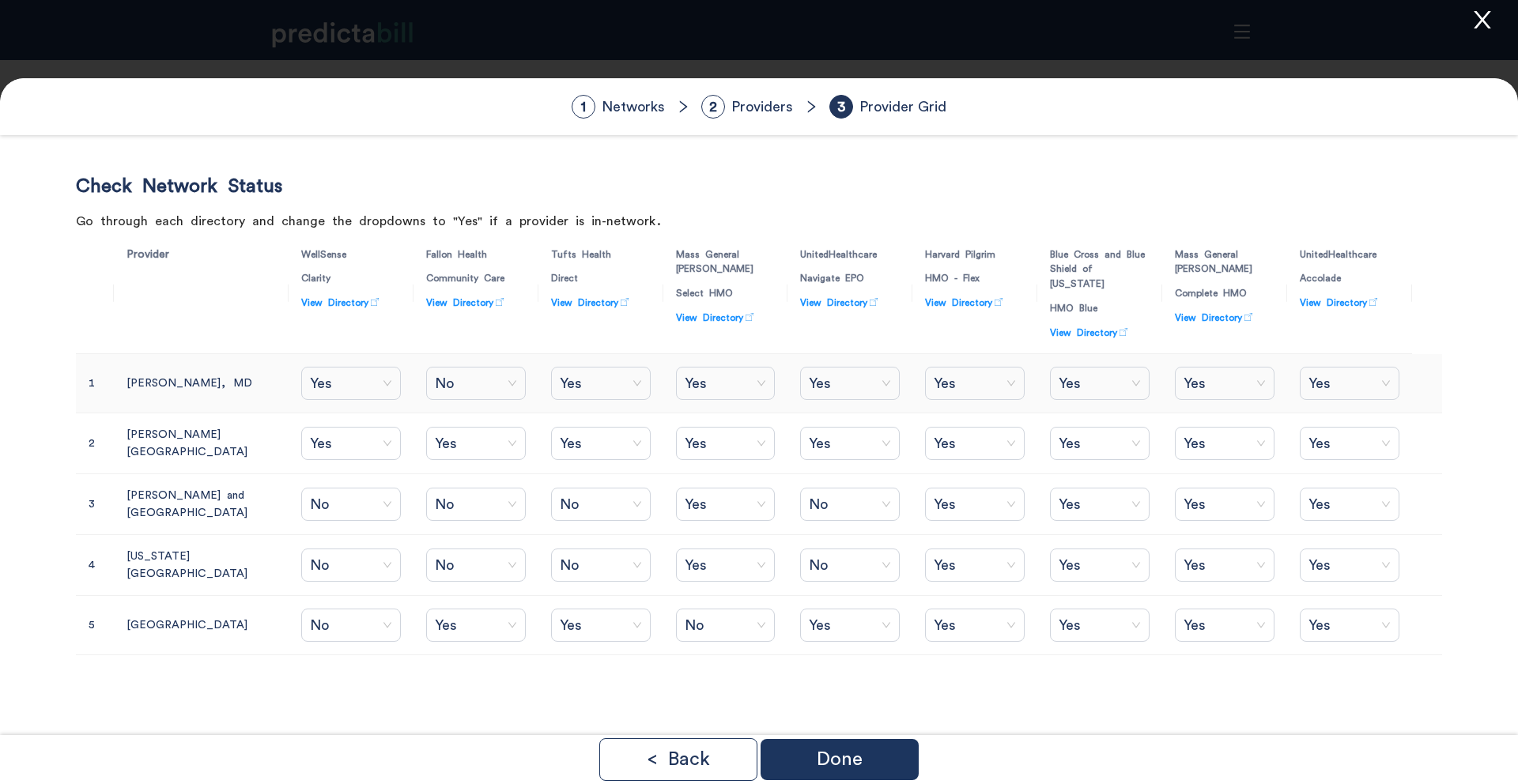
click at [315, 387] on span "Yes" at bounding box center [351, 383] width 83 height 24
click at [306, 443] on div "No" at bounding box center [305, 445] width 86 height 18
click at [464, 395] on span "No" at bounding box center [477, 383] width 83 height 24
click at [445, 443] on div "No" at bounding box center [434, 445] width 86 height 18
click at [567, 390] on span "Yes" at bounding box center [601, 383] width 83 height 24
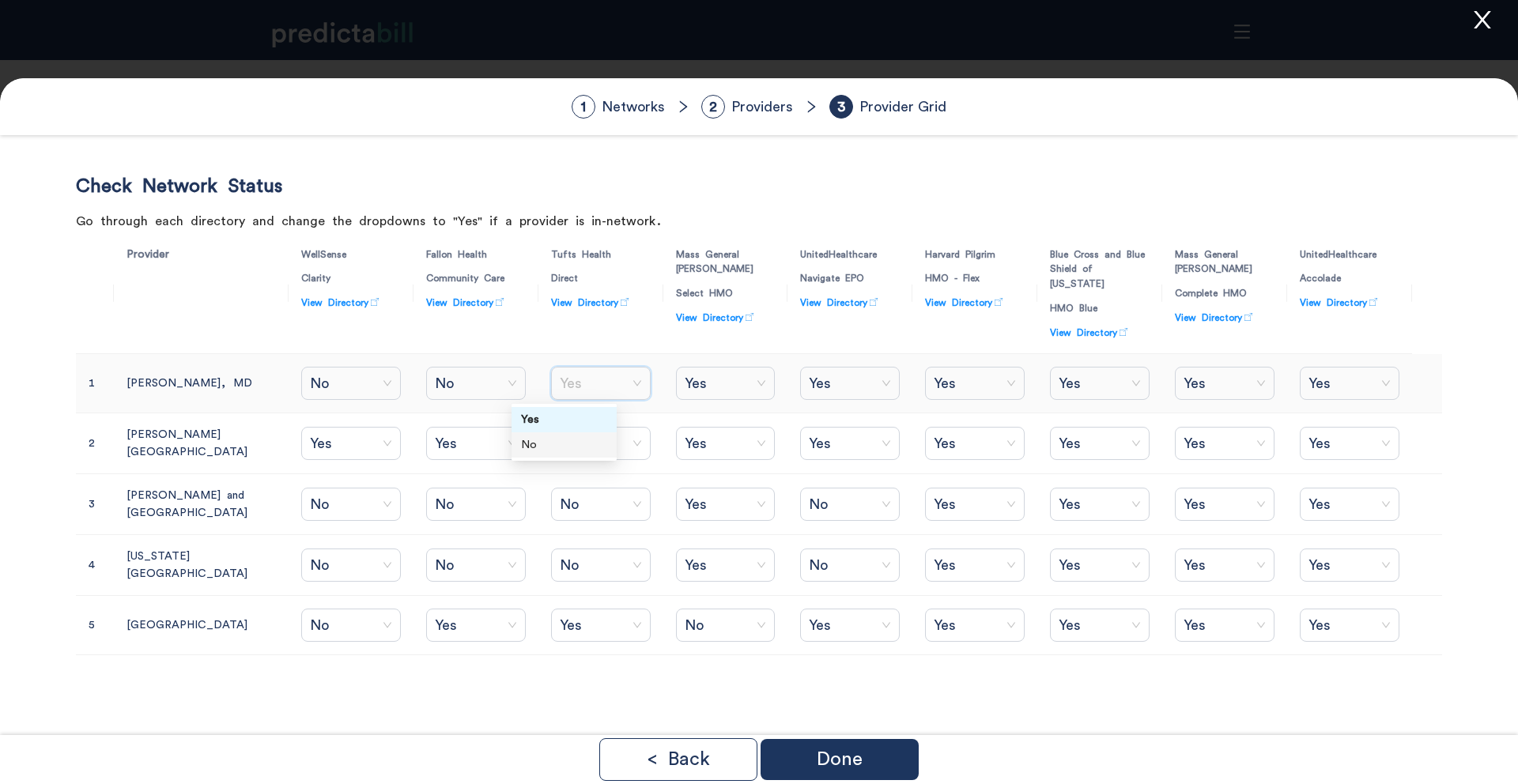
click at [569, 443] on div "No" at bounding box center [564, 445] width 86 height 18
click at [706, 387] on span "Yes" at bounding box center [726, 383] width 83 height 24
click at [697, 450] on div "No" at bounding box center [695, 445] width 86 height 18
click at [966, 382] on span "Yes" at bounding box center [975, 383] width 83 height 24
click at [949, 439] on div "No" at bounding box center [955, 445] width 86 height 18
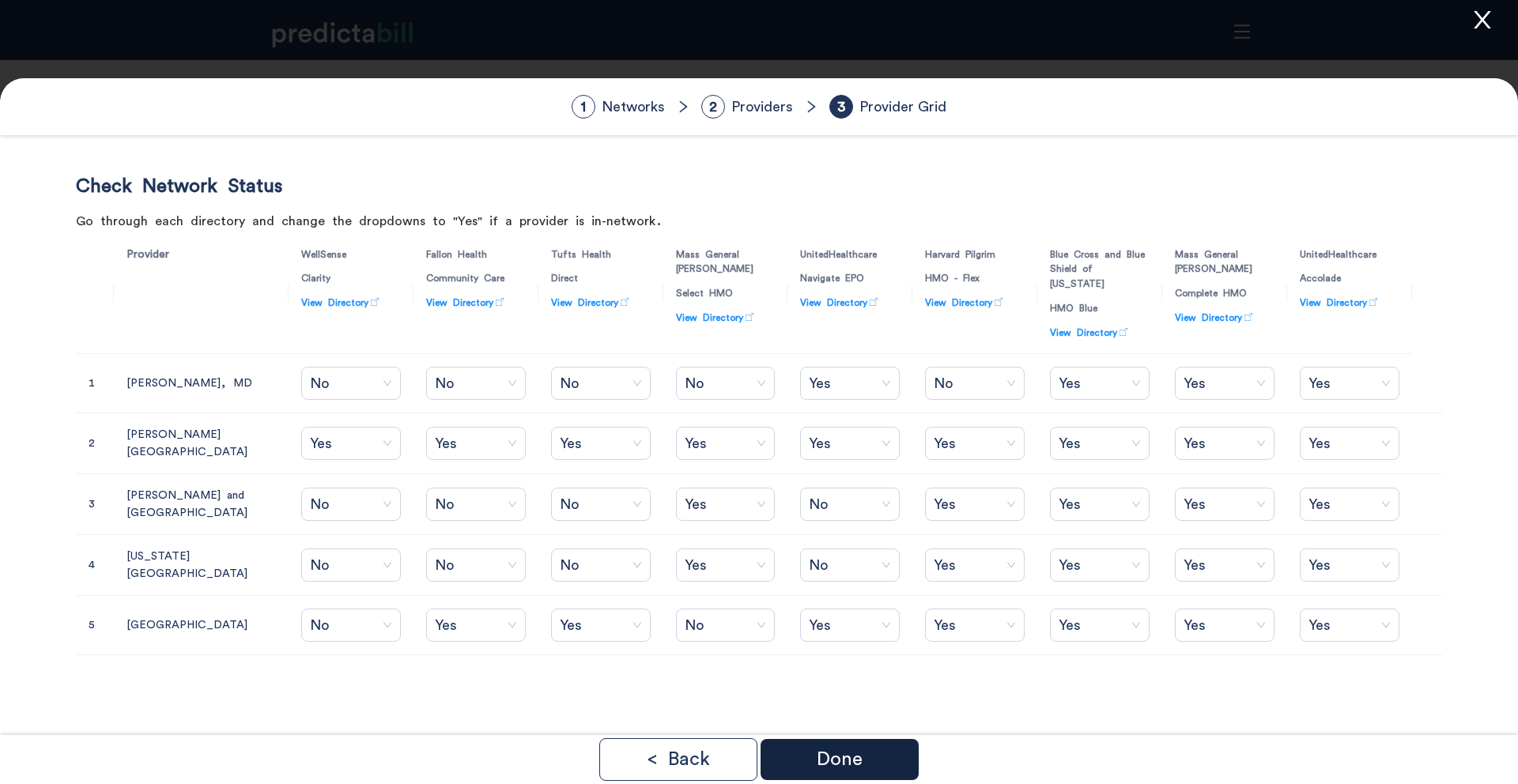
click at [846, 763] on p "Done" at bounding box center [839, 759] width 46 height 19
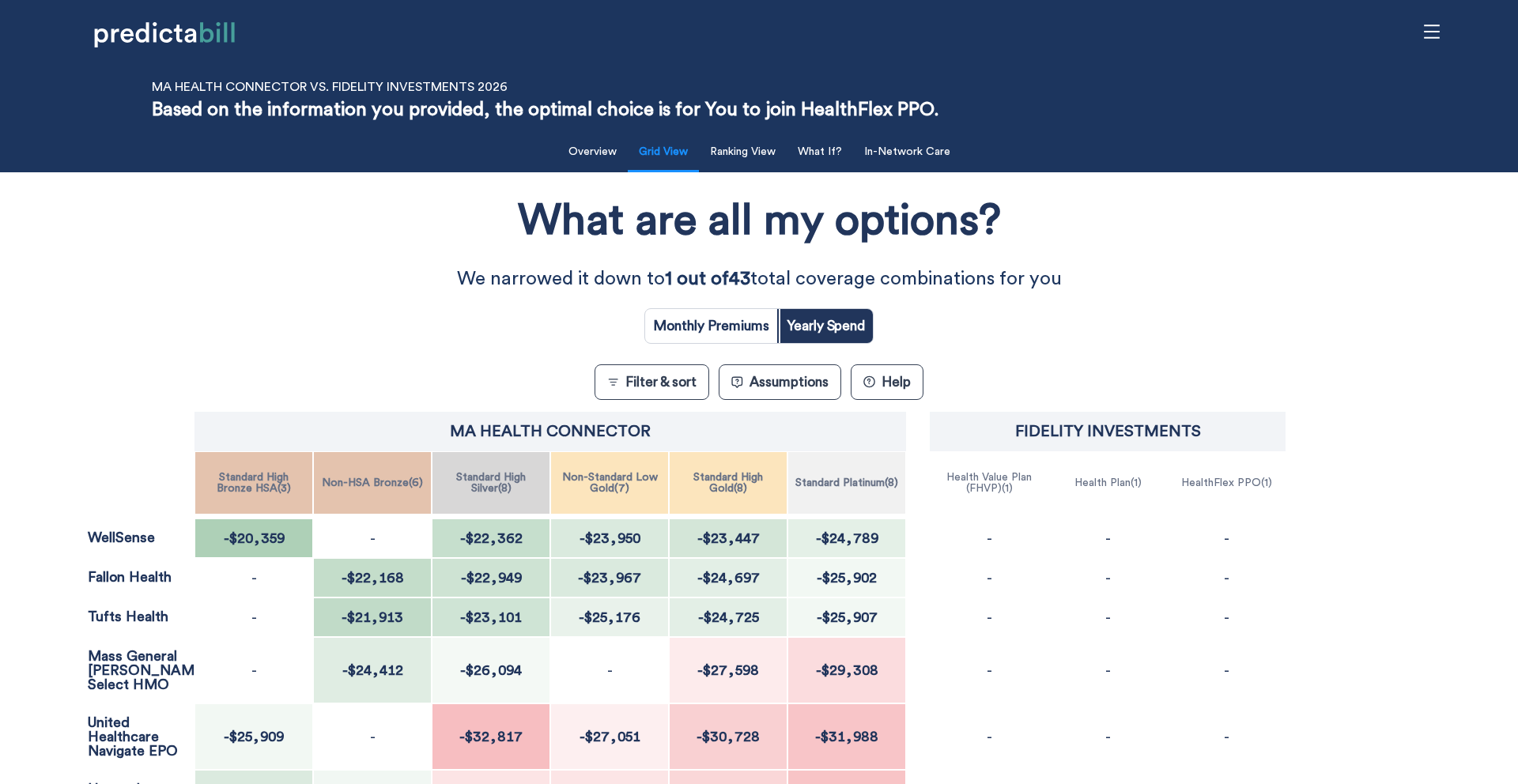
click at [208, 236] on div "What are all my options? We narrowed it down to 1 out of 43 total coverage comb…" at bounding box center [759, 668] width 1367 height 978
